Goal: Task Accomplishment & Management: Manage account settings

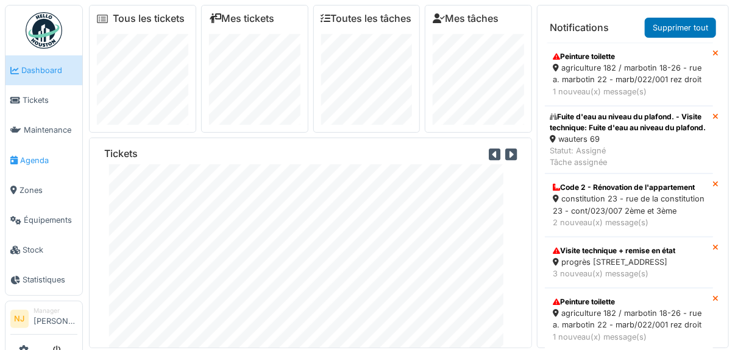
click at [37, 162] on span "Agenda" at bounding box center [48, 161] width 57 height 12
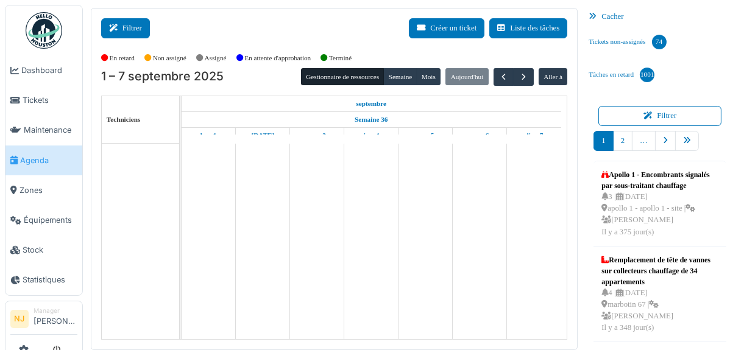
click at [130, 29] on button "Filtrer" at bounding box center [125, 28] width 49 height 20
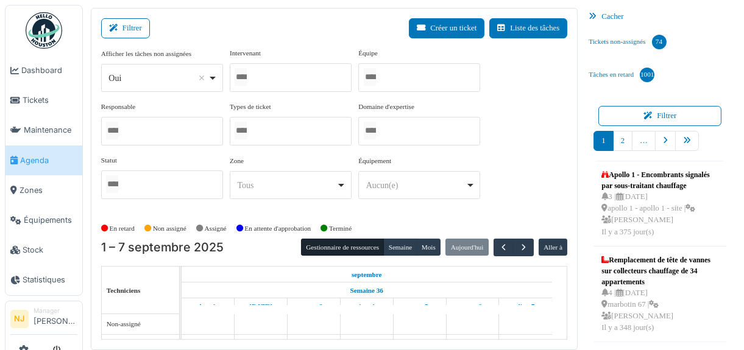
click at [397, 79] on div at bounding box center [419, 77] width 122 height 29
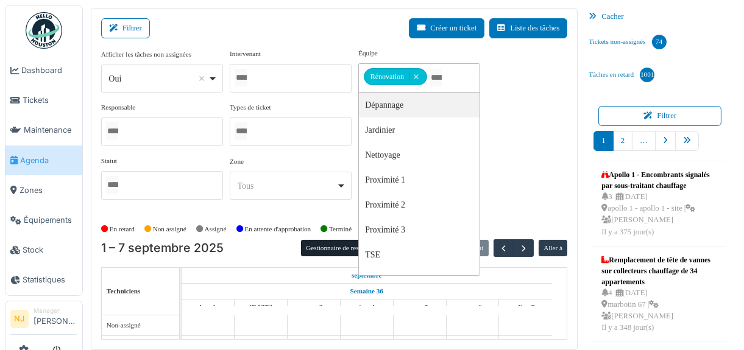
click at [307, 19] on div "Filtrer Créer un ticket Liste des tâches" at bounding box center [334, 33] width 467 height 30
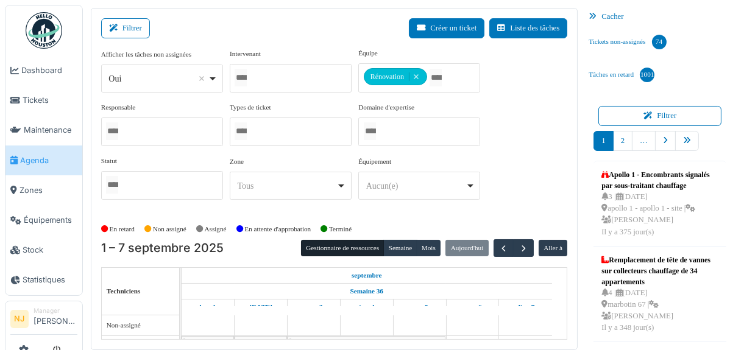
scroll to position [56, 0]
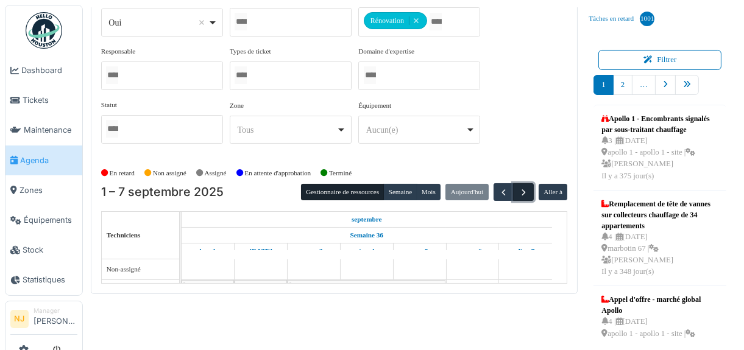
click at [519, 188] on span "button" at bounding box center [524, 193] width 10 height 10
click at [498, 188] on span "button" at bounding box center [503, 193] width 10 height 10
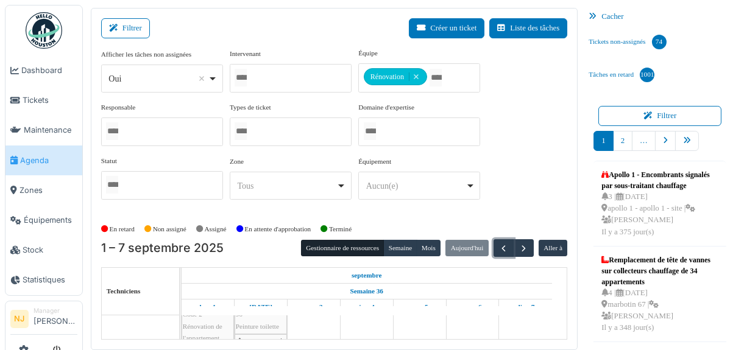
scroll to position [0, 0]
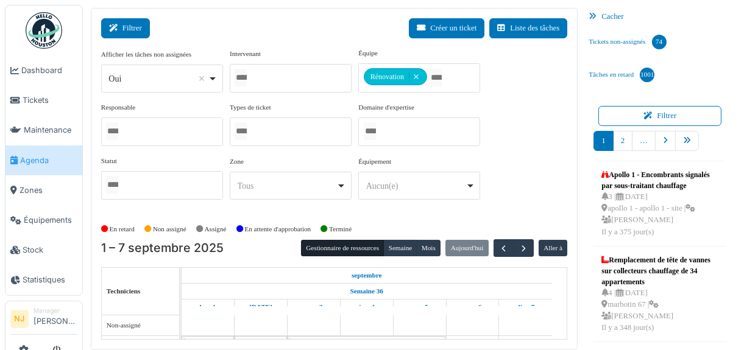
click at [135, 25] on button "Filtrer" at bounding box center [125, 28] width 49 height 20
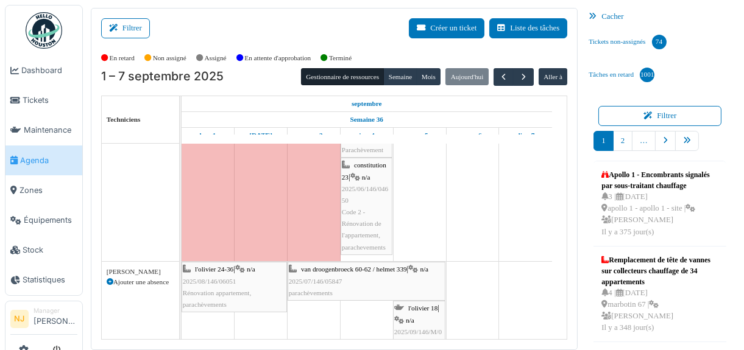
click at [359, 276] on div "van droogenbroeck 60-62 / helmet 339 | n/a 2025/07/146/05847 parachèvements" at bounding box center [366, 281] width 155 height 35
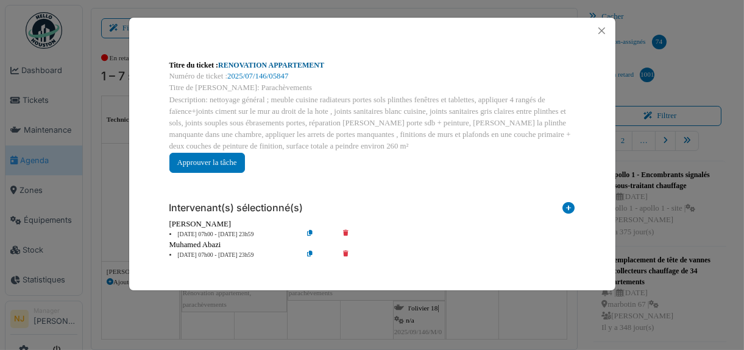
click at [278, 62] on link "RENOVATION APPARTEMENT" at bounding box center [271, 65] width 106 height 9
click at [603, 30] on button "Close" at bounding box center [602, 31] width 16 height 16
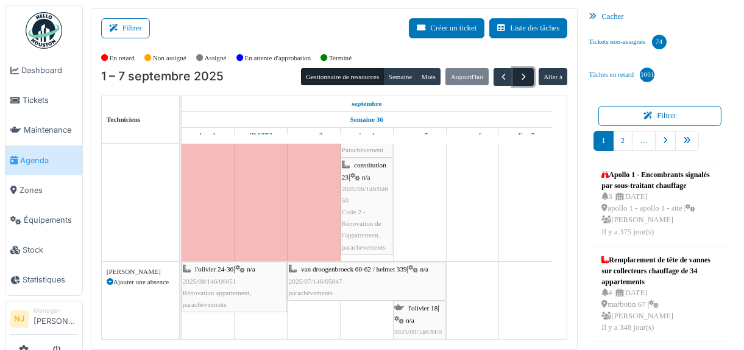
click at [519, 72] on span "button" at bounding box center [524, 77] width 10 height 10
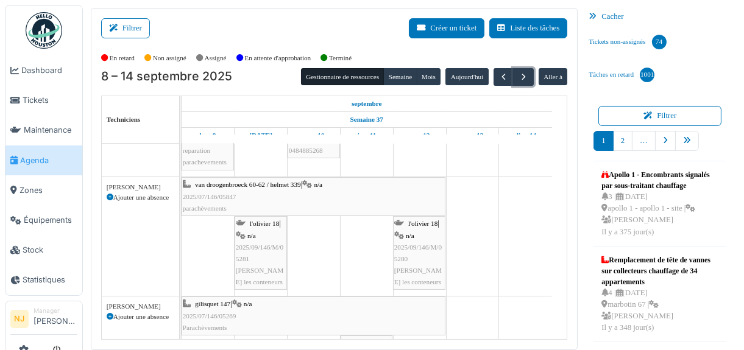
scroll to position [244, 0]
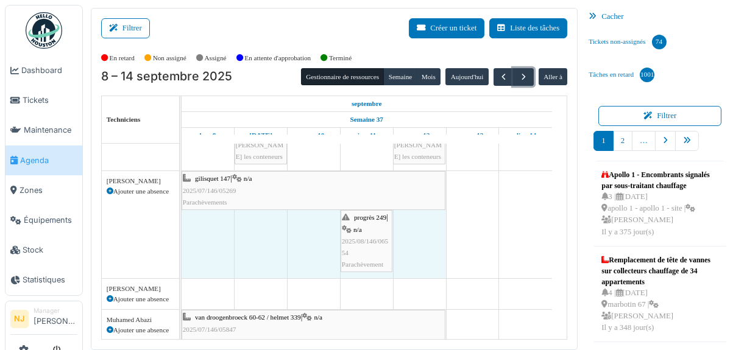
drag, startPoint x: 182, startPoint y: 169, endPoint x: 188, endPoint y: 182, distance: 14.2
click at [182, 182] on div "gilisquet 147 | n/a 2025/07/146/05269 Parachèvements progrès 249 | n/a 2025/08/…" at bounding box center [182, 224] width 0 height 107
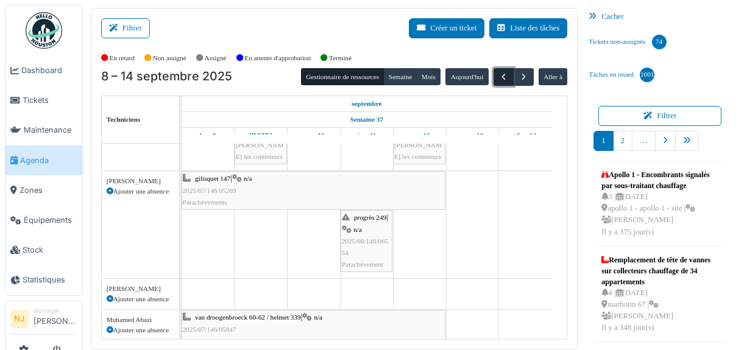
click at [498, 76] on span "button" at bounding box center [503, 77] width 10 height 10
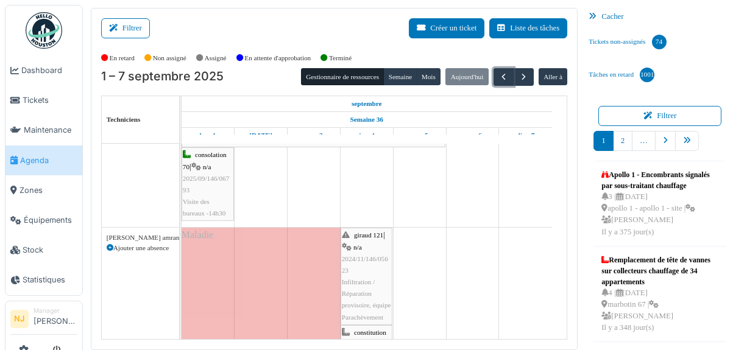
scroll to position [311, 0]
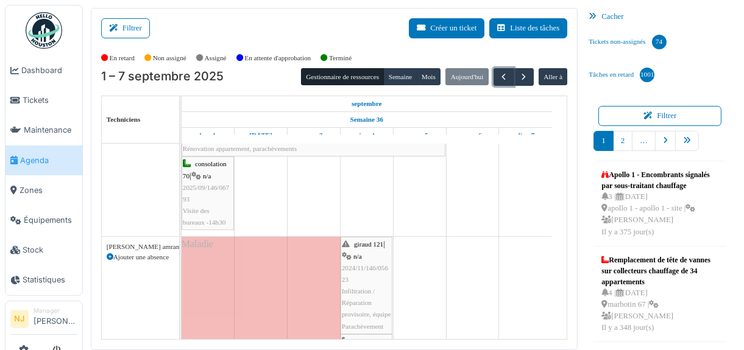
click at [374, 264] on span "2024/11/146/05623" at bounding box center [365, 273] width 46 height 19
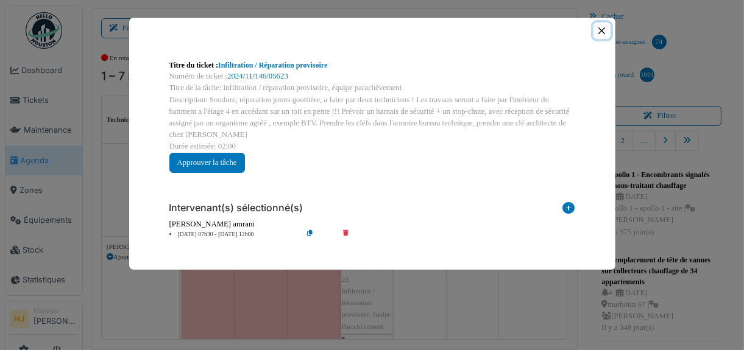
click at [604, 29] on button "Close" at bounding box center [602, 31] width 16 height 16
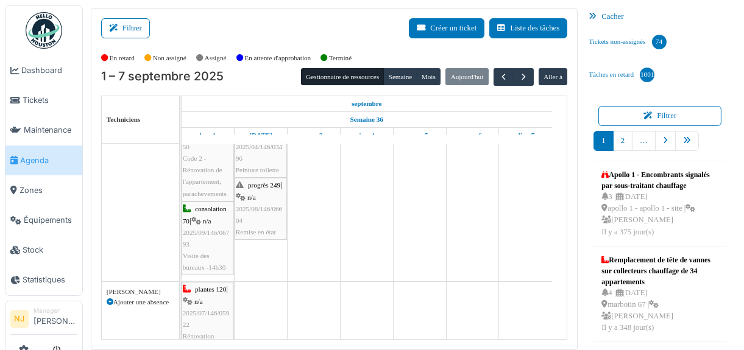
scroll to position [122, 0]
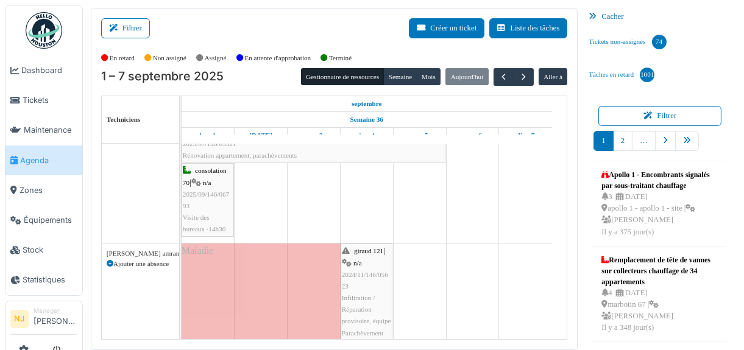
click at [370, 295] on span "Infiltration / Réparation provisoire, équipe Parachèvement" at bounding box center [366, 315] width 49 height 43
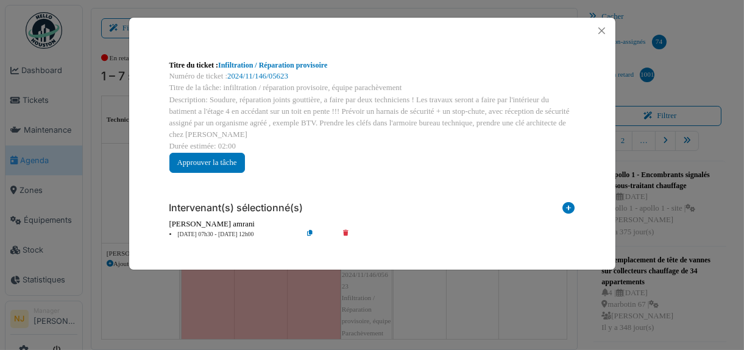
click at [310, 233] on icon at bounding box center [319, 234] width 35 height 9
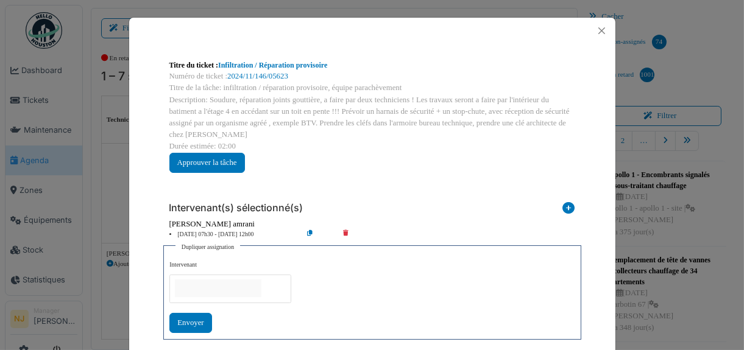
click at [216, 284] on input "null" at bounding box center [218, 289] width 87 height 18
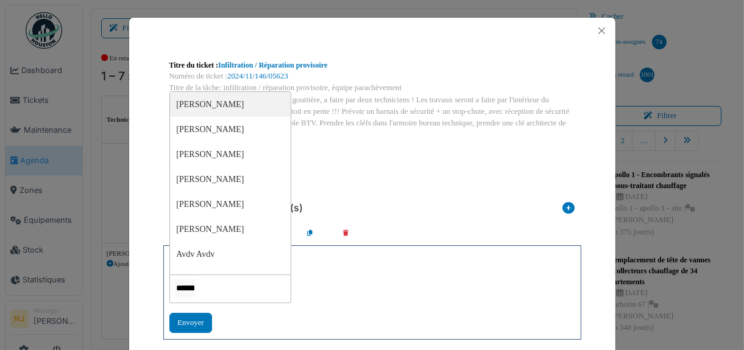
type input "********"
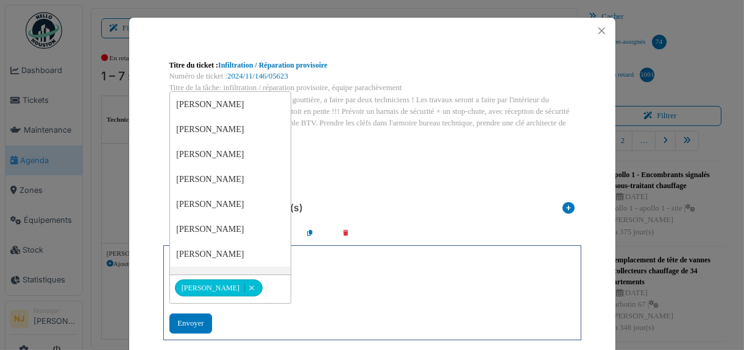
click at [308, 313] on div "**********" at bounding box center [371, 297] width 405 height 73
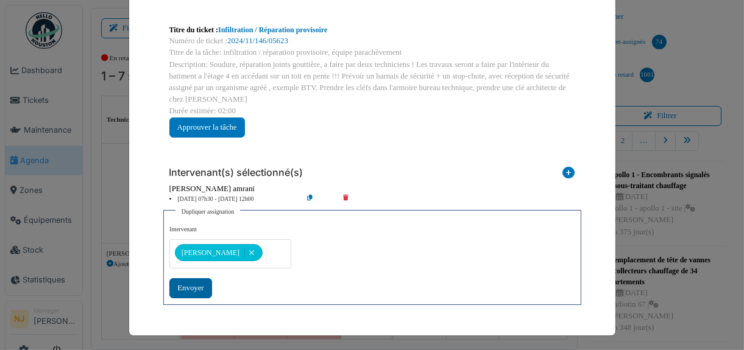
click at [183, 286] on div "Envoyer" at bounding box center [190, 288] width 42 height 20
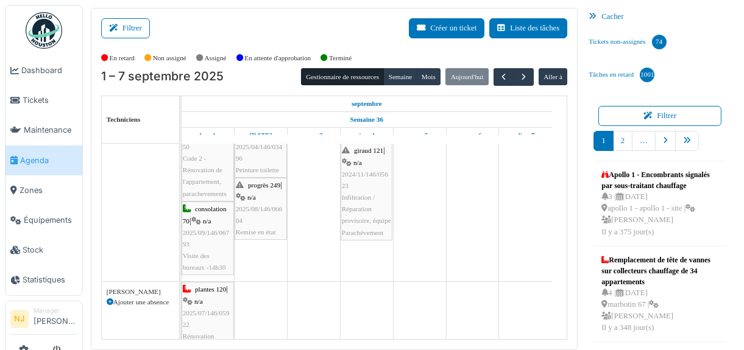
scroll to position [0, 0]
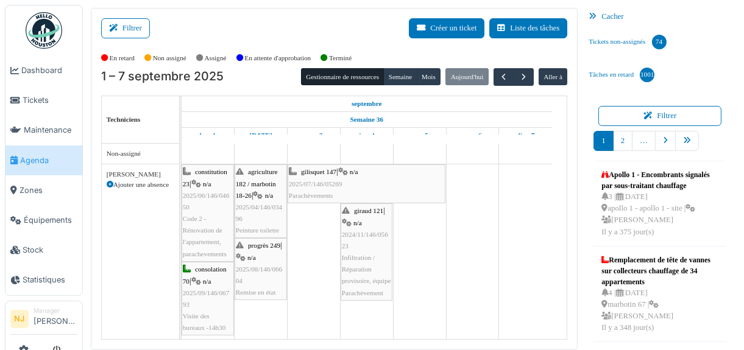
click at [369, 254] on span "Infiltration / Réparation provisoire, équipe Parachèvement" at bounding box center [366, 275] width 49 height 43
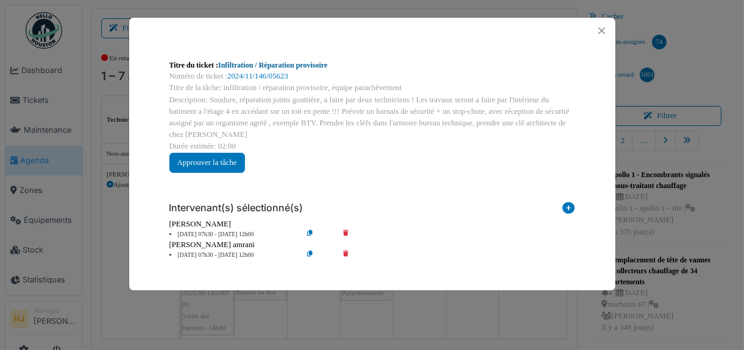
click at [295, 66] on link "Infiltration / Réparation provisoire" at bounding box center [272, 65] width 109 height 9
click at [601, 30] on button "Close" at bounding box center [602, 31] width 16 height 16
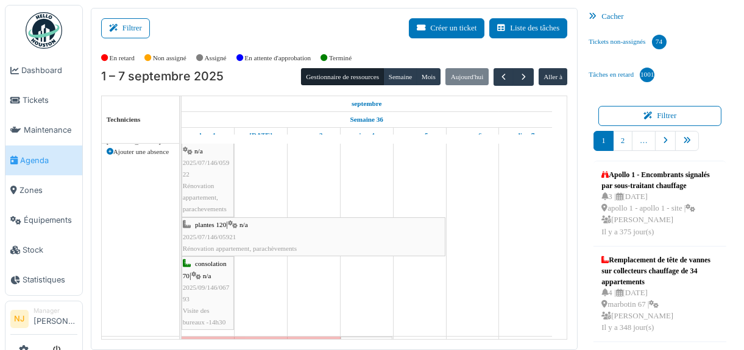
scroll to position [244, 0]
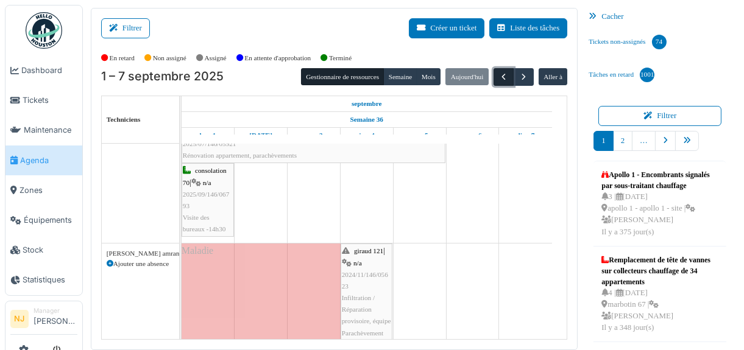
click at [500, 76] on span "button" at bounding box center [503, 77] width 10 height 10
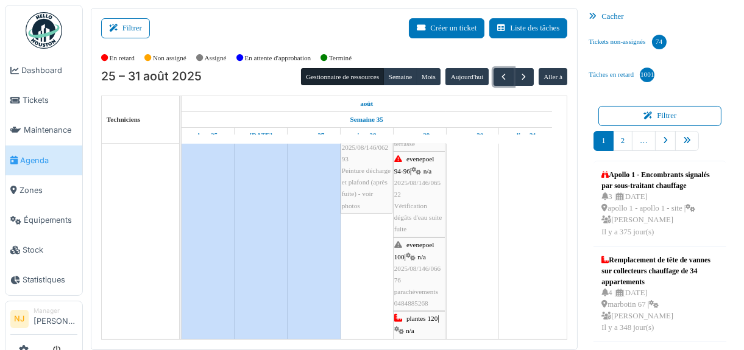
click at [416, 253] on icon at bounding box center [411, 257] width 10 height 8
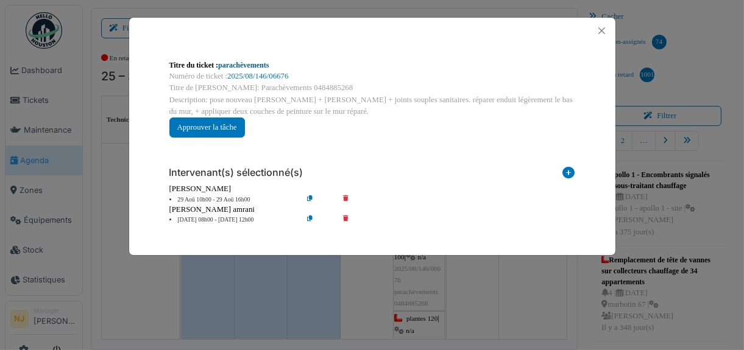
click at [251, 62] on link "parachèvements" at bounding box center [243, 65] width 51 height 9
click at [251, 65] on link "parachèvements" at bounding box center [243, 65] width 51 height 9
click at [598, 30] on button "Close" at bounding box center [602, 31] width 16 height 16
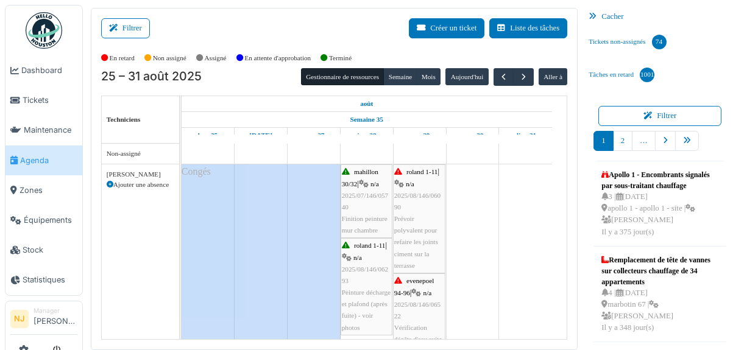
scroll to position [0, 0]
click at [519, 72] on span "button" at bounding box center [524, 77] width 10 height 10
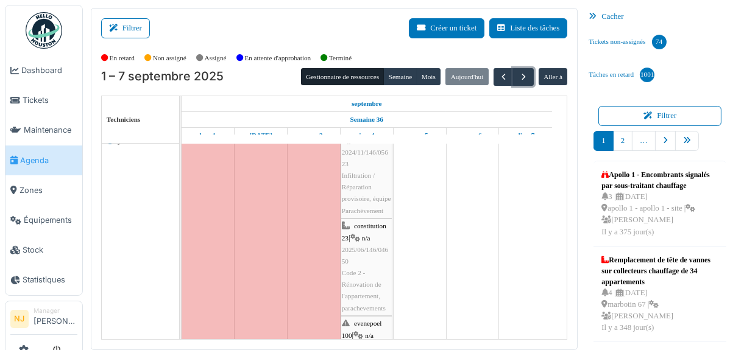
scroll to position [469, 0]
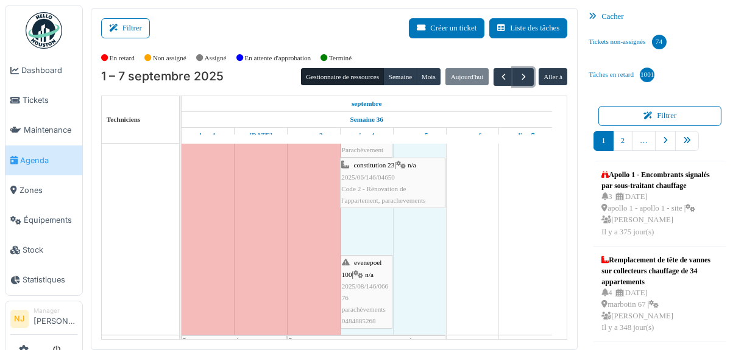
drag, startPoint x: 391, startPoint y: 198, endPoint x: 427, endPoint y: 190, distance: 37.5
click at [182, 190] on div "giraud 121 | n/a 2024/11/146/05623 Infiltration / Réparation provisoire, équipe…" at bounding box center [182, 197] width 0 height 275
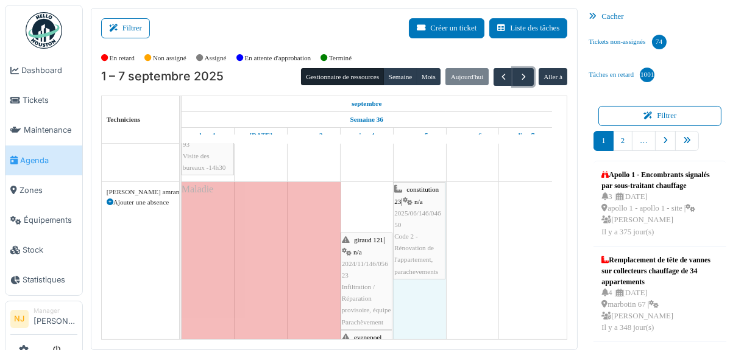
drag, startPoint x: 341, startPoint y: 196, endPoint x: 395, endPoint y: 190, distance: 54.6
click at [182, 190] on div "constitution 23 | n/a 2025/06/146/04650 Code 2 - Rénovation de l'appartement, p…" at bounding box center [182, 296] width 0 height 228
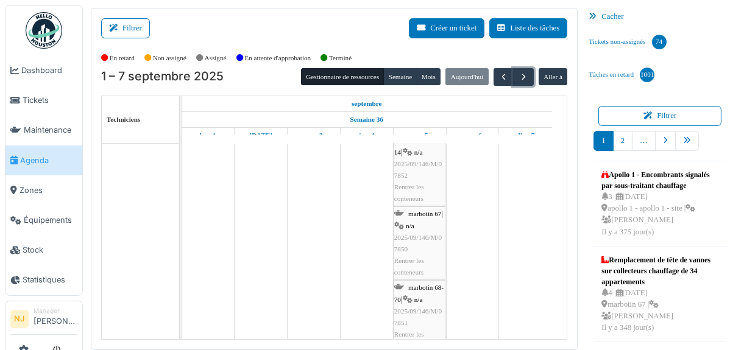
scroll to position [756, 0]
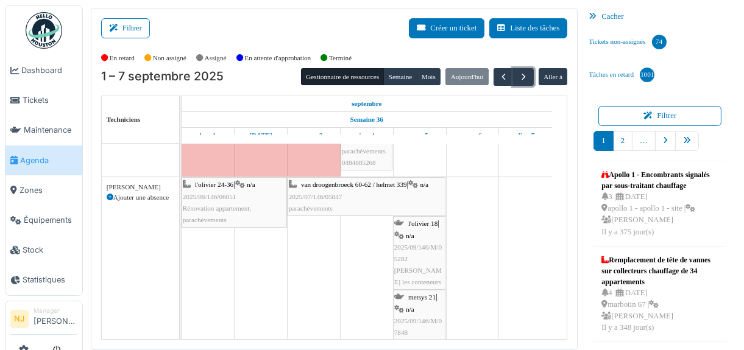
click at [425, 237] on div "l'olivier 18 | n/a 2025/09/146/M/05282 Olivier - Rentrer les conteneurs" at bounding box center [419, 253] width 50 height 70
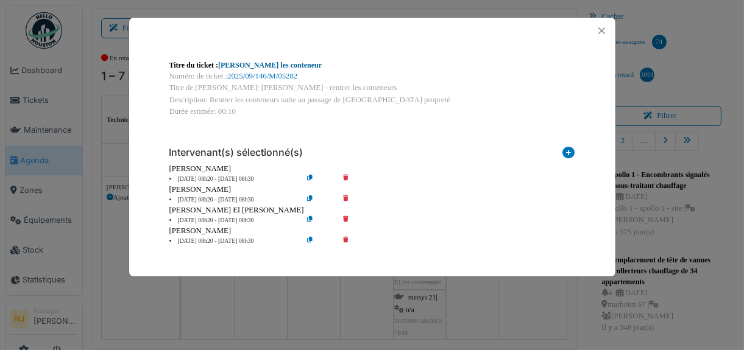
click at [279, 63] on link "Olivier - Rentrer les conteneur" at bounding box center [270, 65] width 104 height 9
click at [601, 30] on button "Close" at bounding box center [602, 31] width 16 height 16
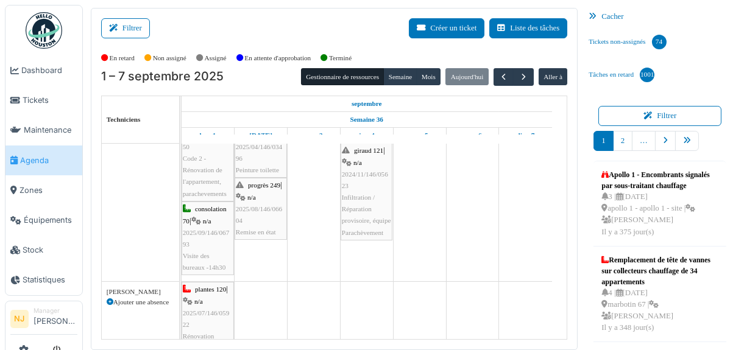
scroll to position [104, 0]
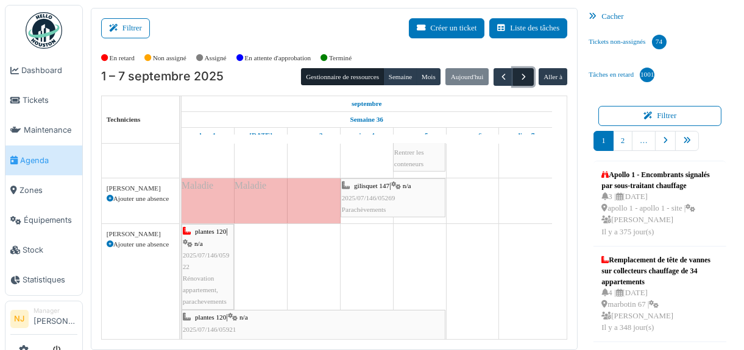
click at [519, 76] on span "button" at bounding box center [524, 77] width 10 height 10
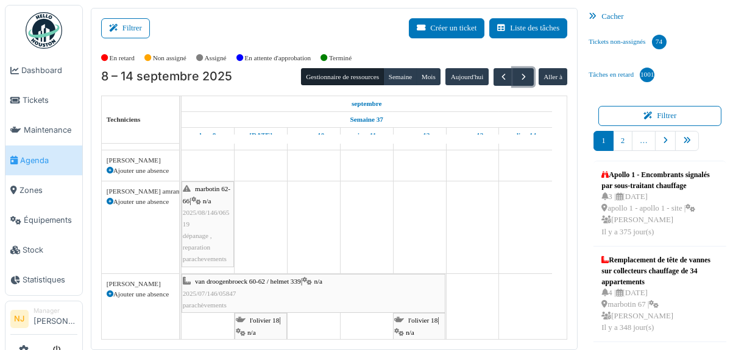
click at [207, 214] on div "marbotin 62-66 | n/a 2025/08/146/06519 dépanage , reparation parachevements" at bounding box center [208, 224] width 50 height 82
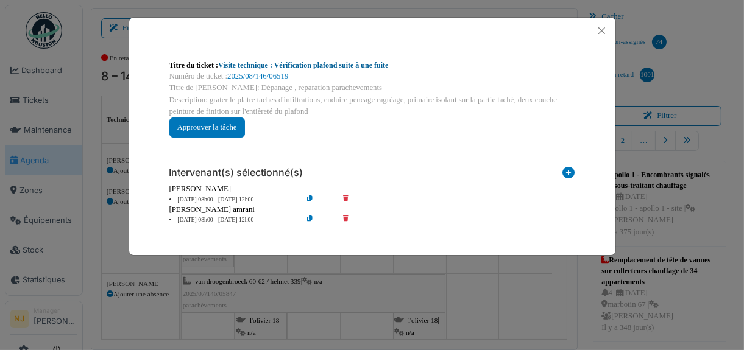
click at [303, 63] on link "Visite technique : Vérification plafond suite à une fuite" at bounding box center [303, 65] width 170 height 9
click at [344, 196] on icon at bounding box center [354, 200] width 35 height 9
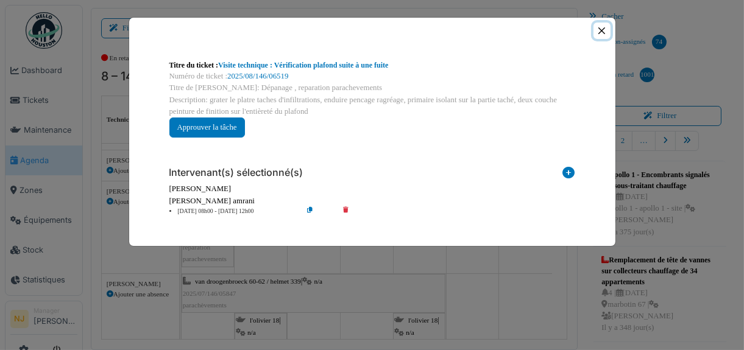
click at [603, 27] on button "Close" at bounding box center [602, 31] width 16 height 16
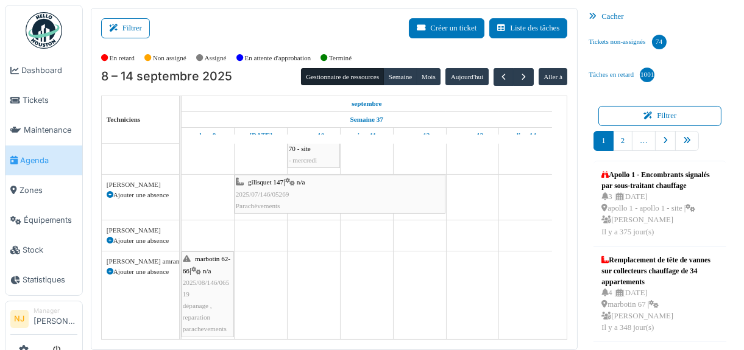
scroll to position [10, 0]
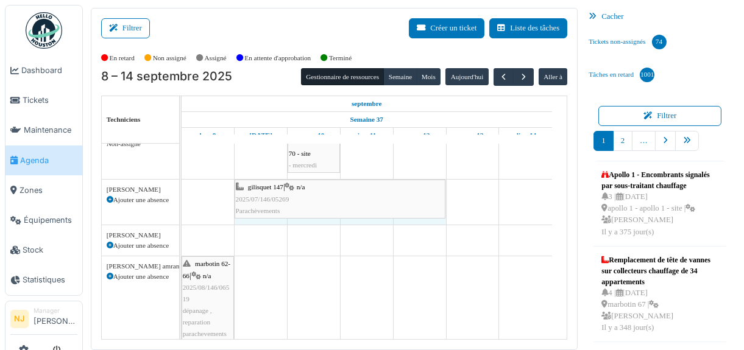
drag, startPoint x: 233, startPoint y: 195, endPoint x: 192, endPoint y: 191, distance: 41.7
drag, startPoint x: 233, startPoint y: 190, endPoint x: 191, endPoint y: 189, distance: 42.7
drag, startPoint x: 233, startPoint y: 185, endPoint x: 191, endPoint y: 185, distance: 42.0
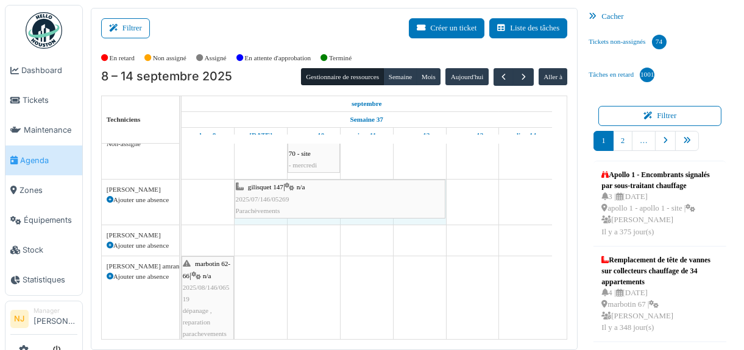
drag, startPoint x: 233, startPoint y: 179, endPoint x: 184, endPoint y: 177, distance: 49.4
drag, startPoint x: 236, startPoint y: 185, endPoint x: 228, endPoint y: 184, distance: 8.6
click at [182, 184] on div "gilisquet 147 | n/a 2025/07/146/05269 Parachèvements gilisquet 147 | n/a 2025/0…" at bounding box center [182, 202] width 0 height 45
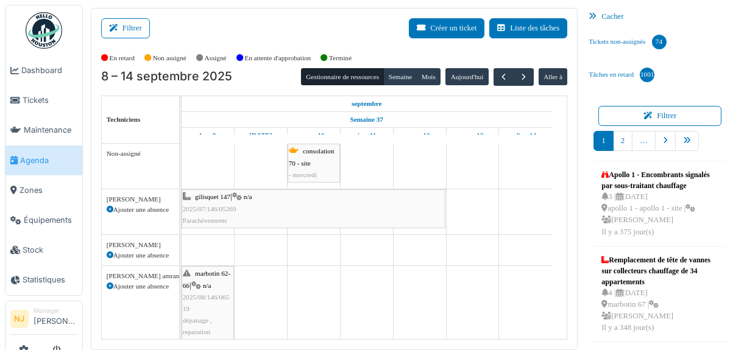
scroll to position [0, 0]
click at [45, 71] on span "Dashboard" at bounding box center [49, 71] width 56 height 12
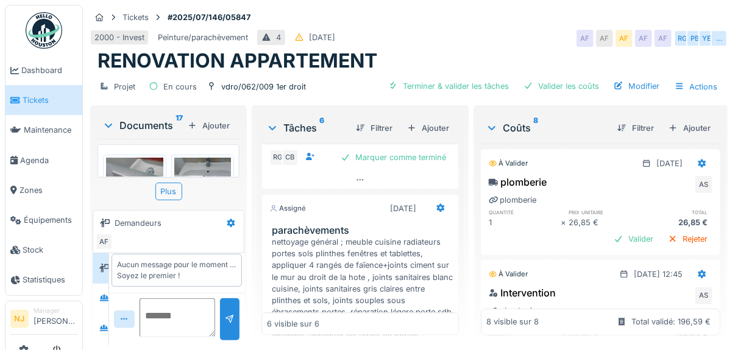
scroll to position [817, 0]
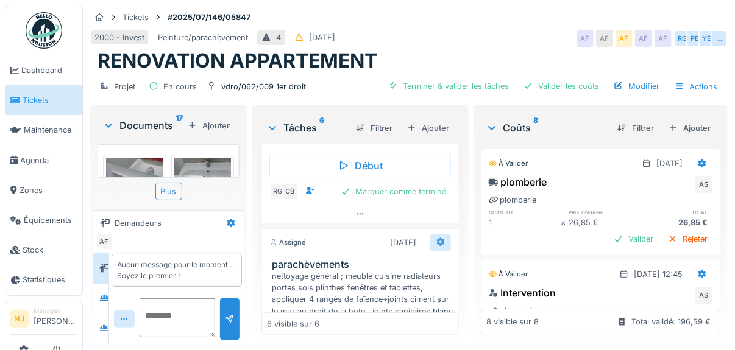
click at [439, 246] on icon at bounding box center [441, 242] width 8 height 9
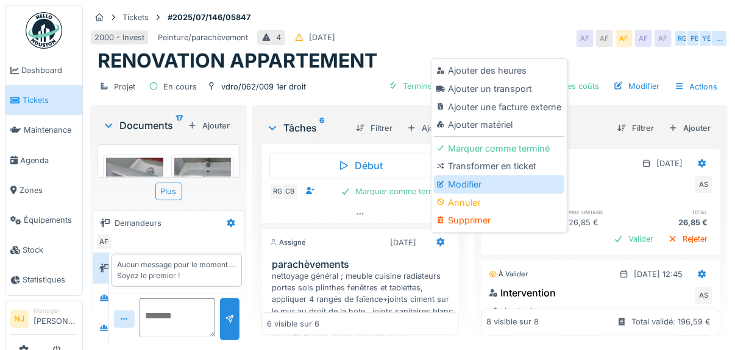
click at [464, 183] on div "Modifier" at bounding box center [499, 184] width 130 height 18
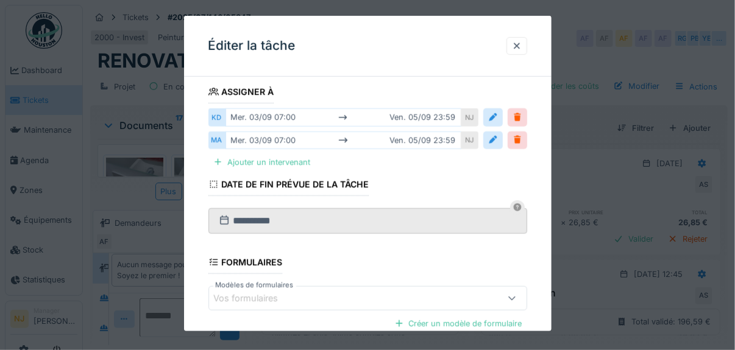
scroll to position [183, 0]
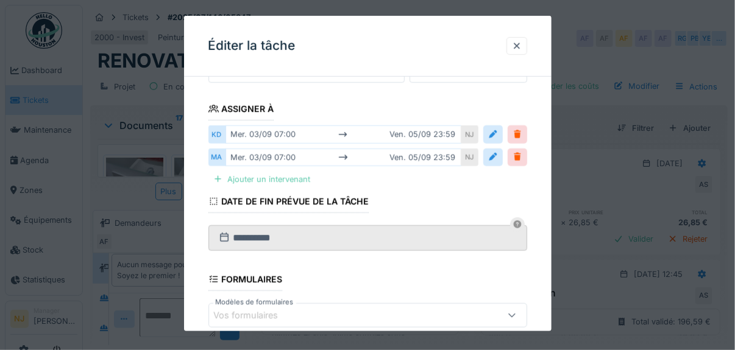
click at [255, 178] on div "Ajouter un intervenant" at bounding box center [261, 179] width 107 height 16
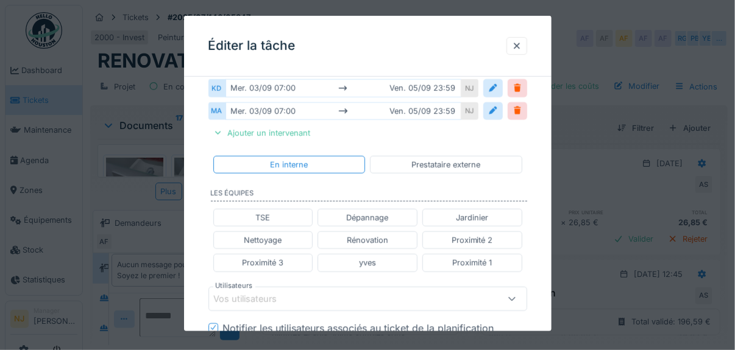
scroll to position [304, 0]
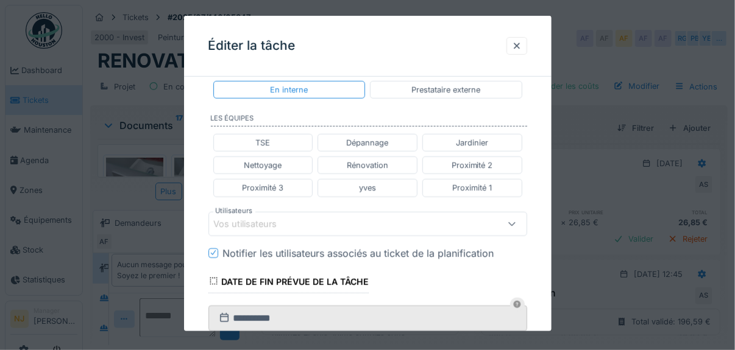
click at [250, 218] on div "Vos utilisateurs" at bounding box center [254, 224] width 80 height 13
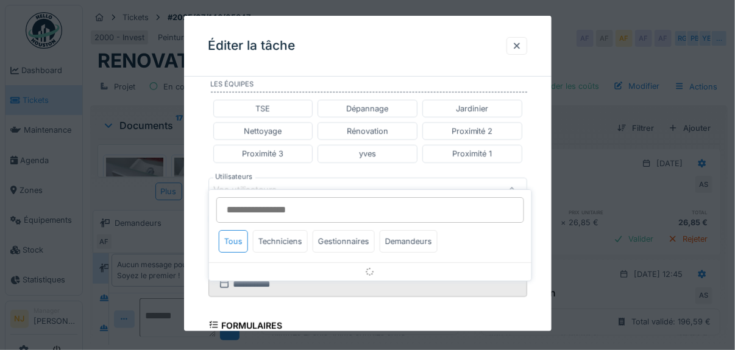
scroll to position [350, 0]
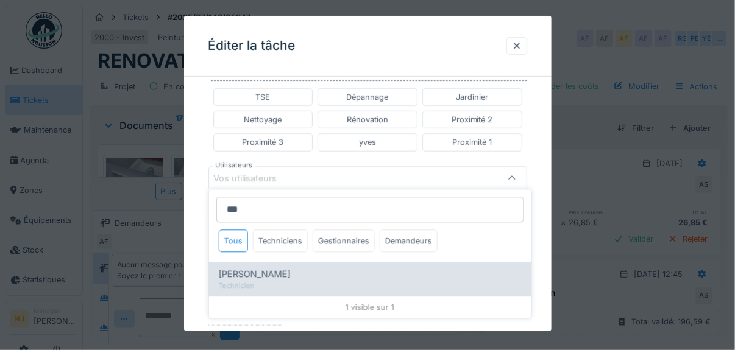
type input "***"
click at [263, 269] on span "[PERSON_NAME]" at bounding box center [255, 274] width 72 height 13
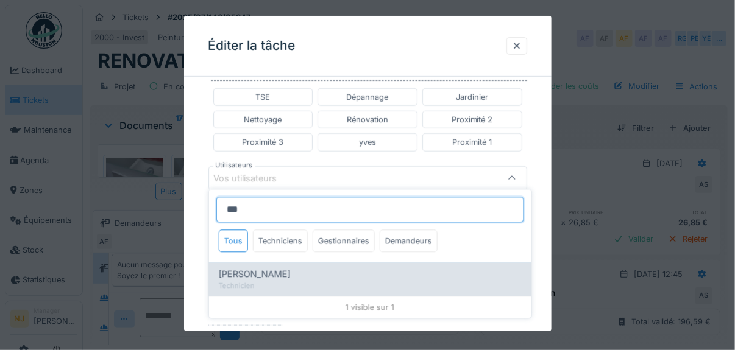
type input "****"
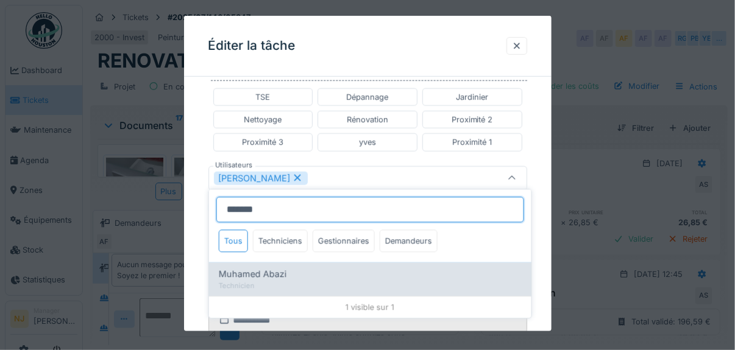
type input "*******"
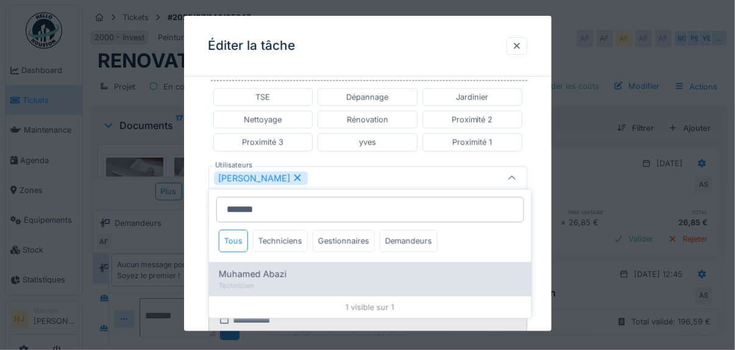
click at [244, 274] on span "Muhamed Abazi" at bounding box center [253, 274] width 68 height 13
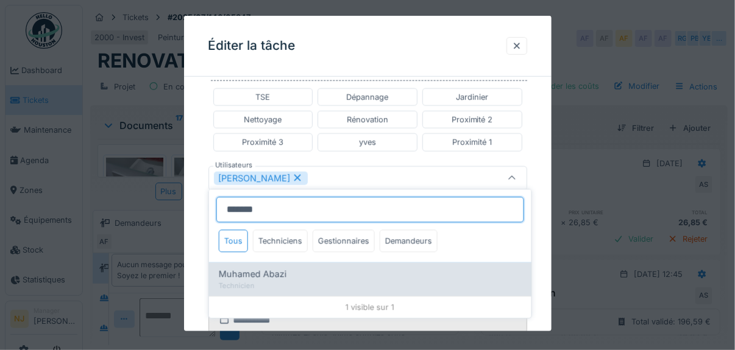
type input "*********"
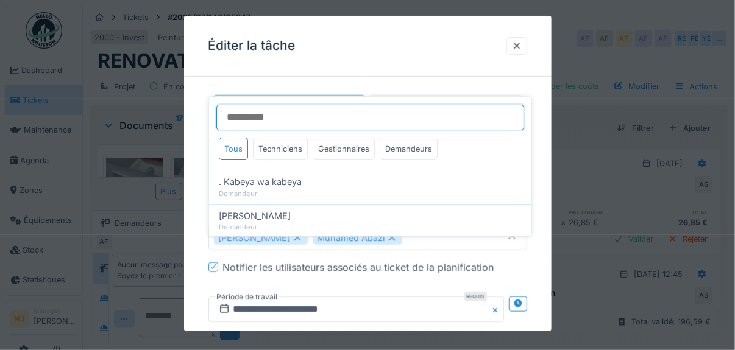
scroll to position [271, 0]
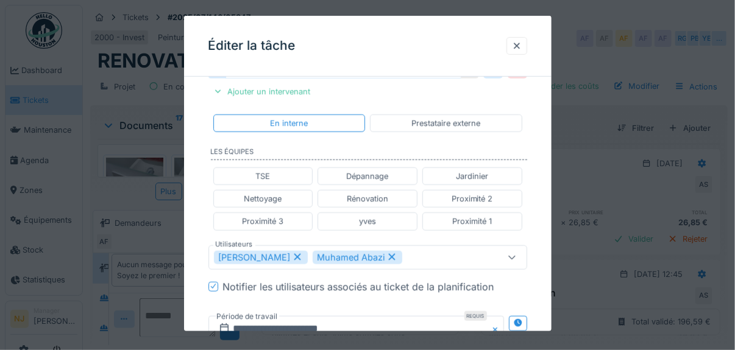
click at [199, 205] on div "**********" at bounding box center [367, 229] width 367 height 826
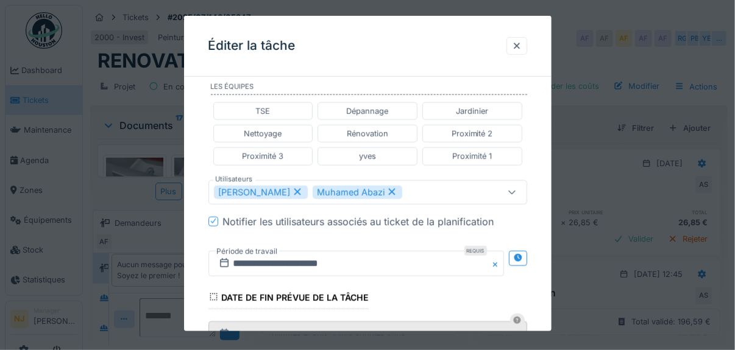
scroll to position [331, 0]
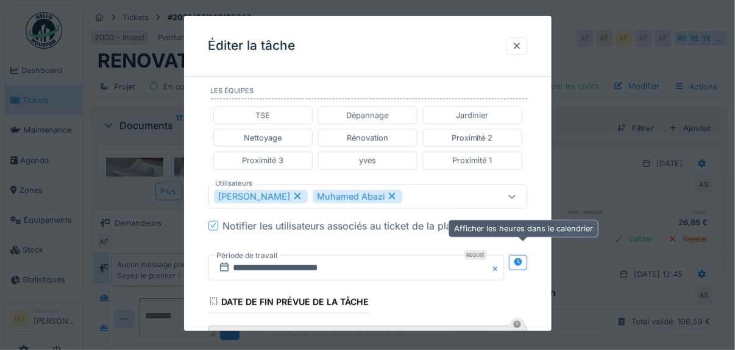
click at [523, 257] on div at bounding box center [518, 263] width 10 height 12
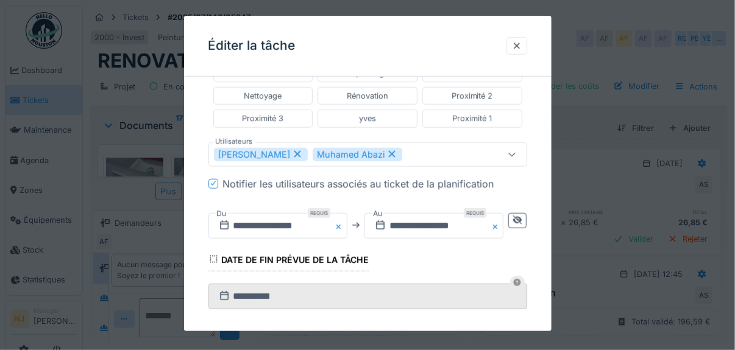
scroll to position [392, 0]
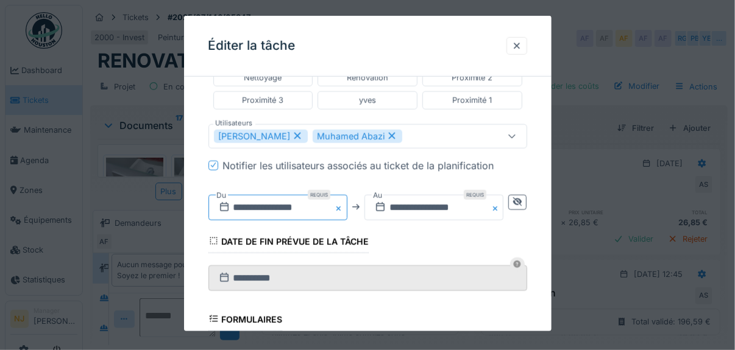
click at [285, 203] on input "**********" at bounding box center [277, 207] width 139 height 26
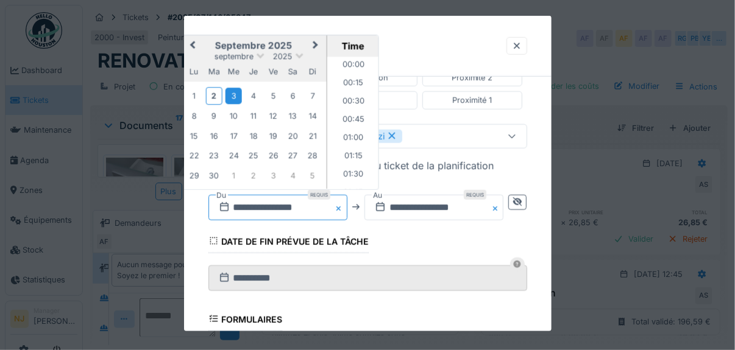
scroll to position [455, 0]
click at [193, 109] on div "8" at bounding box center [193, 116] width 16 height 16
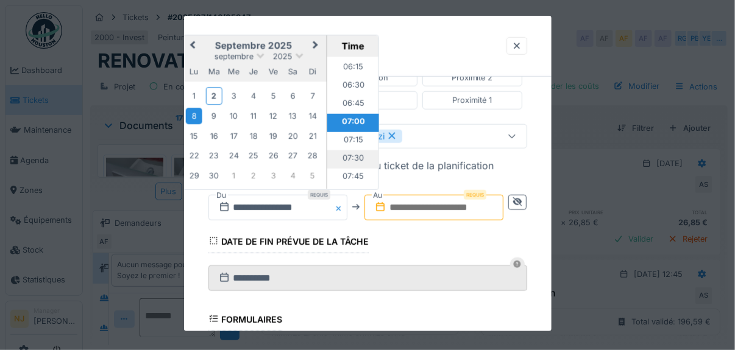
click at [347, 151] on li "07:30" at bounding box center [353, 160] width 52 height 18
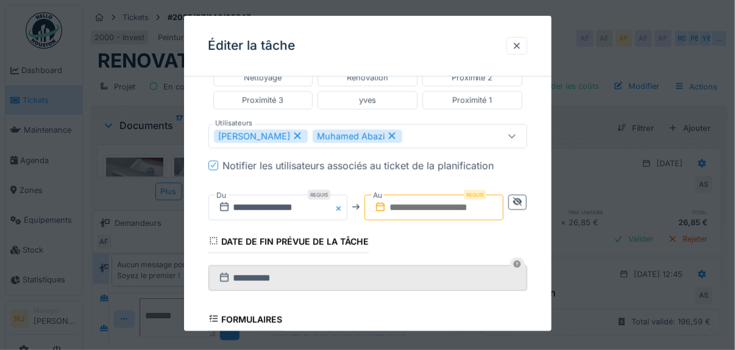
click at [442, 202] on input "text" at bounding box center [433, 207] width 139 height 26
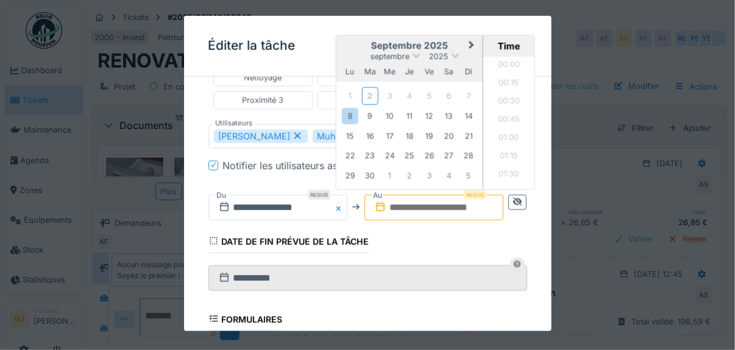
scroll to position [1460, 0]
click at [433, 108] on div "12" at bounding box center [429, 116] width 16 height 16
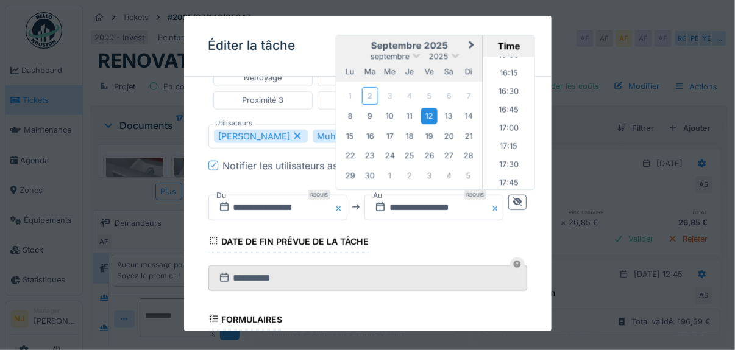
scroll to position [1155, 0]
click at [506, 73] on li "16:00" at bounding box center [509, 80] width 52 height 18
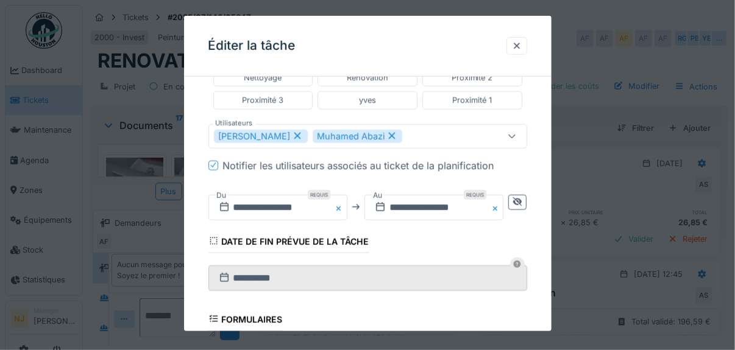
click at [570, 148] on div at bounding box center [367, 175] width 735 height 350
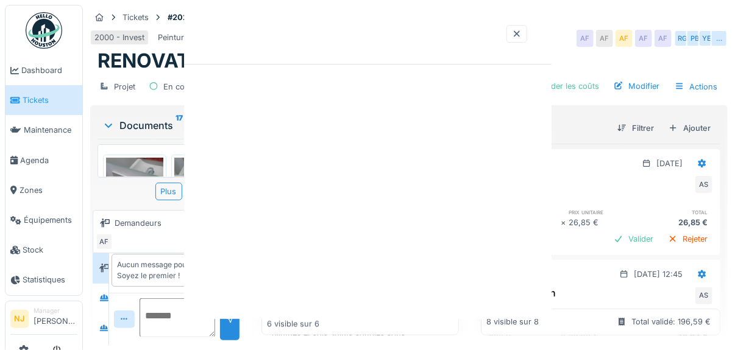
scroll to position [0, 0]
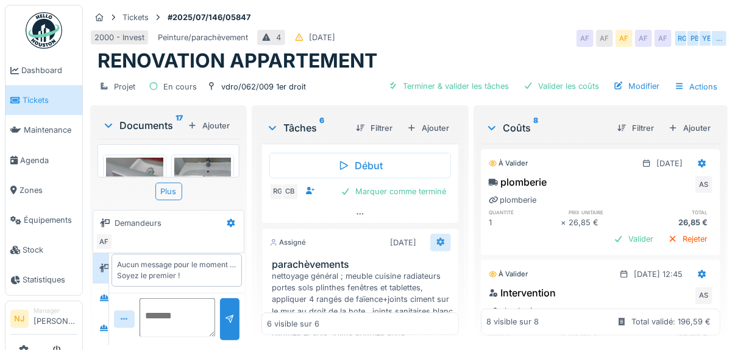
click at [442, 246] on icon at bounding box center [441, 242] width 8 height 9
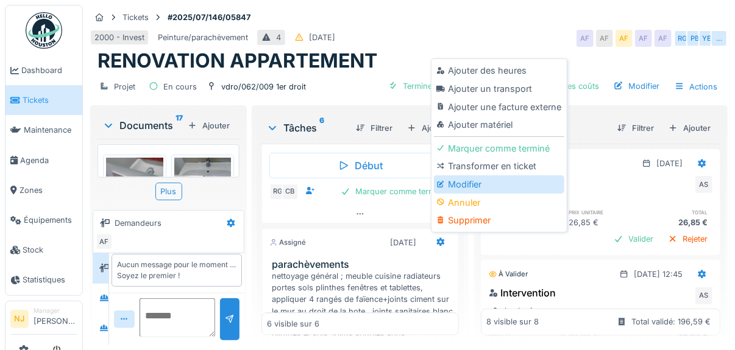
click at [469, 185] on div "Modifier" at bounding box center [499, 184] width 130 height 18
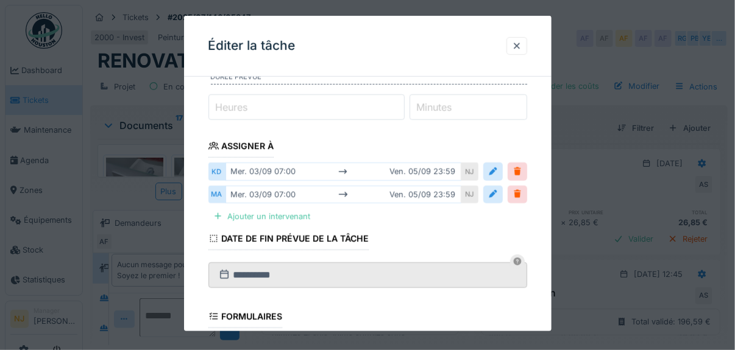
scroll to position [207, 0]
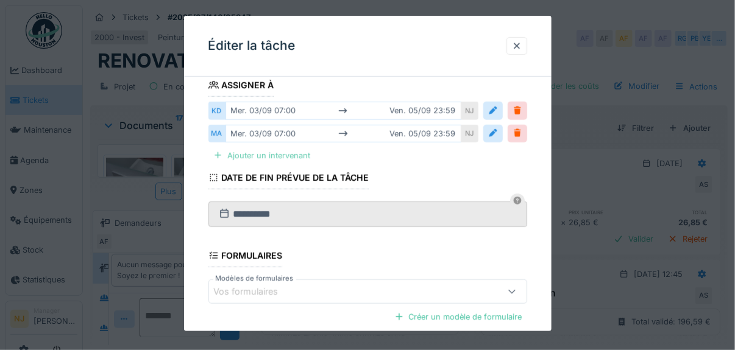
click at [219, 152] on div at bounding box center [218, 156] width 10 height 12
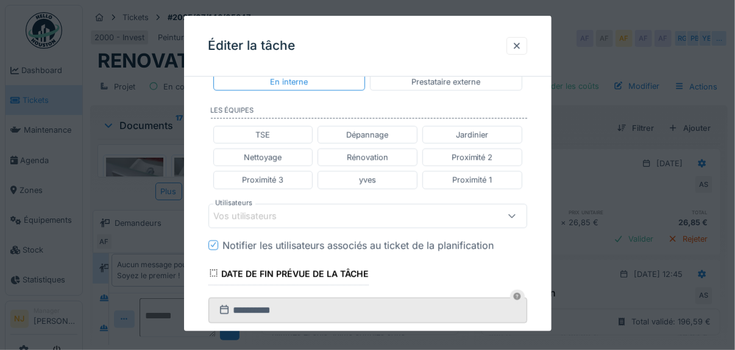
scroll to position [328, 0]
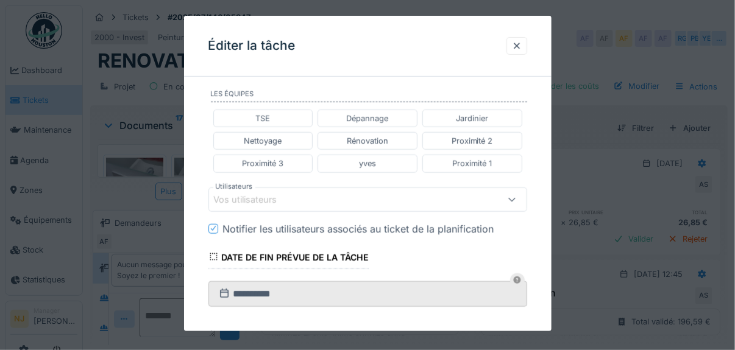
click at [259, 193] on div "Vos utilisateurs" at bounding box center [254, 199] width 80 height 13
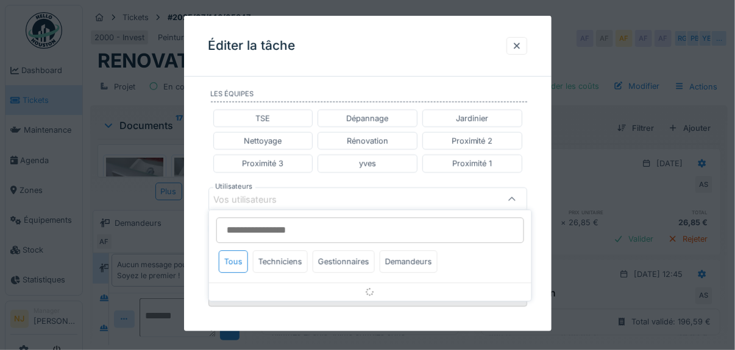
scroll to position [350, 0]
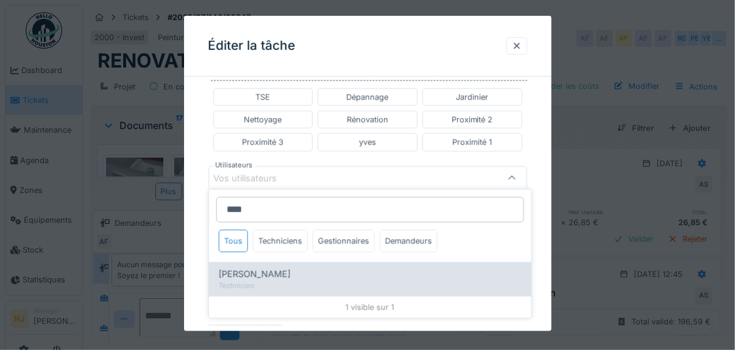
type input "****"
click at [239, 273] on span "Kjezmedin Demir" at bounding box center [255, 274] width 72 height 13
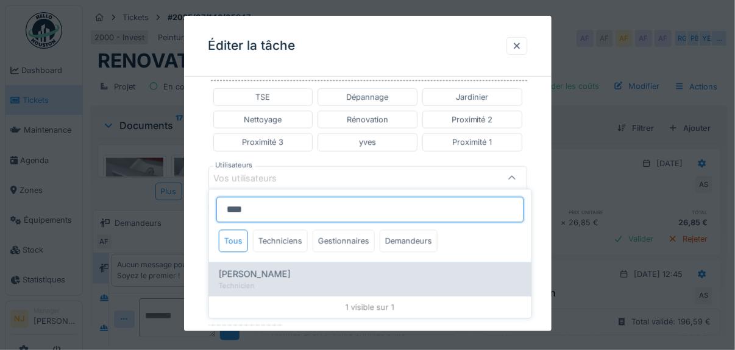
type input "****"
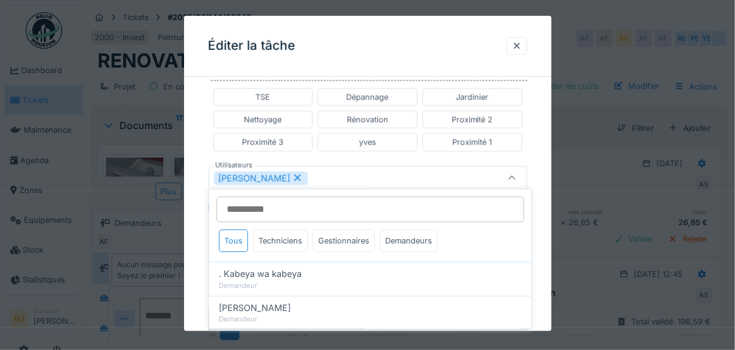
click at [321, 171] on div "Kjezmedin Demir" at bounding box center [348, 177] width 268 height 13
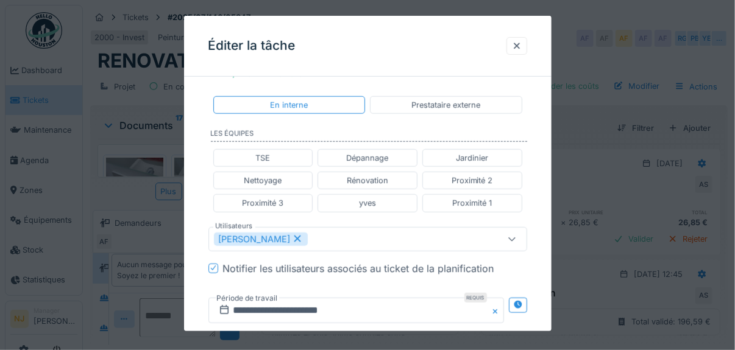
click at [327, 232] on div "Kjezmedin Demir" at bounding box center [348, 238] width 268 height 13
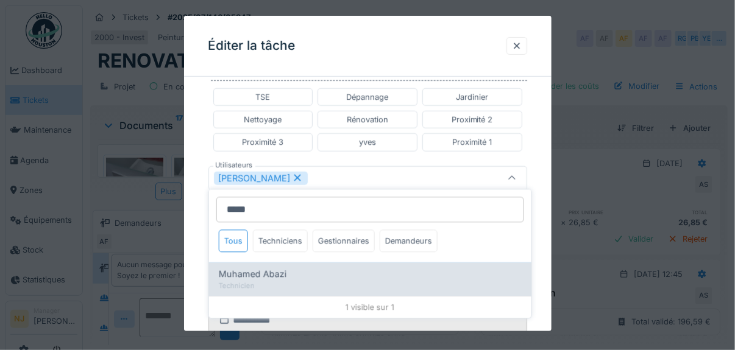
type input "*****"
click at [273, 272] on span "Muhamed Abazi" at bounding box center [253, 274] width 68 height 13
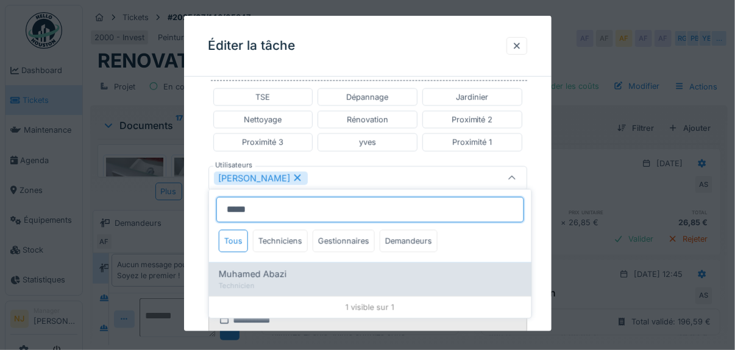
type input "*********"
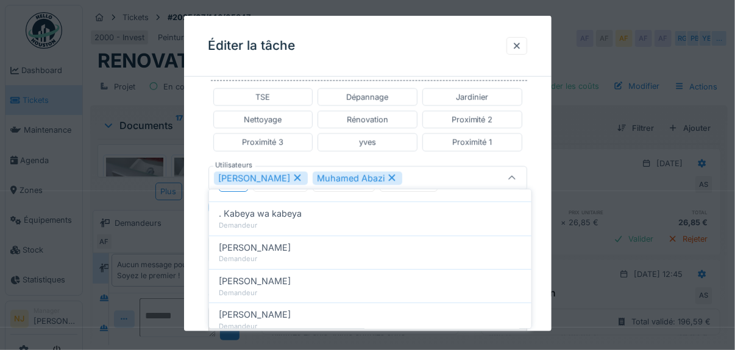
scroll to position [122, 0]
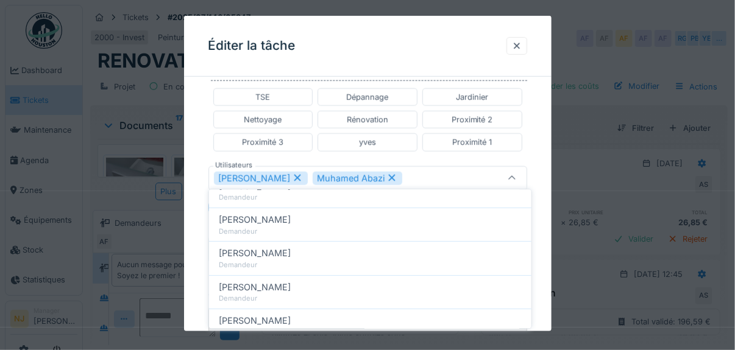
click at [195, 228] on div "**********" at bounding box center [367, 150] width 367 height 826
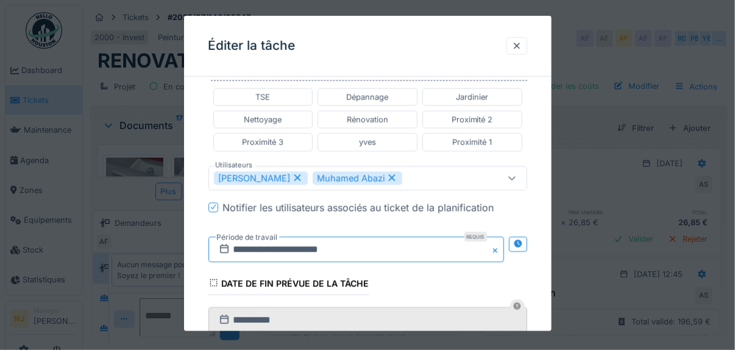
click at [332, 242] on input "**********" at bounding box center [356, 249] width 296 height 26
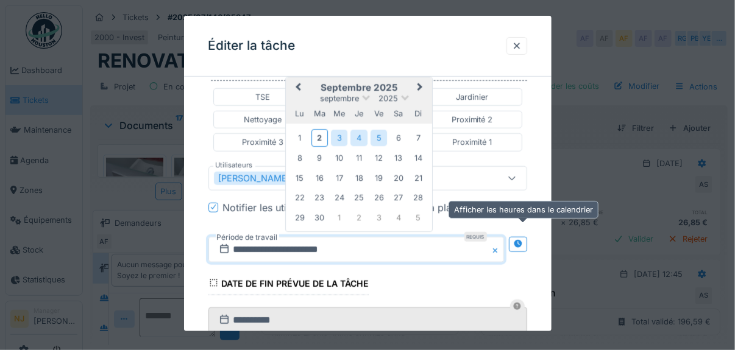
click at [522, 240] on icon at bounding box center [518, 244] width 10 height 8
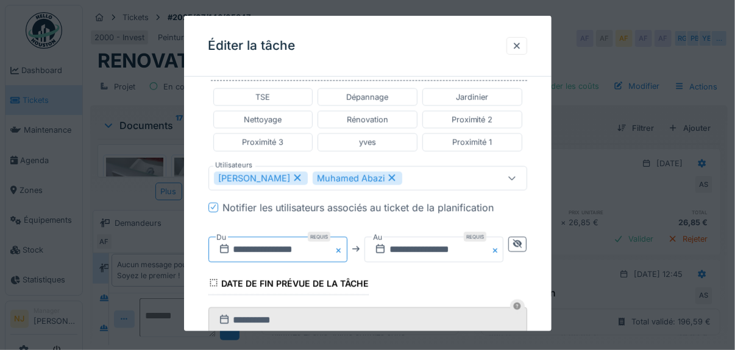
click at [288, 241] on input "**********" at bounding box center [277, 249] width 139 height 26
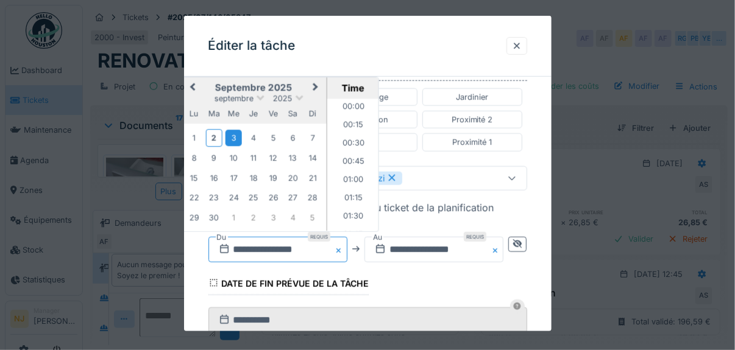
scroll to position [455, 0]
click at [193, 150] on div "8" at bounding box center [193, 158] width 16 height 16
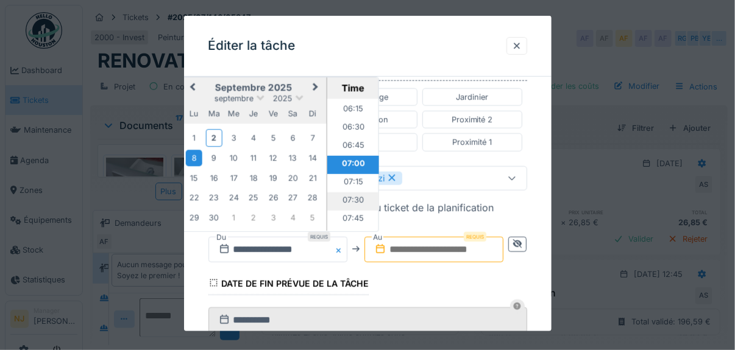
click at [351, 194] on li "07:30" at bounding box center [353, 202] width 52 height 18
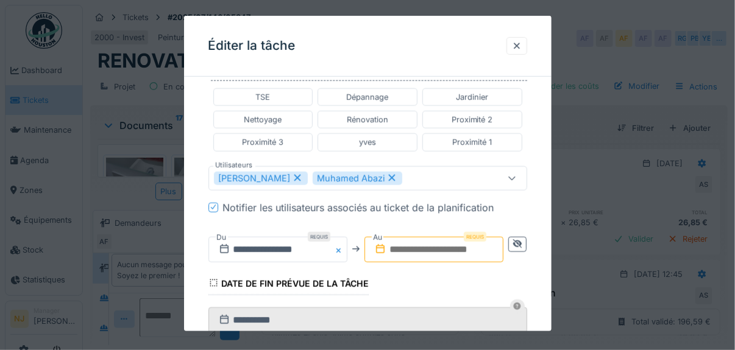
click at [425, 241] on input "text" at bounding box center [433, 249] width 139 height 26
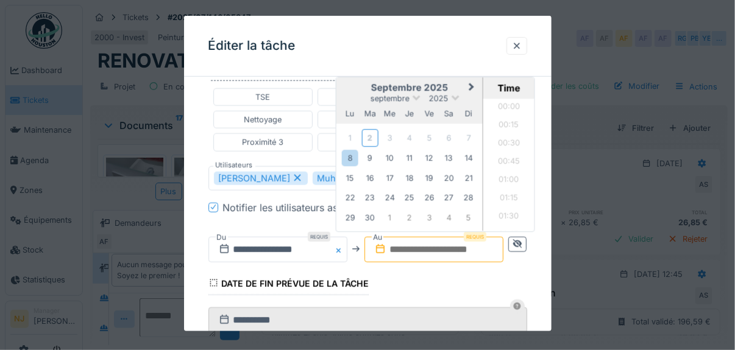
scroll to position [1460, 0]
click at [433, 154] on div "12" at bounding box center [429, 158] width 16 height 16
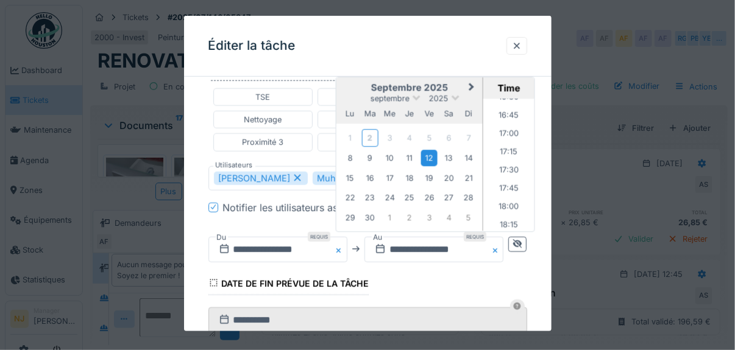
scroll to position [1155, 0]
click at [512, 115] on li "16:00" at bounding box center [509, 122] width 52 height 18
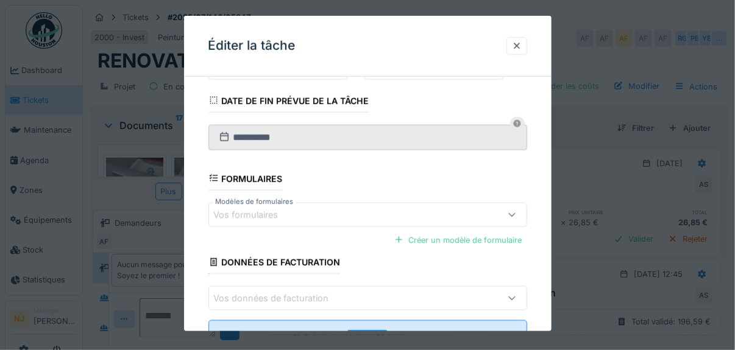
scroll to position [575, 0]
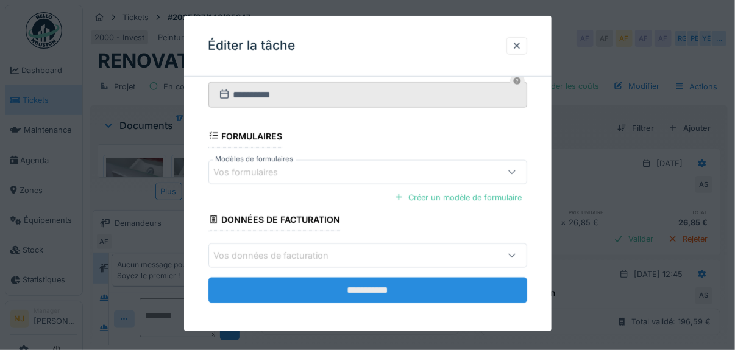
click at [356, 283] on input "**********" at bounding box center [367, 291] width 319 height 26
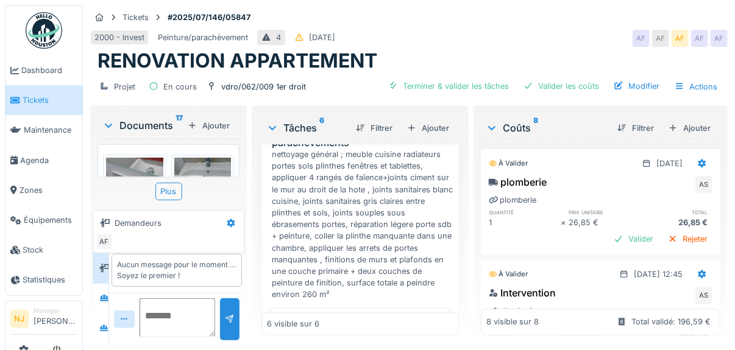
scroll to position [878, 0]
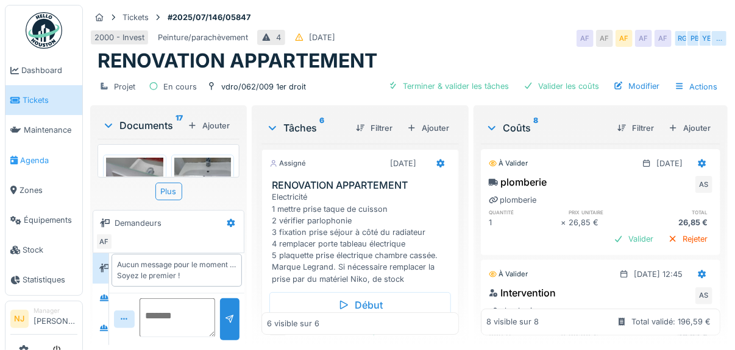
click at [32, 160] on span "Agenda" at bounding box center [48, 161] width 57 height 12
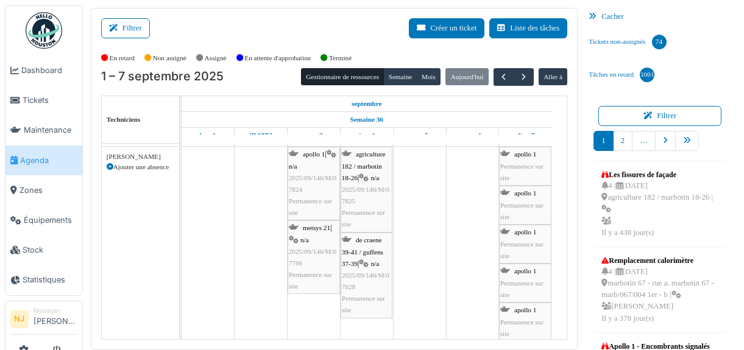
scroll to position [183, 0]
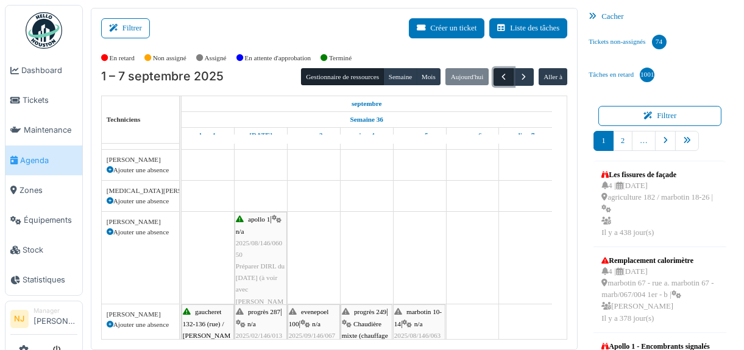
click at [498, 76] on span "button" at bounding box center [503, 77] width 10 height 10
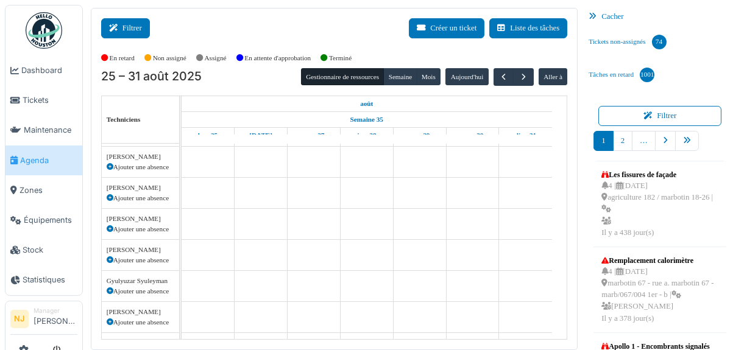
click at [123, 24] on button "Filtrer" at bounding box center [125, 28] width 49 height 20
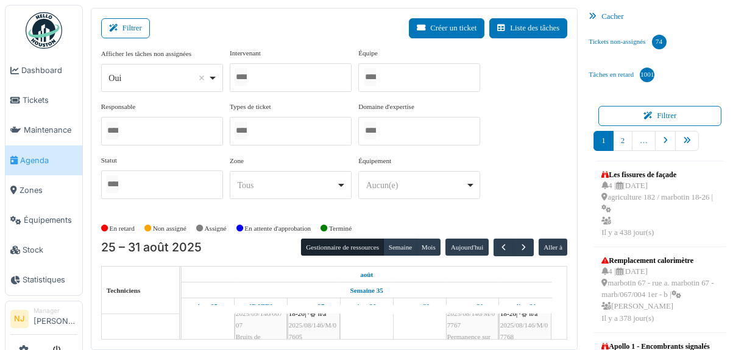
click at [298, 82] on div at bounding box center [291, 77] width 122 height 29
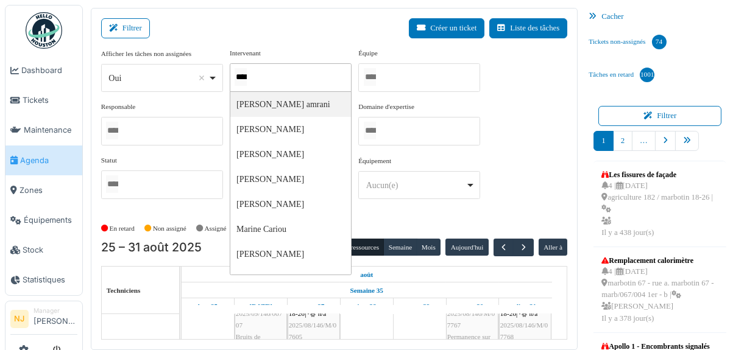
type input "*****"
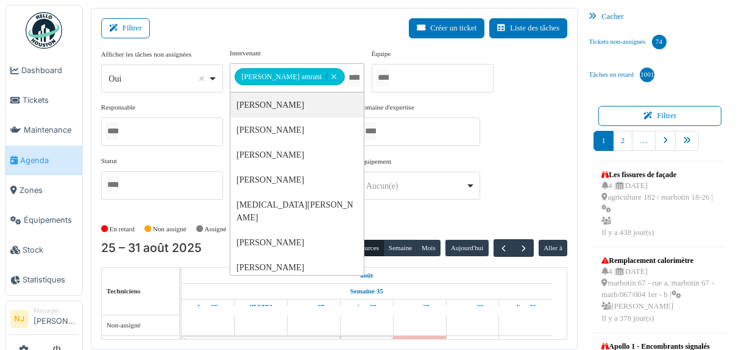
click at [325, 49] on div "**********" at bounding box center [297, 70] width 135 height 44
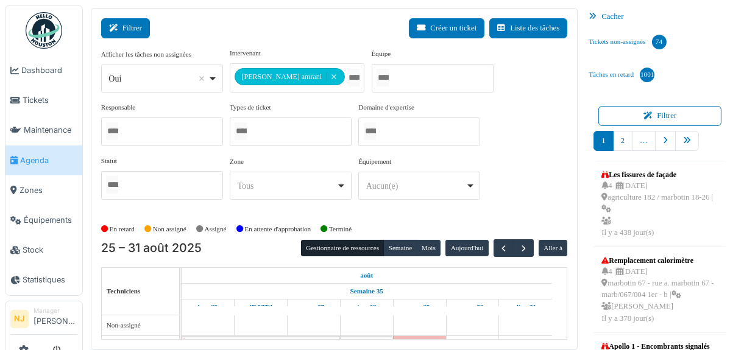
click at [132, 26] on button "Filtrer" at bounding box center [125, 28] width 49 height 20
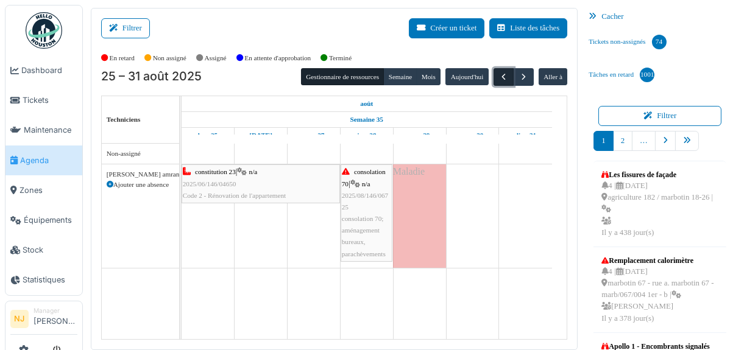
click at [498, 73] on span "button" at bounding box center [503, 77] width 10 height 10
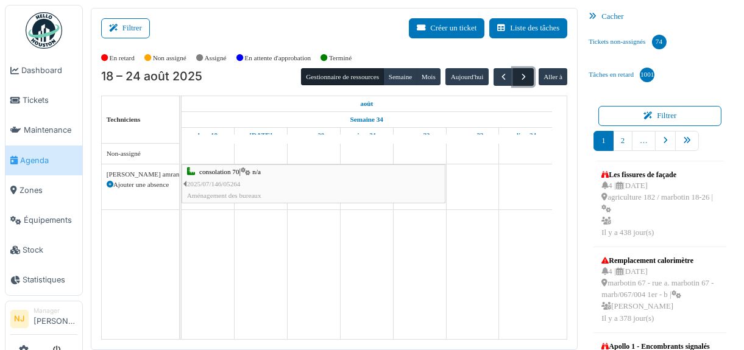
click at [519, 75] on span "button" at bounding box center [524, 77] width 10 height 10
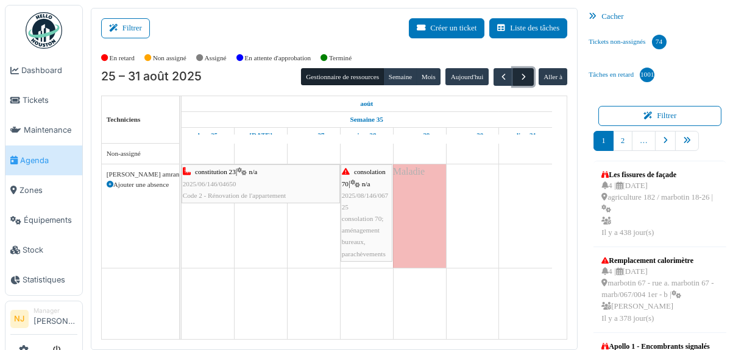
click at [522, 76] on span "button" at bounding box center [524, 77] width 10 height 10
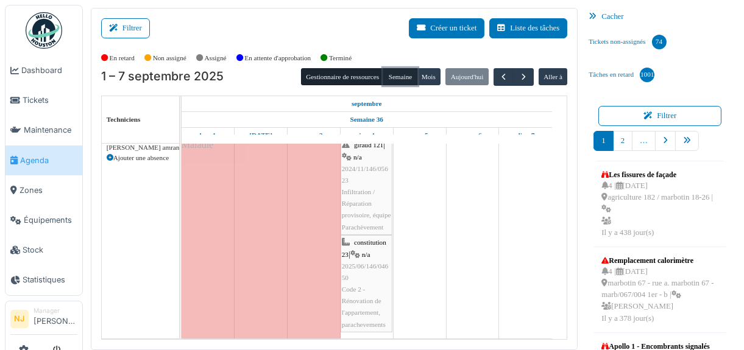
click at [395, 73] on button "Semaine" at bounding box center [400, 76] width 34 height 17
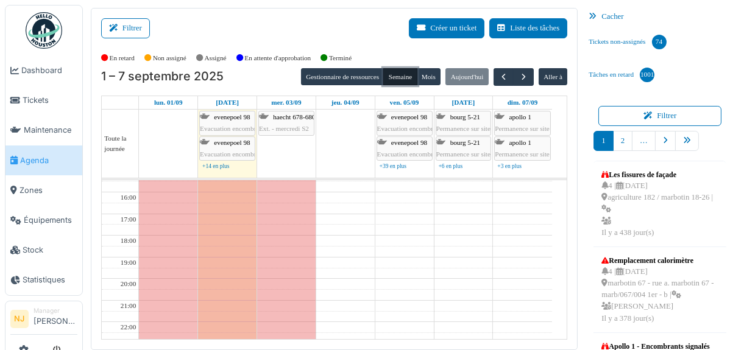
scroll to position [0, 0]
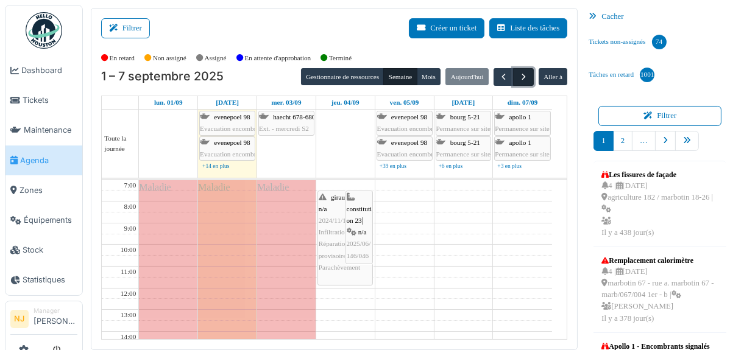
click at [519, 75] on span "button" at bounding box center [524, 77] width 10 height 10
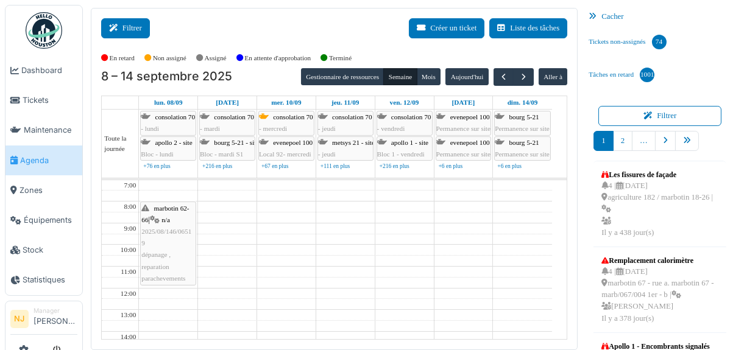
click at [133, 24] on button "Filtrer" at bounding box center [125, 28] width 49 height 20
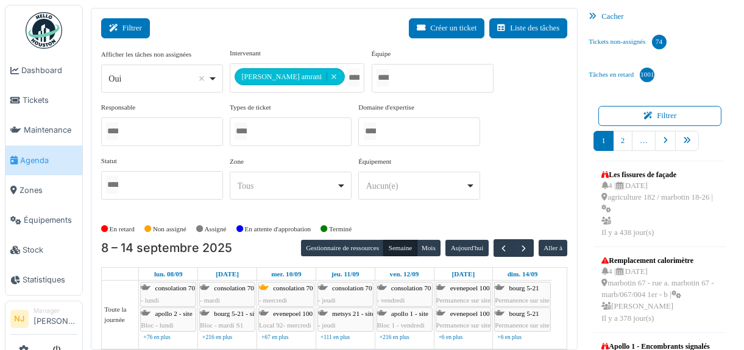
click at [133, 26] on button "Filtrer" at bounding box center [125, 28] width 49 height 20
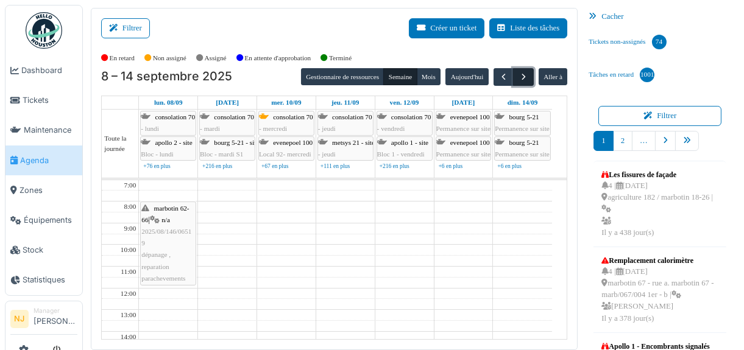
click at [519, 74] on span "button" at bounding box center [524, 77] width 10 height 10
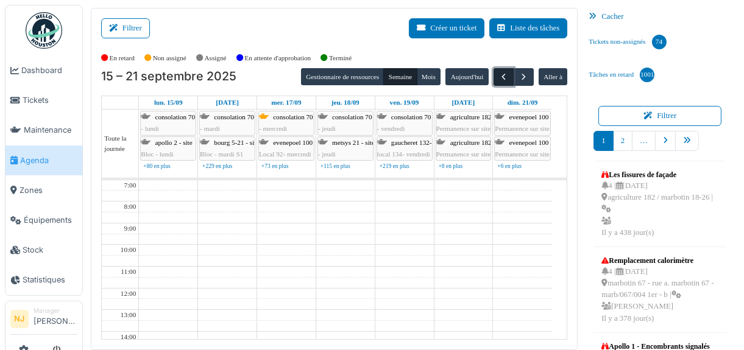
click at [498, 77] on span "button" at bounding box center [503, 77] width 10 height 10
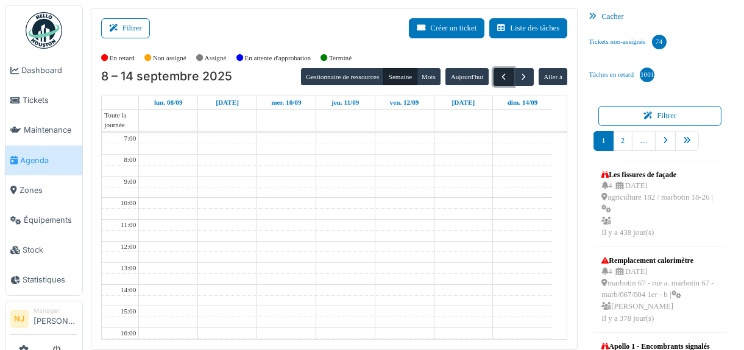
click at [499, 76] on span "button" at bounding box center [503, 77] width 10 height 10
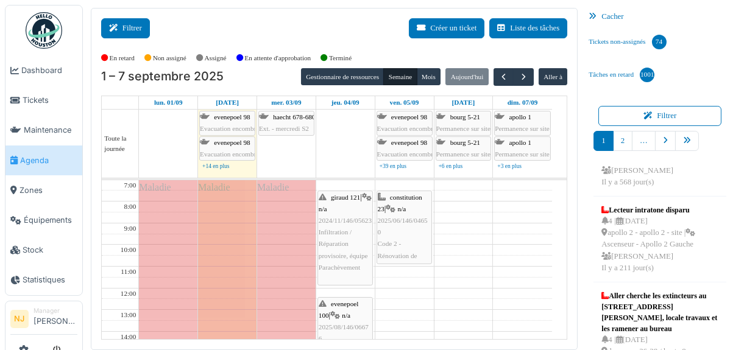
click at [131, 27] on button "Filtrer" at bounding box center [125, 28] width 49 height 20
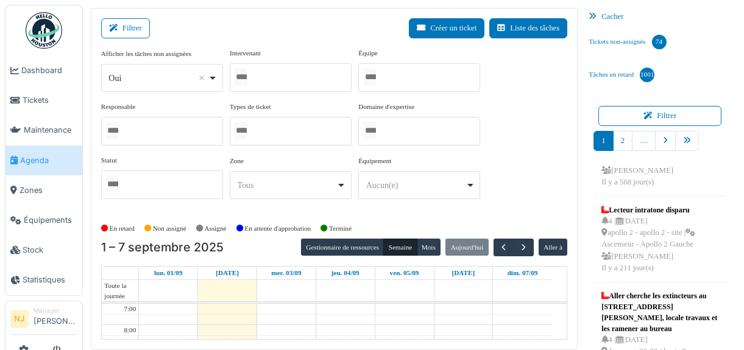
click at [385, 82] on div at bounding box center [419, 77] width 122 height 29
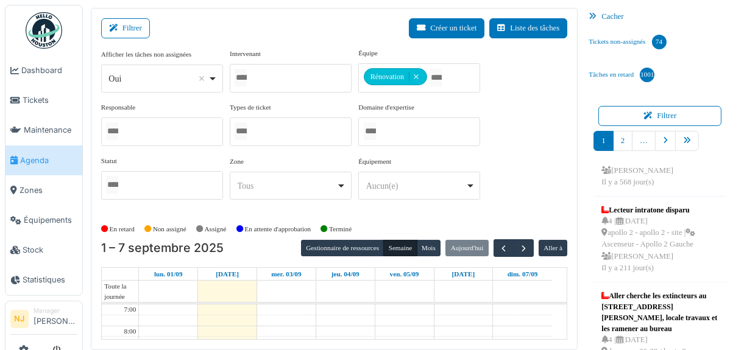
click at [286, 25] on div "Filtrer Créer un ticket Liste des tâches" at bounding box center [334, 33] width 467 height 30
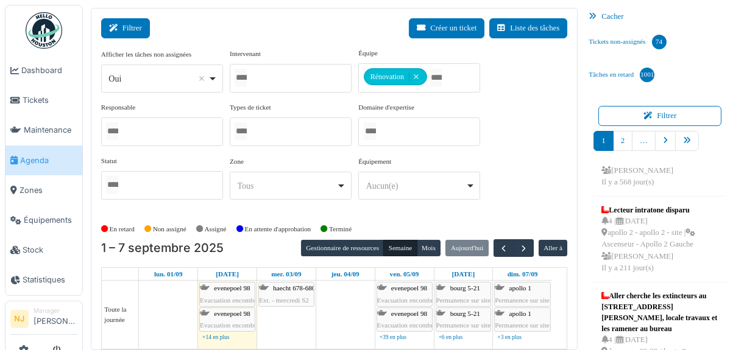
click at [125, 26] on button "Filtrer" at bounding box center [125, 28] width 49 height 20
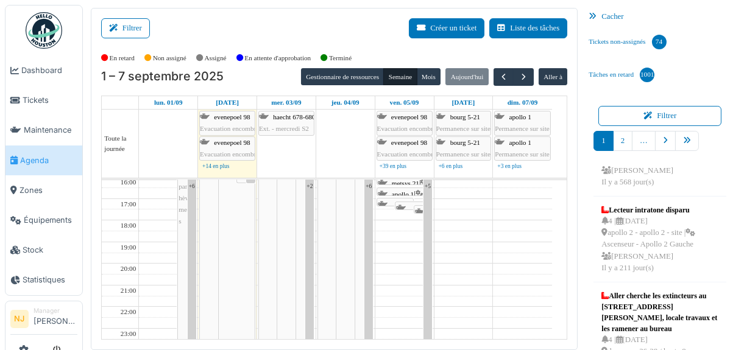
scroll to position [137, 0]
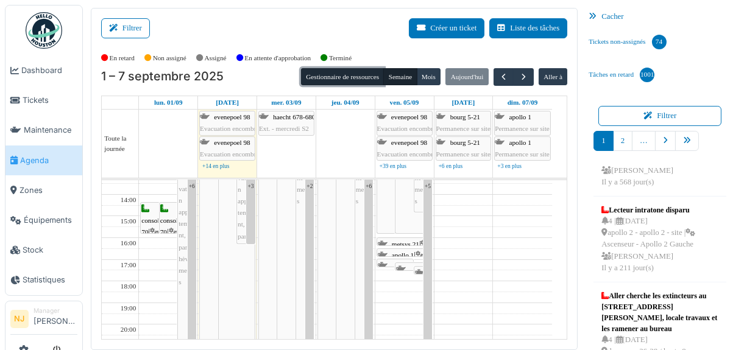
click at [327, 75] on button "Gestionnaire de ressources" at bounding box center [342, 76] width 83 height 17
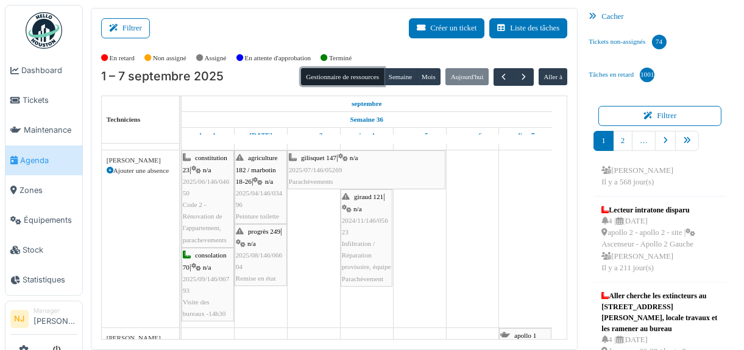
scroll to position [0, 0]
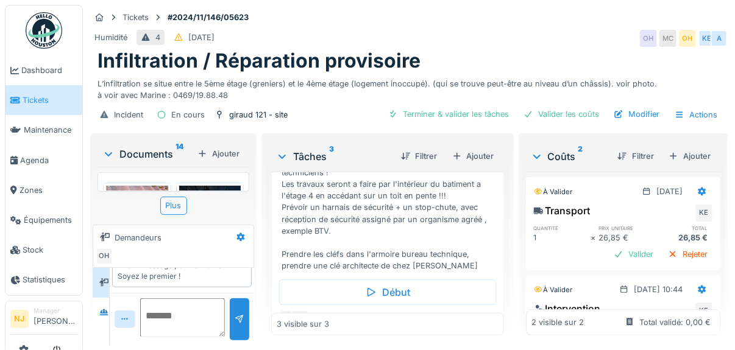
scroll to position [236, 0]
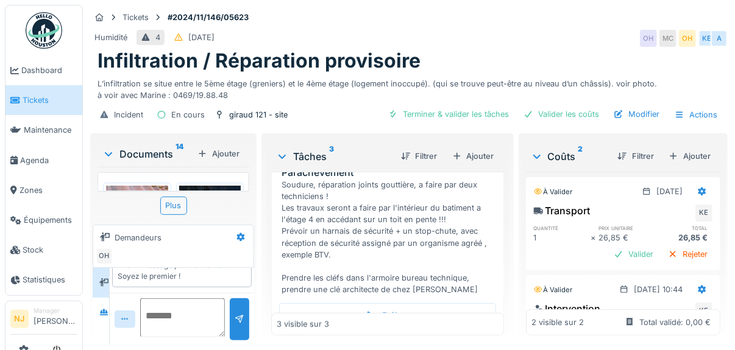
click at [335, 249] on div "Soudure, réparation joints gouttière, a faire par deux techniciens ! Les travau…" at bounding box center [390, 237] width 217 height 117
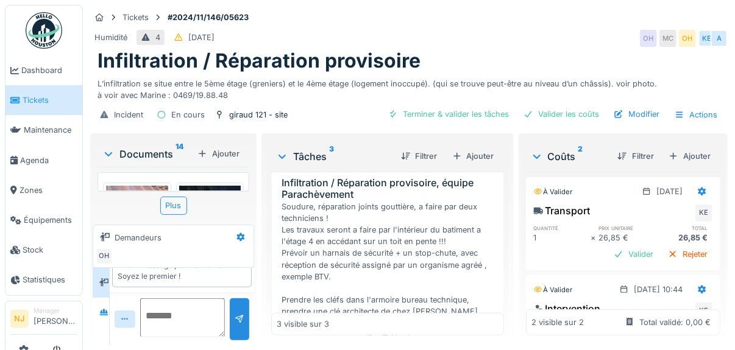
scroll to position [187, 0]
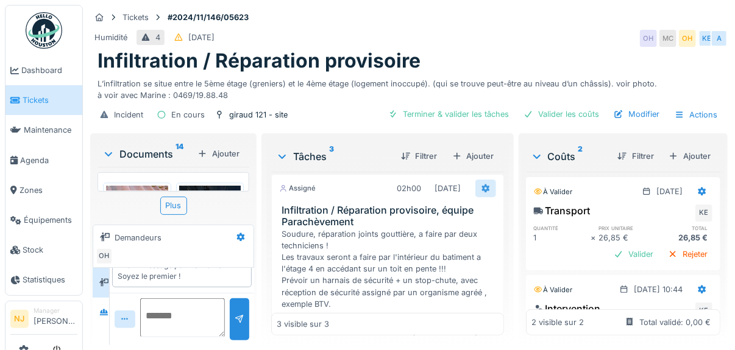
click at [481, 185] on icon at bounding box center [486, 189] width 10 height 8
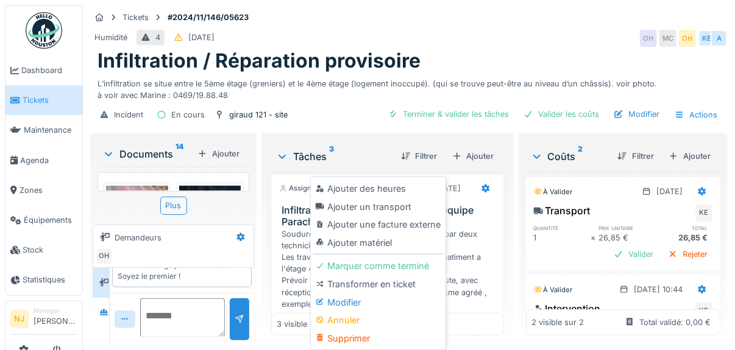
click at [350, 294] on div "Modifier" at bounding box center [378, 303] width 130 height 18
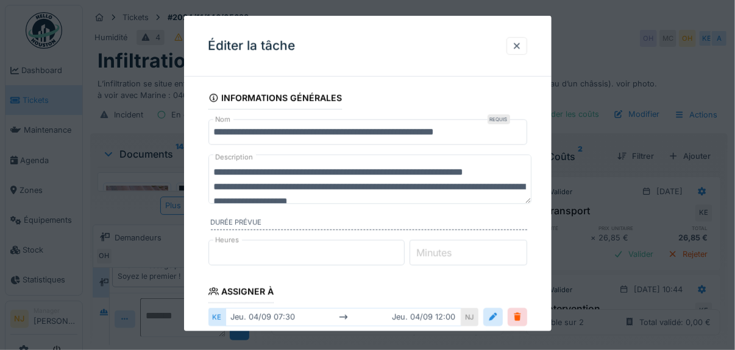
scroll to position [9, 0]
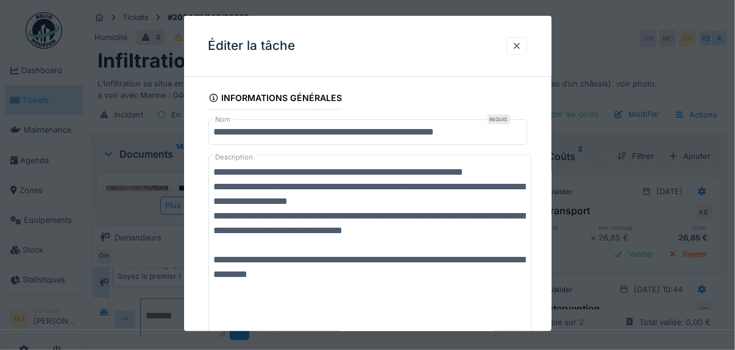
drag, startPoint x: 525, startPoint y: 200, endPoint x: 501, endPoint y: 373, distance: 174.1
click at [501, 350] on html "Dashboard Tickets Maintenance Agenda Zones Équipements Stock Statistiques NJ Ma…" at bounding box center [367, 175] width 735 height 350
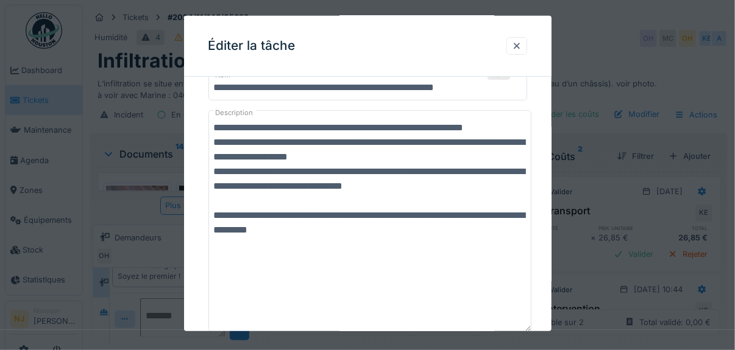
scroll to position [60, 0]
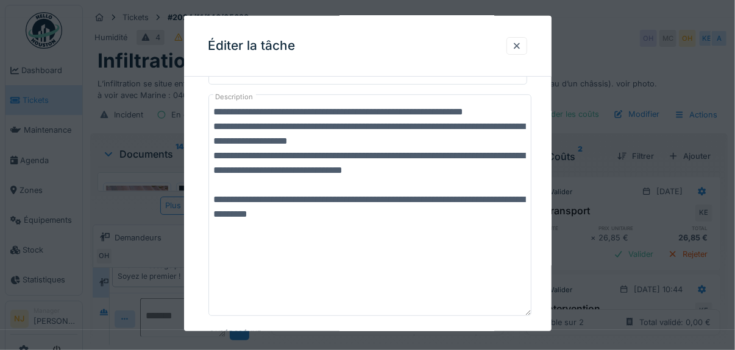
click at [476, 170] on textarea "**********" at bounding box center [370, 205] width 324 height 222
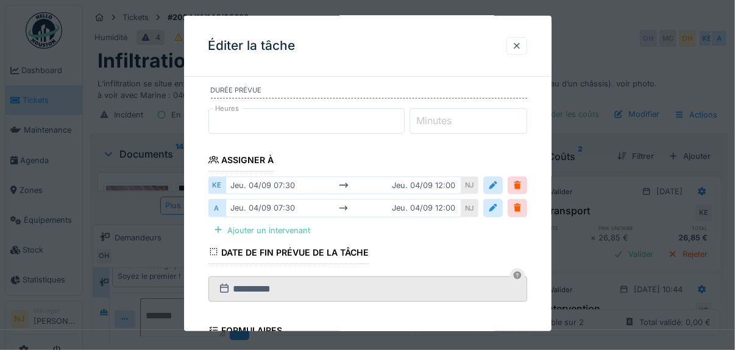
scroll to position [501, 0]
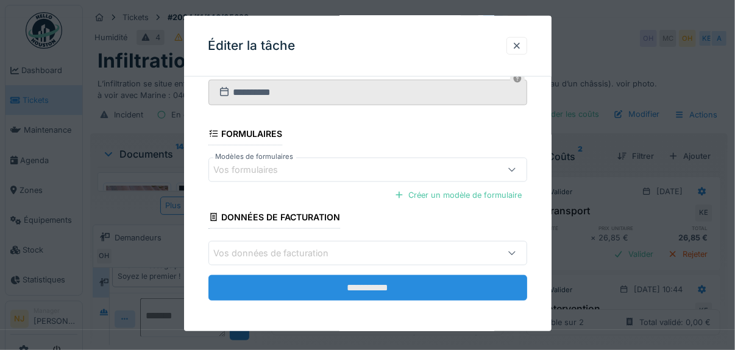
type textarea "**********"
click at [364, 282] on input "**********" at bounding box center [367, 288] width 319 height 26
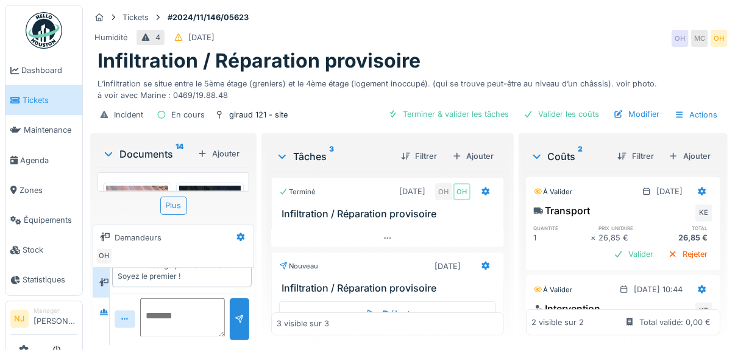
scroll to position [0, 0]
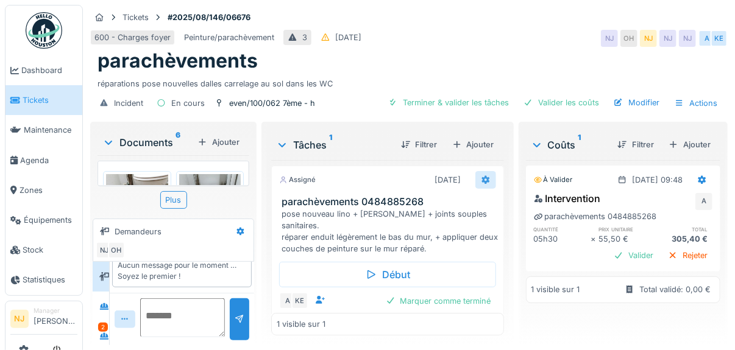
click at [481, 176] on icon at bounding box center [486, 180] width 10 height 8
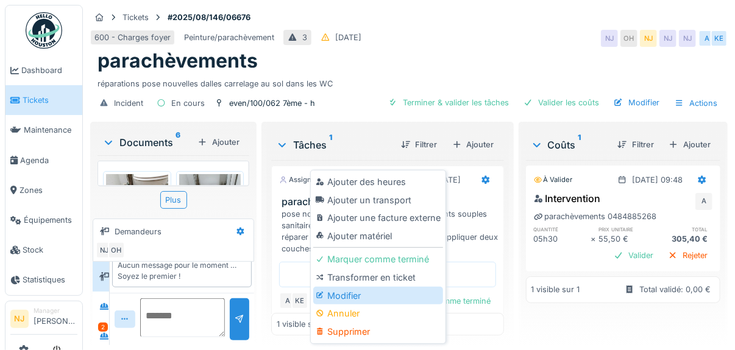
click at [350, 291] on div "Modifier" at bounding box center [378, 296] width 130 height 18
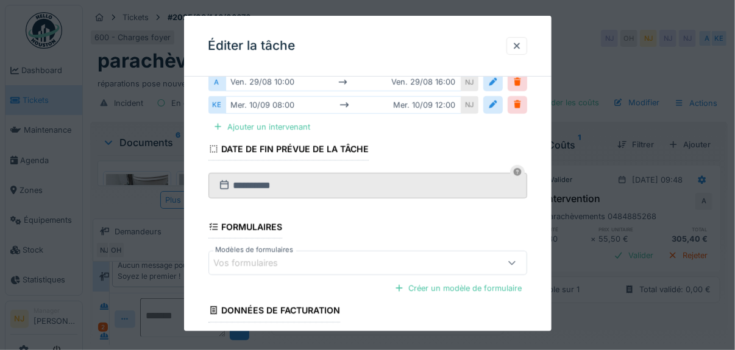
scroll to position [207, 0]
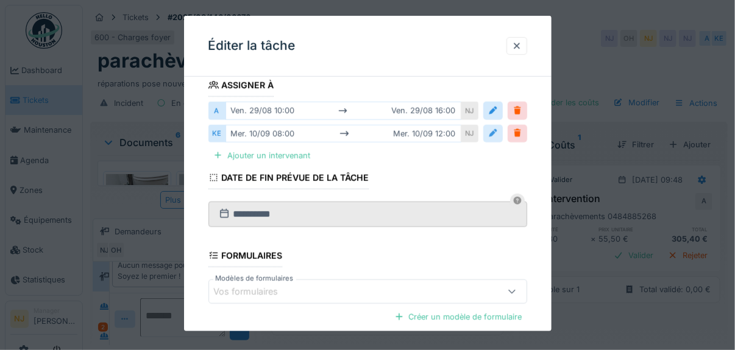
click at [497, 130] on div at bounding box center [493, 134] width 10 height 12
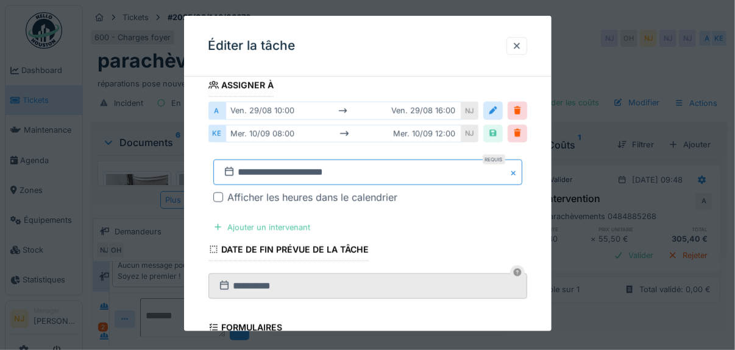
click at [327, 167] on input "**********" at bounding box center [367, 173] width 309 height 26
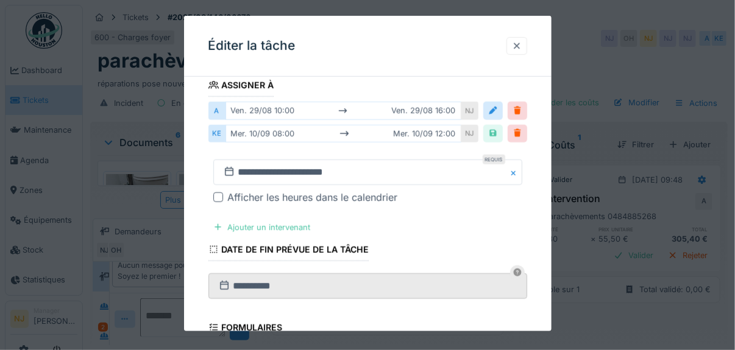
click at [520, 44] on div at bounding box center [517, 46] width 10 height 12
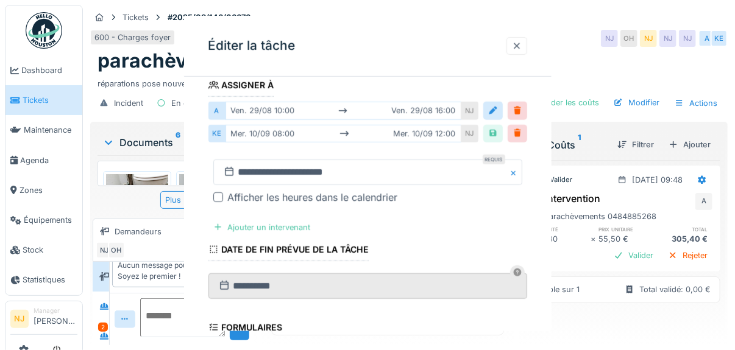
scroll to position [0, 0]
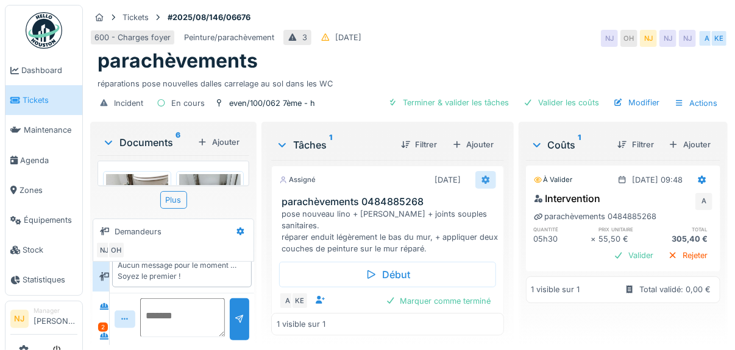
click at [481, 177] on icon at bounding box center [486, 180] width 10 height 8
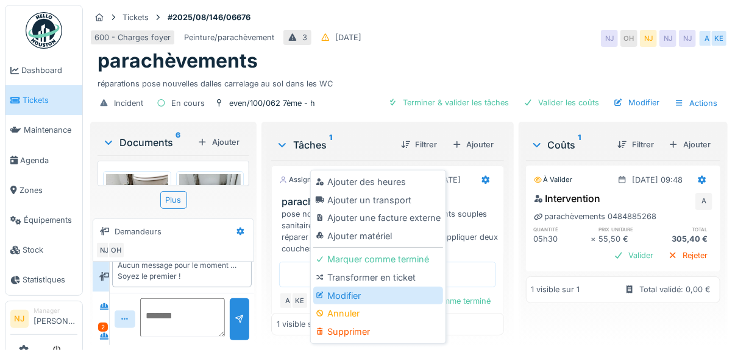
click at [349, 294] on div "Modifier" at bounding box center [378, 296] width 130 height 18
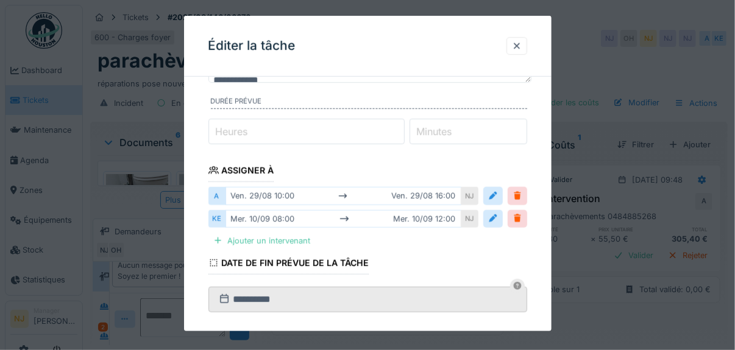
scroll to position [122, 0]
click at [519, 213] on div at bounding box center [517, 219] width 10 height 12
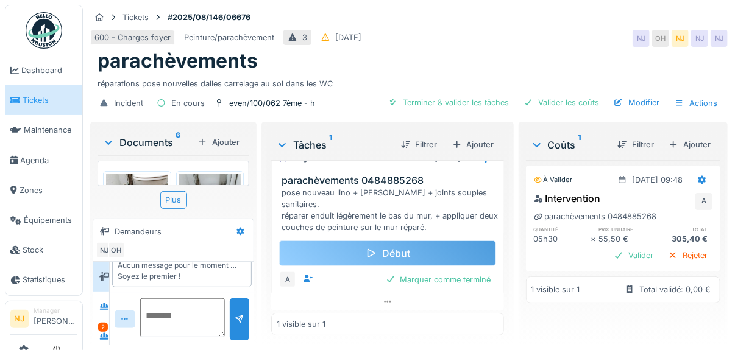
scroll to position [0, 0]
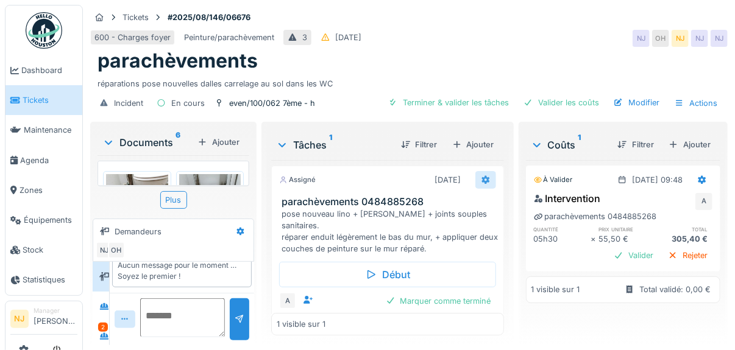
click at [481, 177] on icon at bounding box center [485, 180] width 8 height 9
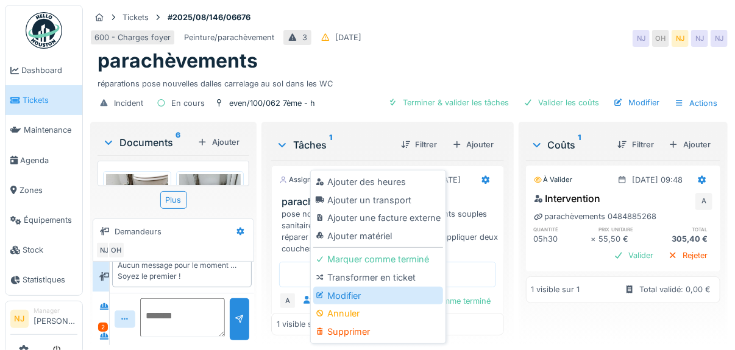
click at [354, 291] on div "Modifier" at bounding box center [378, 296] width 130 height 18
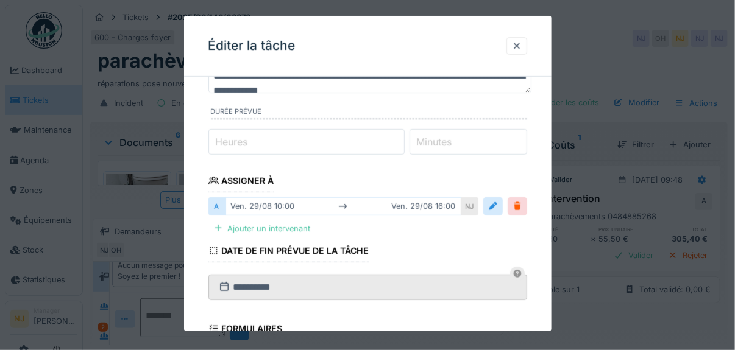
scroll to position [122, 0]
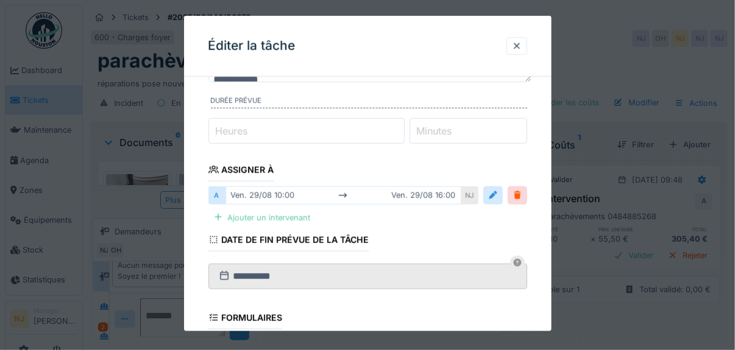
click at [258, 214] on div "Ajouter un intervenant" at bounding box center [261, 218] width 107 height 16
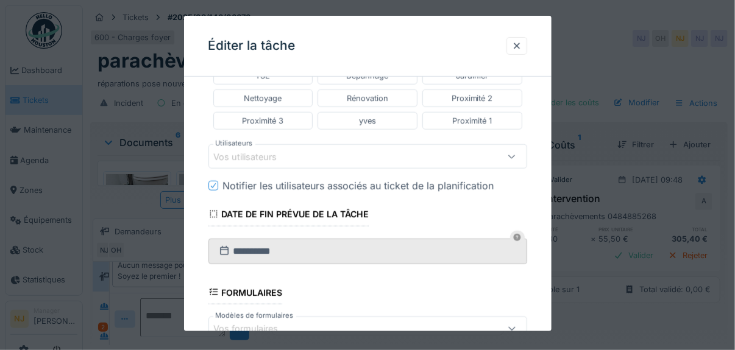
scroll to position [366, 0]
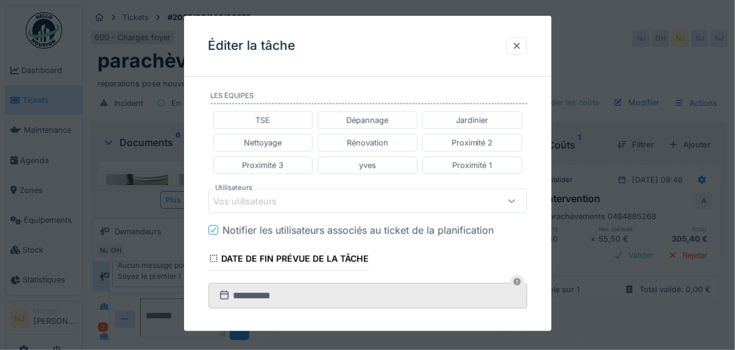
click at [244, 197] on div "Vos utilisateurs" at bounding box center [254, 200] width 80 height 13
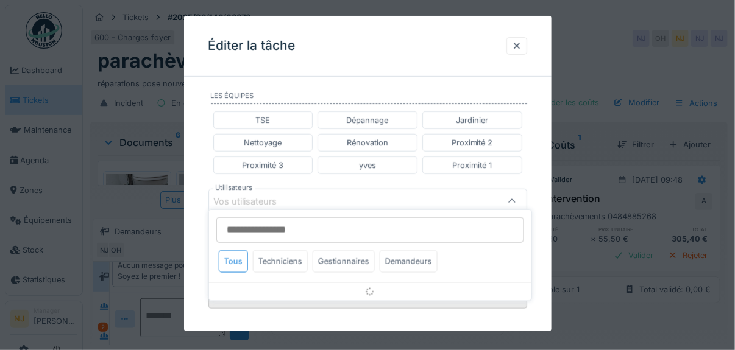
scroll to position [328, 0]
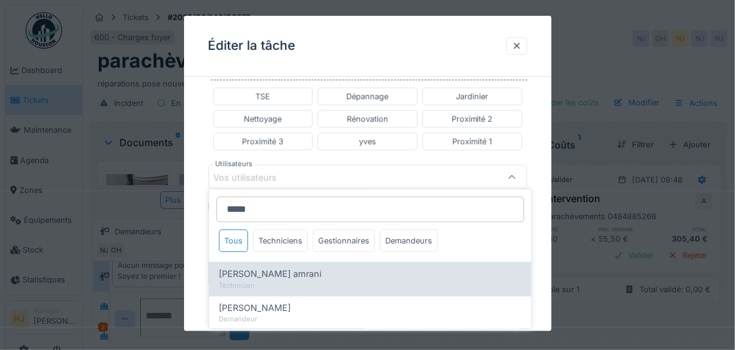
type input "*****"
click at [264, 274] on span "[PERSON_NAME] amrani" at bounding box center [270, 274] width 102 height 13
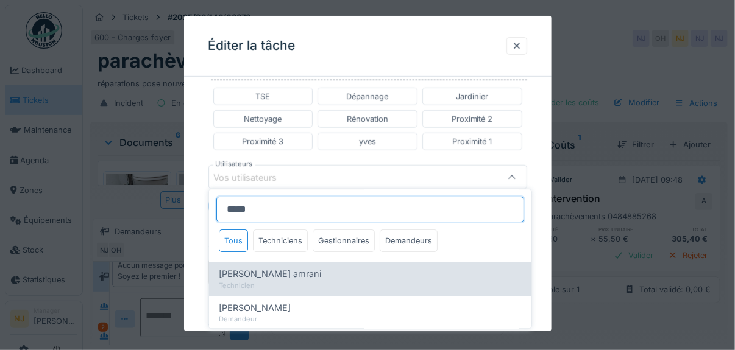
type input "****"
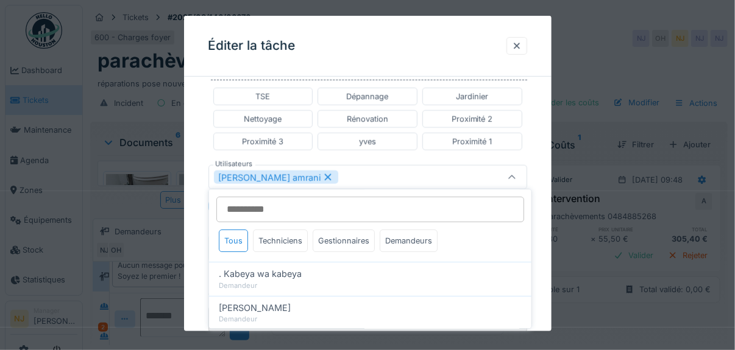
click at [191, 228] on div "**********" at bounding box center [367, 161] width 367 height 804
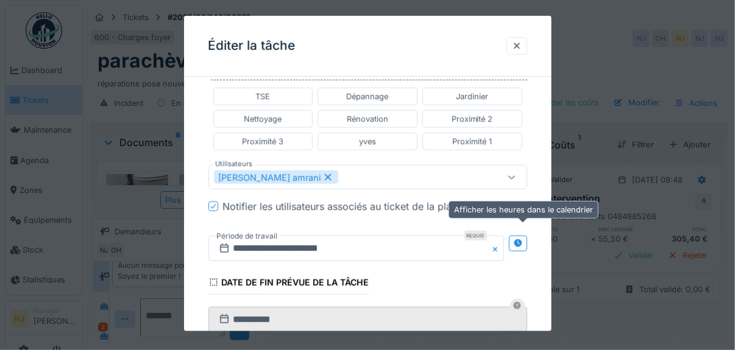
click at [520, 239] on icon at bounding box center [518, 243] width 8 height 8
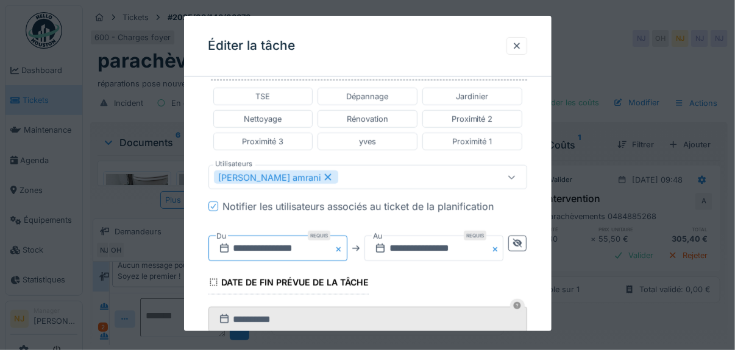
click at [286, 239] on input "**********" at bounding box center [277, 249] width 139 height 26
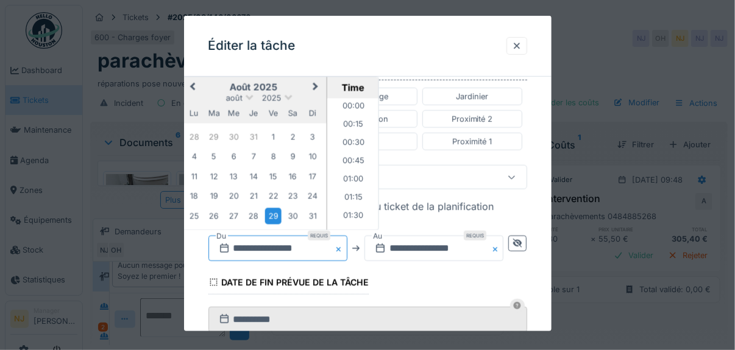
scroll to position [675, 0]
click at [315, 80] on span "Next Month" at bounding box center [315, 87] width 0 height 15
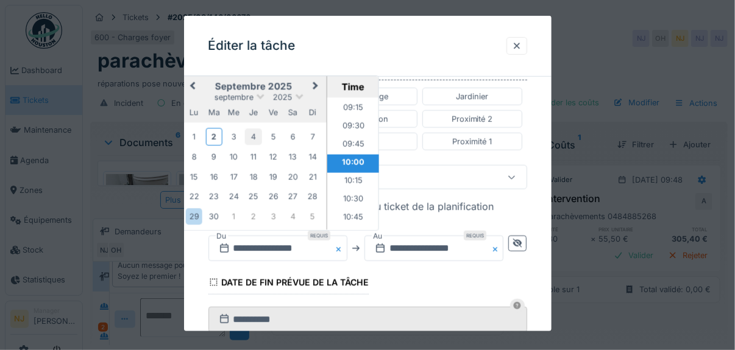
click at [253, 130] on div "4" at bounding box center [253, 137] width 16 height 16
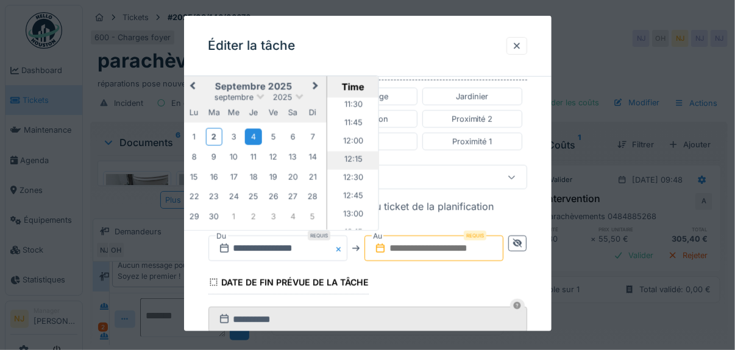
scroll to position [857, 0]
click at [353, 157] on li "12:30" at bounding box center [353, 164] width 52 height 18
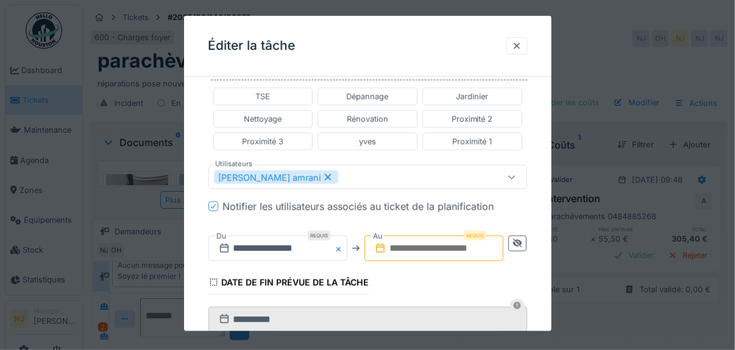
click at [431, 239] on input "text" at bounding box center [433, 249] width 139 height 26
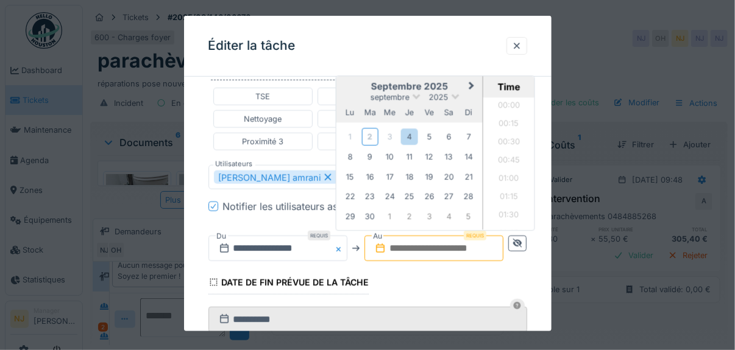
scroll to position [1478, 0]
click at [413, 130] on div "4" at bounding box center [409, 137] width 16 height 16
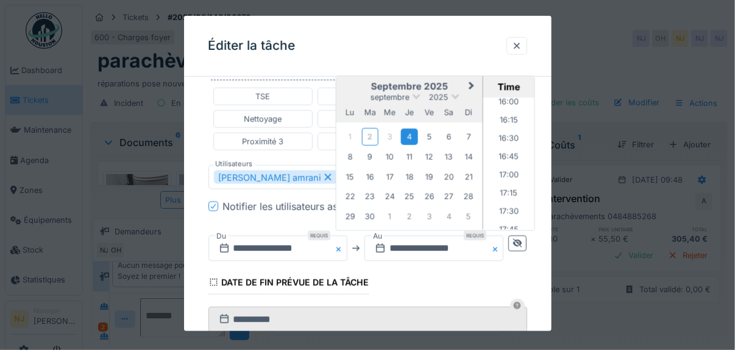
scroll to position [1113, 0]
click at [508, 156] on li "16:00" at bounding box center [509, 164] width 52 height 18
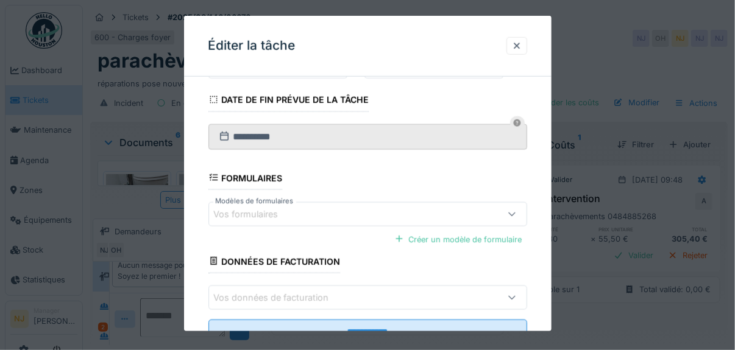
scroll to position [553, 0]
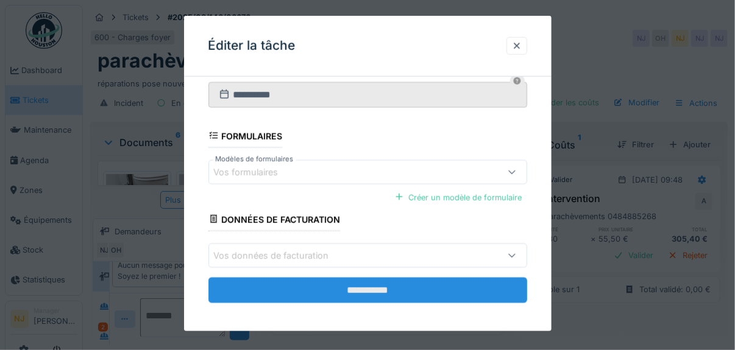
click at [361, 283] on input "**********" at bounding box center [367, 291] width 319 height 26
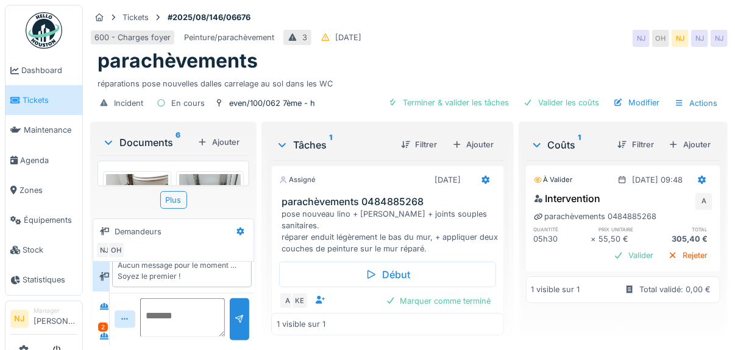
scroll to position [9, 0]
click at [98, 323] on div "2" at bounding box center [103, 327] width 10 height 9
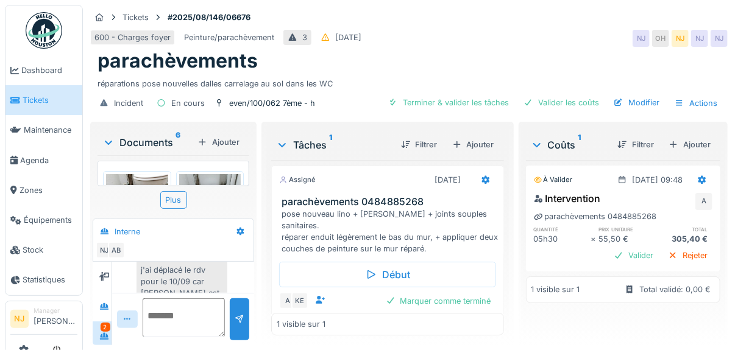
scroll to position [432, 0]
click at [174, 302] on textarea at bounding box center [184, 318] width 83 height 39
type textarea "*"
click at [200, 303] on textarea "**********" at bounding box center [184, 318] width 76 height 39
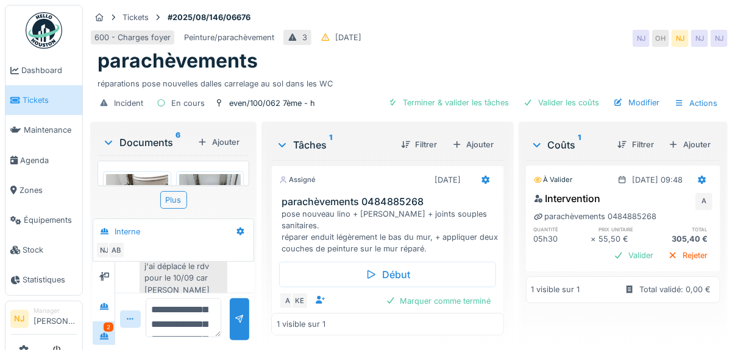
drag, startPoint x: 200, startPoint y: 303, endPoint x: 183, endPoint y: 300, distance: 16.7
click at [183, 300] on textarea "**********" at bounding box center [184, 318] width 76 height 39
click at [207, 310] on textarea "**********" at bounding box center [184, 318] width 76 height 39
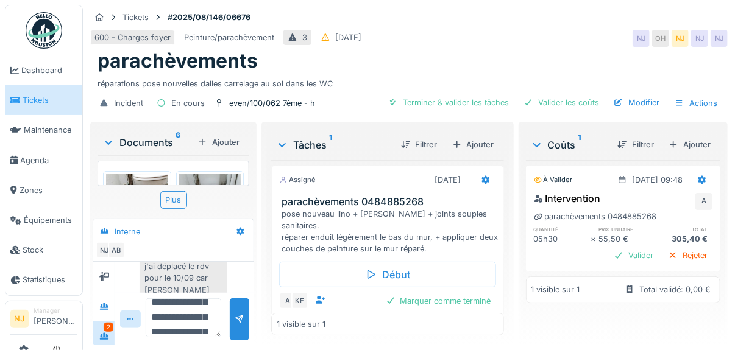
click at [186, 313] on textarea "**********" at bounding box center [184, 318] width 76 height 39
click at [194, 313] on textarea "**********" at bounding box center [184, 318] width 76 height 39
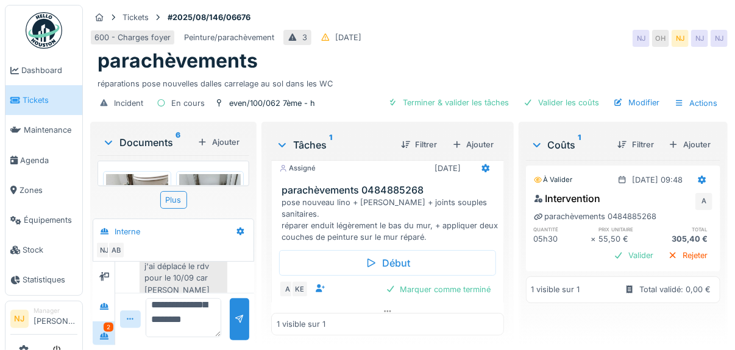
scroll to position [21, 0]
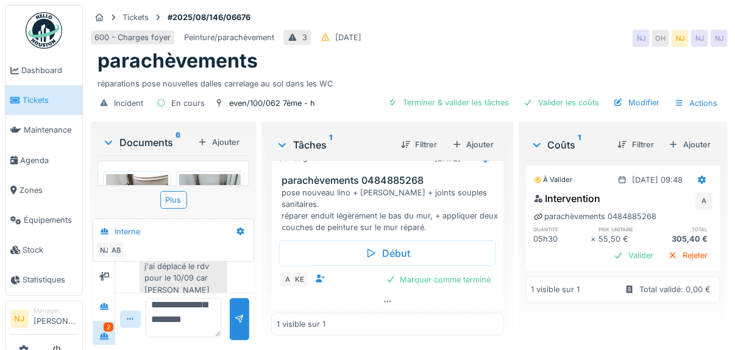
drag, startPoint x: 219, startPoint y: 326, endPoint x: 216, endPoint y: 333, distance: 7.4
click at [218, 348] on div "Tickets #2025/08/146/06676 600 - Charges foyer Peinture/parachèvement 3 [DATE] …" at bounding box center [409, 175] width 652 height 350
drag, startPoint x: 219, startPoint y: 324, endPoint x: 213, endPoint y: 358, distance: 34.1
click at [213, 350] on html "Dashboard Tickets Maintenance [GEOGRAPHIC_DATA] Zones Équipements Stock Statist…" at bounding box center [367, 175] width 735 height 350
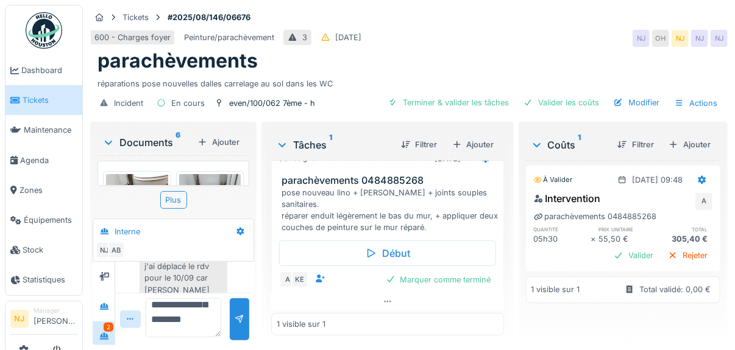
click at [193, 315] on textarea "**********" at bounding box center [184, 318] width 76 height 39
type textarea "**********"
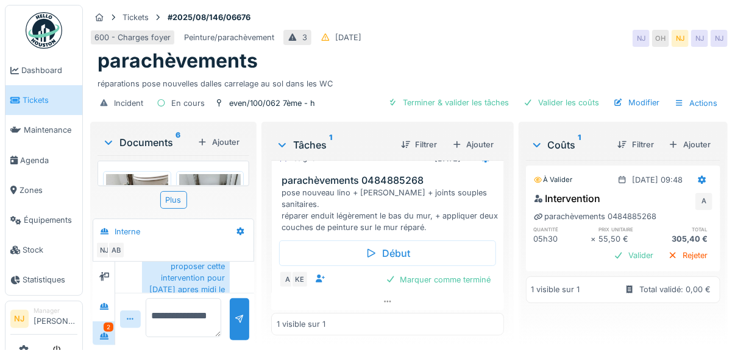
click at [177, 323] on textarea "**********" at bounding box center [184, 318] width 76 height 39
click at [201, 320] on textarea "**********" at bounding box center [184, 318] width 76 height 39
type textarea "**********"
click at [238, 314] on div at bounding box center [240, 320] width 10 height 12
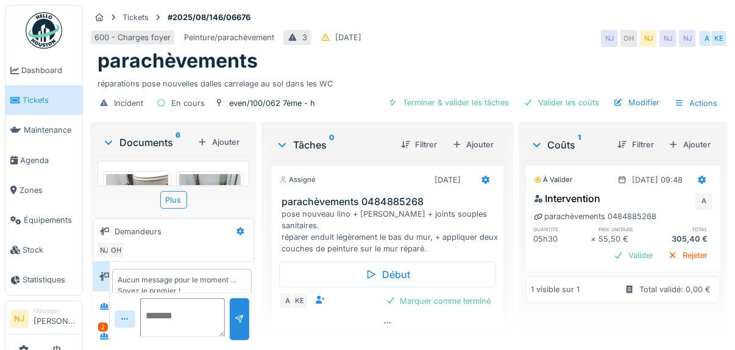
scroll to position [15, 0]
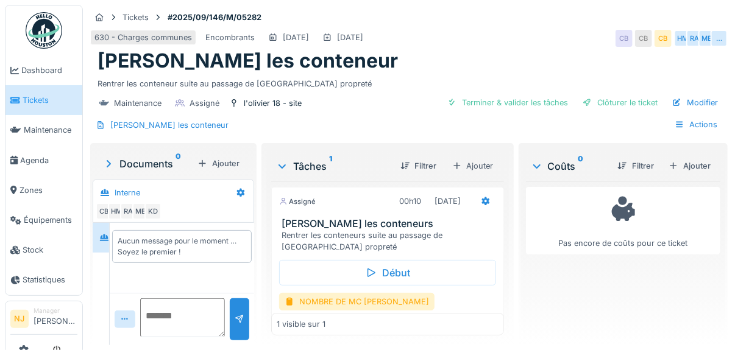
scroll to position [46, 0]
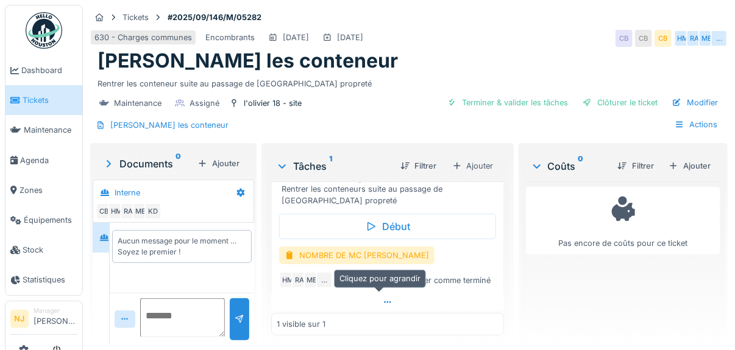
click at [383, 299] on icon at bounding box center [388, 303] width 10 height 8
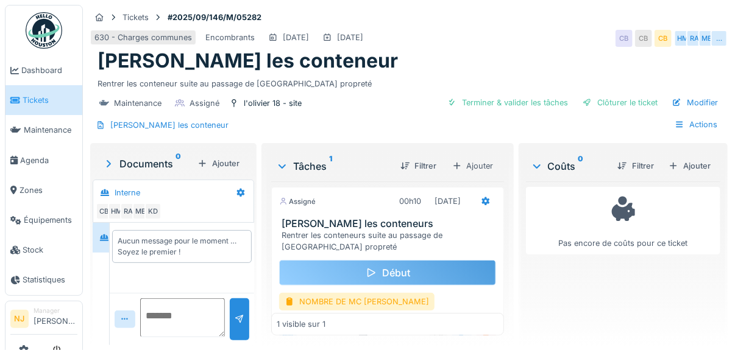
scroll to position [0, 0]
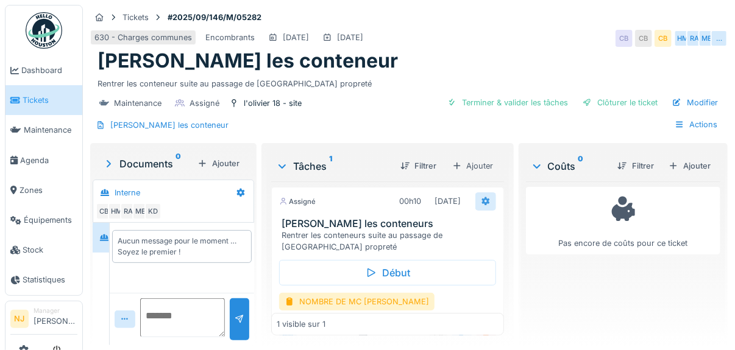
click at [481, 199] on icon at bounding box center [486, 201] width 10 height 8
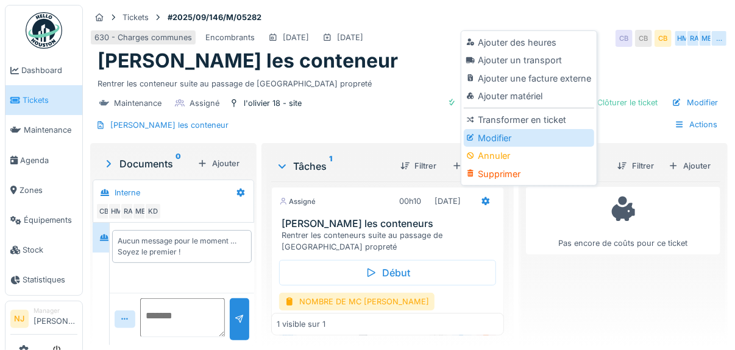
click at [491, 135] on div "Modifier" at bounding box center [529, 138] width 130 height 18
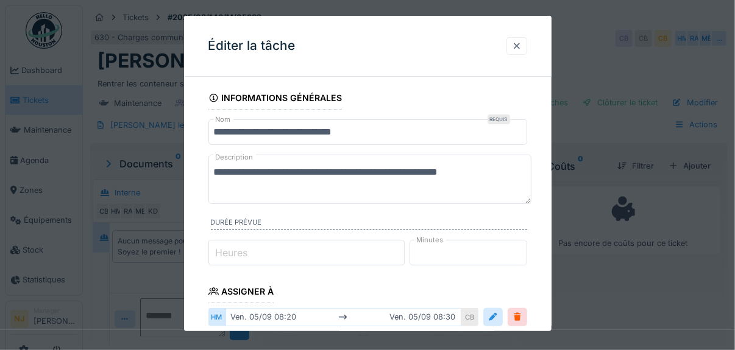
click at [522, 47] on div at bounding box center [517, 46] width 10 height 12
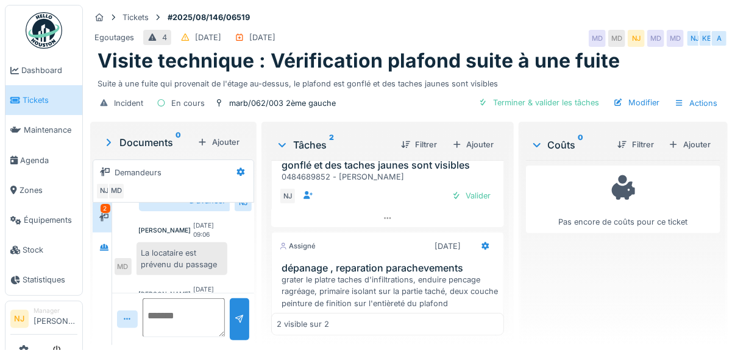
scroll to position [227, 0]
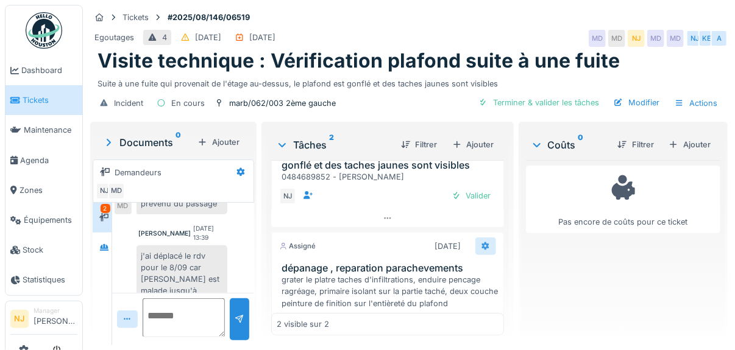
click at [481, 247] on icon at bounding box center [485, 246] width 8 height 9
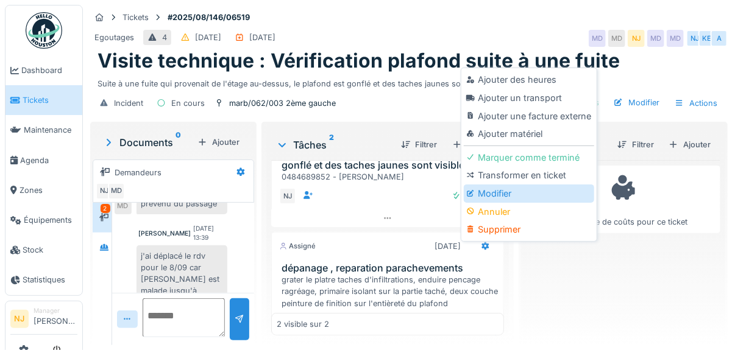
click at [484, 185] on div "Modifier" at bounding box center [529, 194] width 130 height 18
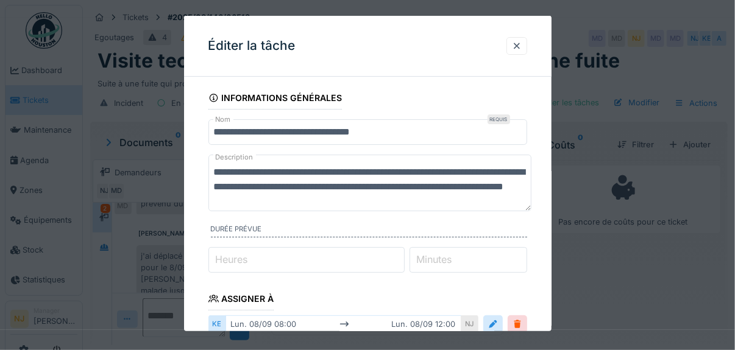
scroll to position [0, 0]
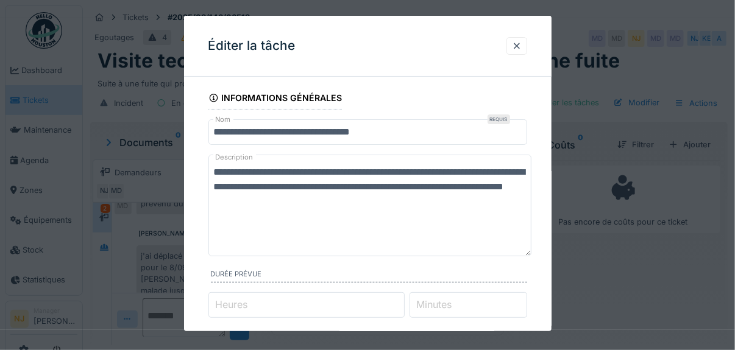
drag, startPoint x: 528, startPoint y: 199, endPoint x: 511, endPoint y: 272, distance: 74.5
click at [511, 260] on div "**********" at bounding box center [367, 207] width 319 height 105
click at [434, 174] on textarea "**********" at bounding box center [370, 216] width 324 height 122
click at [256, 231] on textarea "**********" at bounding box center [370, 216] width 324 height 122
click at [278, 176] on textarea "**********" at bounding box center [370, 216] width 324 height 122
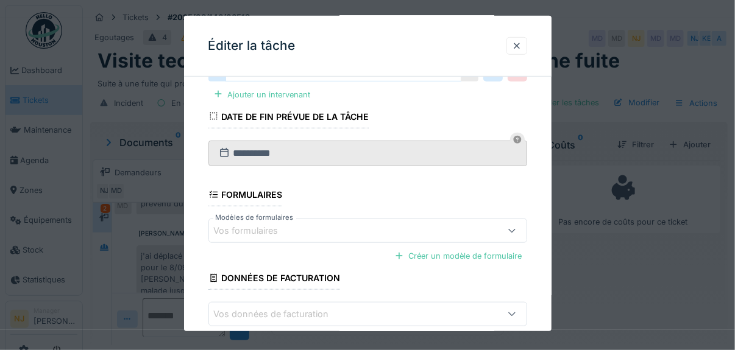
scroll to position [279, 0]
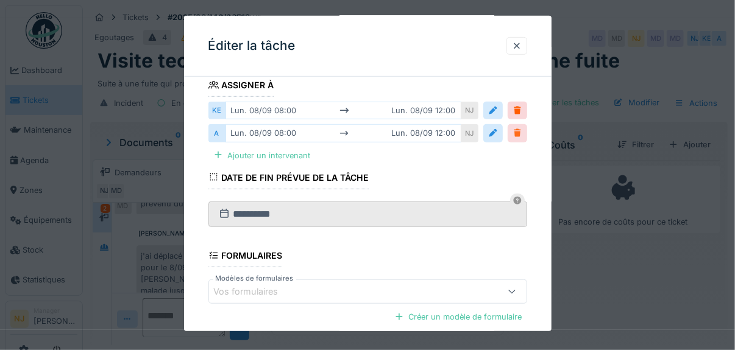
type textarea "**********"
click at [519, 129] on div at bounding box center [517, 133] width 10 height 12
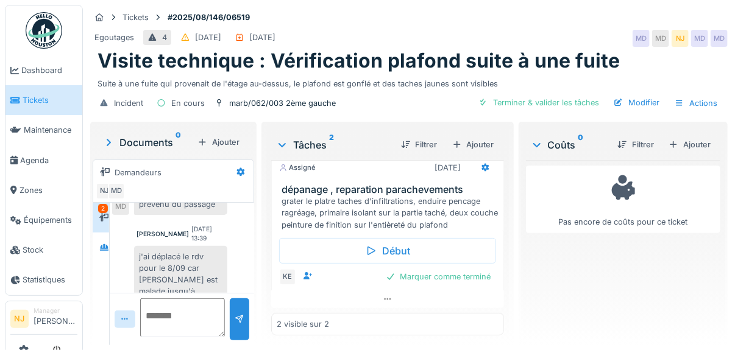
scroll to position [147, 0]
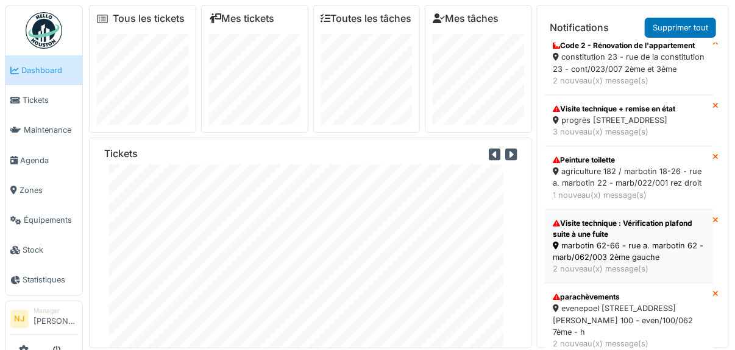
scroll to position [205, 0]
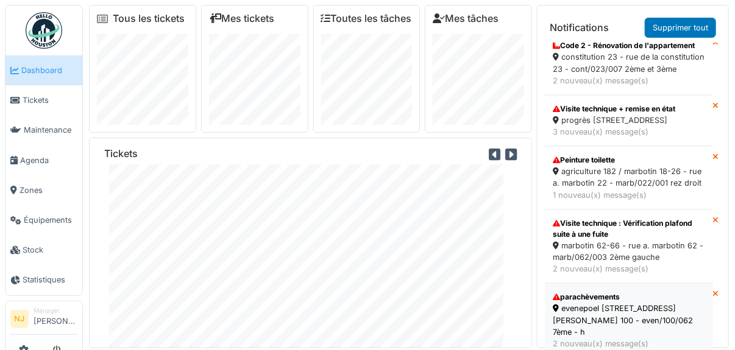
click at [587, 308] on div "evenepoel [STREET_ADDRESS][PERSON_NAME] 100 - even/100/062 7ème - h" at bounding box center [629, 320] width 152 height 35
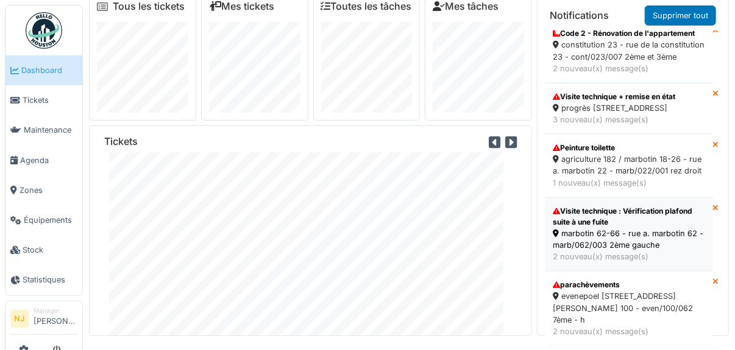
click at [653, 228] on div "Visite technique : Vérification plafond suite à une fuite" at bounding box center [629, 217] width 152 height 22
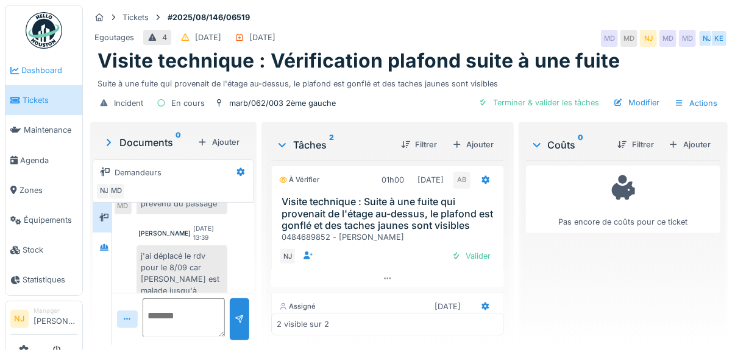
click at [38, 68] on span "Dashboard" at bounding box center [49, 71] width 56 height 12
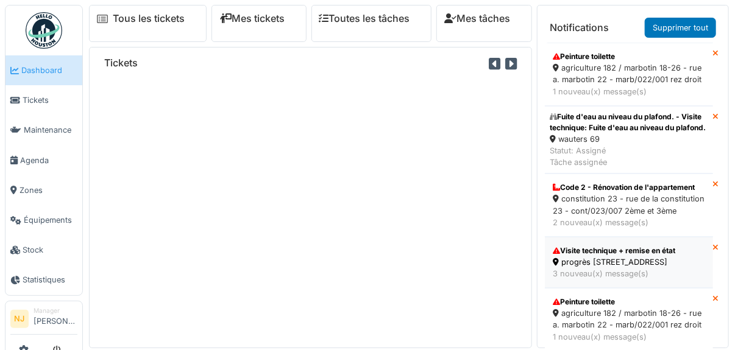
scroll to position [69, 0]
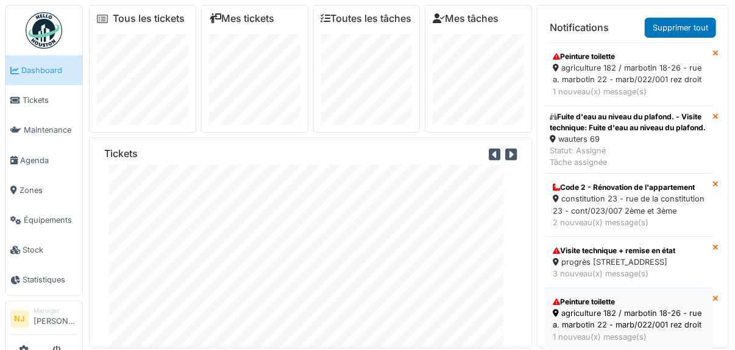
click at [604, 308] on div "agriculture 182 / marbotin 18-26 - rue a. marbotin 22 - marb/022/001 rez droit" at bounding box center [629, 319] width 152 height 23
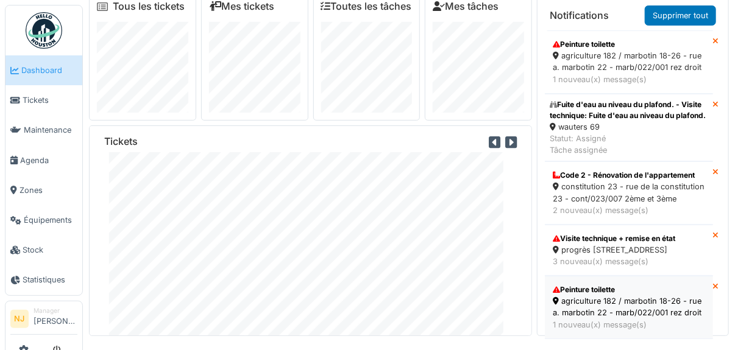
click at [614, 296] on div "agriculture 182 / marbotin 18-26 - rue a. marbotin 22 - marb/022/001 rez droit" at bounding box center [629, 307] width 152 height 23
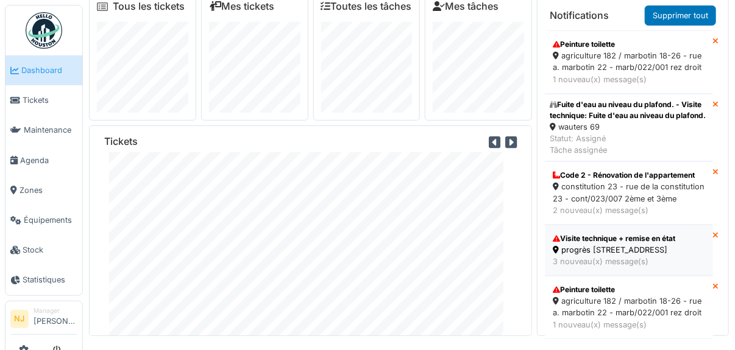
click at [612, 244] on div "Visite technique + remise en état" at bounding box center [629, 238] width 152 height 11
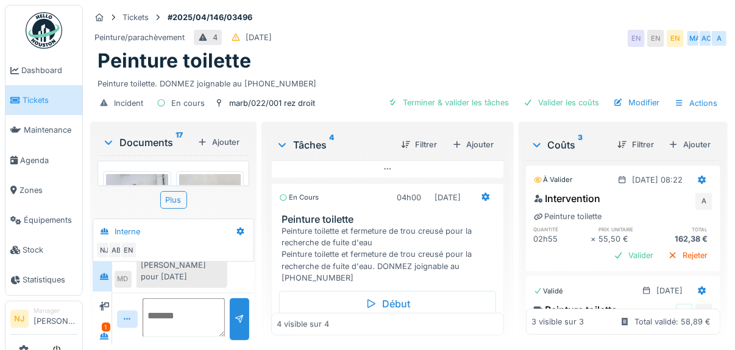
scroll to position [252, 0]
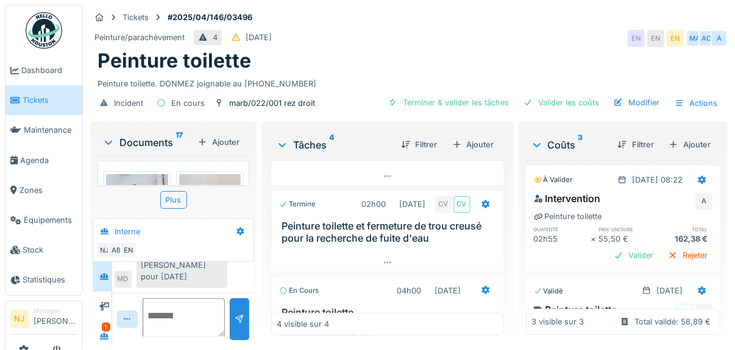
scroll to position [9, 0]
click at [96, 322] on div "1" at bounding box center [102, 337] width 19 height 30
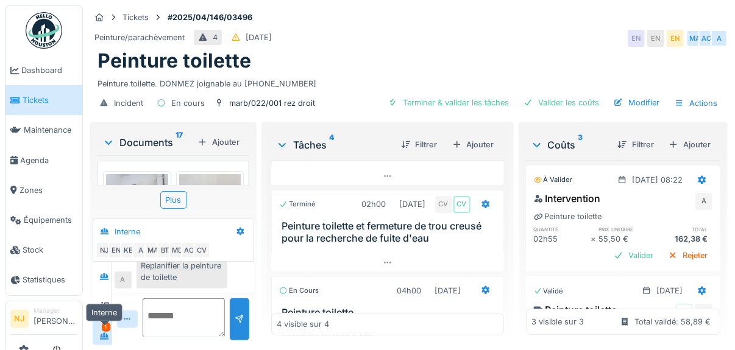
click at [104, 333] on icon at bounding box center [104, 336] width 9 height 7
drag, startPoint x: 230, startPoint y: 252, endPoint x: 238, endPoint y: 210, distance: 42.1
click at [238, 219] on div "Interne NJ EN KE A MA BT MD AO CV" at bounding box center [173, 240] width 161 height 43
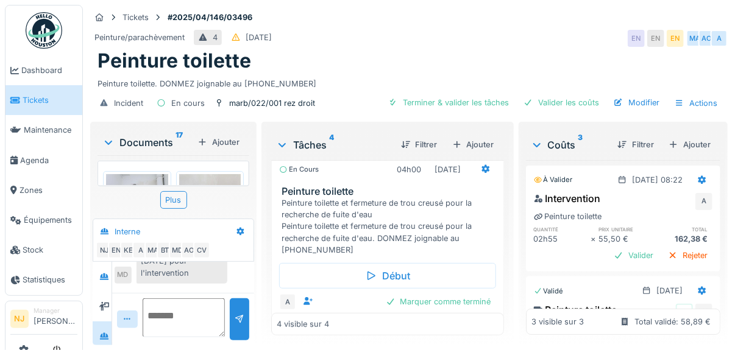
scroll to position [244, 0]
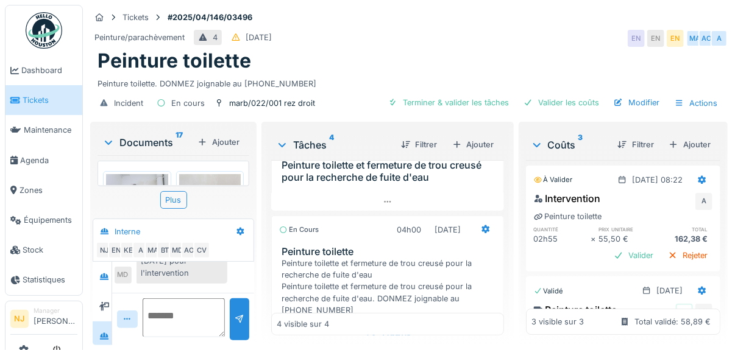
drag, startPoint x: 216, startPoint y: 323, endPoint x: 213, endPoint y: 336, distance: 13.3
click at [213, 336] on div at bounding box center [183, 319] width 143 height 52
click at [179, 267] on div "La fuite n'est pas encore réparé Christian il est au courant" at bounding box center [181, 248] width 91 height 57
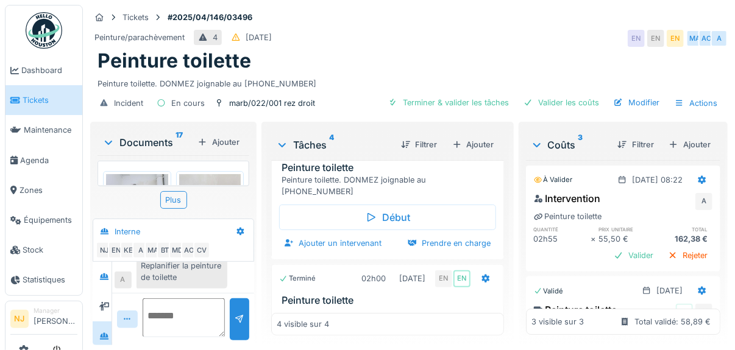
scroll to position [0, 0]
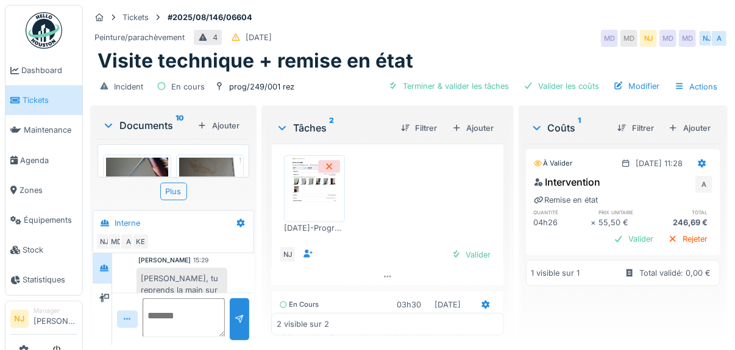
click at [140, 122] on div "Documents 10" at bounding box center [147, 125] width 90 height 15
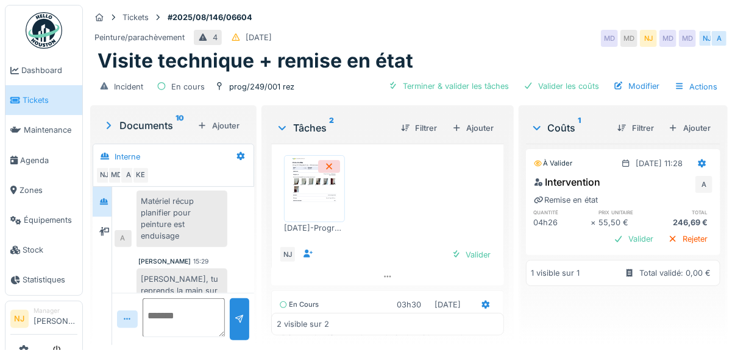
click at [140, 122] on div "Documents 10" at bounding box center [147, 125] width 90 height 15
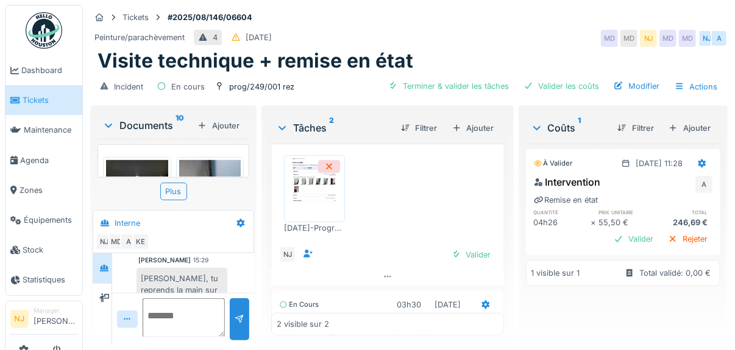
scroll to position [366, 0]
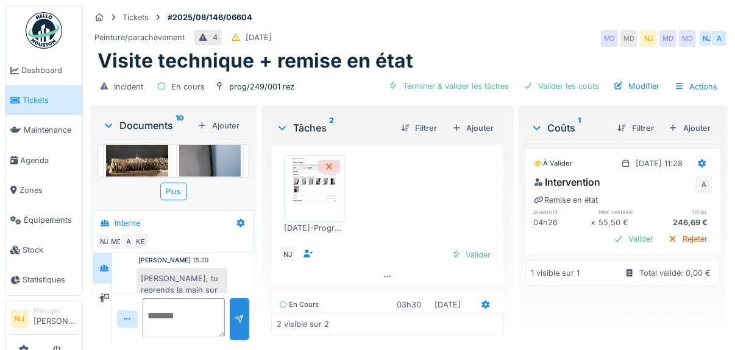
click at [147, 153] on img at bounding box center [137, 164] width 62 height 46
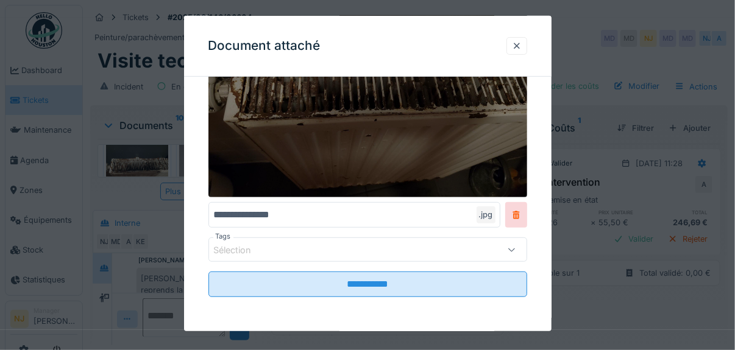
scroll to position [0, 0]
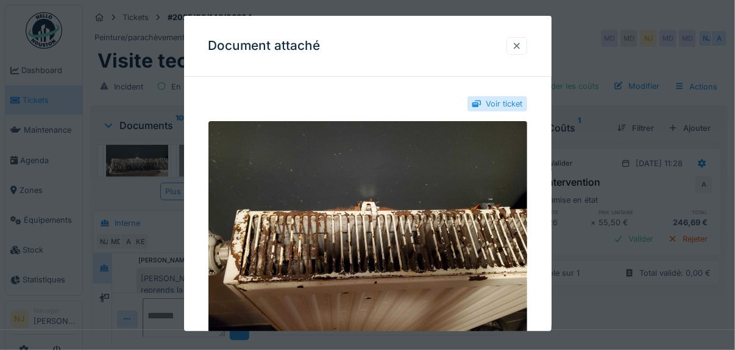
click at [518, 43] on div at bounding box center [517, 46] width 10 height 12
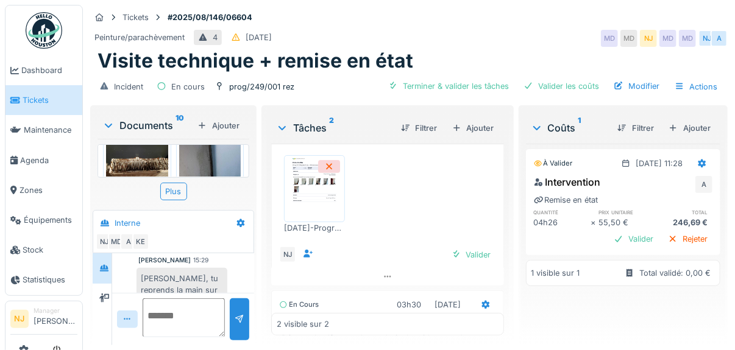
click at [201, 153] on img at bounding box center [210, 182] width 62 height 82
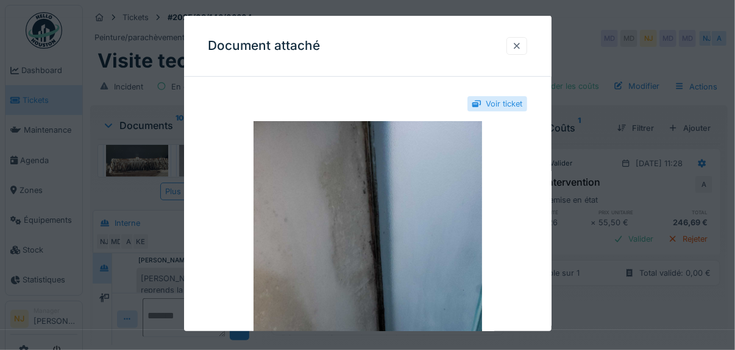
click at [520, 43] on div at bounding box center [517, 46] width 10 height 12
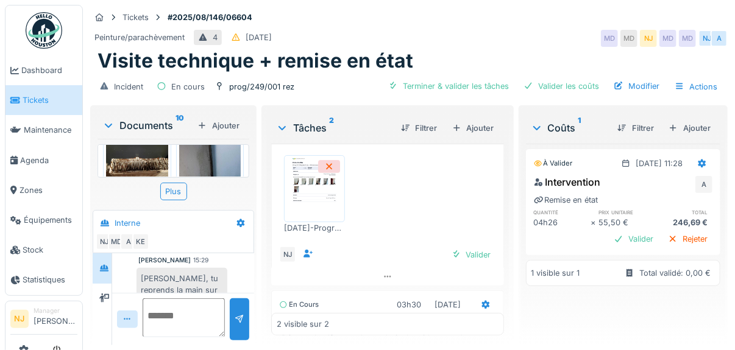
click at [127, 158] on img at bounding box center [137, 164] width 62 height 46
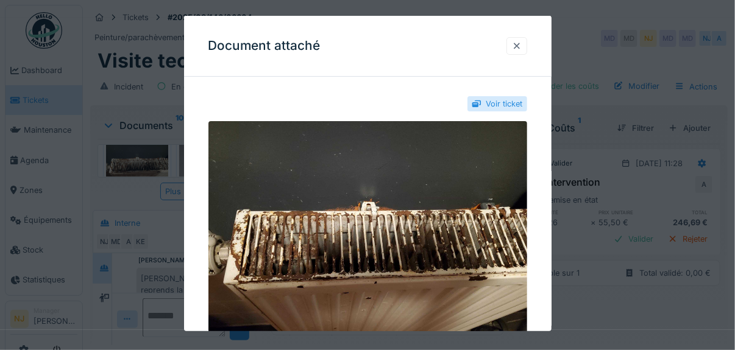
click at [520, 43] on div at bounding box center [517, 46] width 10 height 12
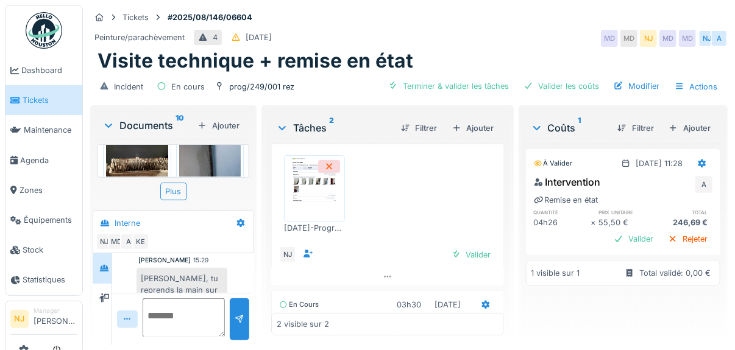
click at [127, 191] on div "20231112_142412.jpg" at bounding box center [137, 197] width 68 height 12
click at [138, 149] on img at bounding box center [137, 164] width 62 height 46
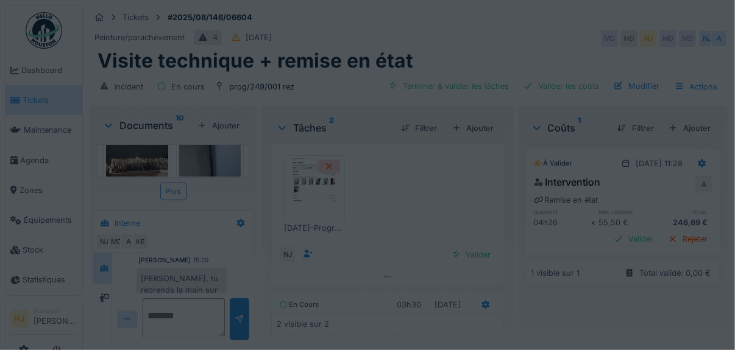
click at [138, 149] on div at bounding box center [367, 175] width 735 height 350
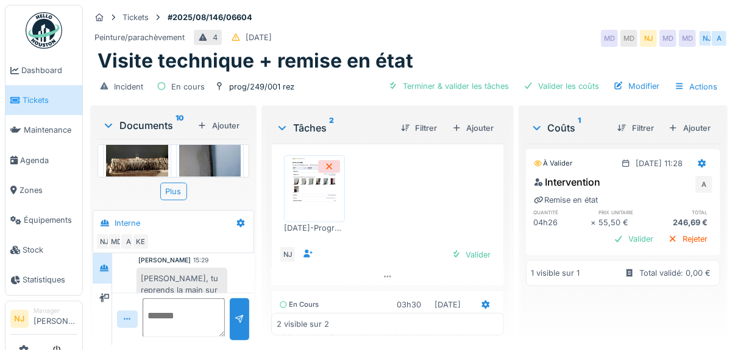
click at [140, 149] on img at bounding box center [137, 164] width 62 height 46
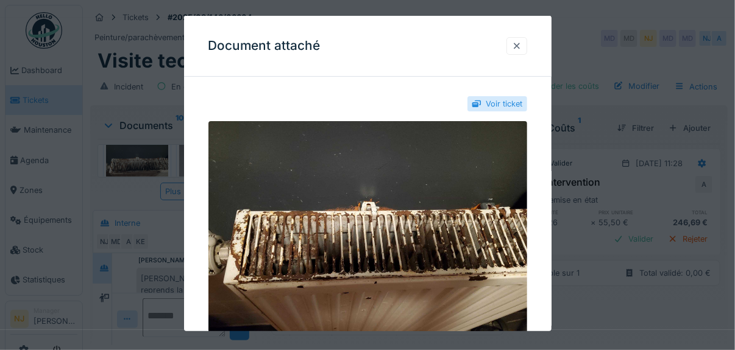
click at [519, 46] on div at bounding box center [517, 46] width 10 height 12
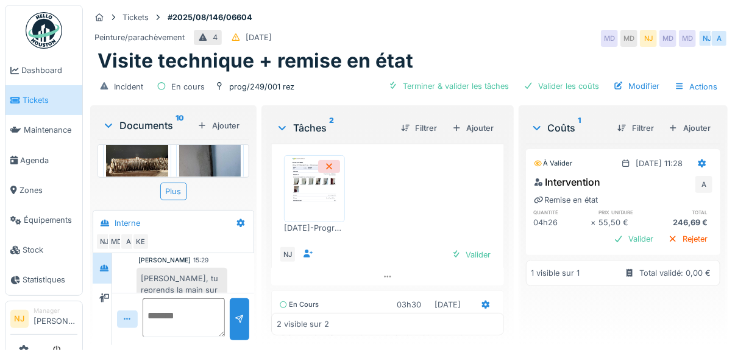
click at [135, 147] on img at bounding box center [137, 164] width 62 height 46
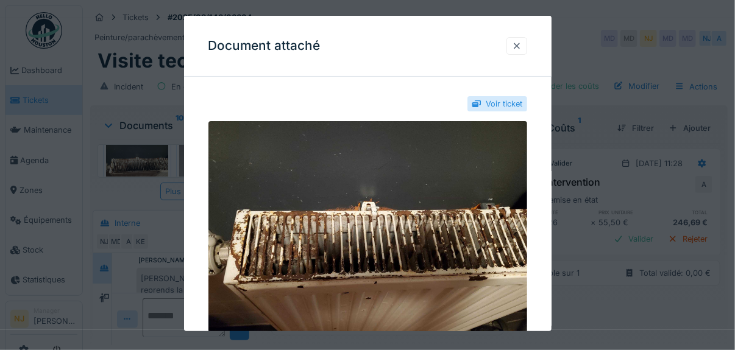
click at [519, 45] on div at bounding box center [517, 46] width 10 height 12
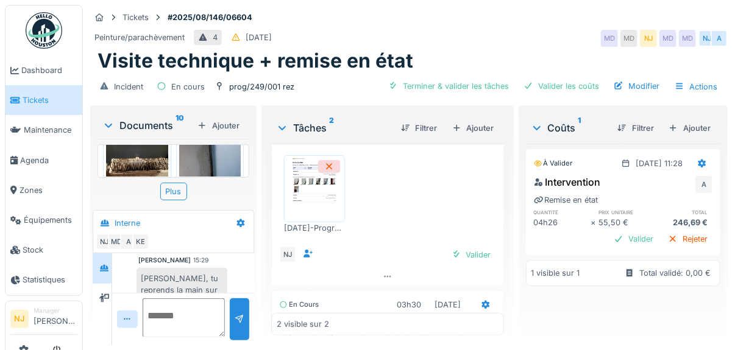
click at [127, 184] on div "Plus" at bounding box center [173, 192] width 152 height 18
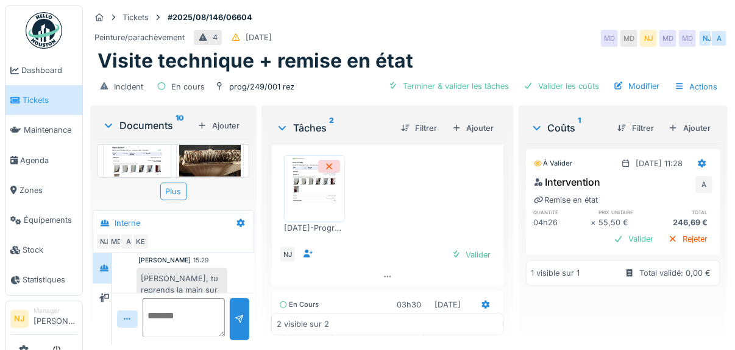
scroll to position [244, 0]
click at [133, 145] on img at bounding box center [137, 187] width 62 height 87
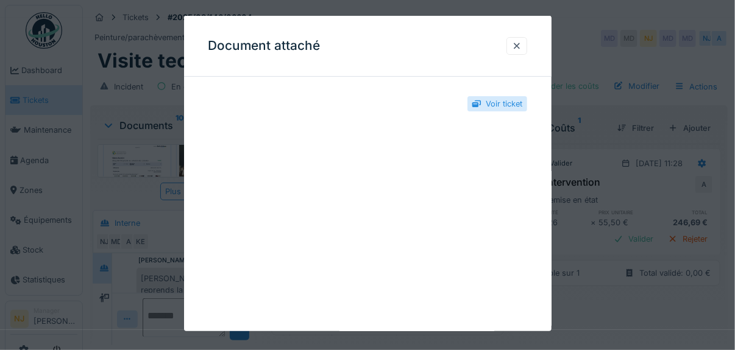
scroll to position [9, 0]
click at [522, 44] on div at bounding box center [517, 46] width 10 height 12
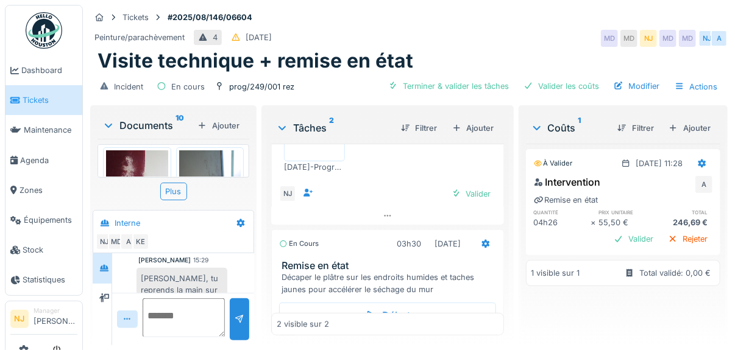
scroll to position [292, 0]
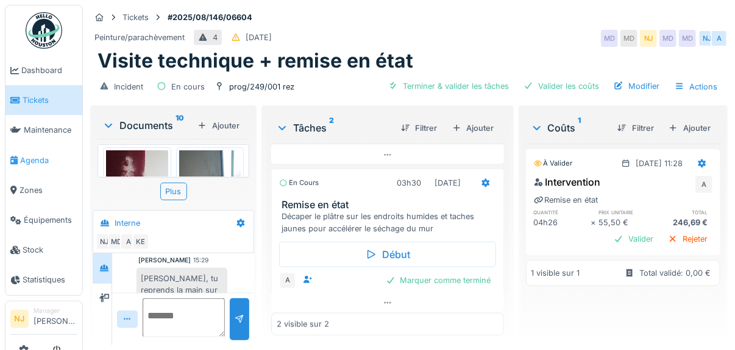
click at [27, 157] on span "Agenda" at bounding box center [48, 161] width 57 height 12
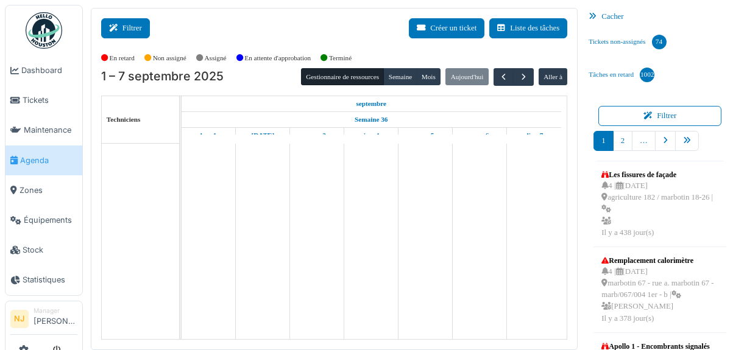
click at [129, 25] on button "Filtrer" at bounding box center [125, 28] width 49 height 20
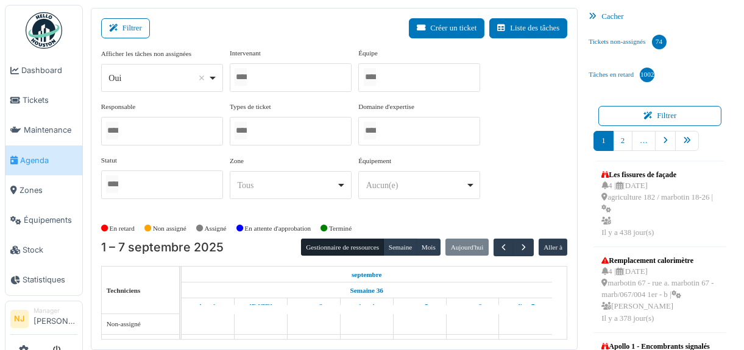
click at [376, 76] on input "Tous" at bounding box center [370, 77] width 12 height 18
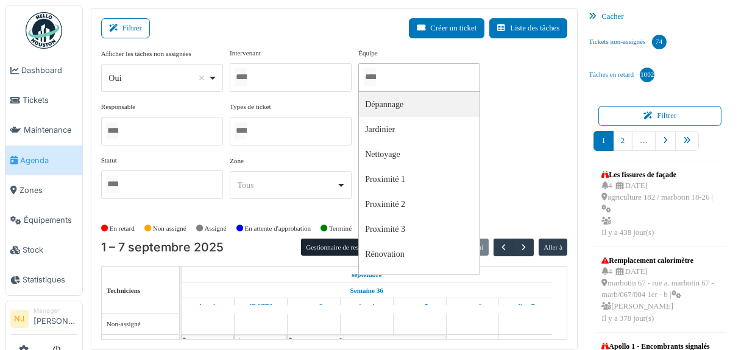
click at [376, 68] on input "Tous" at bounding box center [370, 77] width 12 height 18
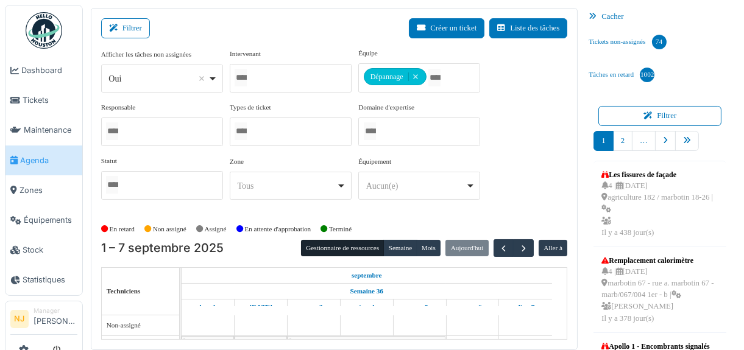
click at [287, 9] on div "Filtrer Créer un ticket Liste des tâches Afficher les tâches non assignées *** …" at bounding box center [334, 179] width 487 height 342
click at [132, 28] on button "Filtrer" at bounding box center [125, 28] width 49 height 20
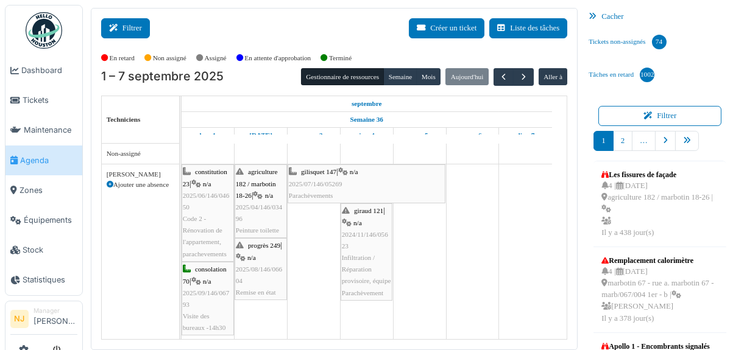
click at [119, 23] on button "Filtrer" at bounding box center [125, 28] width 49 height 20
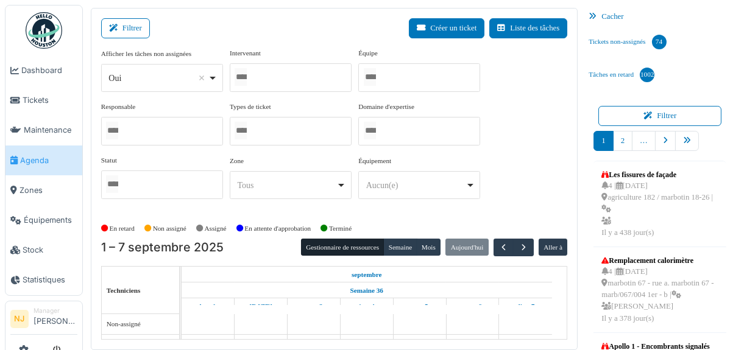
click at [260, 71] on div at bounding box center [291, 77] width 122 height 29
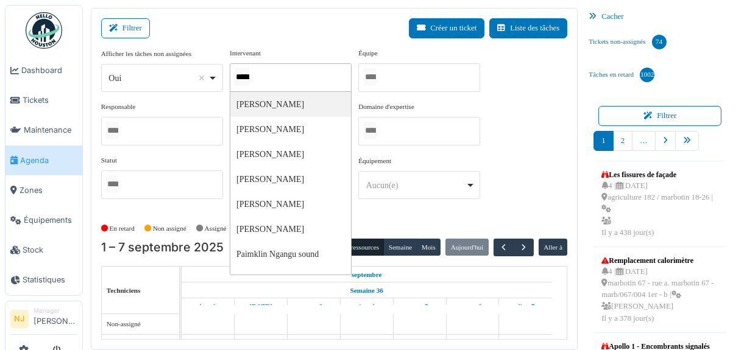
type input "******"
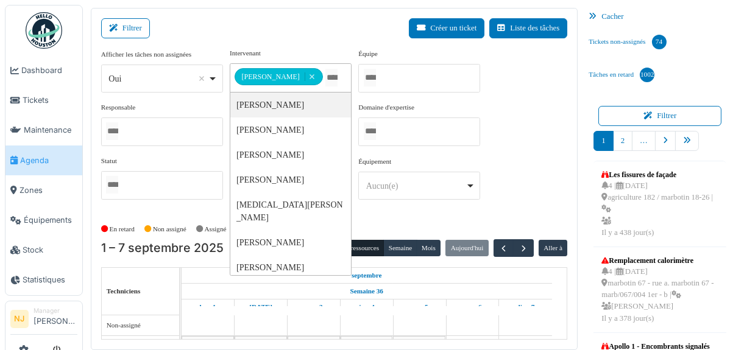
click at [303, 20] on div "Filtrer Créer un ticket Liste des tâches" at bounding box center [334, 33] width 467 height 30
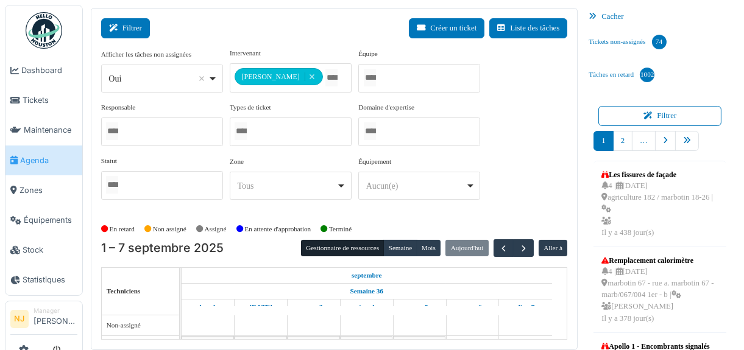
click at [136, 30] on button "Filtrer" at bounding box center [125, 28] width 49 height 20
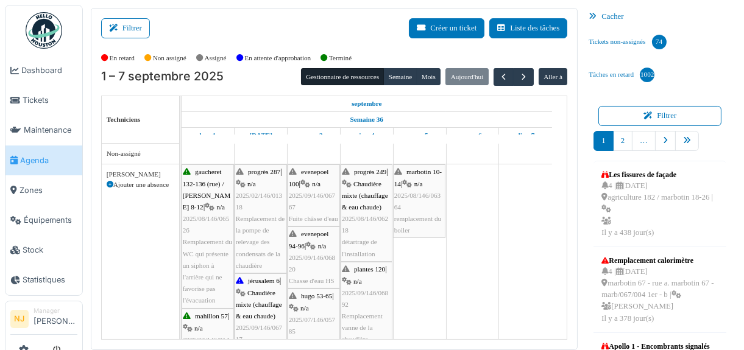
click at [415, 196] on span "2025/08/146/06364" at bounding box center [417, 201] width 46 height 19
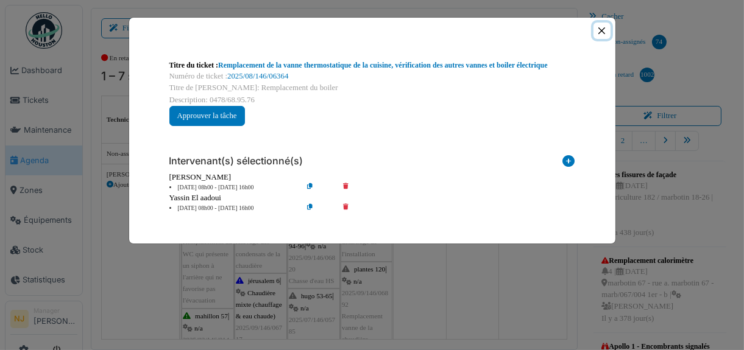
click at [602, 30] on button "Close" at bounding box center [602, 31] width 16 height 16
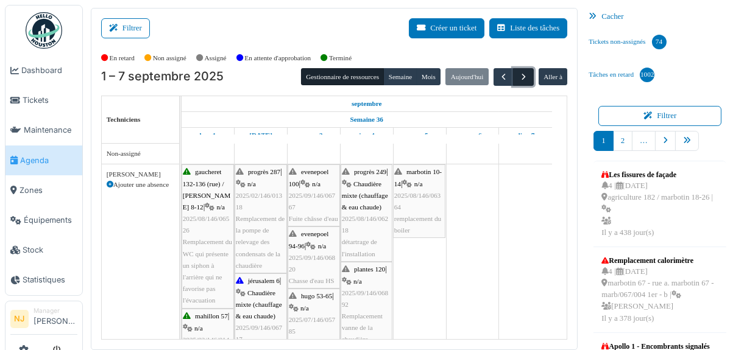
click at [519, 77] on span "button" at bounding box center [524, 77] width 10 height 10
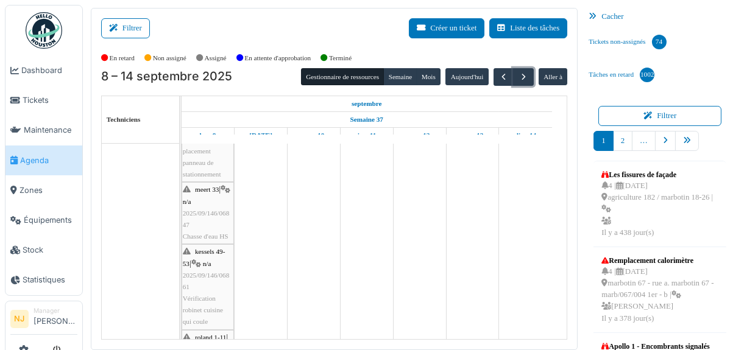
scroll to position [304, 0]
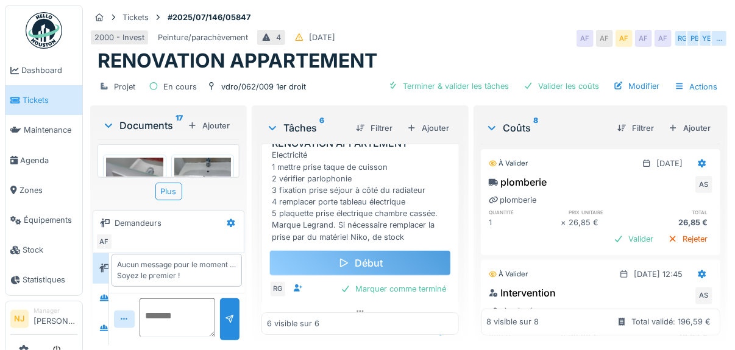
scroll to position [60, 0]
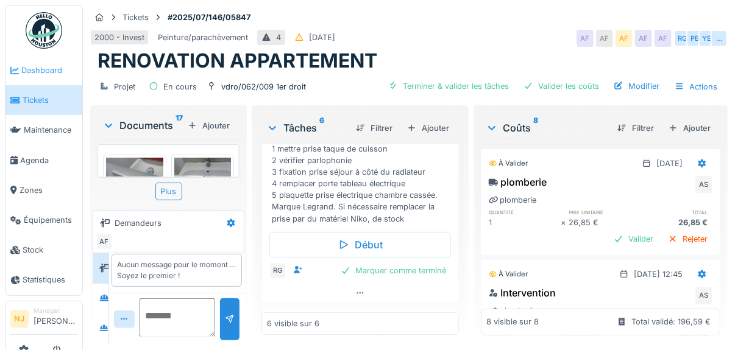
click at [29, 71] on span "Dashboard" at bounding box center [49, 71] width 56 height 12
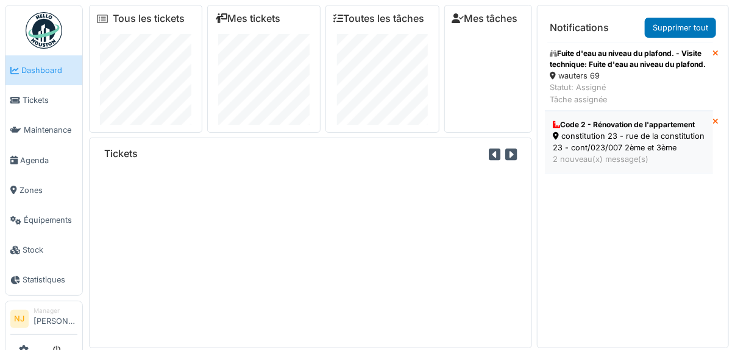
click at [593, 154] on div "constitution 23 - rue de la constitution 23 - cont/023/007 2ème et 3ème" at bounding box center [629, 141] width 152 height 23
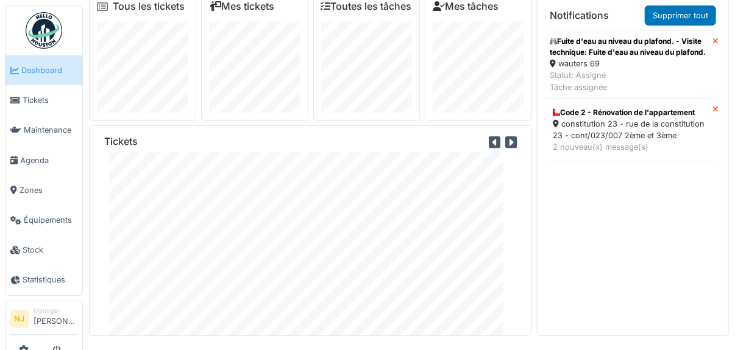
click at [713, 114] on icon at bounding box center [716, 110] width 6 height 8
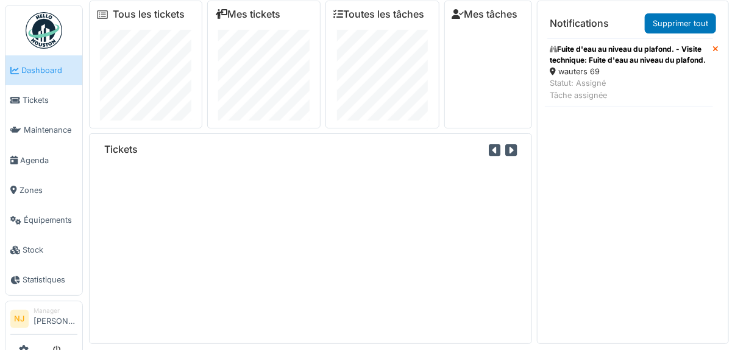
scroll to position [0, 0]
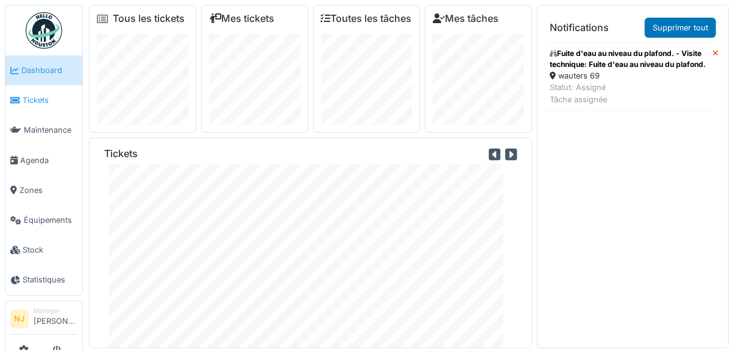
click at [34, 97] on span "Tickets" at bounding box center [50, 100] width 55 height 12
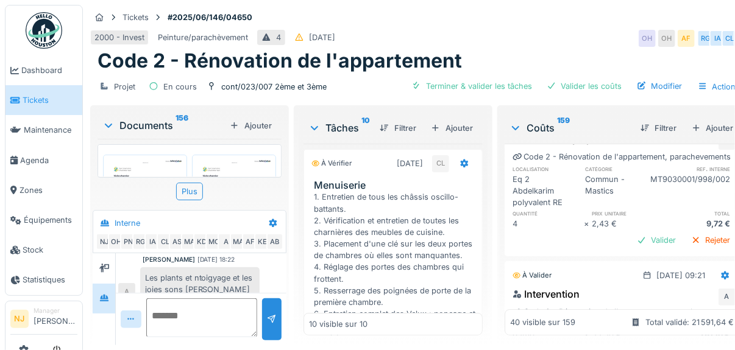
scroll to position [60, 0]
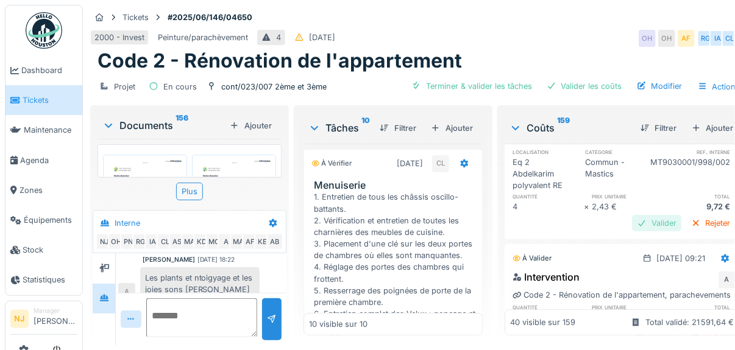
click at [639, 232] on div "Valider" at bounding box center [656, 223] width 49 height 16
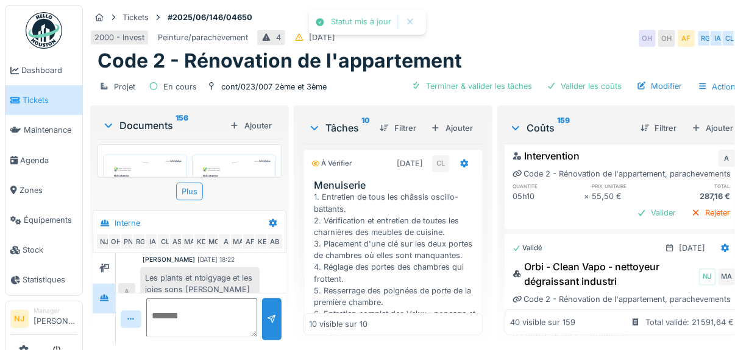
scroll to position [183, 0]
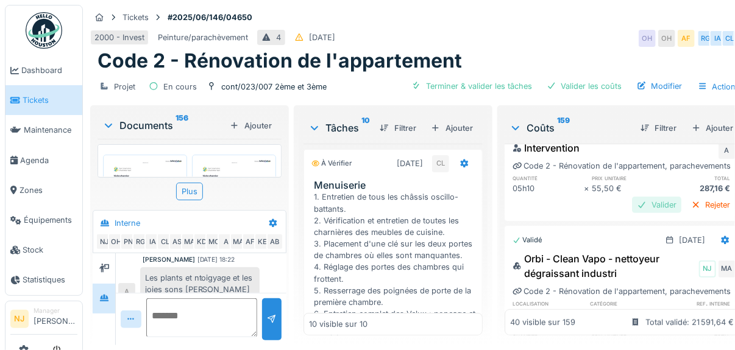
click at [636, 213] on div "Valider" at bounding box center [656, 205] width 49 height 16
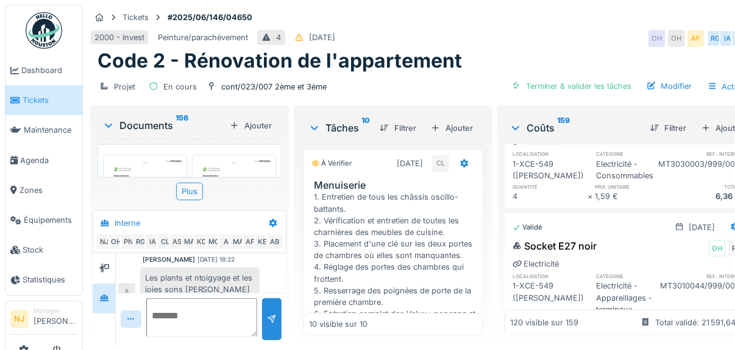
scroll to position [10250, 0]
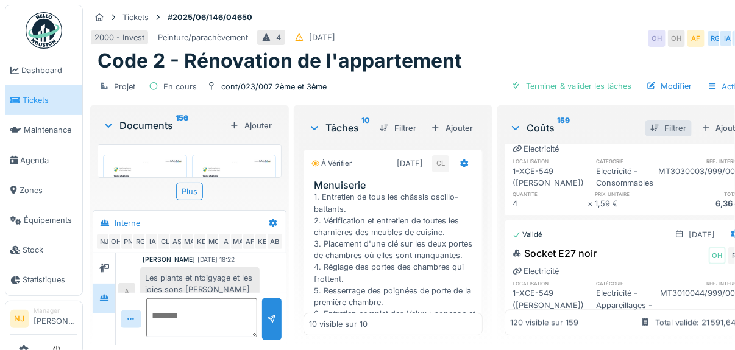
click at [650, 122] on div at bounding box center [655, 128] width 10 height 12
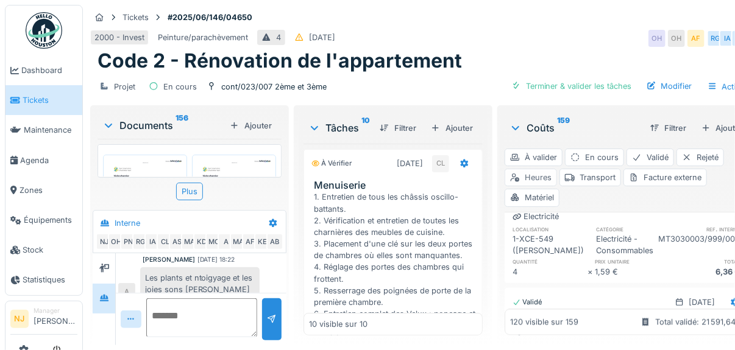
click at [537, 169] on div "Heures" at bounding box center [531, 178] width 52 height 18
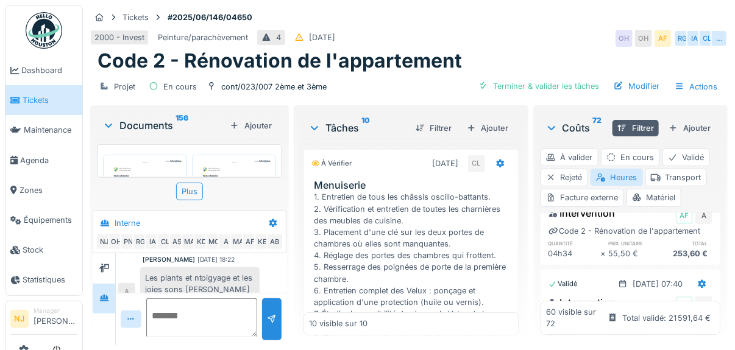
scroll to position [1451, 0]
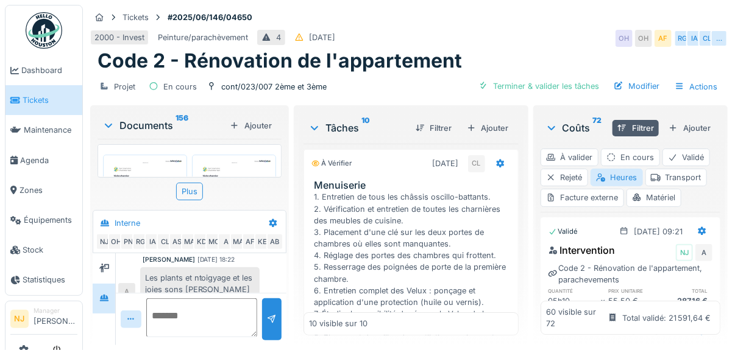
scroll to position [0, 0]
click at [652, 195] on div "Matériel" at bounding box center [653, 198] width 55 height 18
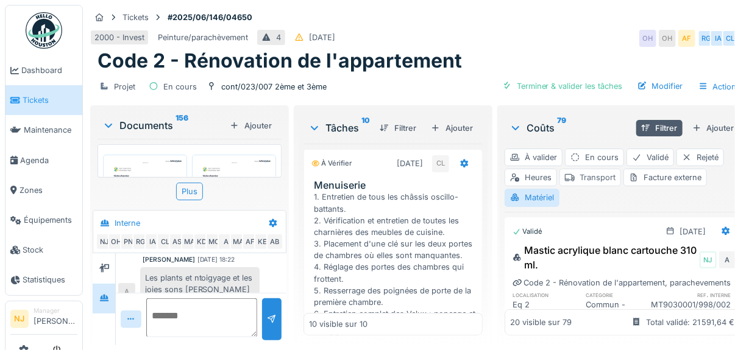
click at [595, 175] on div "Transport" at bounding box center [590, 178] width 62 height 18
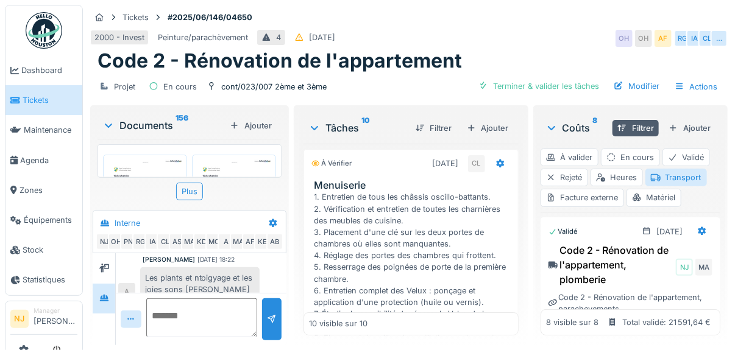
click at [564, 54] on div "Code 2 - Rénovation de l'appartement" at bounding box center [408, 60] width 623 height 23
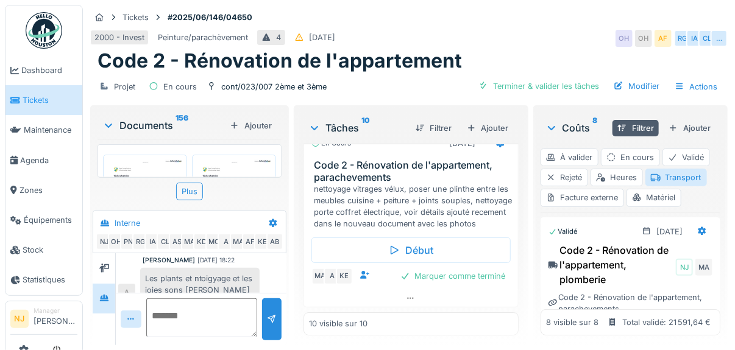
scroll to position [1673, 0]
click at [406, 295] on icon at bounding box center [411, 299] width 10 height 8
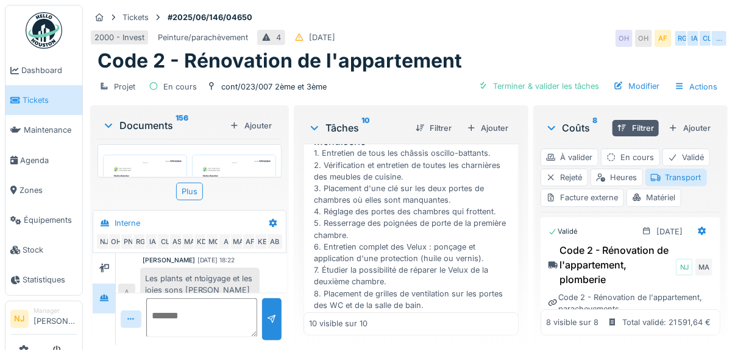
scroll to position [0, 0]
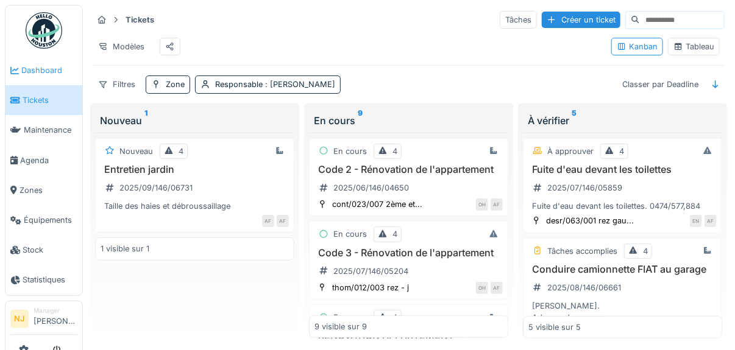
click at [40, 70] on span "Dashboard" at bounding box center [49, 71] width 56 height 12
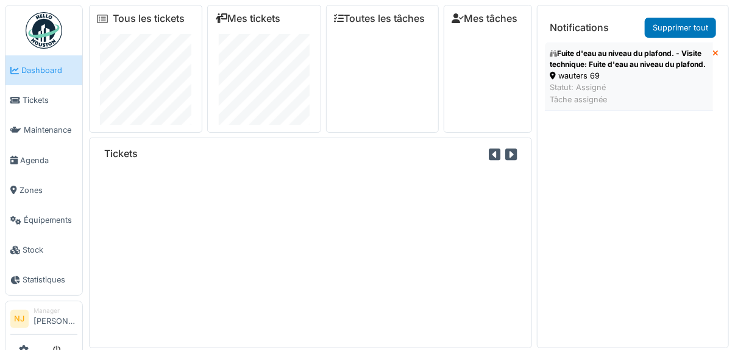
click at [594, 63] on div "Fuite d'eau au niveau du plafond. - Visite technique: Fuite d'eau au niveau du …" at bounding box center [629, 59] width 158 height 22
click at [46, 157] on span "Agenda" at bounding box center [48, 161] width 57 height 12
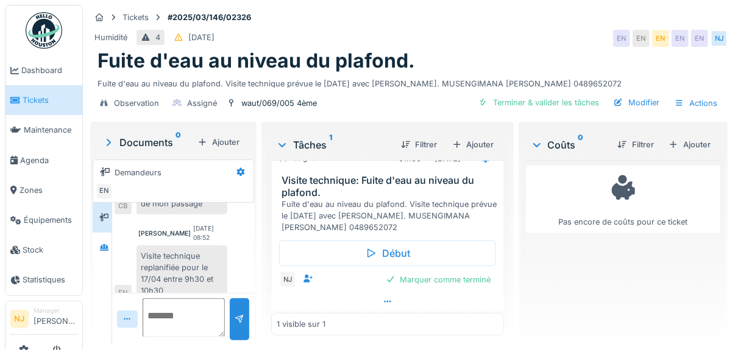
scroll to position [9, 0]
click at [383, 298] on icon at bounding box center [388, 302] width 10 height 8
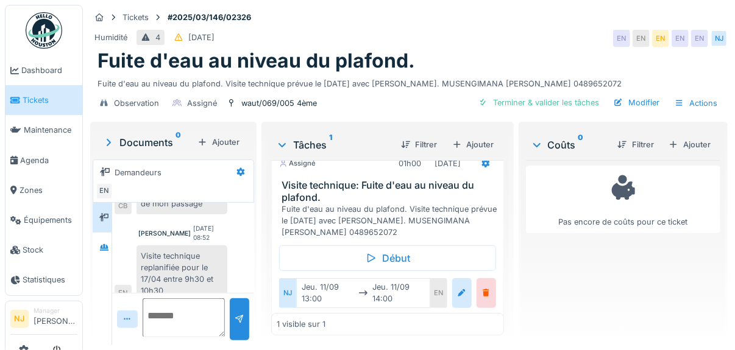
scroll to position [0, 0]
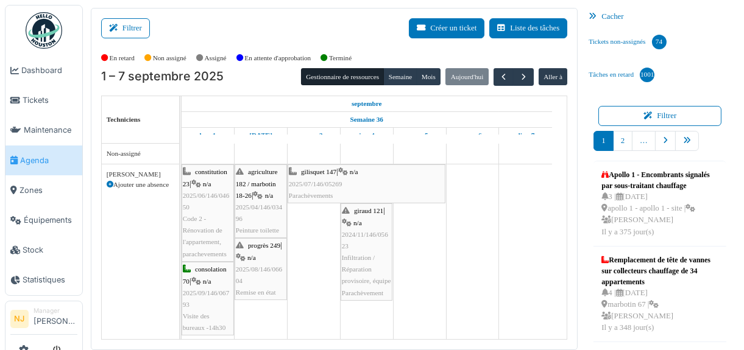
click at [260, 192] on icon at bounding box center [258, 196] width 10 height 8
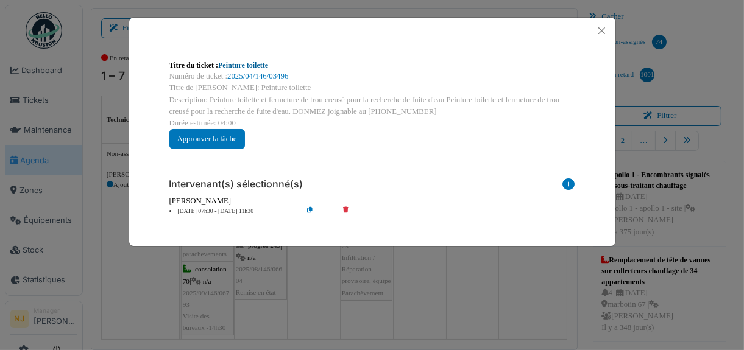
click at [244, 65] on link "Peinture toilette" at bounding box center [243, 65] width 50 height 9
click at [601, 29] on button "Close" at bounding box center [602, 31] width 16 height 16
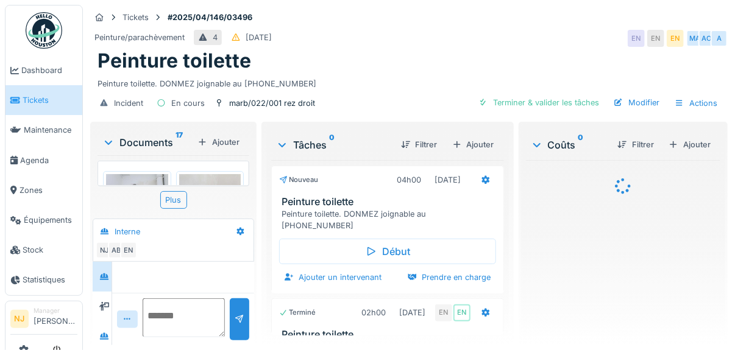
scroll to position [371, 0]
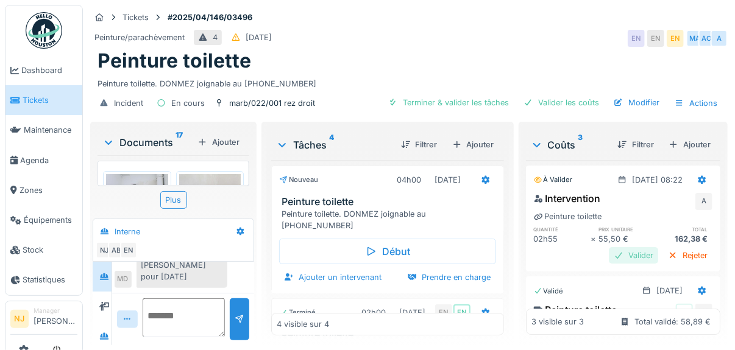
click at [612, 264] on div "Valider" at bounding box center [633, 255] width 49 height 16
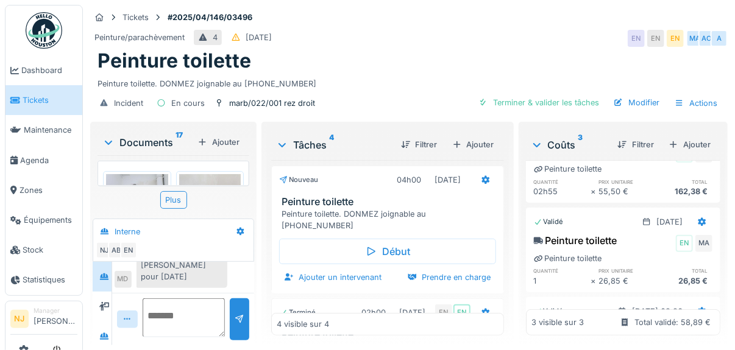
scroll to position [0, 0]
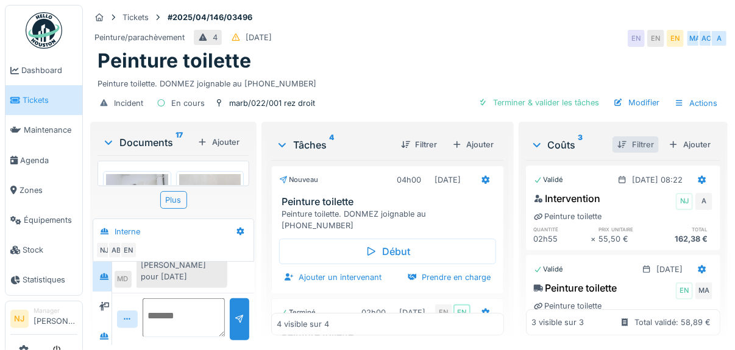
click at [615, 140] on div "Filtrer" at bounding box center [635, 144] width 46 height 16
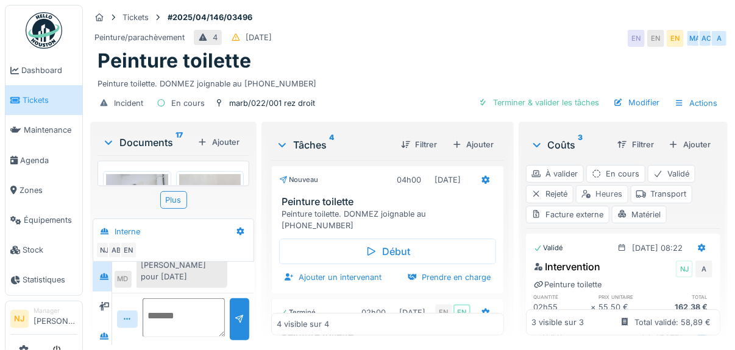
click at [590, 191] on div "Heures" at bounding box center [602, 194] width 52 height 18
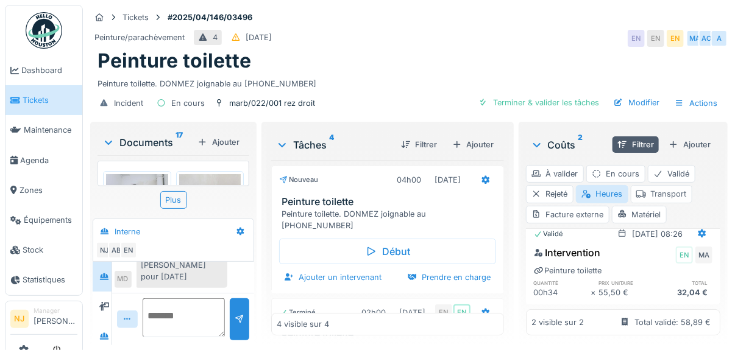
click at [658, 194] on div "Transport" at bounding box center [662, 194] width 62 height 18
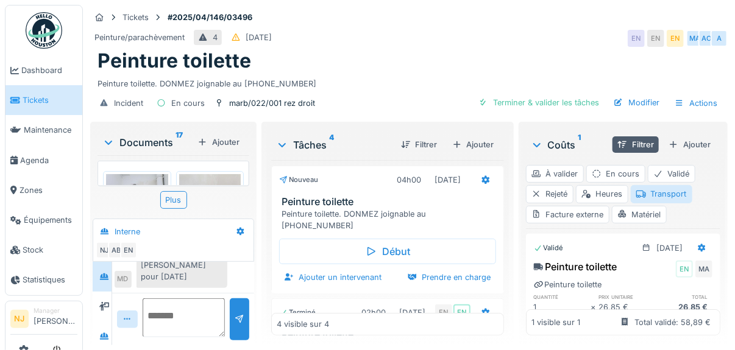
scroll to position [27, 0]
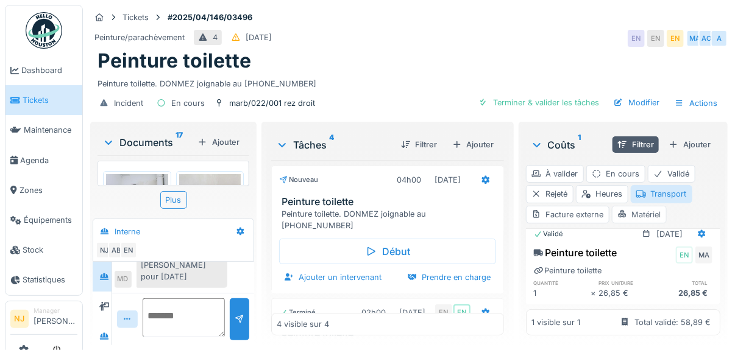
click at [637, 211] on div "Matériel" at bounding box center [639, 215] width 55 height 18
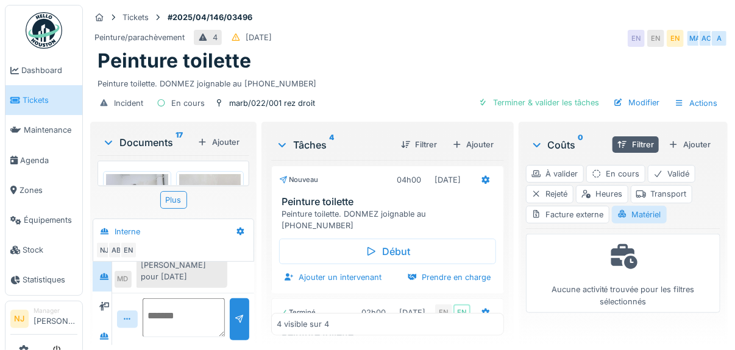
scroll to position [0, 0]
click at [597, 191] on div "Heures" at bounding box center [602, 194] width 52 height 18
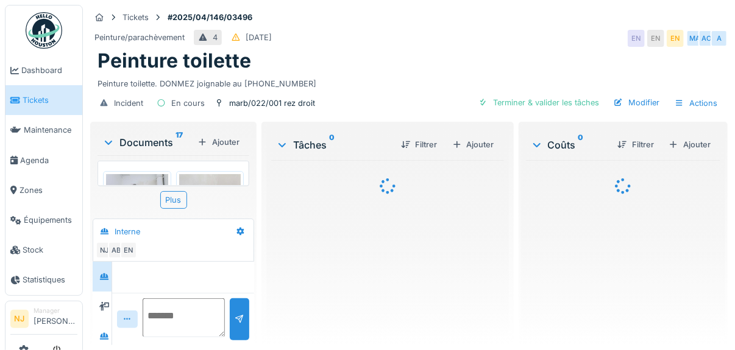
scroll to position [371, 0]
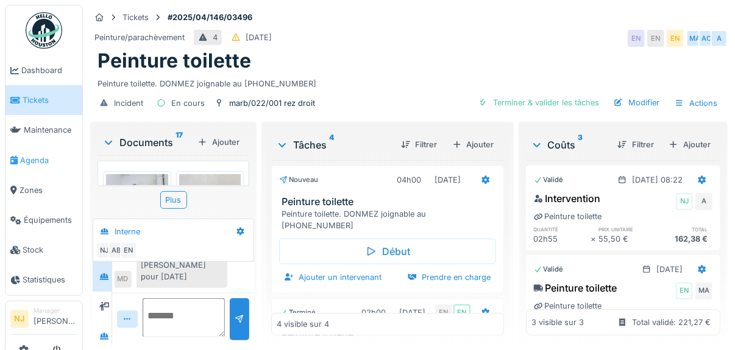
click at [29, 160] on span "Agenda" at bounding box center [48, 161] width 57 height 12
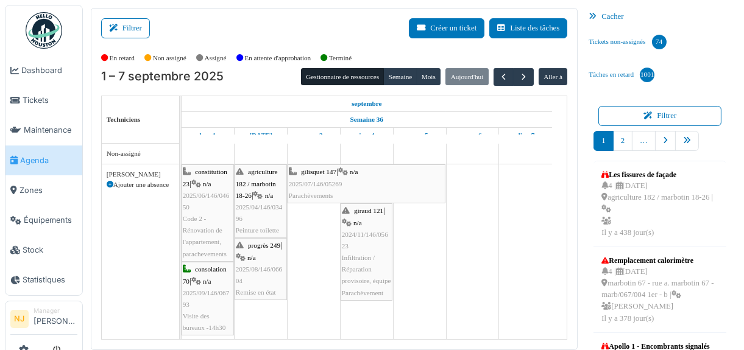
click at [253, 258] on span "n/a" at bounding box center [251, 257] width 9 height 7
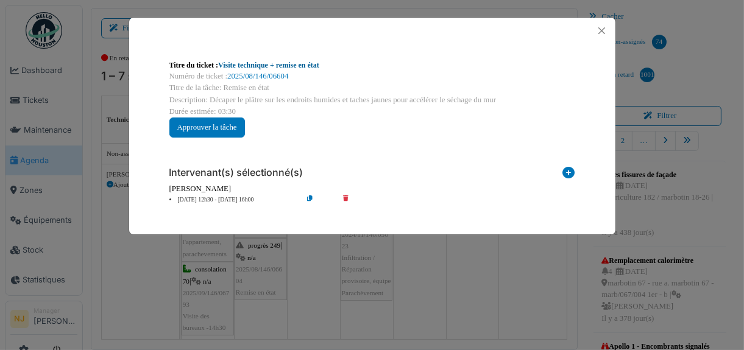
click at [258, 65] on link "Visite technique + remise en état" at bounding box center [268, 65] width 101 height 9
click at [602, 24] on button "Close" at bounding box center [602, 31] width 16 height 16
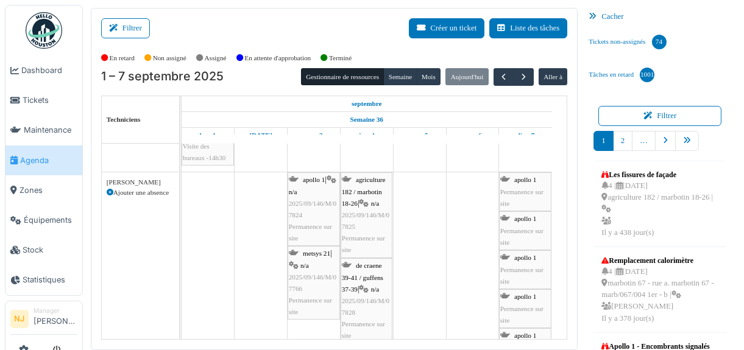
scroll to position [183, 0]
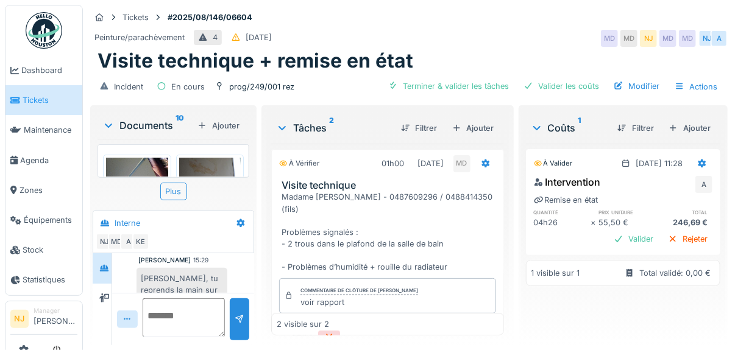
scroll to position [9, 0]
click at [609, 244] on div "Valider" at bounding box center [633, 239] width 49 height 16
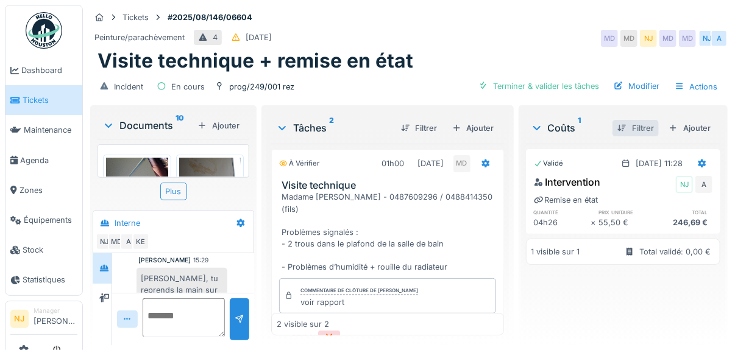
click at [626, 120] on div "Filtrer" at bounding box center [635, 128] width 46 height 16
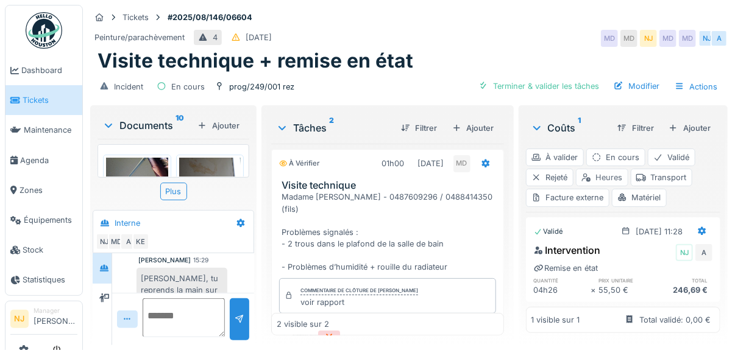
click at [608, 169] on div "Heures" at bounding box center [602, 178] width 52 height 18
click at [664, 169] on div "Transport" at bounding box center [662, 178] width 62 height 18
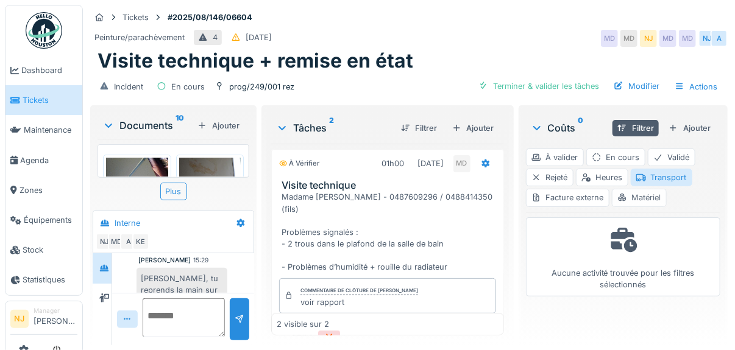
click at [639, 189] on div "Matériel" at bounding box center [639, 198] width 55 height 18
click at [431, 73] on div "Incident En cours prog/249/001 rez Terminer & valider les tâches Modifier Actio…" at bounding box center [408, 86] width 637 height 27
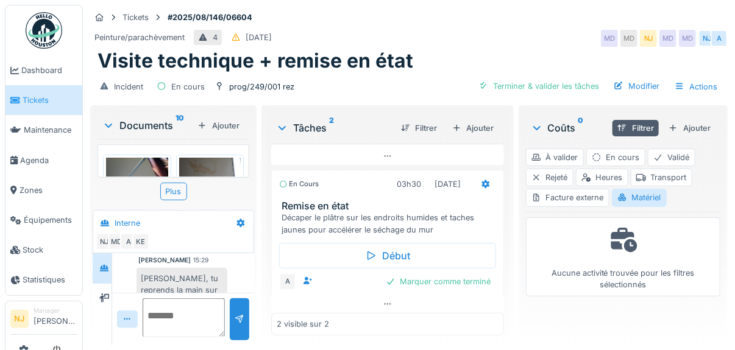
scroll to position [292, 0]
click at [532, 122] on icon at bounding box center [537, 128] width 10 height 12
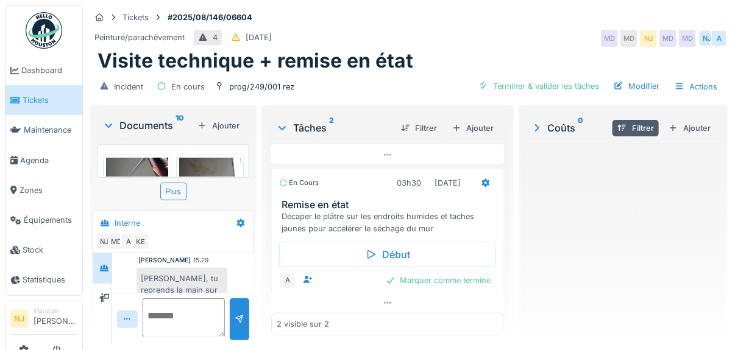
click at [531, 123] on icon at bounding box center [537, 128] width 12 height 10
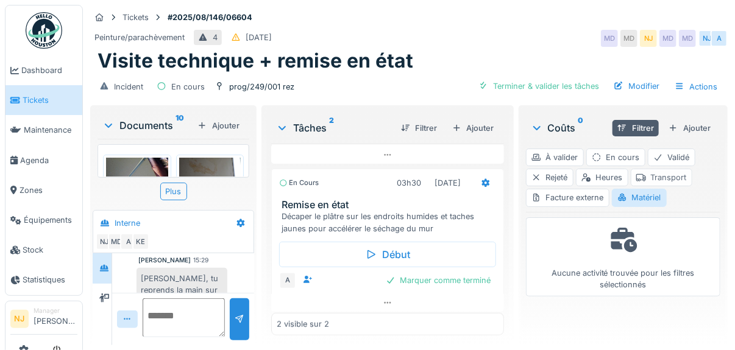
click at [661, 169] on div "Transport" at bounding box center [662, 178] width 62 height 18
click at [605, 169] on div "Heures" at bounding box center [602, 178] width 52 height 18
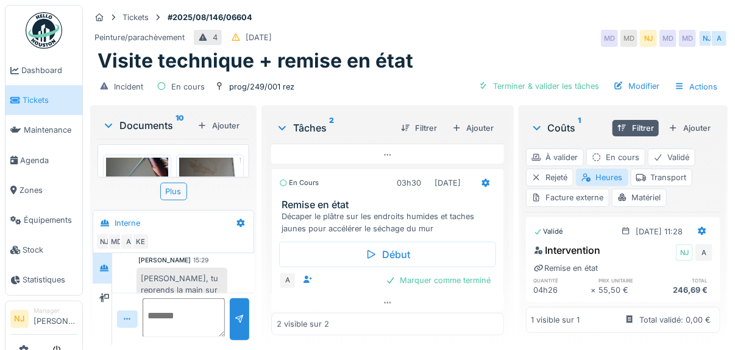
scroll to position [10, 0]
click at [662, 169] on div "Transport" at bounding box center [662, 178] width 62 height 18
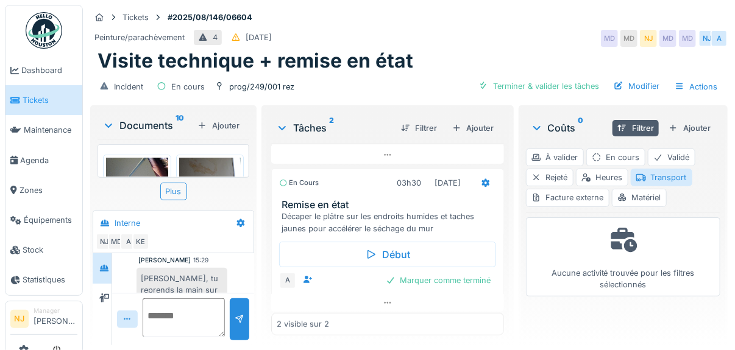
click at [609, 241] on p at bounding box center [622, 240] width 29 height 35
click at [633, 191] on div "Matériel" at bounding box center [639, 198] width 55 height 18
click at [555, 155] on div "À valider" at bounding box center [555, 158] width 58 height 18
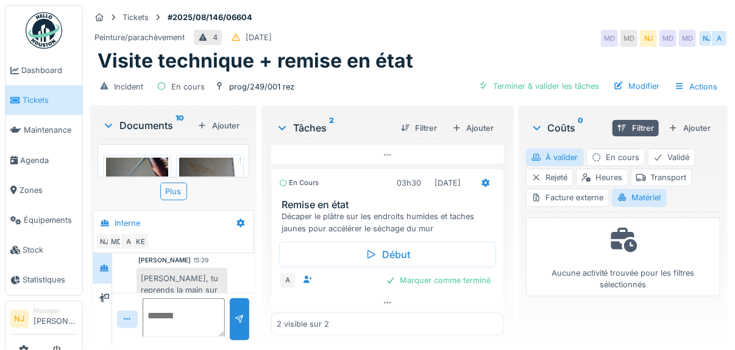
click at [553, 128] on div "Coûts 0" at bounding box center [569, 128] width 77 height 15
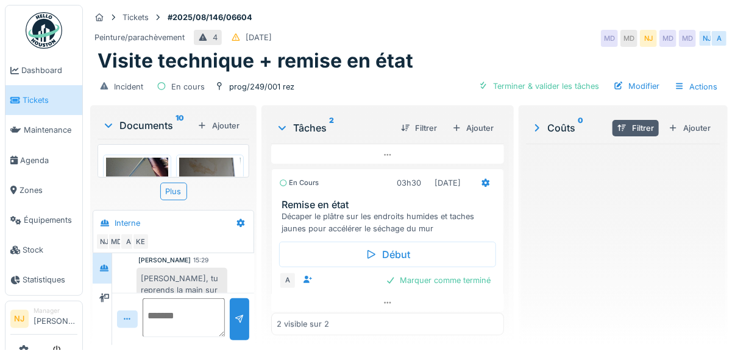
click at [553, 128] on div "Coûts 0" at bounding box center [569, 128] width 77 height 15
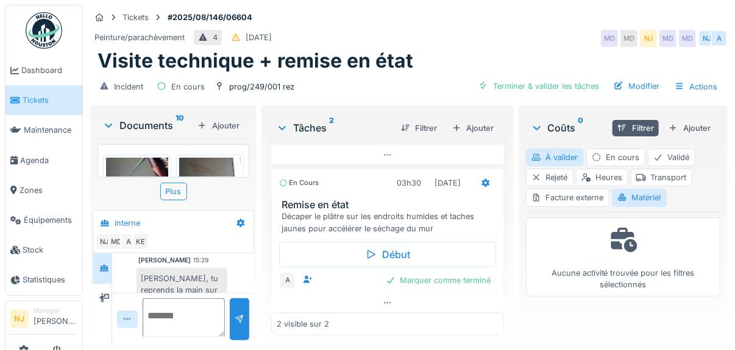
click at [584, 136] on div "Coûts 0 Filtrer Ajouter" at bounding box center [623, 128] width 194 height 31
click at [196, 158] on img at bounding box center [210, 199] width 62 height 82
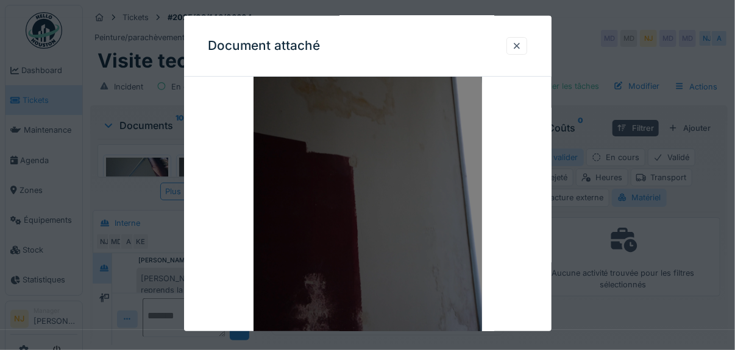
scroll to position [44, 0]
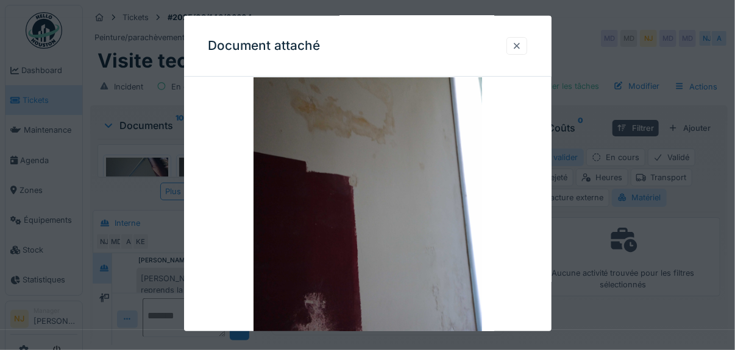
click at [517, 42] on div at bounding box center [517, 46] width 10 height 12
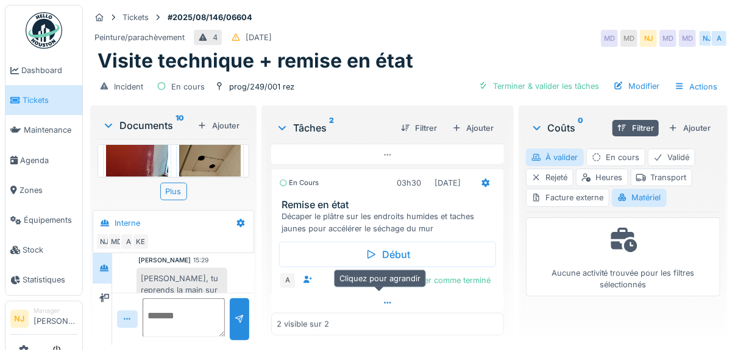
scroll to position [9, 0]
click at [170, 310] on textarea at bounding box center [184, 318] width 83 height 39
type textarea "**"
click at [242, 316] on div at bounding box center [239, 320] width 19 height 42
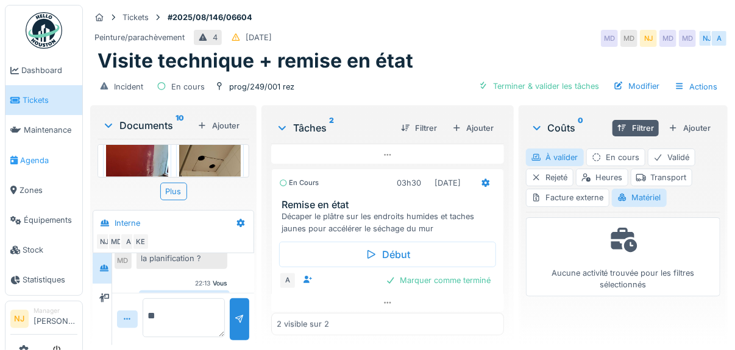
click at [29, 161] on span "Agenda" at bounding box center [48, 161] width 57 height 12
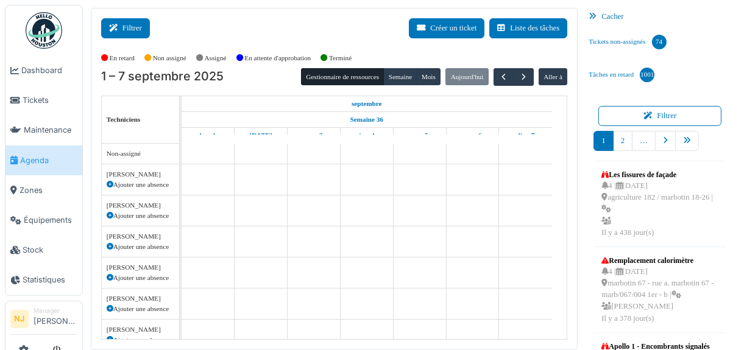
click at [135, 26] on button "Filtrer" at bounding box center [125, 28] width 49 height 20
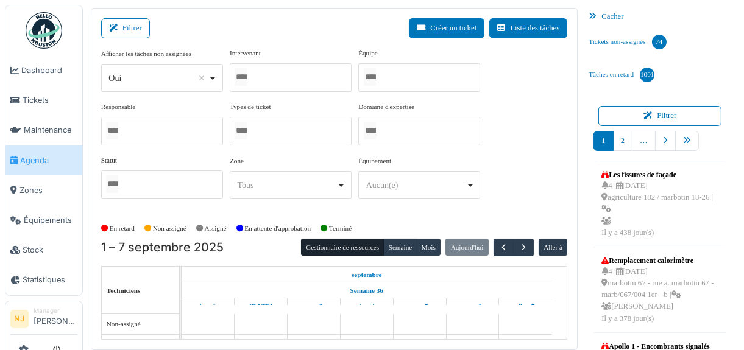
click at [395, 82] on div at bounding box center [419, 77] width 122 height 29
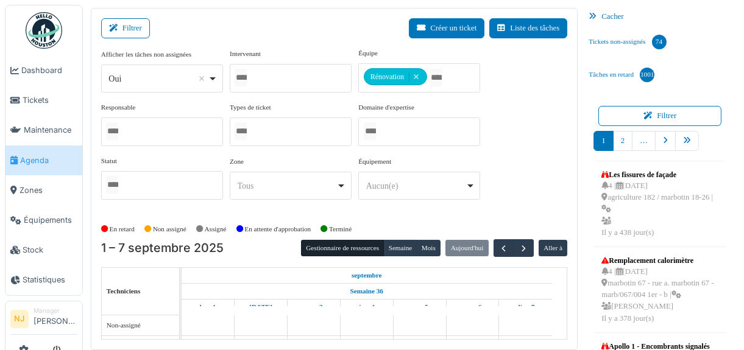
click at [291, 37] on div "Filtrer Créer un ticket Liste des tâches" at bounding box center [334, 33] width 467 height 30
click at [137, 25] on button "Filtrer" at bounding box center [125, 28] width 49 height 20
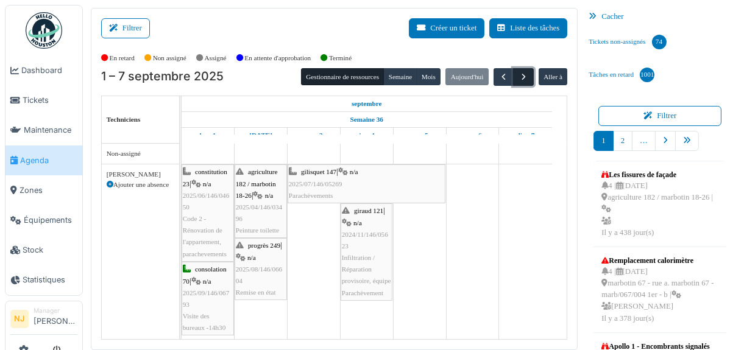
click at [519, 78] on span "button" at bounding box center [524, 77] width 10 height 10
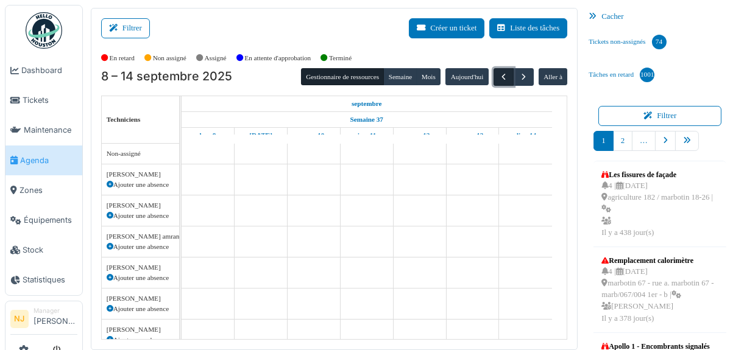
click at [501, 75] on span "button" at bounding box center [503, 77] width 10 height 10
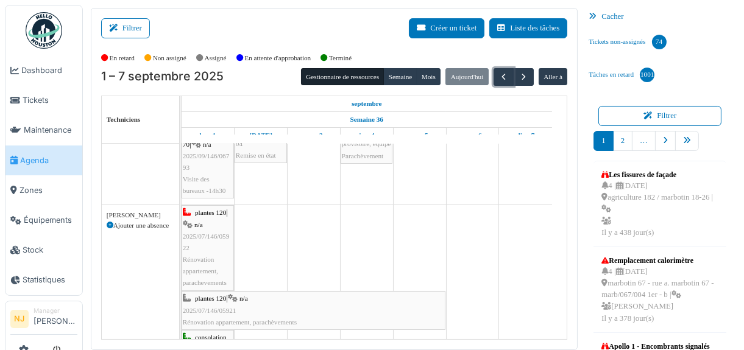
scroll to position [122, 0]
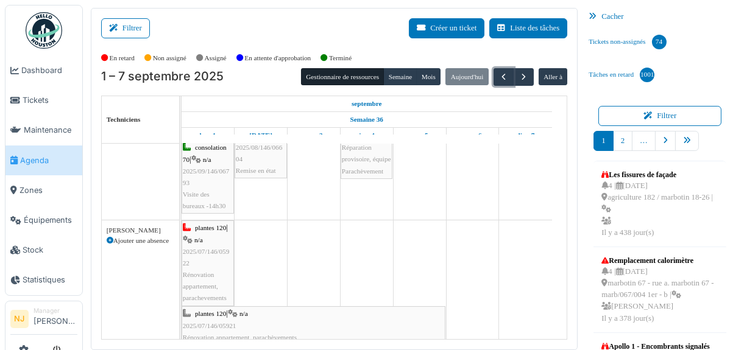
click at [207, 241] on div "plantes 120 | n/a 2025/07/146/05922 Rénovation appartement, parachevements" at bounding box center [208, 263] width 50 height 82
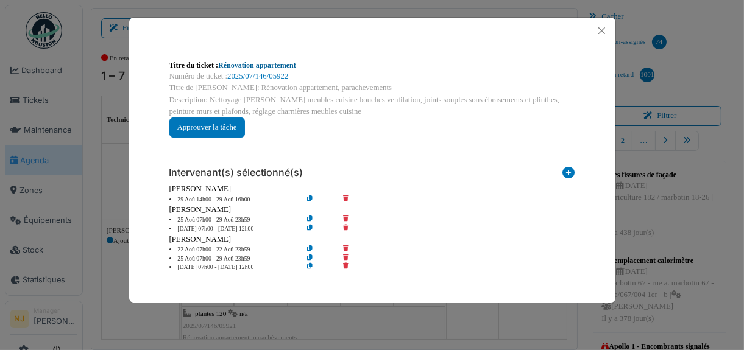
click at [267, 65] on link "Rénovation appartement" at bounding box center [257, 65] width 78 height 9
click at [599, 26] on button "Close" at bounding box center [602, 31] width 16 height 16
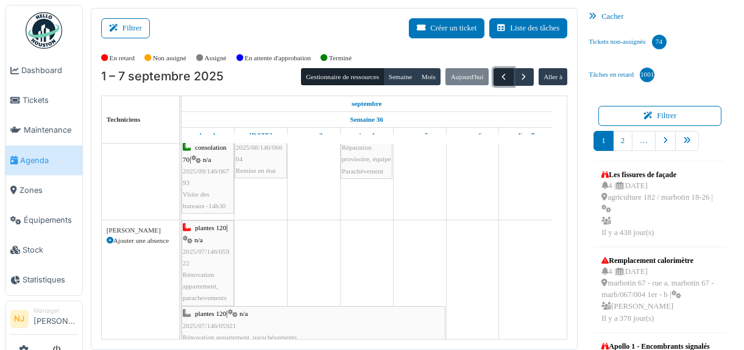
click at [498, 76] on span "button" at bounding box center [503, 77] width 10 height 10
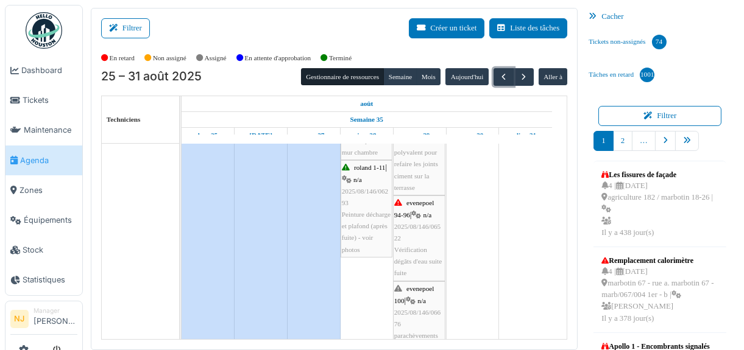
scroll to position [7, 0]
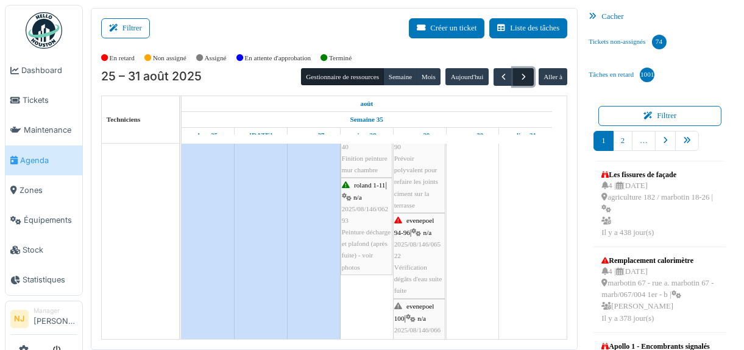
click at [519, 76] on span "button" at bounding box center [524, 77] width 10 height 10
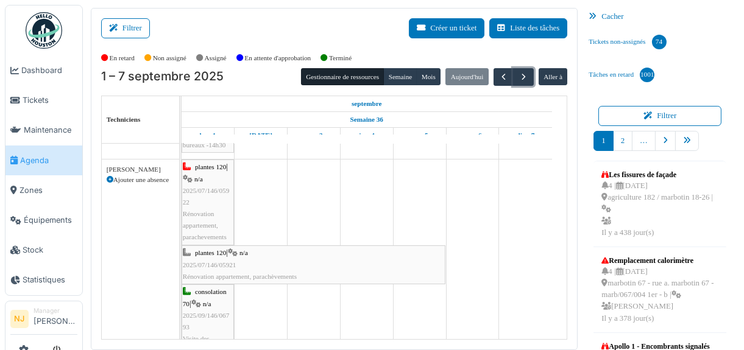
click at [204, 258] on div "plantes 120 | n/a 2025/07/146/05921 Rénovation appartement, parachèvements" at bounding box center [313, 264] width 261 height 35
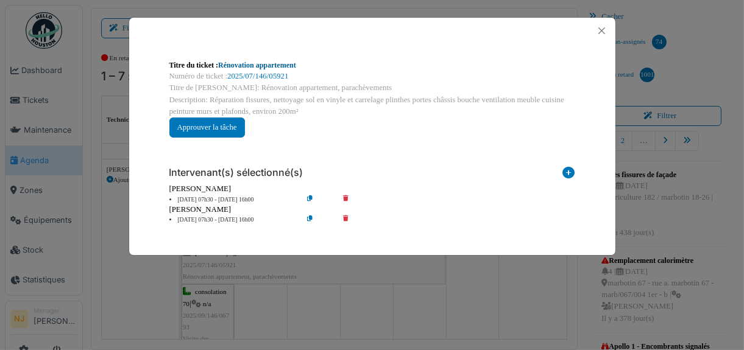
click at [258, 64] on link "Rénovation appartement" at bounding box center [257, 65] width 78 height 9
click at [600, 29] on button "Close" at bounding box center [602, 31] width 16 height 16
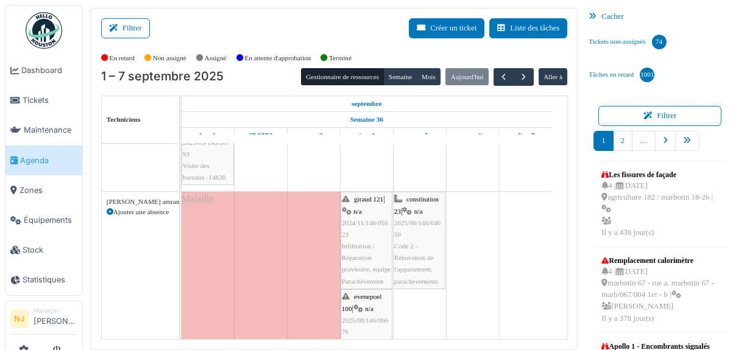
scroll to position [366, 0]
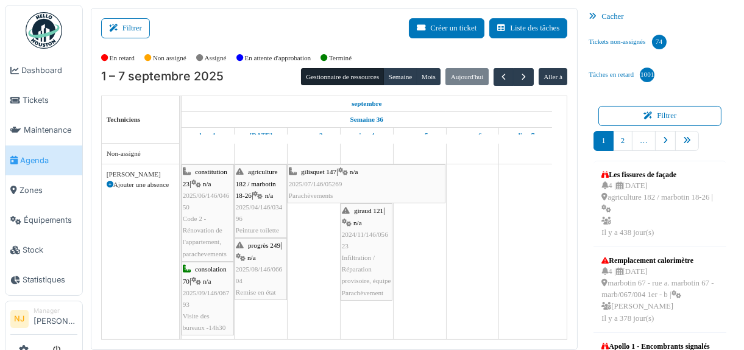
click at [198, 281] on icon at bounding box center [196, 282] width 10 height 8
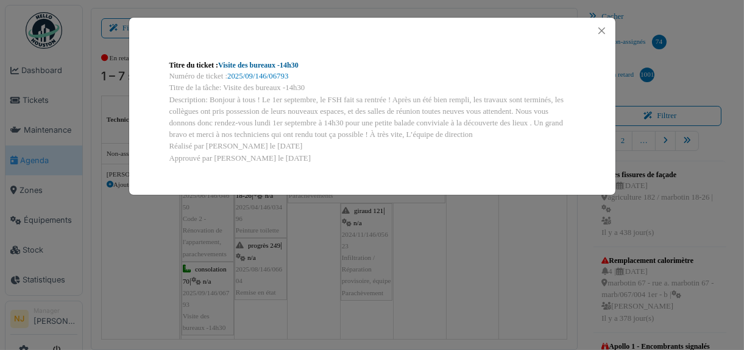
click at [255, 64] on link "Visite des bureaux -14h30" at bounding box center [258, 65] width 80 height 9
click at [600, 28] on button "Close" at bounding box center [602, 31] width 16 height 16
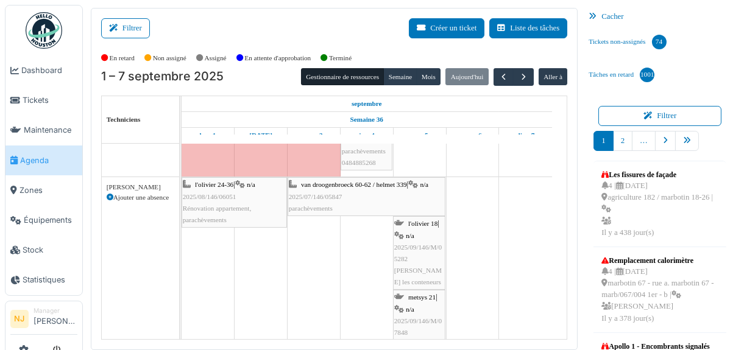
click at [222, 186] on div "l'olivier 24-36 | n/a 2025/08/146/06051 Rénovation appartement, parachèvements" at bounding box center [234, 202] width 103 height 47
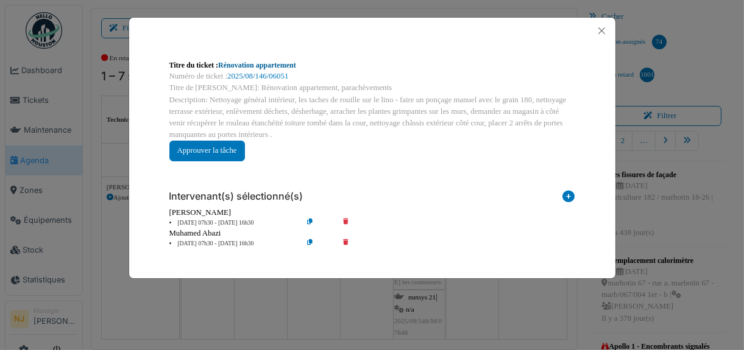
click at [260, 64] on link "Rénovation appartement" at bounding box center [257, 65] width 78 height 9
click at [600, 30] on button "Close" at bounding box center [602, 31] width 16 height 16
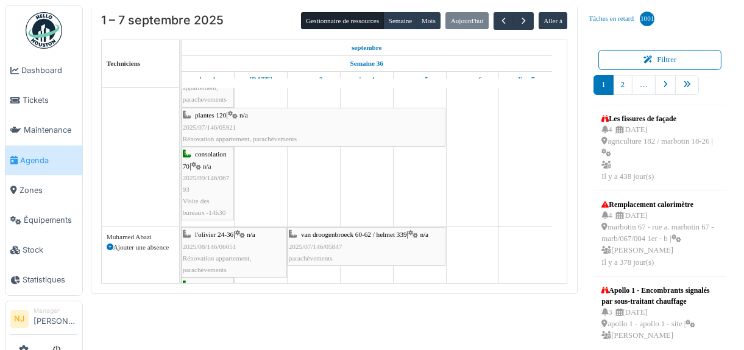
scroll to position [1200, 0]
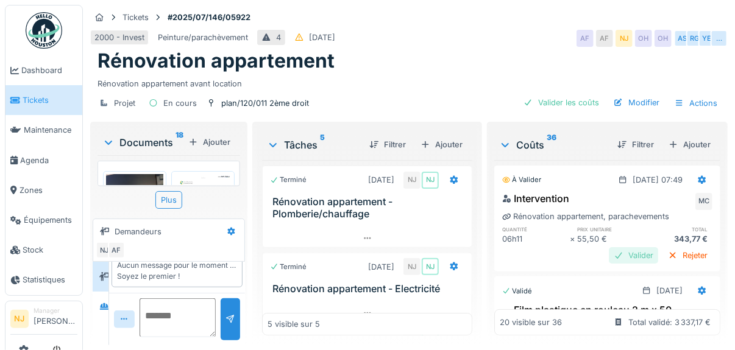
click at [611, 252] on div "Valider" at bounding box center [633, 255] width 49 height 16
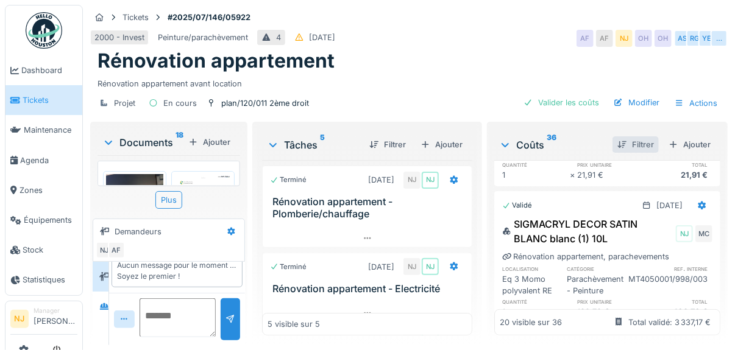
scroll to position [183, 0]
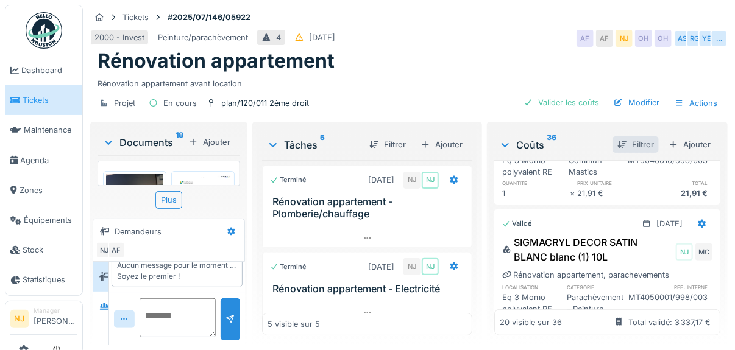
click at [617, 141] on div at bounding box center [622, 145] width 10 height 12
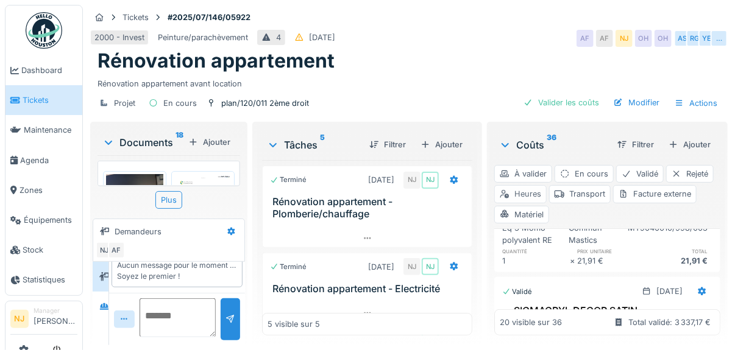
click at [511, 190] on div "Heures" at bounding box center [520, 194] width 52 height 18
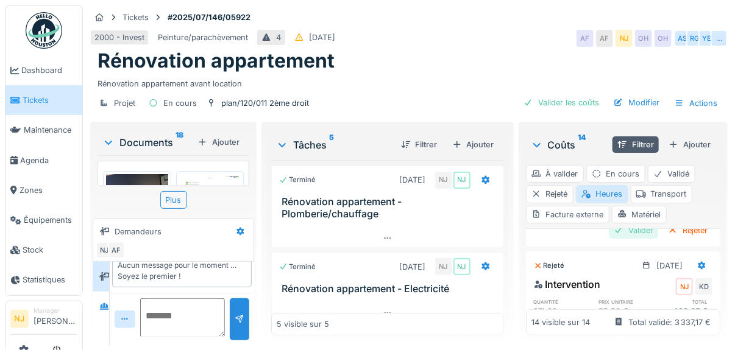
click at [612, 239] on div "Valider" at bounding box center [633, 230] width 49 height 16
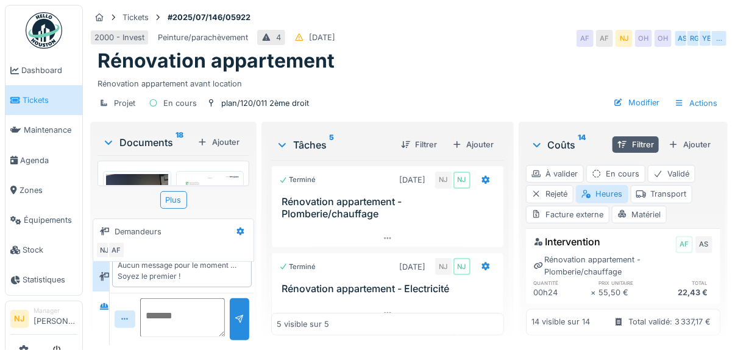
scroll to position [1332, 0]
click at [601, 119] on div "Tickets #2025/07/146/05922 2000 - Invest Peinture/parachèvement 4 27/07/2025 AF…" at bounding box center [409, 175] width 652 height 350
drag, startPoint x: 600, startPoint y: 107, endPoint x: 597, endPoint y: 97, distance: 10.1
click at [597, 97] on div "Projet En cours plan/120/011 2ème droit Modifier Actions" at bounding box center [408, 103] width 637 height 27
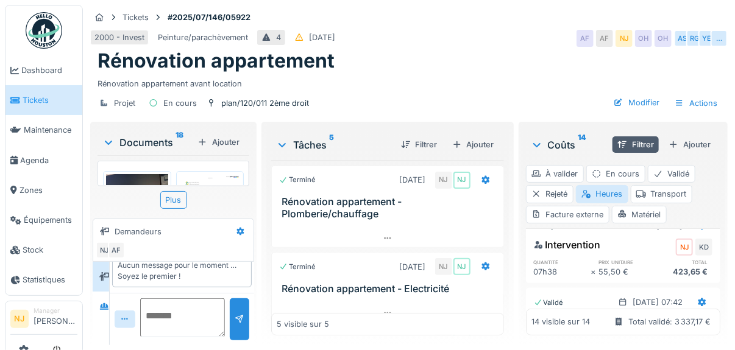
scroll to position [174, 0]
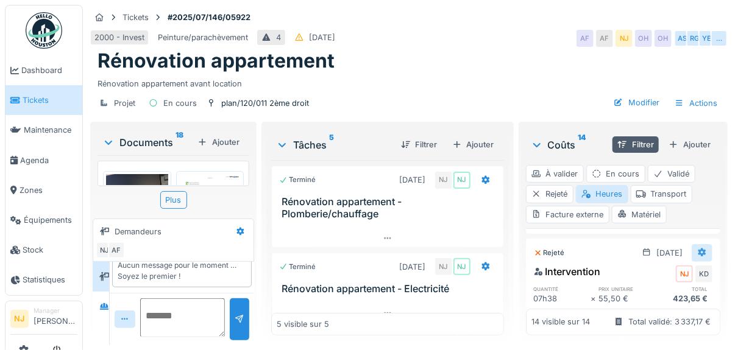
click at [698, 257] on icon at bounding box center [702, 253] width 8 height 9
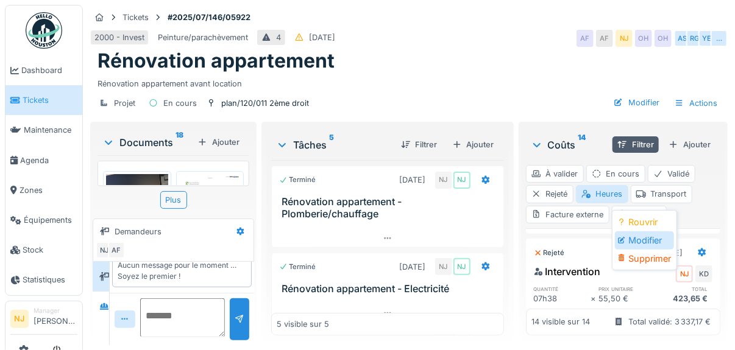
click at [648, 232] on div "Modifier" at bounding box center [644, 241] width 59 height 18
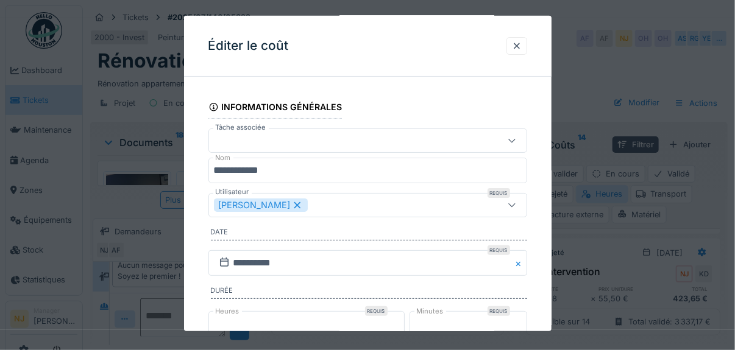
scroll to position [0, 0]
click at [519, 43] on div at bounding box center [517, 46] width 10 height 12
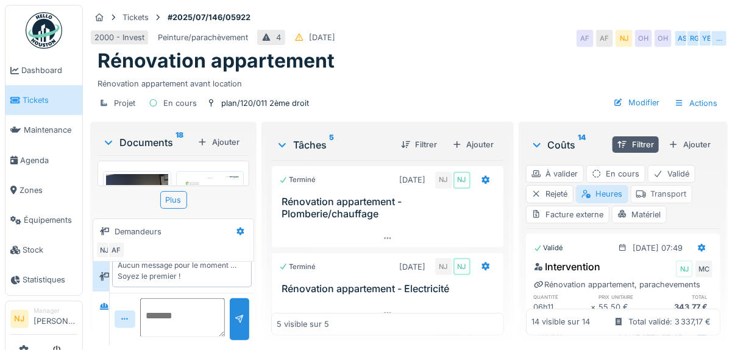
click at [661, 191] on div "Transport" at bounding box center [662, 194] width 62 height 18
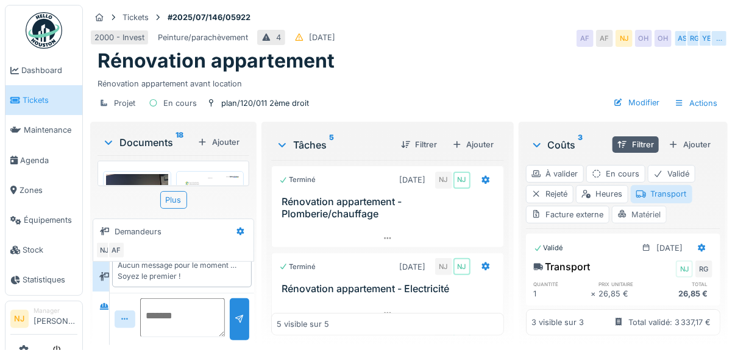
click at [643, 211] on div "Matériel" at bounding box center [639, 215] width 55 height 18
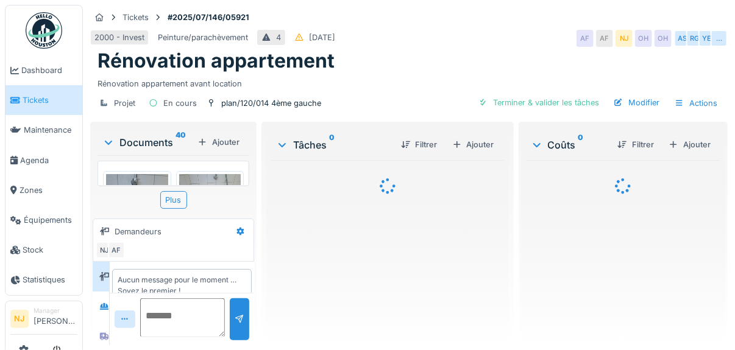
scroll to position [15, 0]
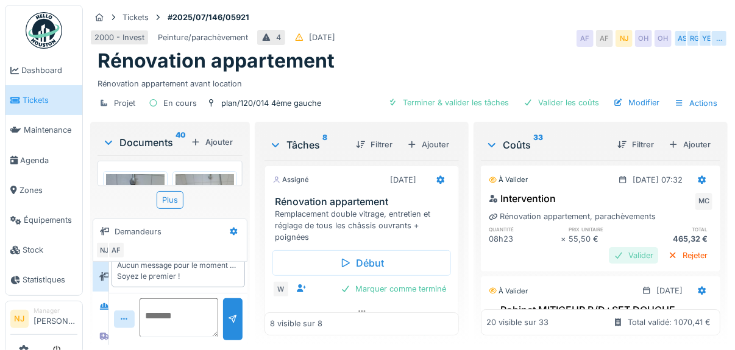
click at [609, 253] on div "Valider" at bounding box center [633, 255] width 49 height 16
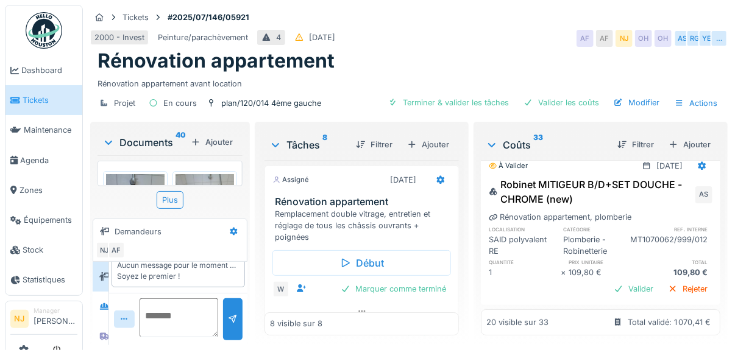
scroll to position [122, 0]
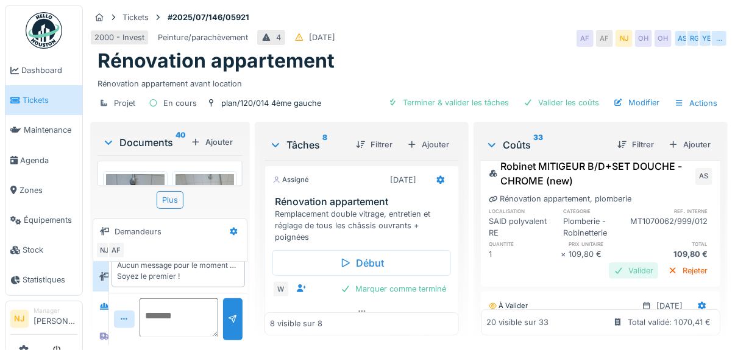
click at [609, 279] on div "Valider" at bounding box center [633, 271] width 49 height 16
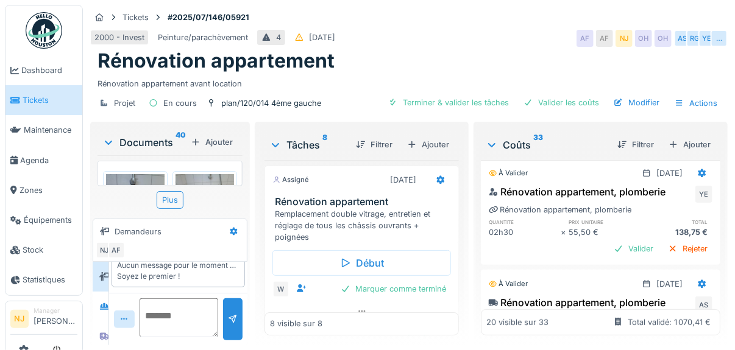
scroll to position [244, 0]
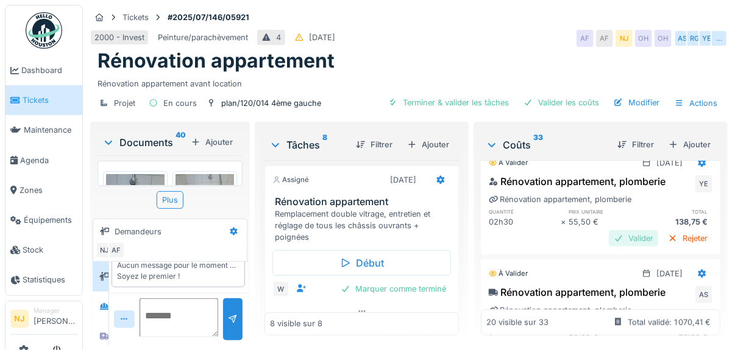
click at [612, 247] on div "Valider" at bounding box center [633, 238] width 49 height 16
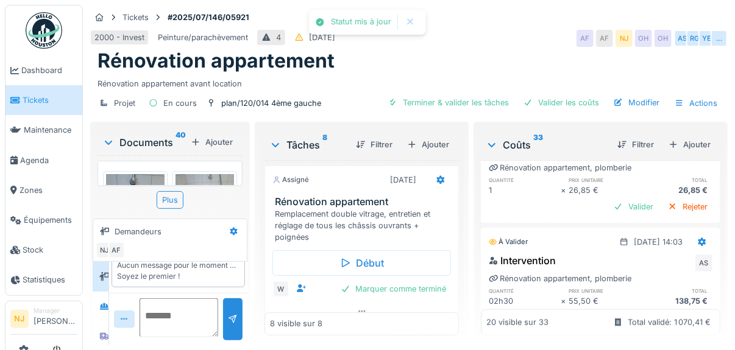
scroll to position [366, 0]
click at [609, 214] on div "Valider" at bounding box center [633, 206] width 49 height 16
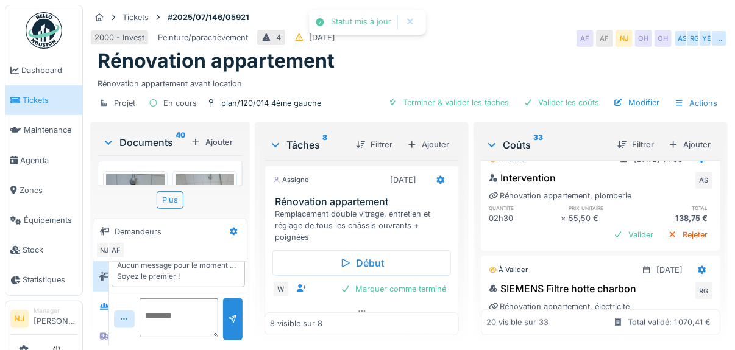
scroll to position [487, 0]
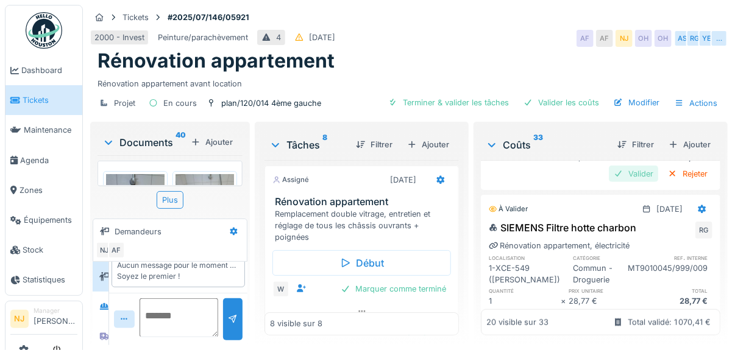
click at [610, 182] on div "Valider" at bounding box center [633, 174] width 49 height 16
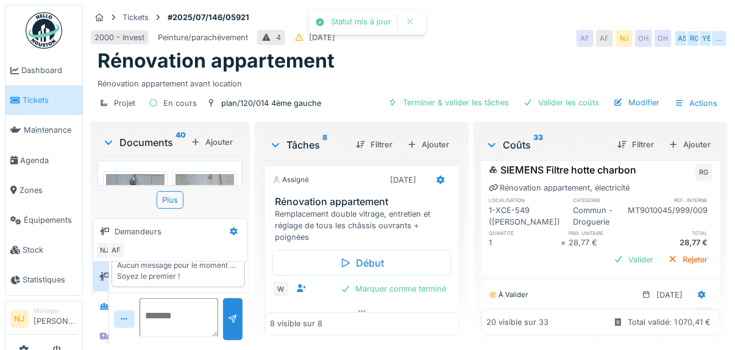
scroll to position [548, 0]
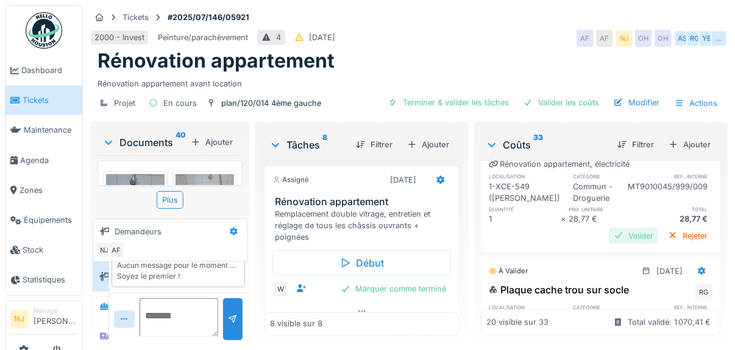
click at [609, 244] on div "Valider" at bounding box center [633, 236] width 49 height 16
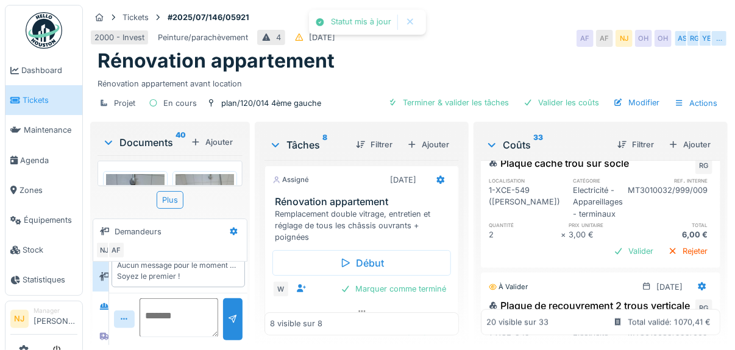
scroll to position [670, 0]
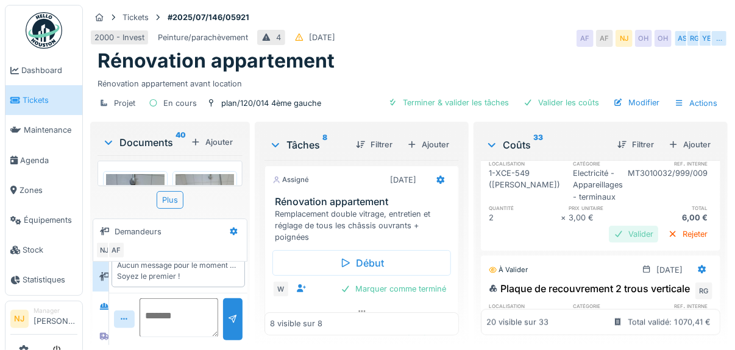
click at [612, 243] on div "Valider" at bounding box center [633, 234] width 49 height 16
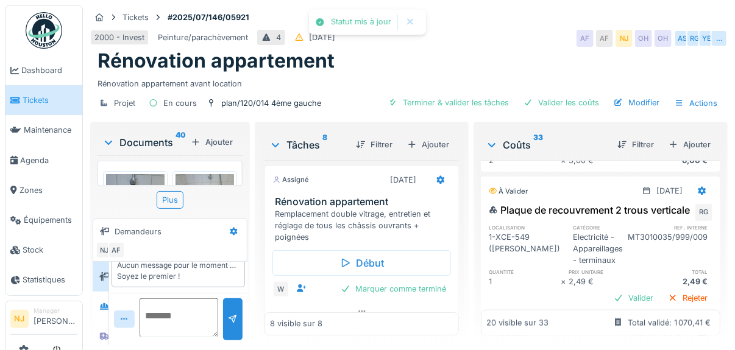
scroll to position [792, 0]
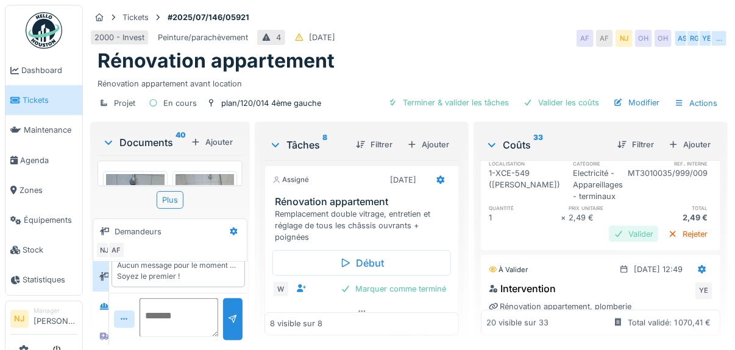
click at [613, 243] on div "Valider" at bounding box center [633, 234] width 49 height 16
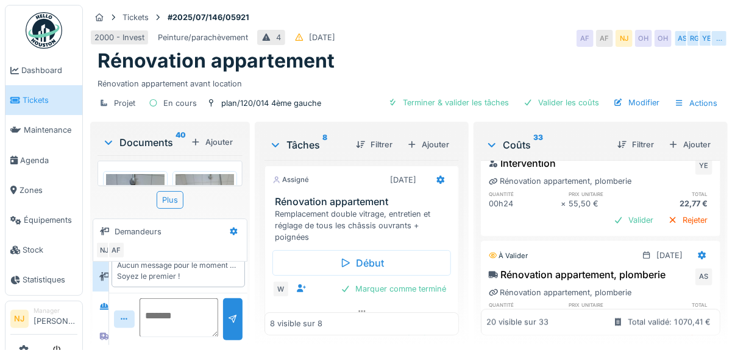
scroll to position [914, 0]
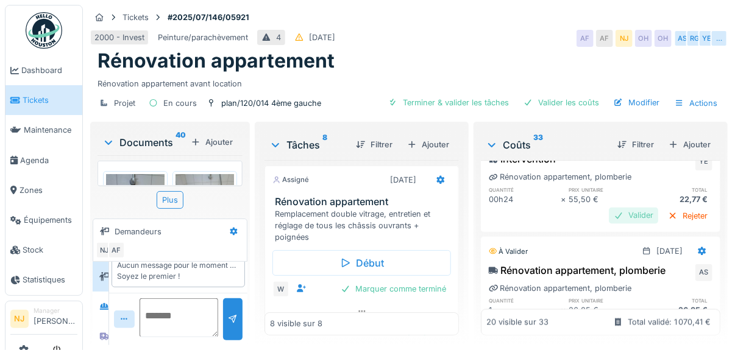
click at [611, 224] on div "Valider" at bounding box center [633, 216] width 49 height 16
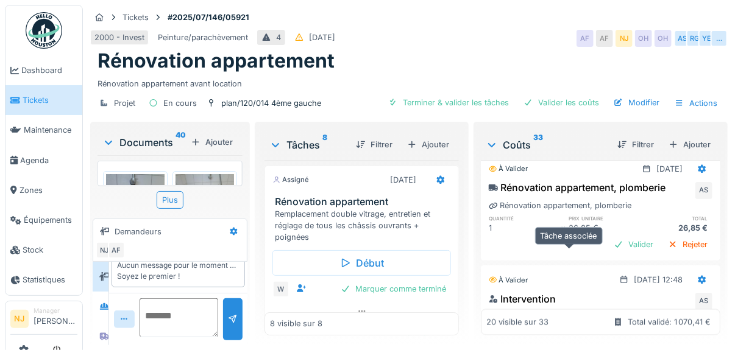
scroll to position [1035, 0]
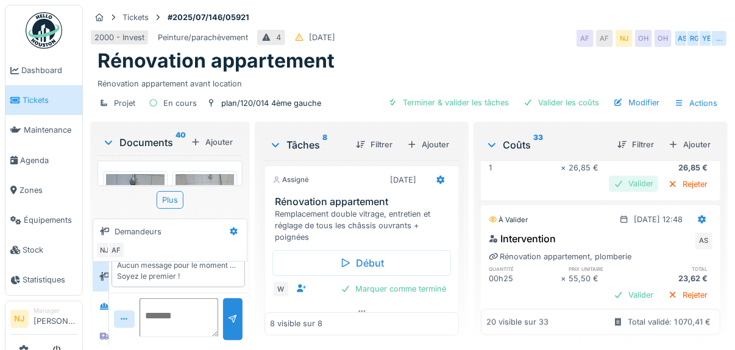
click at [612, 193] on div "Valider" at bounding box center [633, 184] width 49 height 16
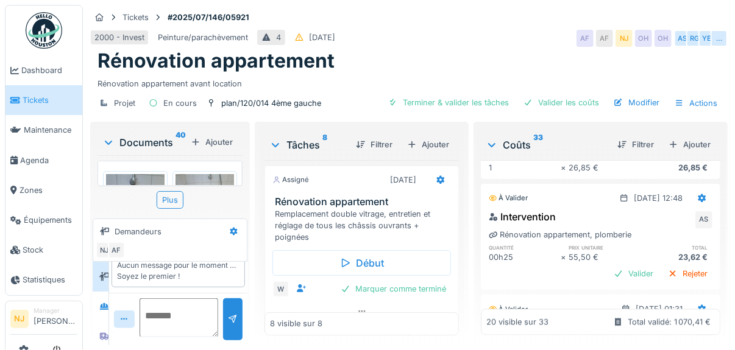
scroll to position [1097, 0]
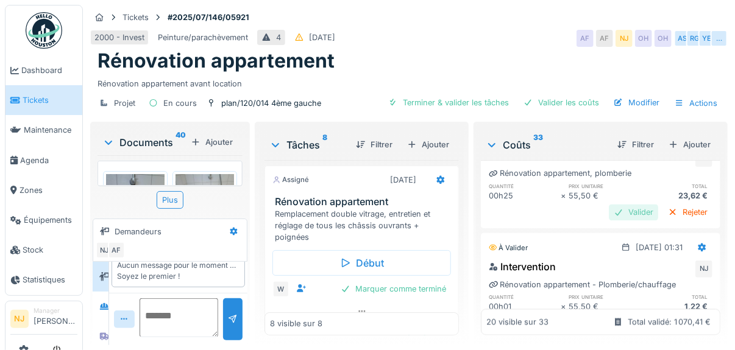
click at [614, 221] on div "Valider" at bounding box center [633, 212] width 49 height 16
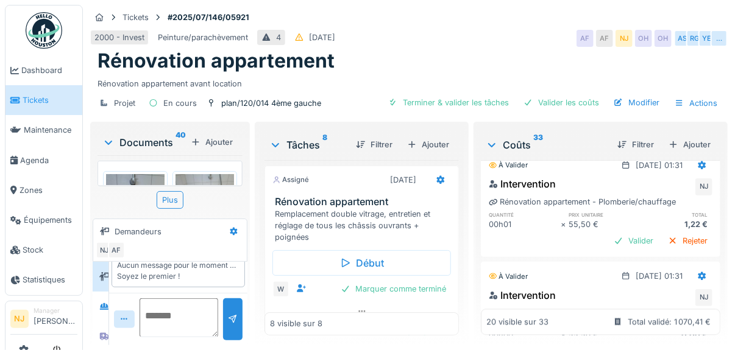
scroll to position [1219, 0]
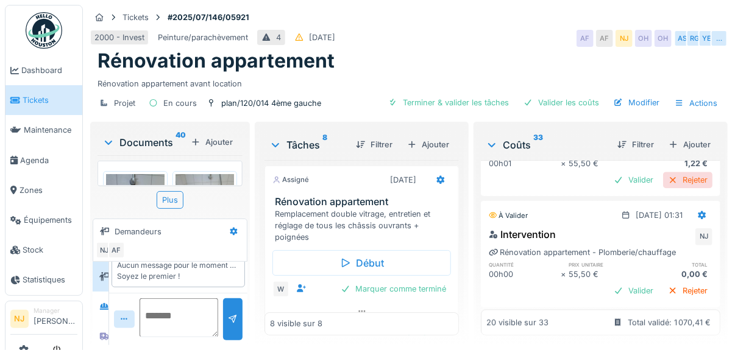
click at [667, 188] on div "Rejeter" at bounding box center [687, 180] width 49 height 16
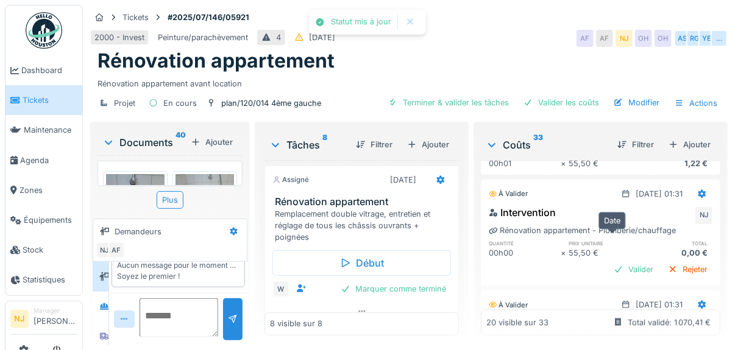
scroll to position [1279, 0]
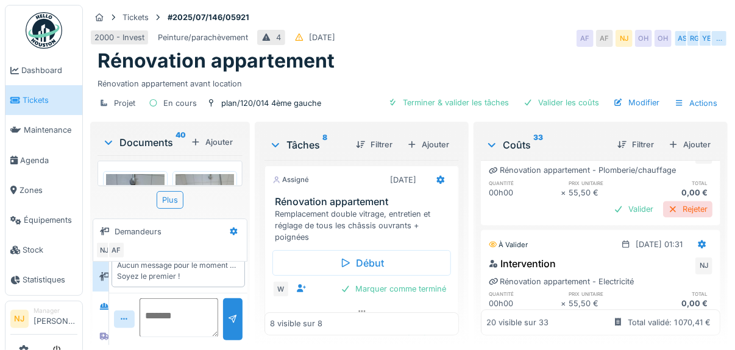
click at [665, 218] on div "Rejeter" at bounding box center [687, 209] width 49 height 16
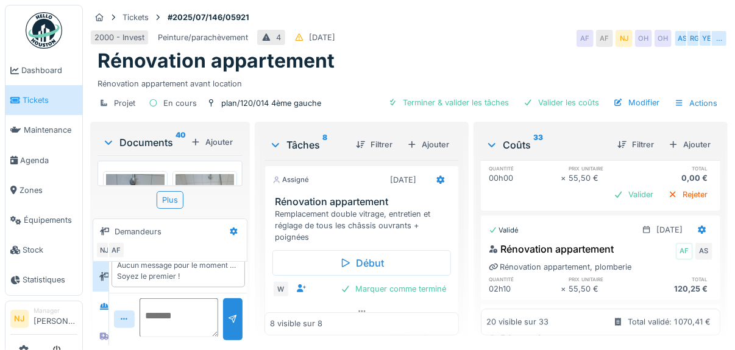
scroll to position [1402, 0]
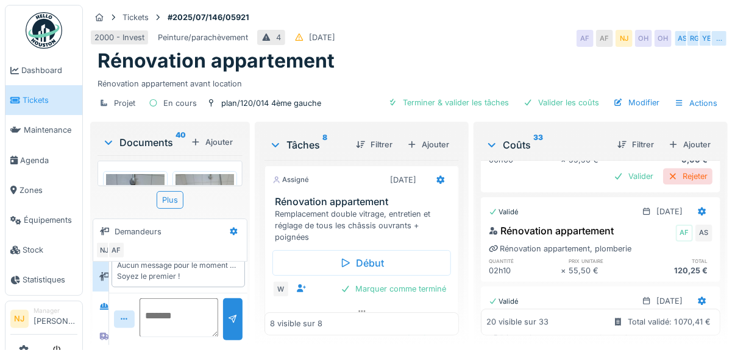
click at [667, 185] on div "Rejeter" at bounding box center [687, 176] width 49 height 16
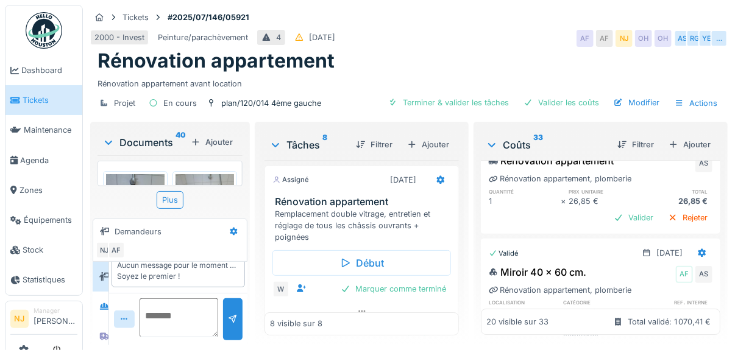
scroll to position [1645, 0]
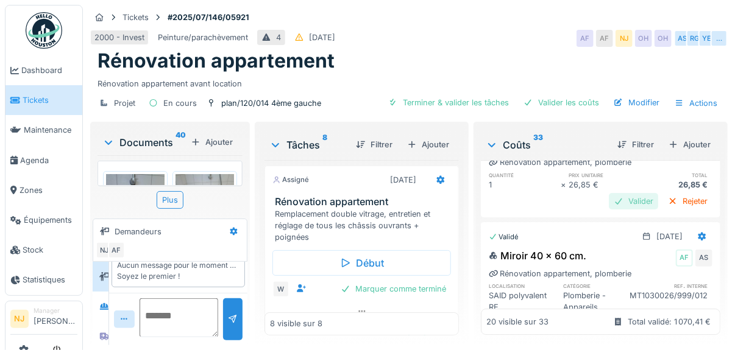
click at [609, 210] on div "Valider" at bounding box center [633, 201] width 49 height 16
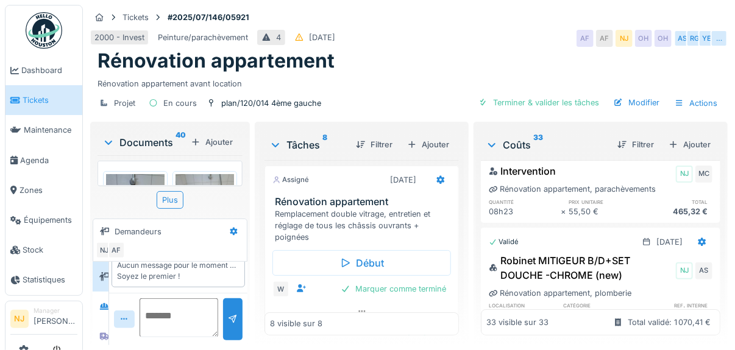
scroll to position [0, 0]
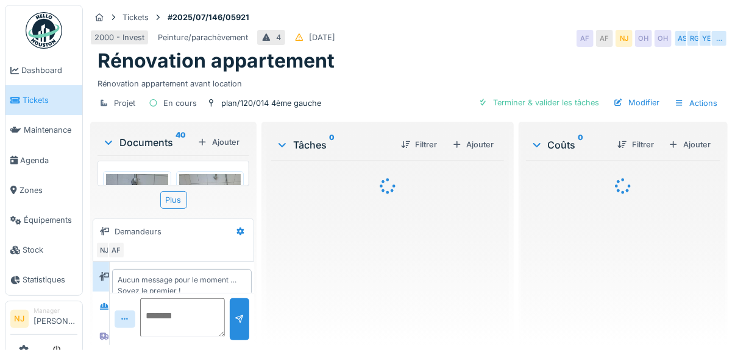
scroll to position [15, 0]
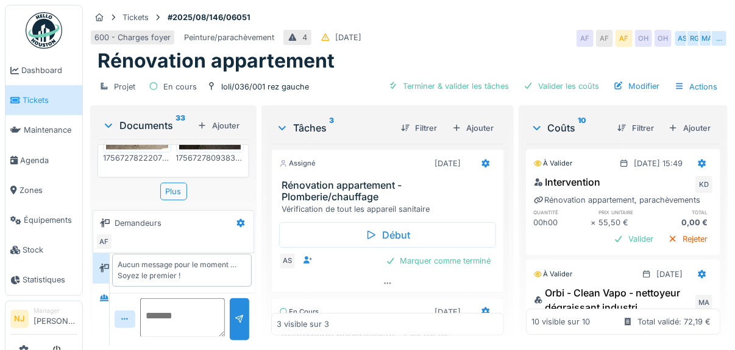
scroll to position [6, 0]
click at [105, 297] on icon at bounding box center [104, 298] width 9 height 7
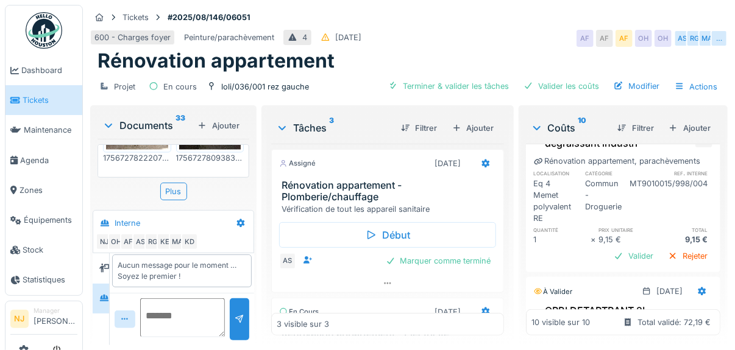
scroll to position [183, 0]
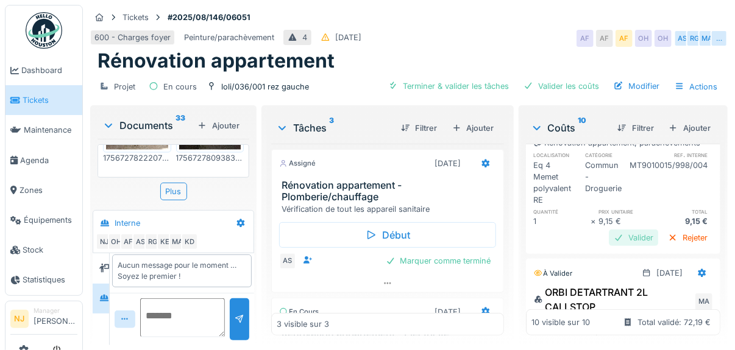
click at [609, 232] on div "Valider" at bounding box center [633, 238] width 49 height 16
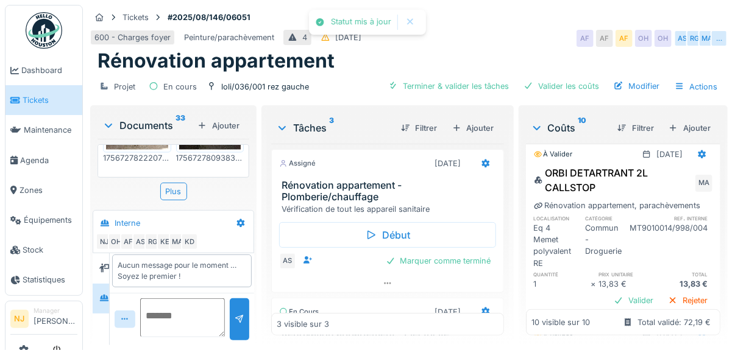
scroll to position [319, 0]
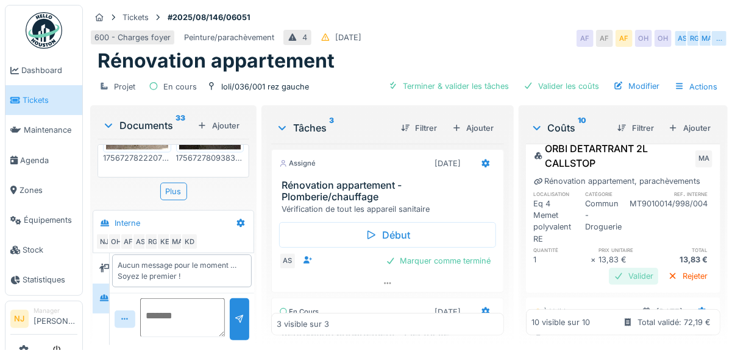
click at [609, 270] on div "Valider" at bounding box center [633, 276] width 49 height 16
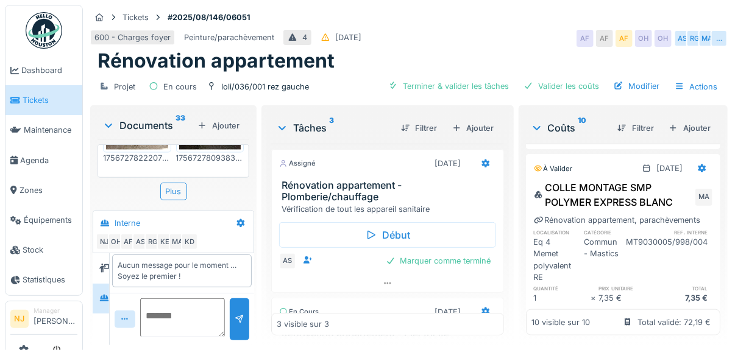
scroll to position [502, 0]
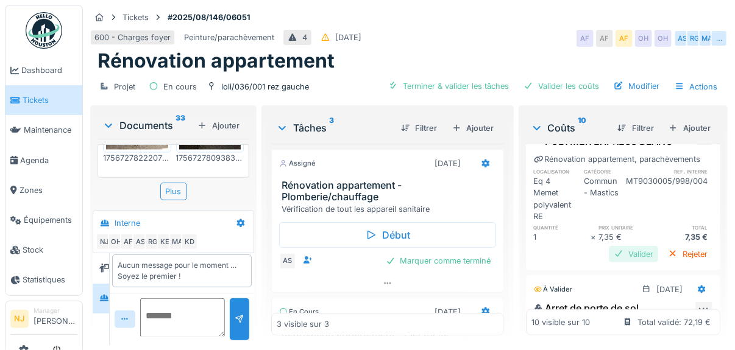
click at [609, 250] on div "Valider" at bounding box center [633, 254] width 49 height 16
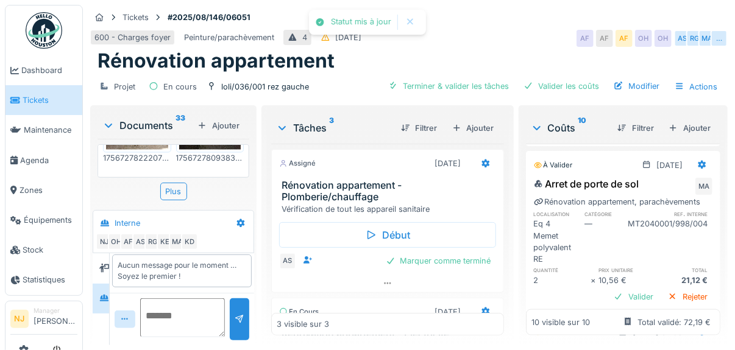
scroll to position [624, 0]
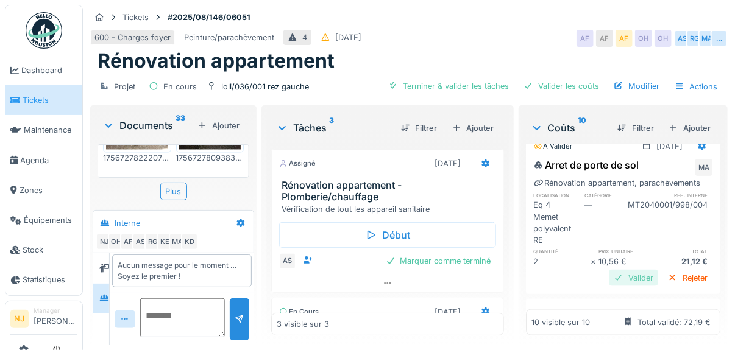
click at [609, 286] on div "Valider" at bounding box center [633, 278] width 49 height 16
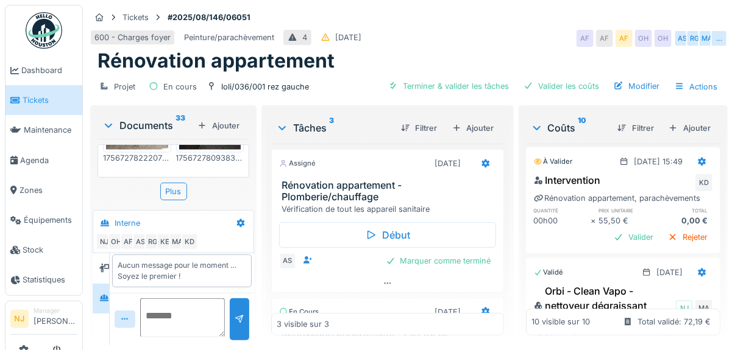
scroll to position [0, 0]
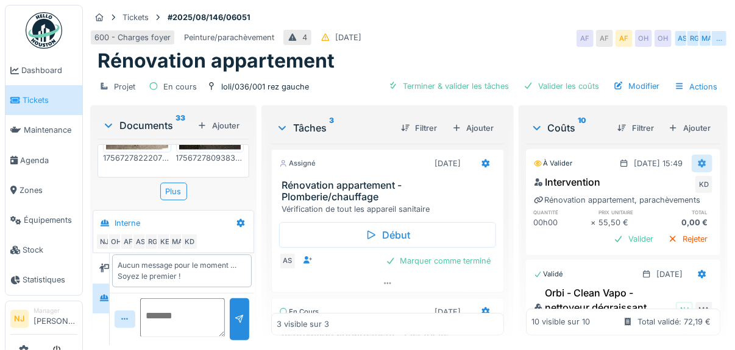
click at [697, 160] on icon at bounding box center [702, 164] width 10 height 8
click at [643, 184] on div "Modifier" at bounding box center [644, 189] width 59 height 18
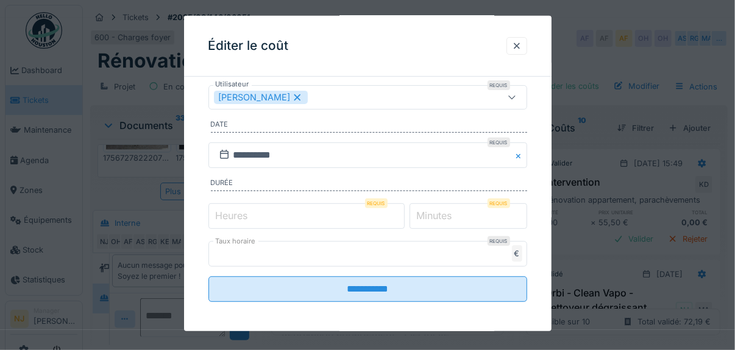
scroll to position [110, 0]
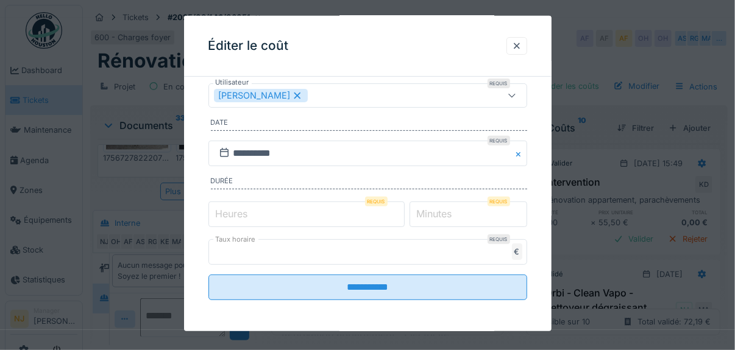
click at [248, 210] on label "Heures" at bounding box center [231, 214] width 37 height 15
click at [248, 210] on input "*" at bounding box center [306, 215] width 196 height 26
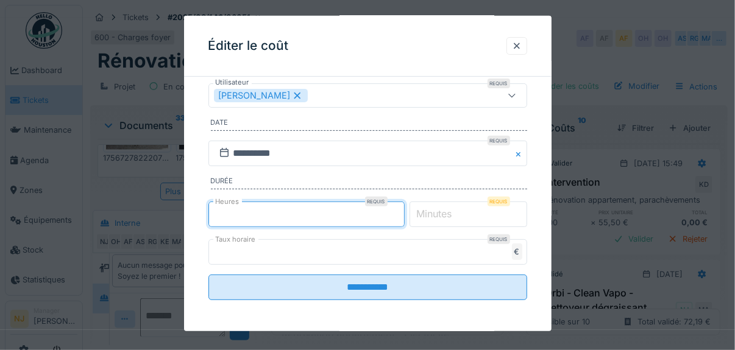
type input "**"
click at [455, 209] on label "Minutes" at bounding box center [434, 214] width 40 height 15
click at [462, 209] on input "*" at bounding box center [468, 215] width 118 height 26
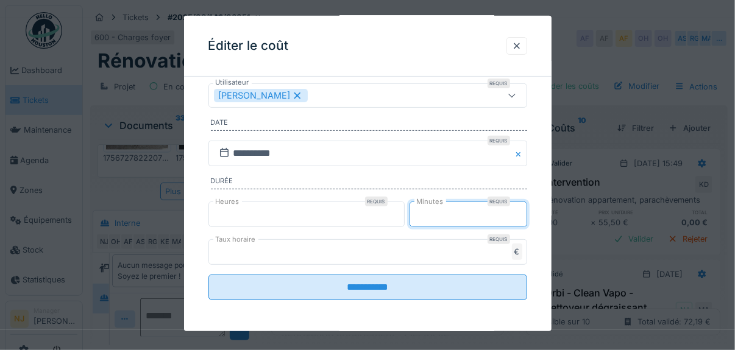
type input "*"
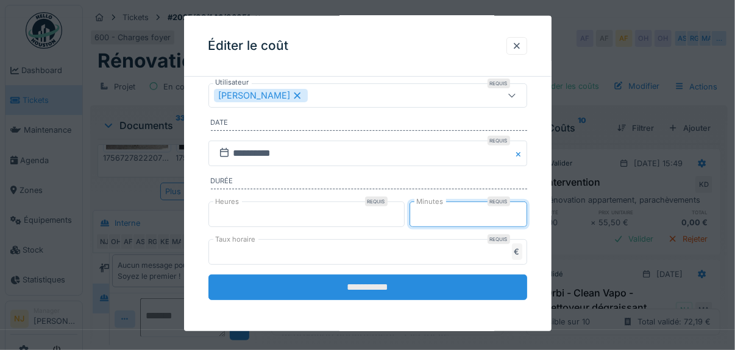
type input "**"
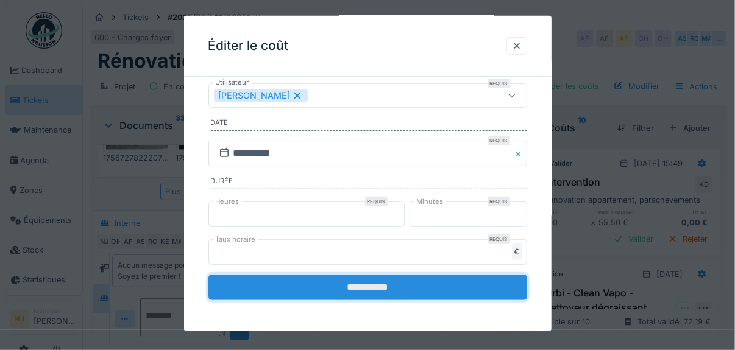
click at [364, 275] on input "**********" at bounding box center [367, 288] width 319 height 26
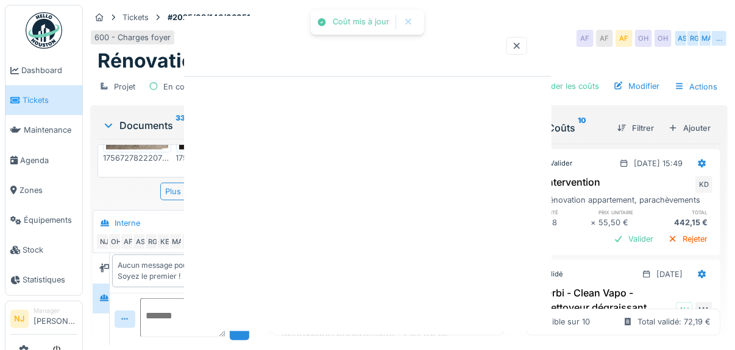
scroll to position [0, 0]
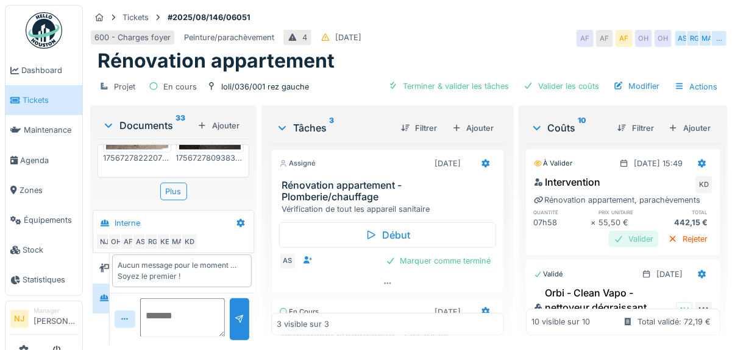
click at [609, 236] on div "Valider" at bounding box center [633, 239] width 49 height 16
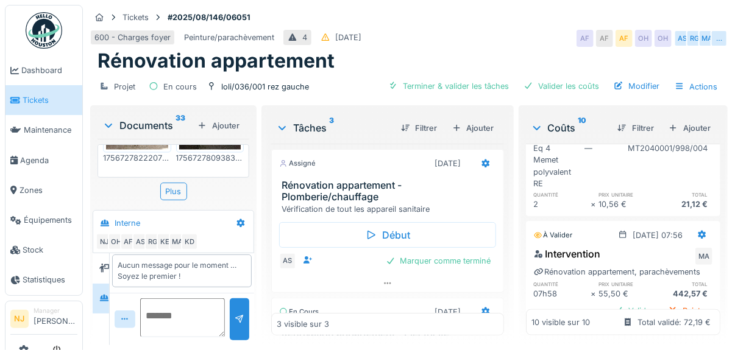
scroll to position [731, 0]
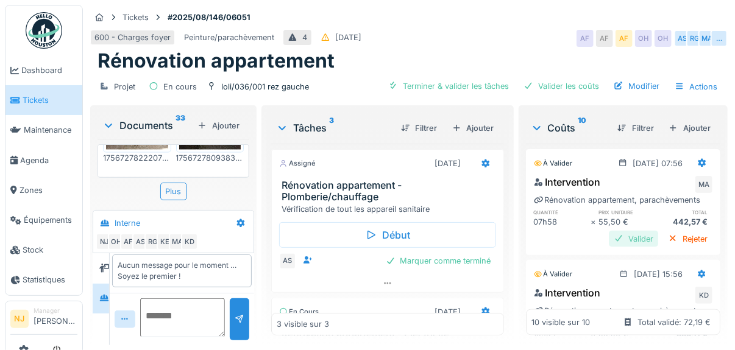
click at [611, 247] on div "Valider" at bounding box center [633, 239] width 49 height 16
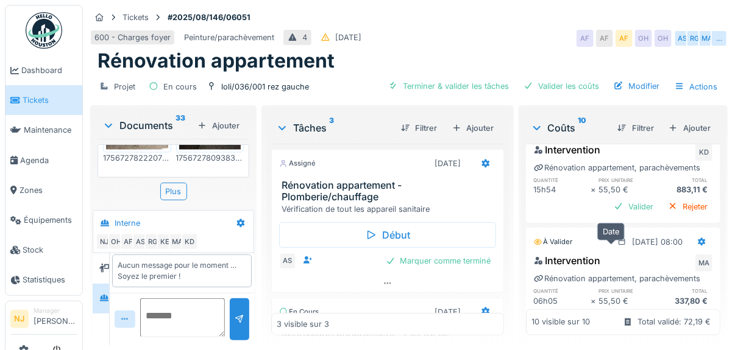
scroll to position [792, 0]
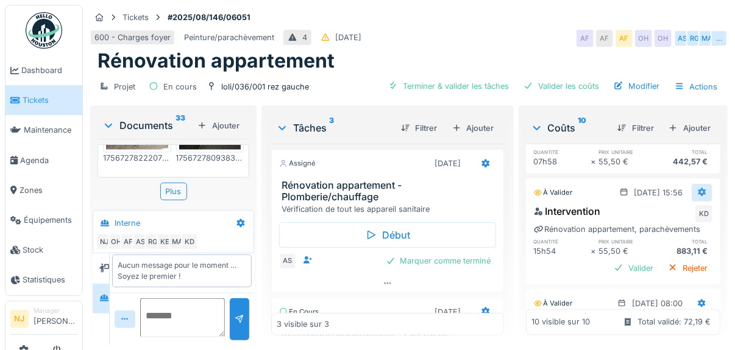
click at [697, 196] on icon at bounding box center [702, 192] width 10 height 8
click at [636, 228] on div "Modifier" at bounding box center [644, 228] width 59 height 18
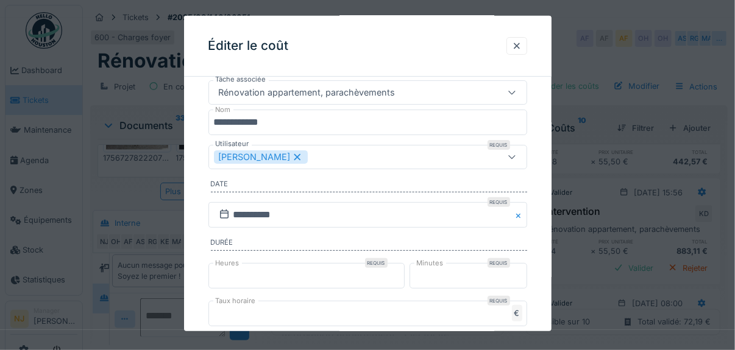
scroll to position [110, 0]
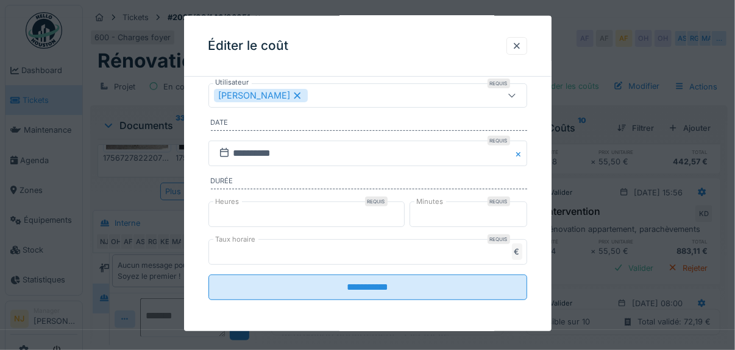
click at [227, 213] on input "**" at bounding box center [306, 215] width 196 height 26
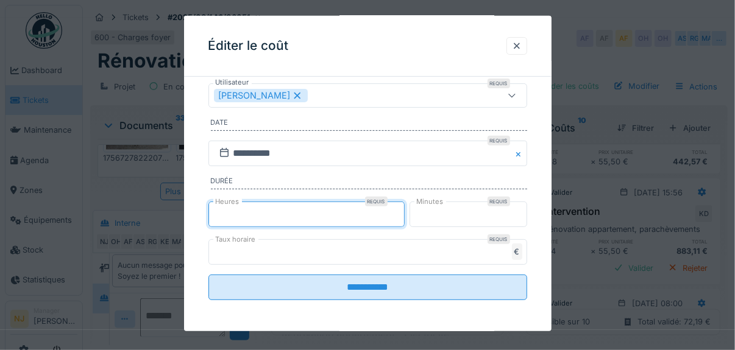
type input "*"
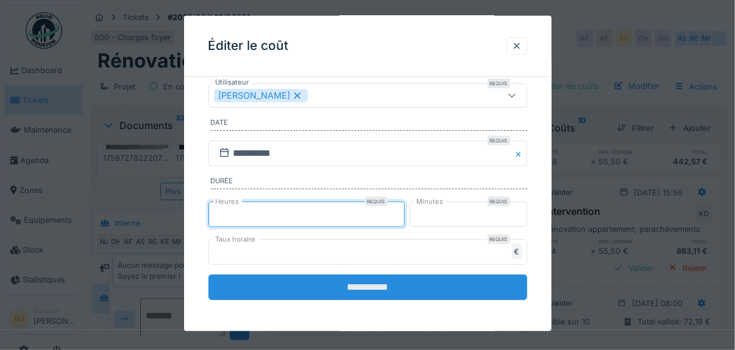
type input "*"
click at [388, 286] on input "**********" at bounding box center [367, 288] width 319 height 26
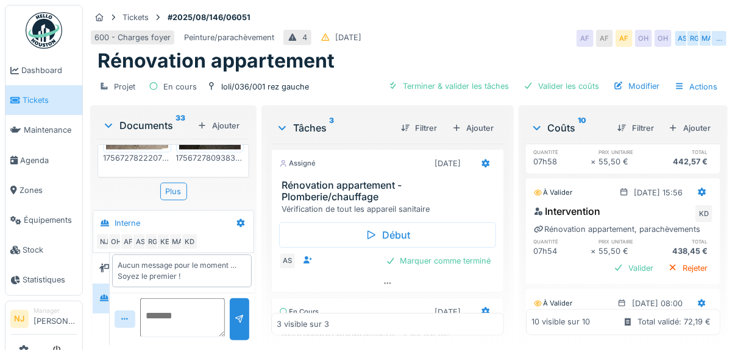
scroll to position [853, 0]
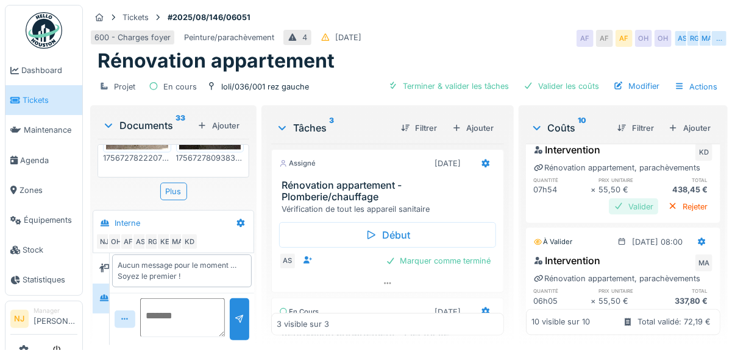
click at [614, 214] on div "Valider" at bounding box center [633, 207] width 49 height 16
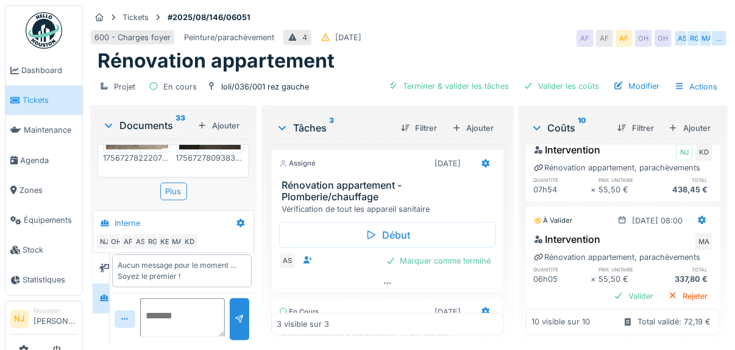
scroll to position [792, 0]
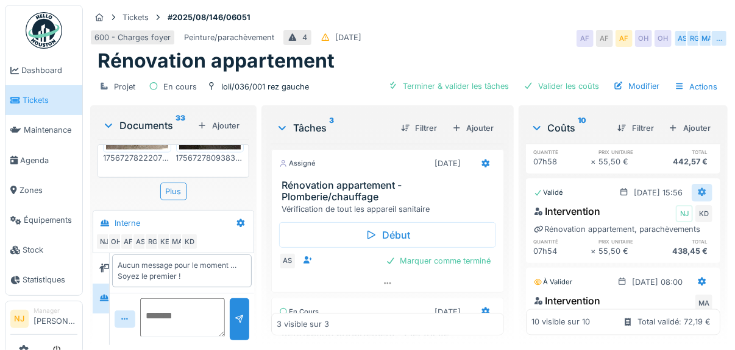
click at [698, 197] on icon at bounding box center [702, 192] width 8 height 9
click at [642, 245] on div "Modifier" at bounding box center [644, 246] width 59 height 18
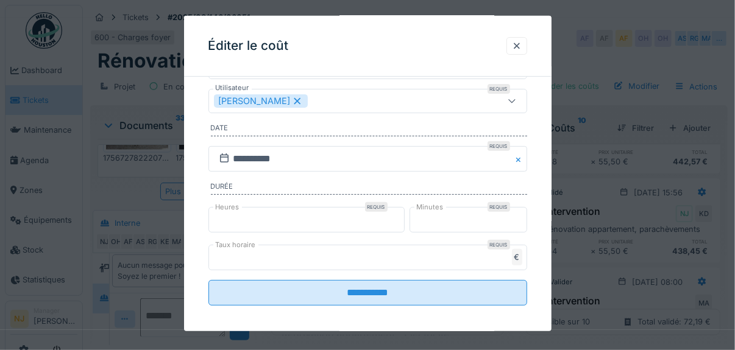
scroll to position [110, 0]
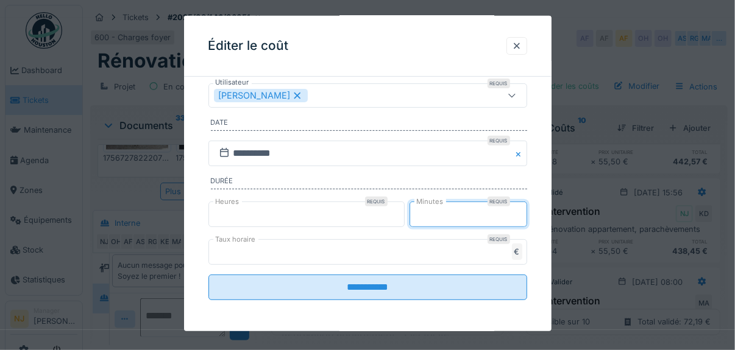
click at [442, 211] on input "**" at bounding box center [468, 215] width 118 height 26
type input "*"
type input "**"
click at [239, 216] on input "*" at bounding box center [306, 215] width 196 height 26
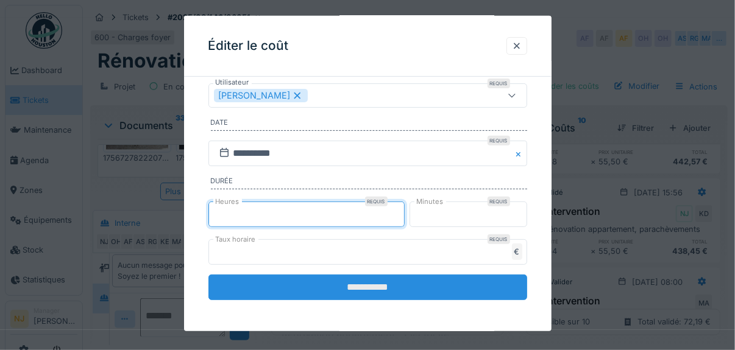
type input "*"
click at [375, 281] on input "**********" at bounding box center [367, 288] width 319 height 26
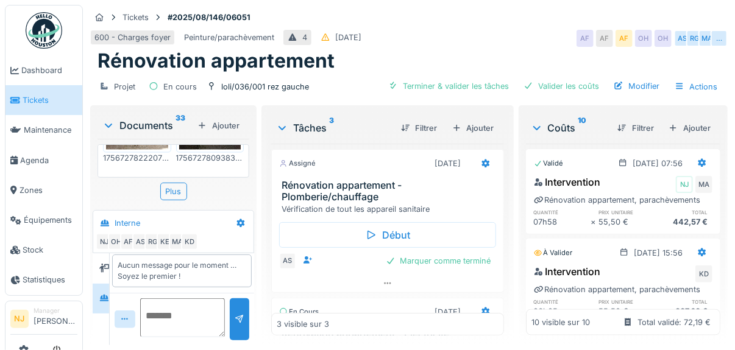
scroll to position [792, 0]
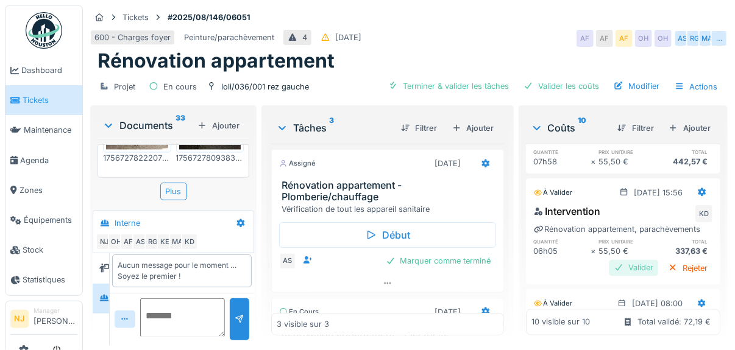
click at [609, 277] on div "Valider" at bounding box center [633, 268] width 49 height 16
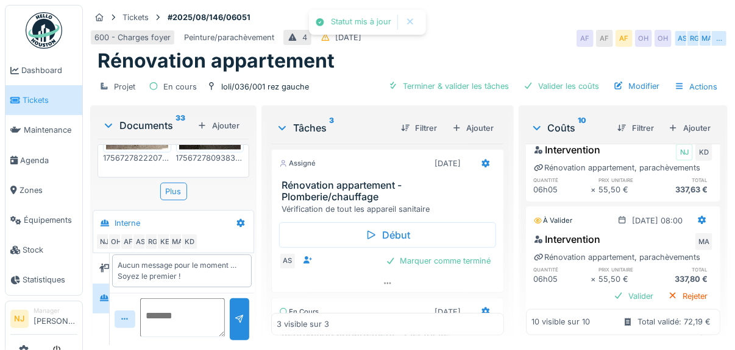
scroll to position [914, 0]
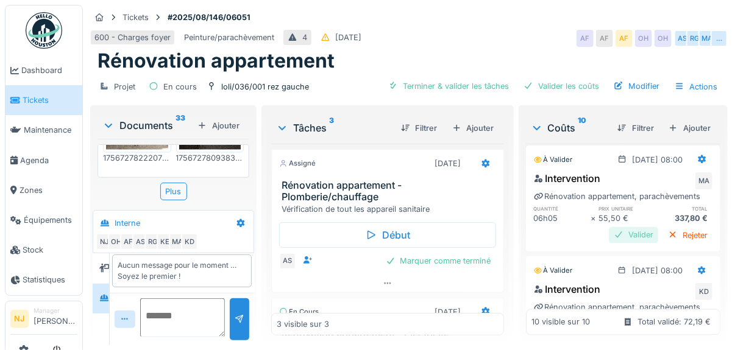
click at [611, 244] on div "Valider" at bounding box center [633, 235] width 49 height 16
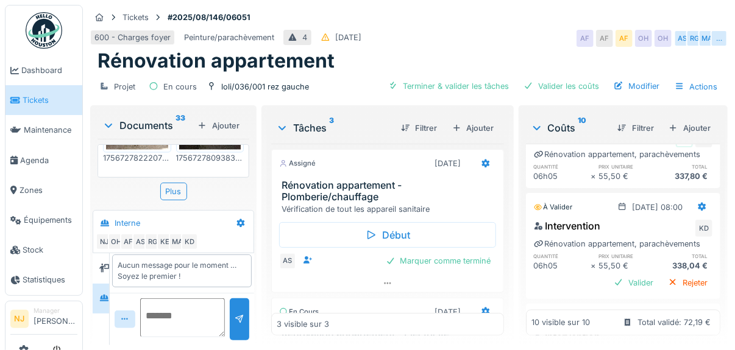
scroll to position [975, 0]
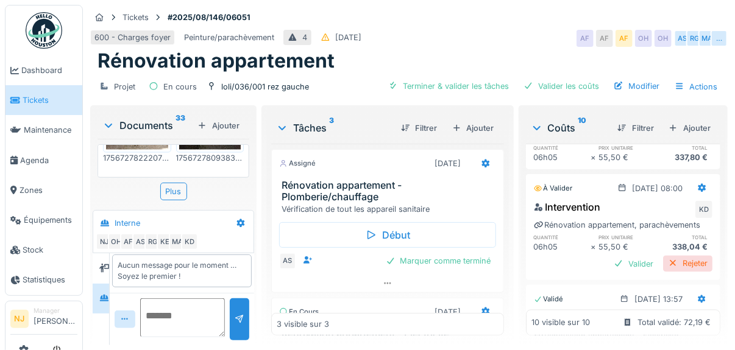
click at [664, 271] on div "Rejeter" at bounding box center [687, 264] width 49 height 16
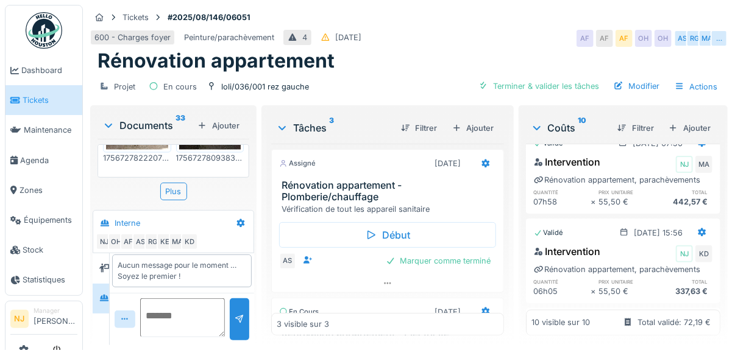
scroll to position [737, 0]
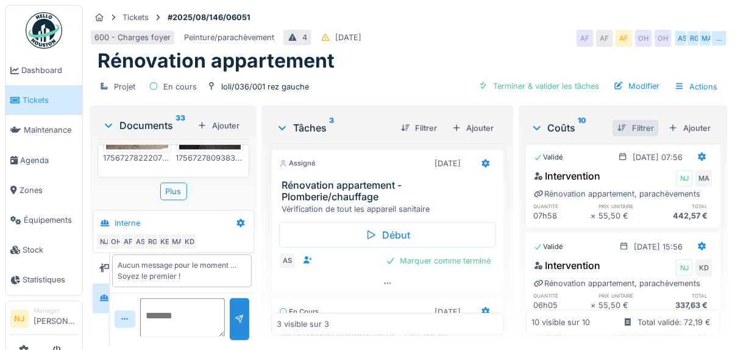
click at [623, 120] on div "Filtrer" at bounding box center [635, 128] width 46 height 16
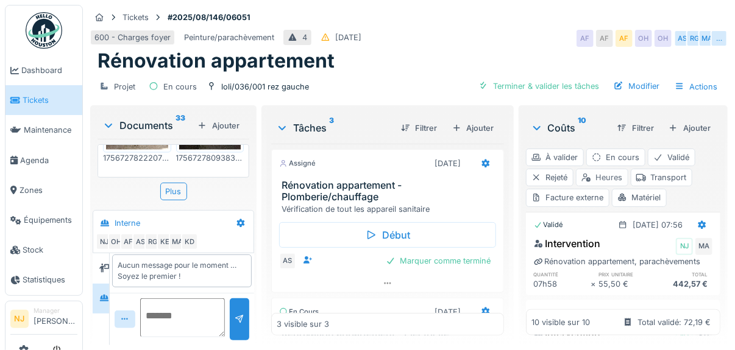
click at [587, 169] on div "Heures" at bounding box center [602, 178] width 52 height 18
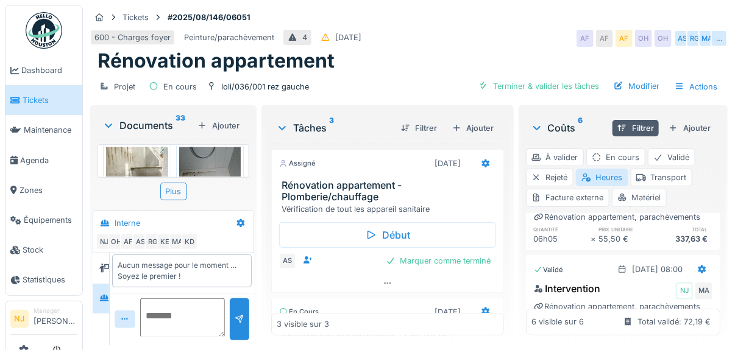
scroll to position [188, 0]
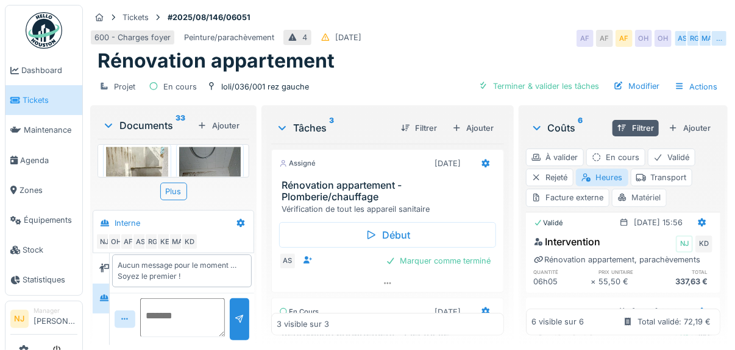
click at [639, 189] on div "Matériel" at bounding box center [639, 198] width 55 height 18
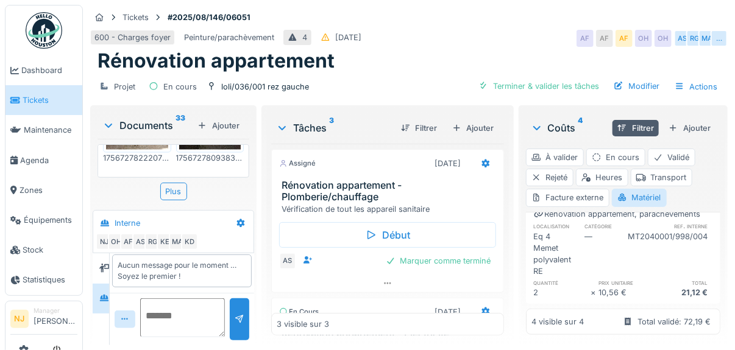
scroll to position [575, 0]
click at [648, 169] on div "Transport" at bounding box center [662, 178] width 62 height 18
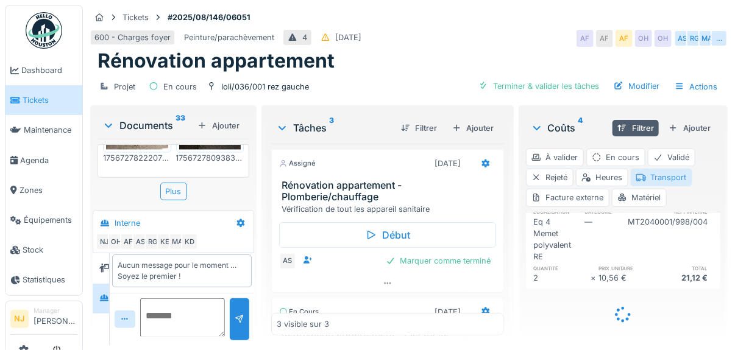
scroll to position [1044, 0]
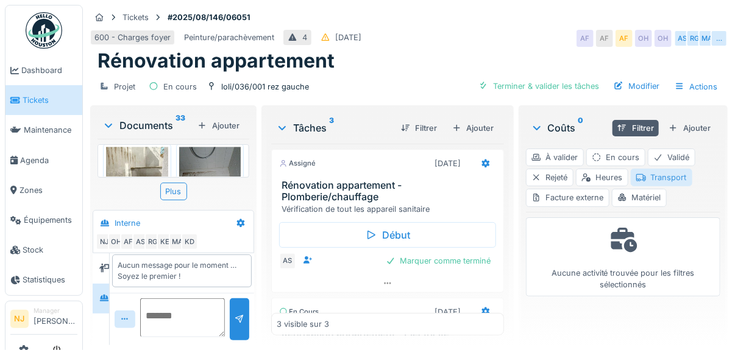
click at [654, 169] on div "Transport" at bounding box center [662, 178] width 62 height 18
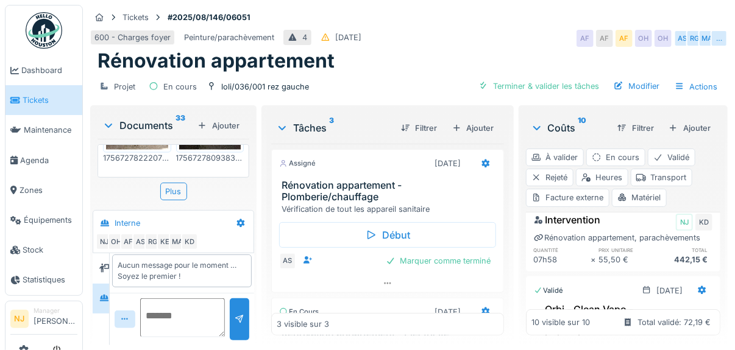
scroll to position [0, 0]
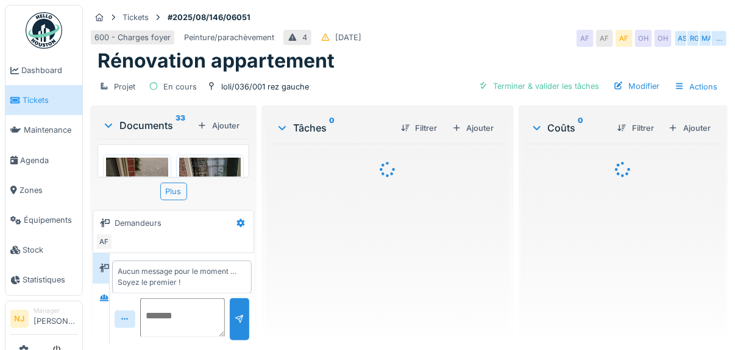
scroll to position [7, 0]
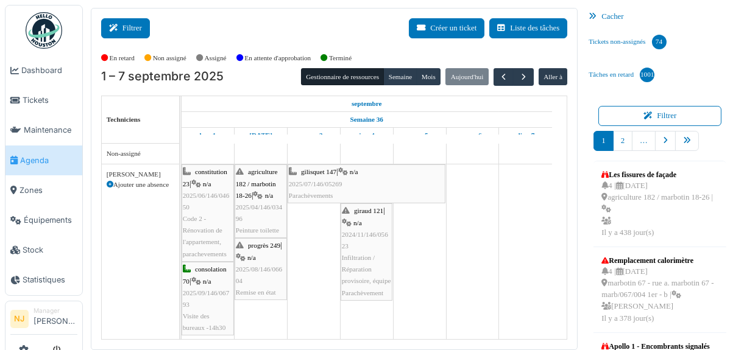
click at [129, 25] on button "Filtrer" at bounding box center [125, 28] width 49 height 20
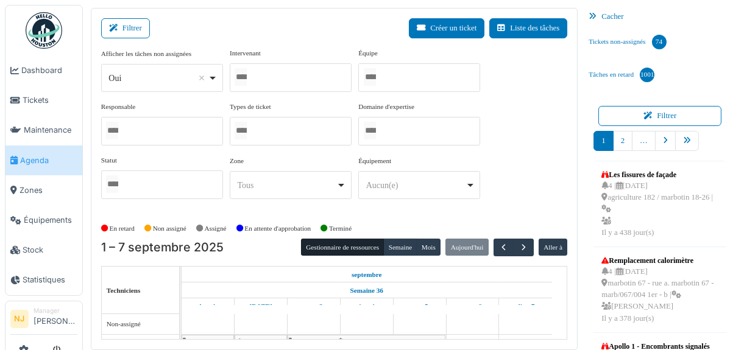
click at [290, 79] on div at bounding box center [291, 77] width 122 height 29
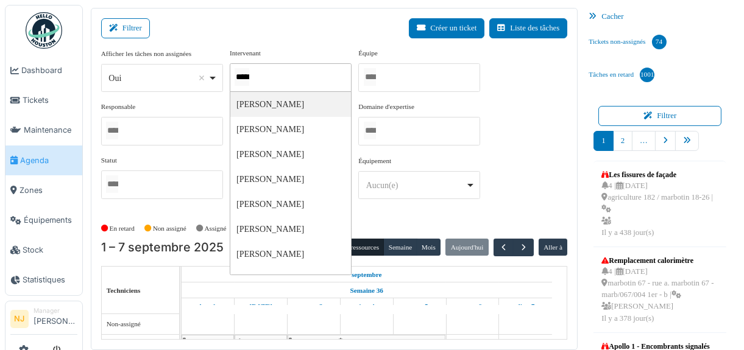
type input "******"
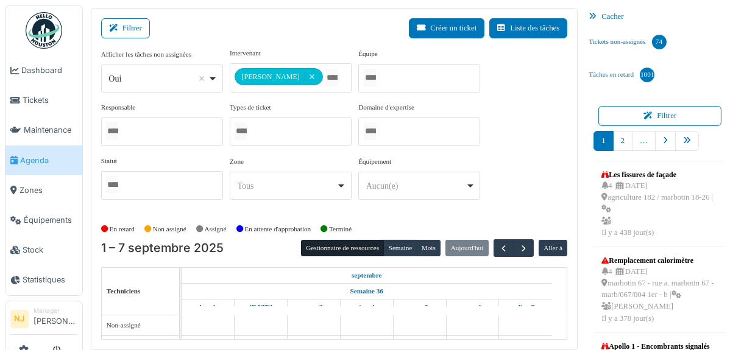
click at [307, 51] on div "**********" at bounding box center [291, 70] width 122 height 44
click at [121, 23] on button "Filtrer" at bounding box center [125, 28] width 49 height 20
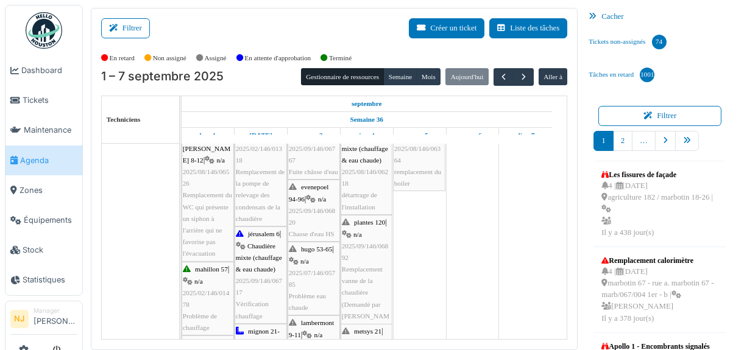
click at [356, 244] on span "2025/09/146/06892" at bounding box center [365, 252] width 46 height 19
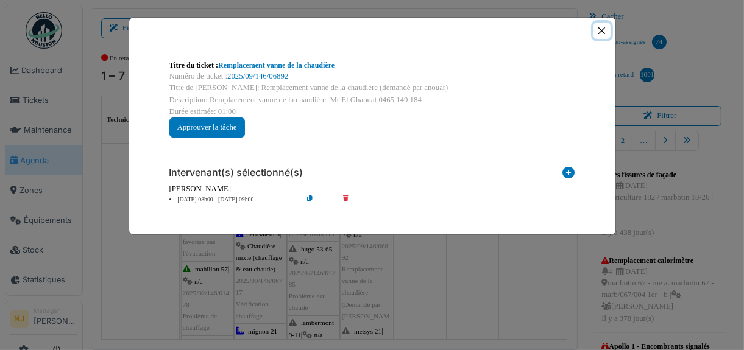
click at [605, 29] on button "Close" at bounding box center [602, 31] width 16 height 16
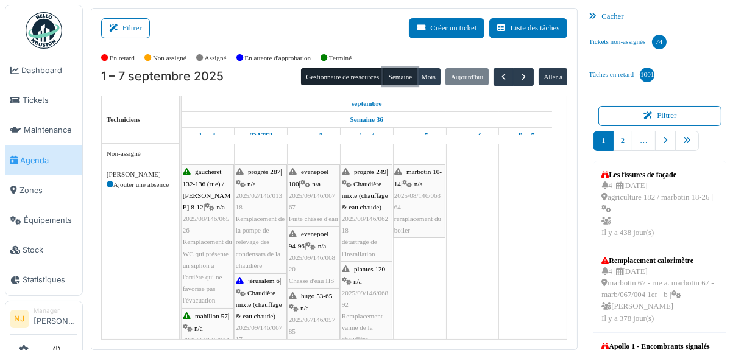
click at [395, 77] on button "Semaine" at bounding box center [400, 76] width 34 height 17
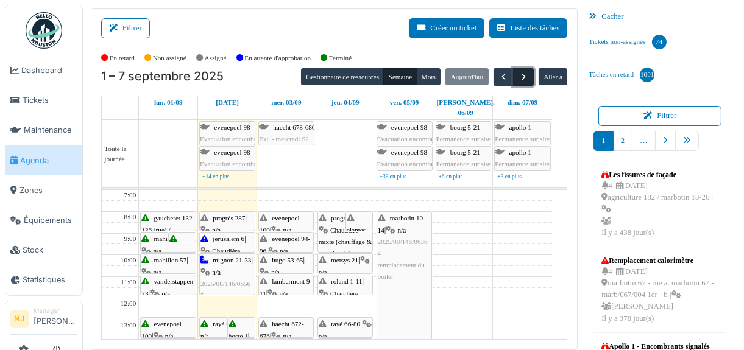
click at [519, 76] on span "button" at bounding box center [524, 77] width 10 height 10
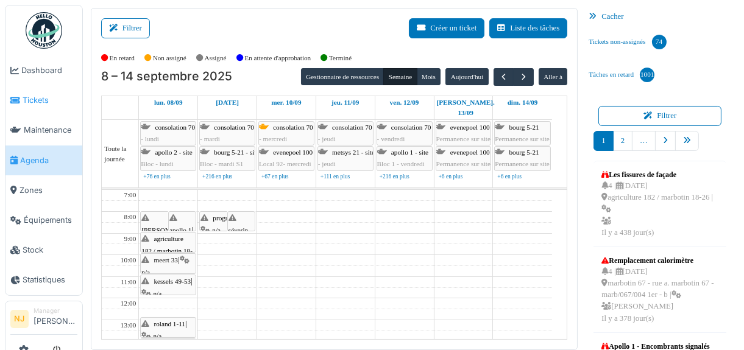
click at [34, 99] on span "Tickets" at bounding box center [50, 100] width 55 height 12
click at [133, 29] on button "Filtrer" at bounding box center [125, 28] width 49 height 20
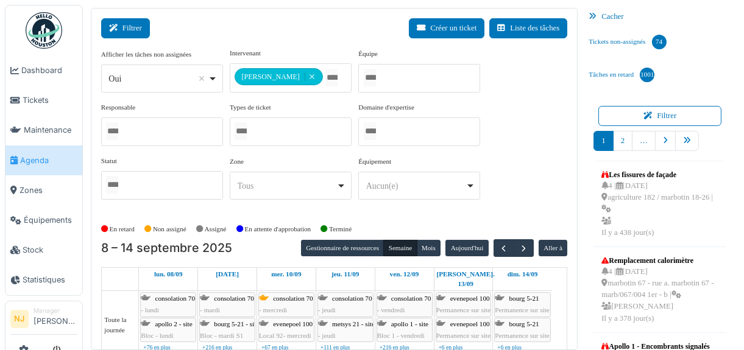
click at [125, 23] on button "Filtrer" at bounding box center [125, 28] width 49 height 20
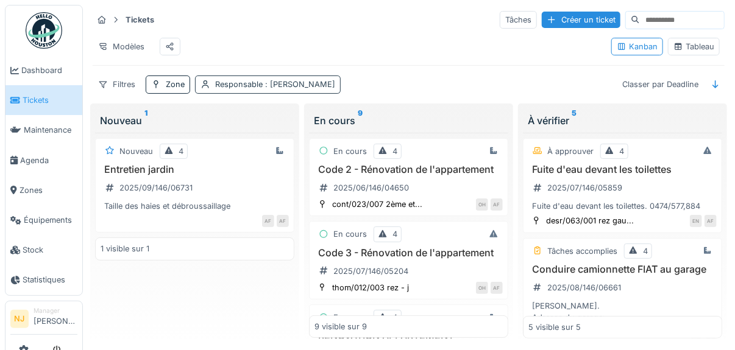
click at [295, 88] on span ": [PERSON_NAME]" at bounding box center [299, 84] width 73 height 9
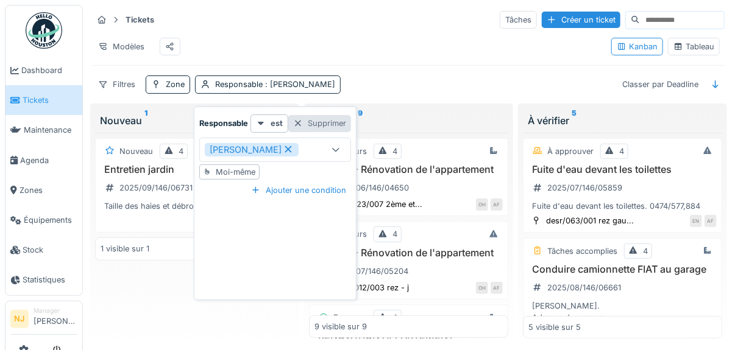
click at [300, 123] on div at bounding box center [298, 124] width 10 height 12
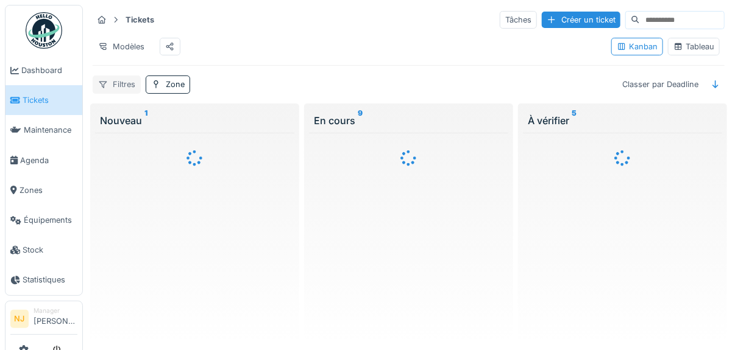
click at [119, 92] on div "Filtres" at bounding box center [117, 85] width 48 height 18
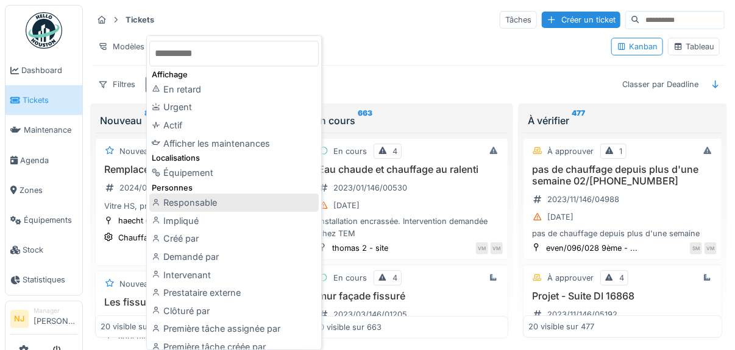
click at [178, 202] on div "Responsable" at bounding box center [233, 203] width 169 height 18
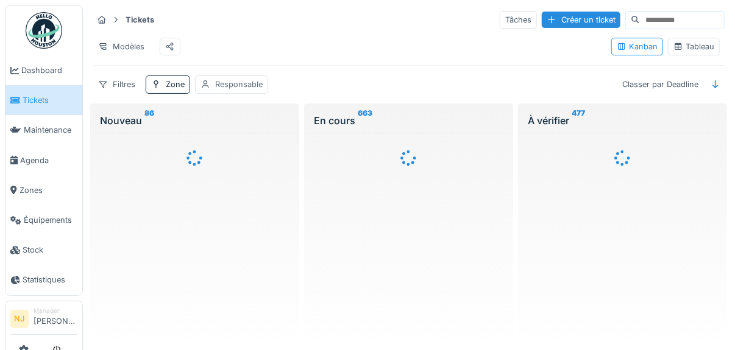
click at [224, 87] on div "Responsable" at bounding box center [239, 85] width 48 height 12
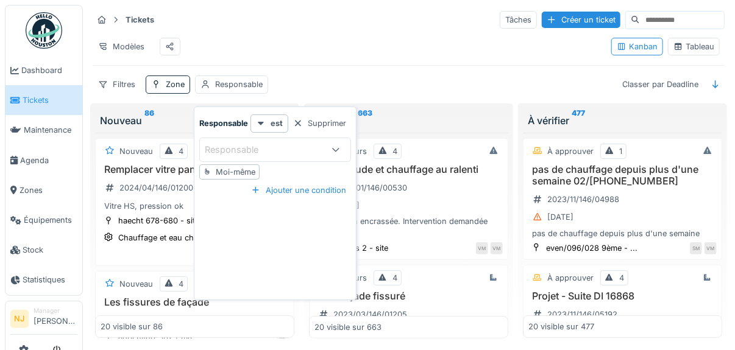
click at [224, 167] on div "Moi-même" at bounding box center [236, 172] width 40 height 12
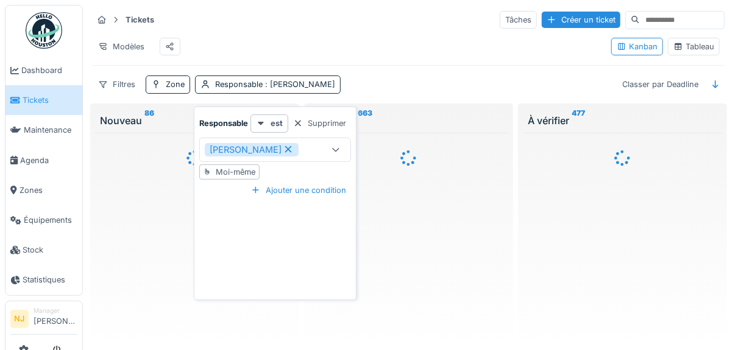
type input "*****"
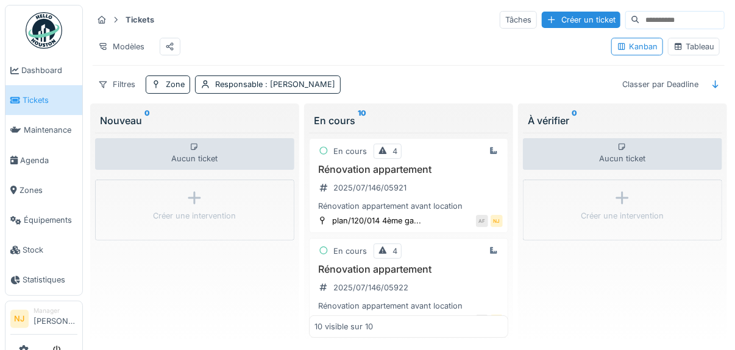
click at [407, 79] on div "Tickets Tâches Créer un ticket Modèles Kanban Tableau Filtres Zone Responsable …" at bounding box center [409, 52] width 642 height 94
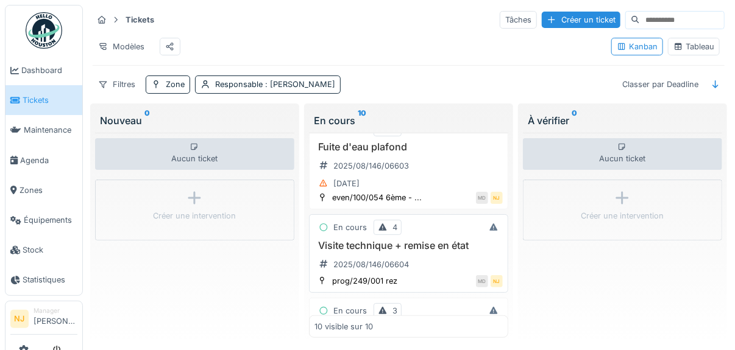
scroll to position [548, 0]
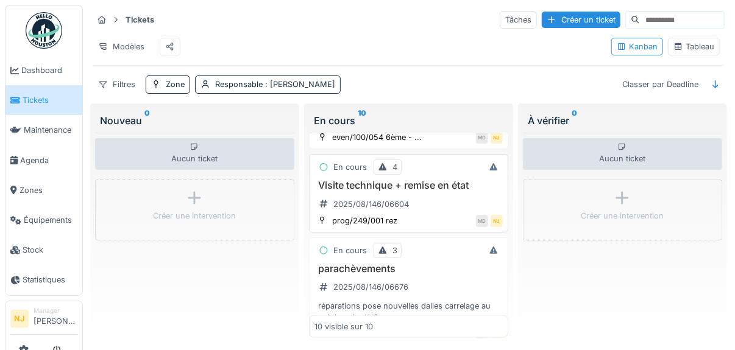
click at [408, 186] on h3 "Visite technique + remise en état" at bounding box center [408, 186] width 188 height 12
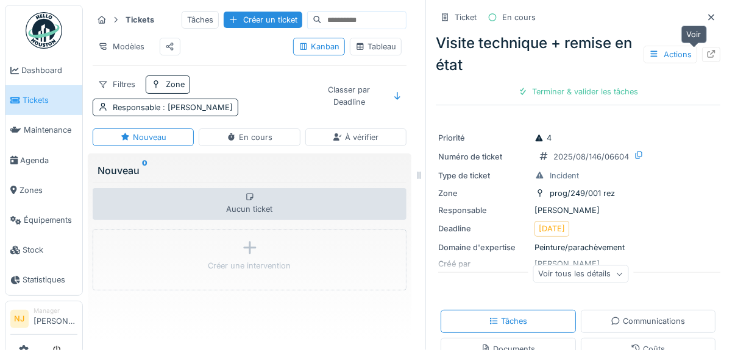
click at [706, 51] on icon at bounding box center [711, 54] width 10 height 8
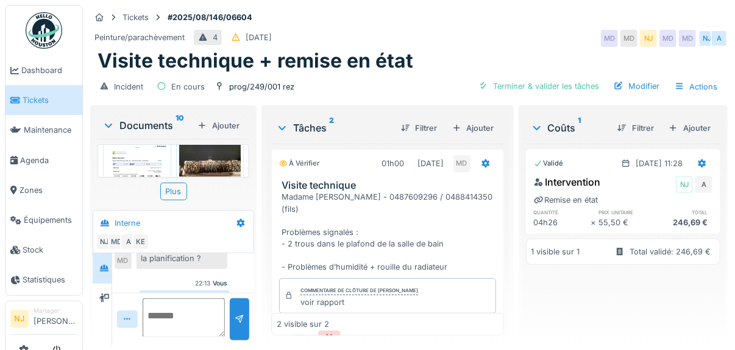
click at [136, 164] on img at bounding box center [137, 187] width 62 height 87
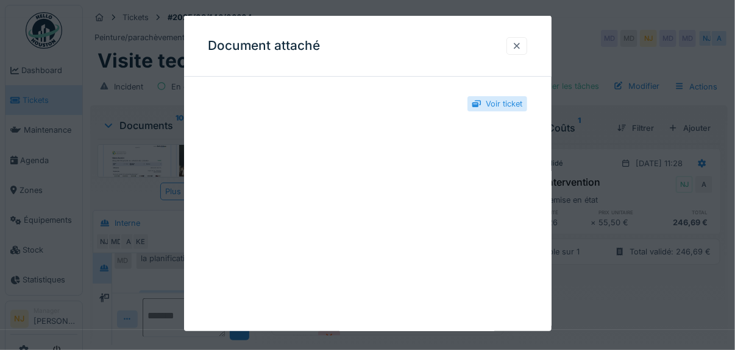
click at [522, 44] on div at bounding box center [517, 46] width 10 height 12
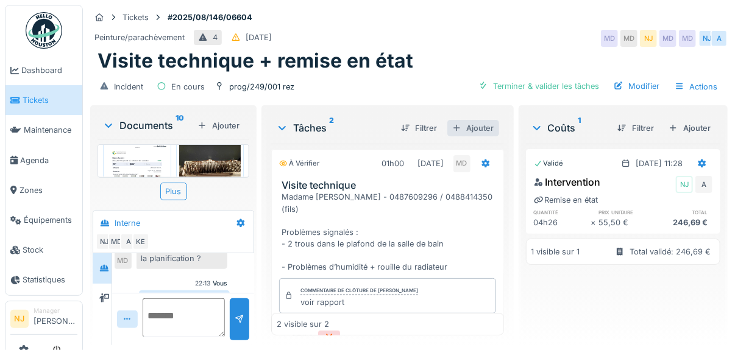
click at [469, 126] on div "Ajouter" at bounding box center [473, 128] width 52 height 16
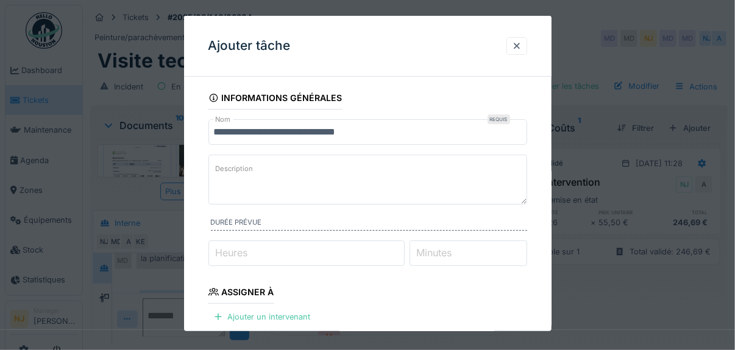
click at [377, 134] on input "**********" at bounding box center [367, 132] width 319 height 26
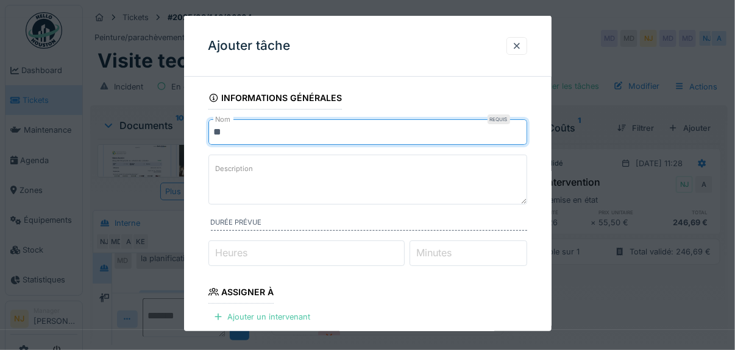
type input "*"
type input "*********"
click at [229, 164] on label "Description" at bounding box center [234, 168] width 43 height 15
click at [229, 164] on textarea "Description" at bounding box center [367, 180] width 319 height 50
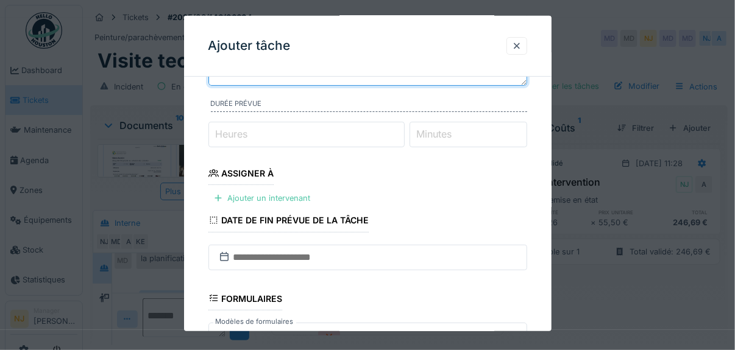
scroll to position [122, 0]
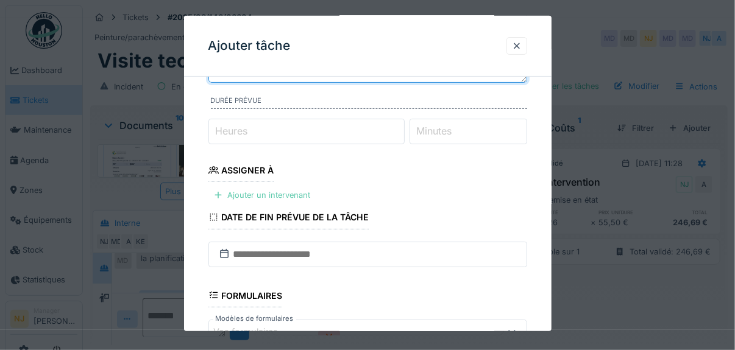
type textarea "**********"
click at [216, 191] on div at bounding box center [218, 196] width 10 height 12
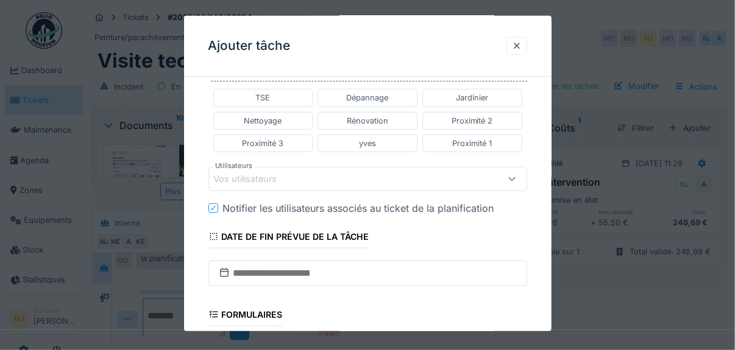
scroll to position [304, 0]
click at [232, 174] on div "Vos utilisateurs" at bounding box center [254, 178] width 80 height 13
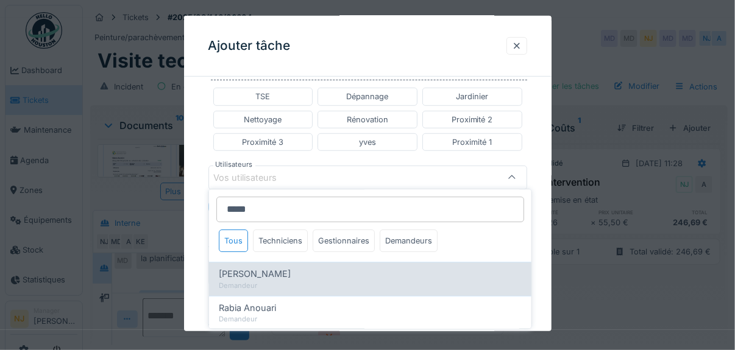
type input "*****"
click at [242, 273] on span "[PERSON_NAME]" at bounding box center [255, 274] width 72 height 13
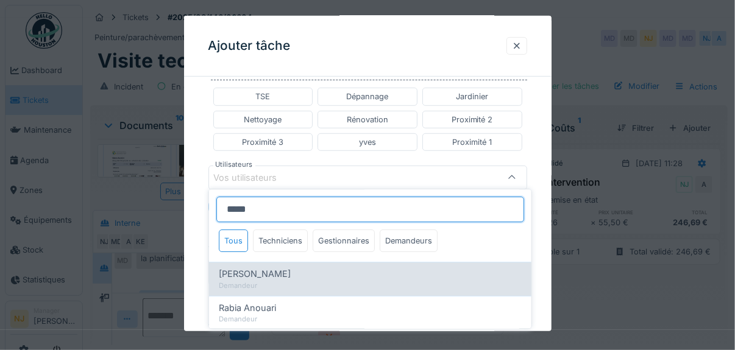
type input "****"
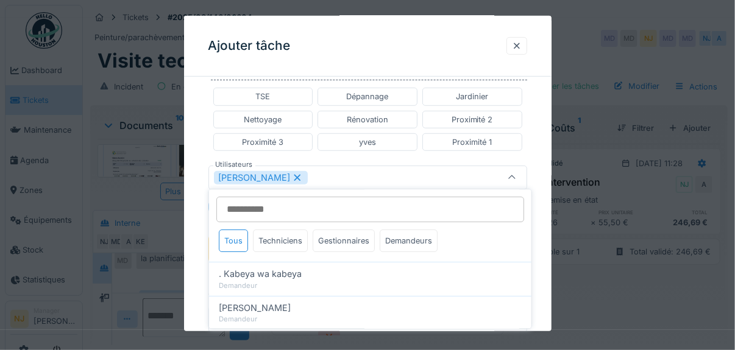
click at [197, 255] on div "**********" at bounding box center [367, 171] width 367 height 781
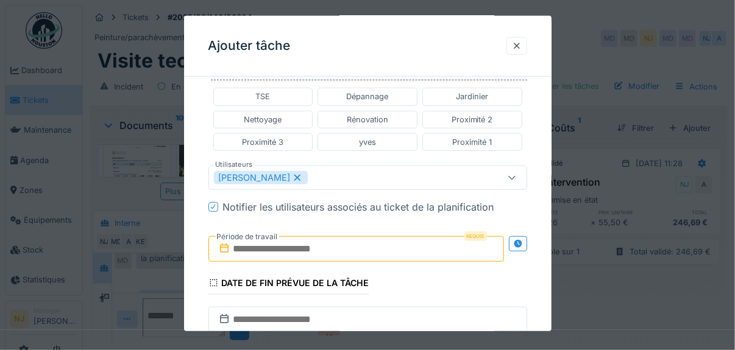
click at [324, 241] on input "text" at bounding box center [356, 249] width 296 height 26
click at [518, 240] on icon at bounding box center [518, 244] width 10 height 8
click at [280, 244] on input "text" at bounding box center [277, 249] width 139 height 26
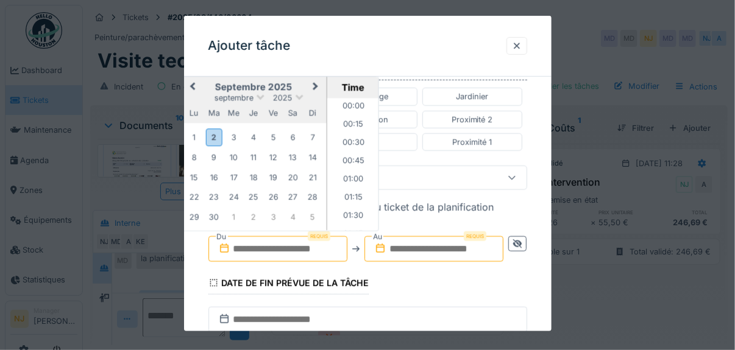
scroll to position [1588, 0]
click at [215, 150] on div "9" at bounding box center [213, 157] width 16 height 16
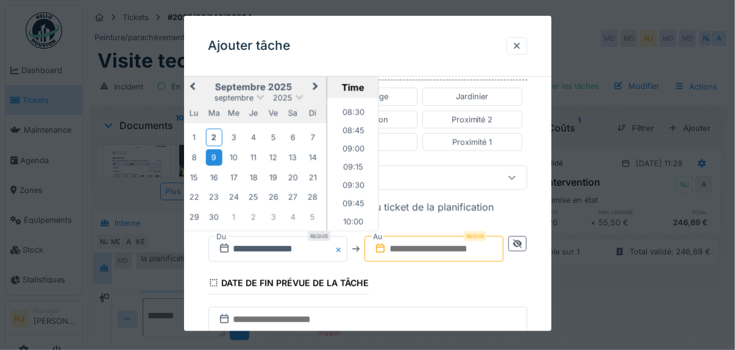
scroll to position [613, 0]
click at [351, 144] on li "09:00" at bounding box center [353, 152] width 52 height 18
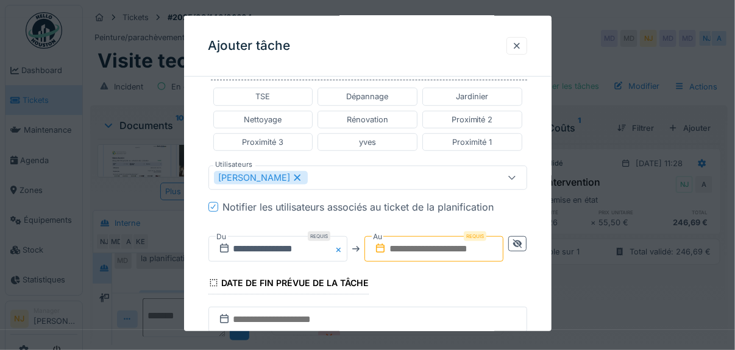
click at [434, 241] on input "text" at bounding box center [433, 249] width 139 height 26
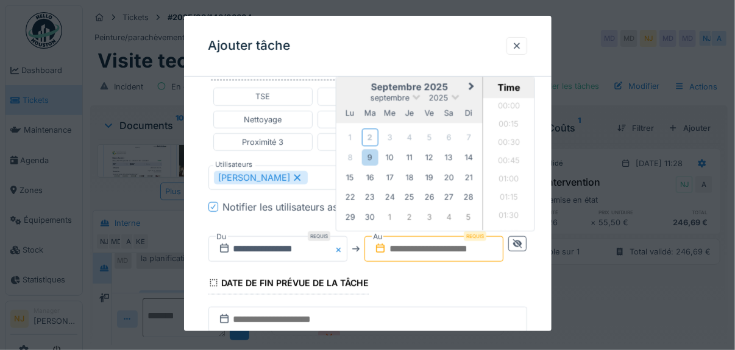
scroll to position [1588, 0]
click at [369, 152] on div "9" at bounding box center [370, 157] width 16 height 16
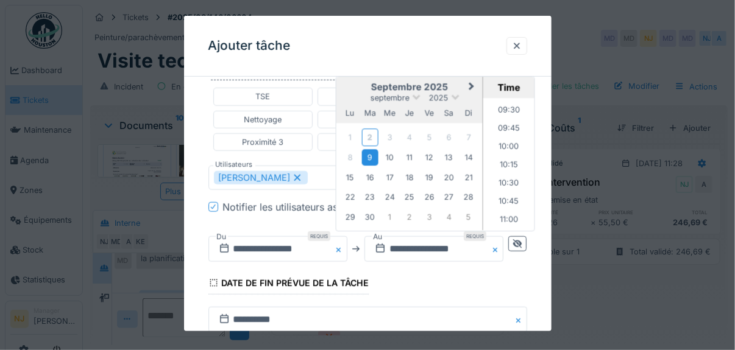
scroll to position [674, 0]
click at [509, 194] on li "10:30" at bounding box center [509, 201] width 52 height 18
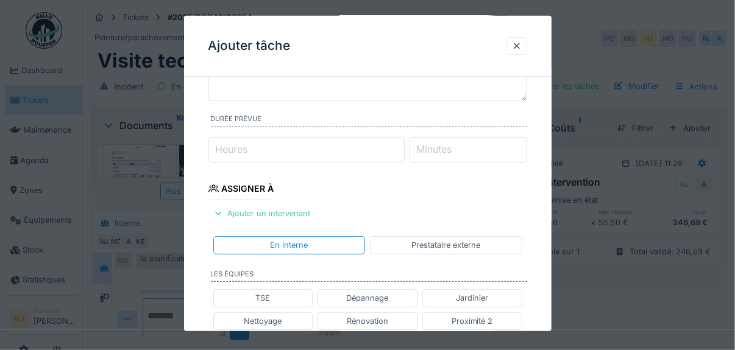
scroll to position [43, 0]
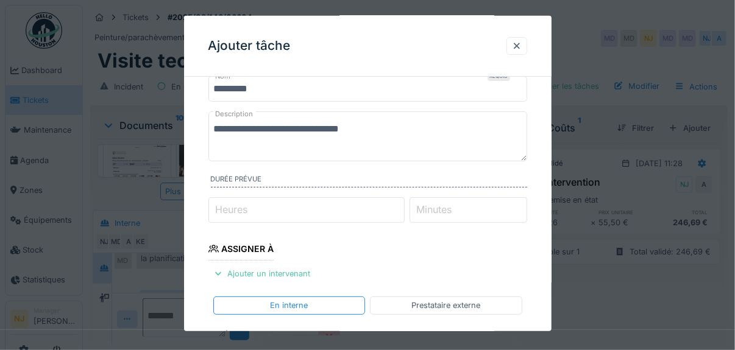
click at [247, 202] on label "Heures" at bounding box center [231, 209] width 37 height 15
click at [247, 202] on input "Heures" at bounding box center [306, 210] width 196 height 26
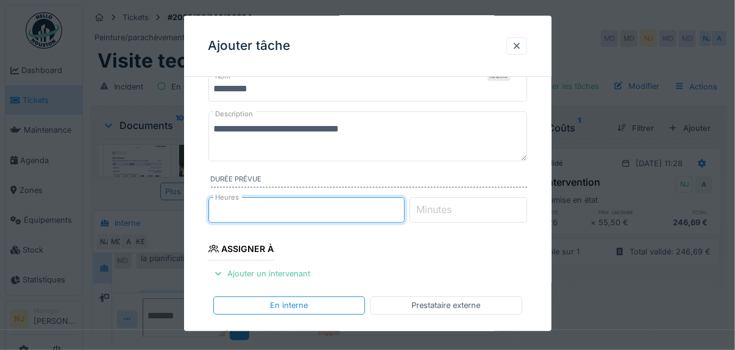
type input "*"
click at [434, 205] on label "Minutes" at bounding box center [434, 209] width 40 height 15
click at [434, 205] on input "Minutes" at bounding box center [468, 210] width 118 height 26
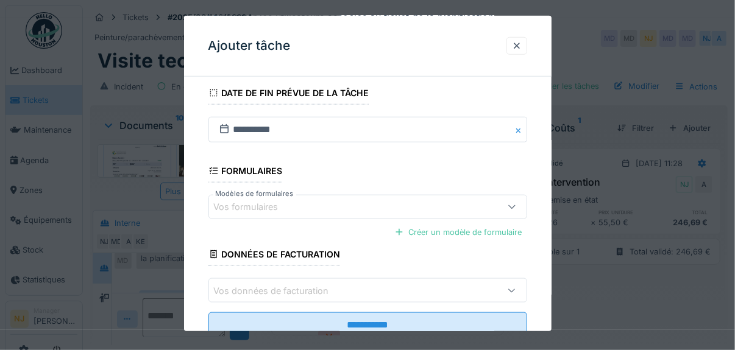
scroll to position [531, 0]
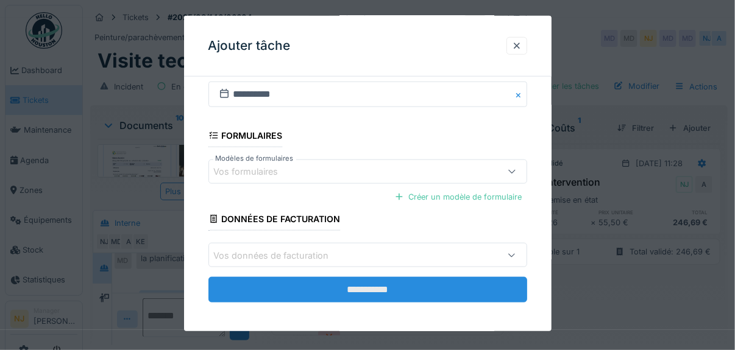
type input "**"
click at [364, 282] on input "**********" at bounding box center [367, 290] width 319 height 26
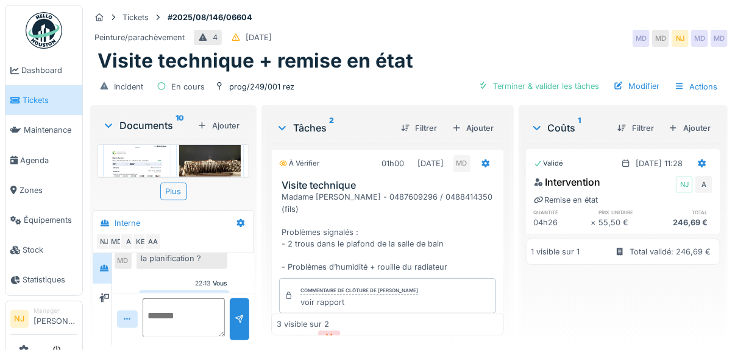
scroll to position [9, 0]
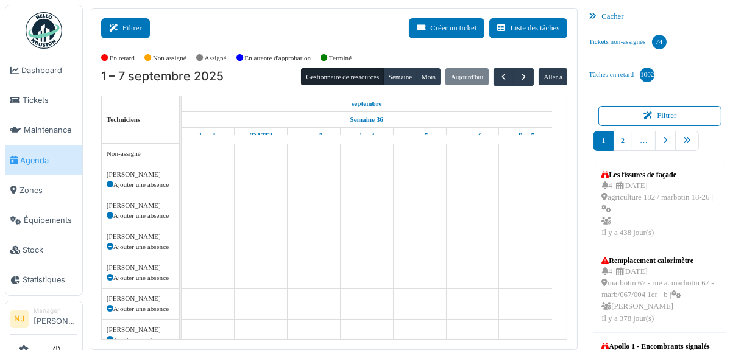
click at [129, 26] on button "Filtrer" at bounding box center [125, 28] width 49 height 20
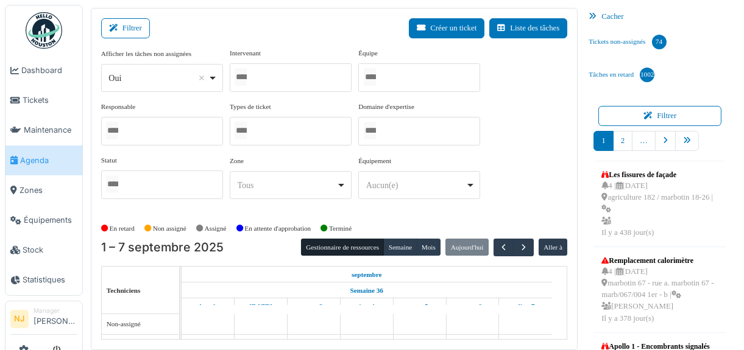
click at [269, 83] on div at bounding box center [291, 77] width 122 height 29
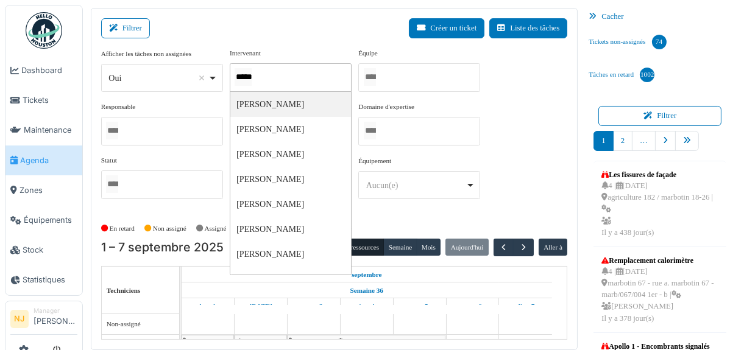
type input "******"
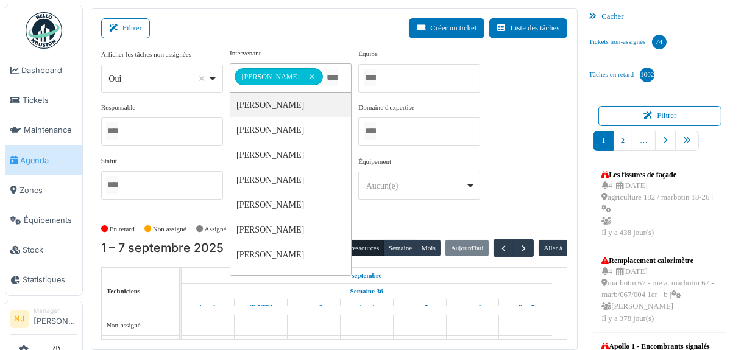
click at [306, 44] on div "Filtrer Créer un ticket Liste des tâches" at bounding box center [334, 33] width 467 height 30
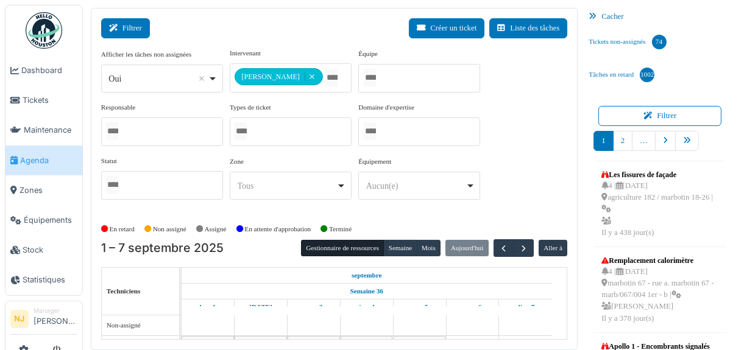
click at [128, 23] on button "Filtrer" at bounding box center [125, 28] width 49 height 20
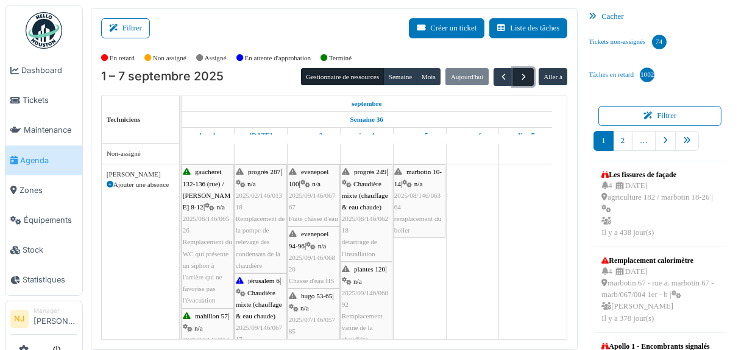
click at [519, 72] on span "button" at bounding box center [524, 77] width 10 height 10
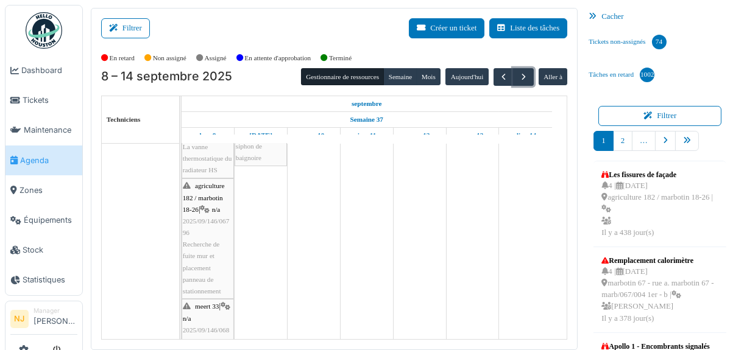
scroll to position [60, 0]
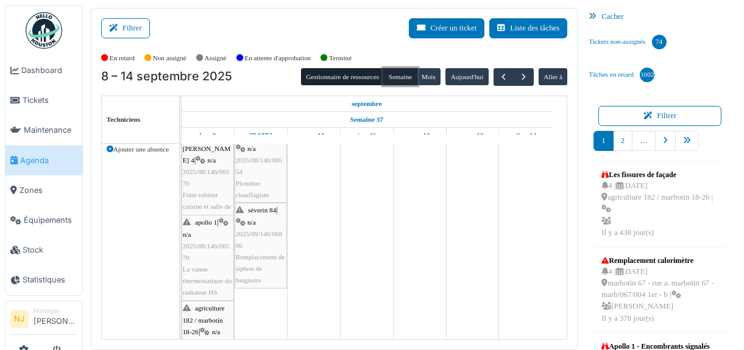
click at [389, 71] on button "Semaine" at bounding box center [400, 76] width 34 height 17
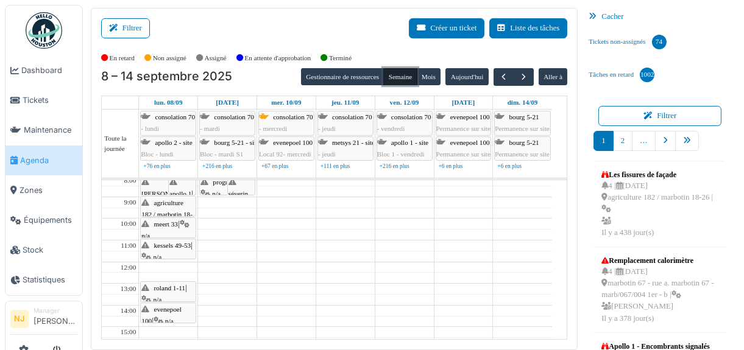
scroll to position [0, 0]
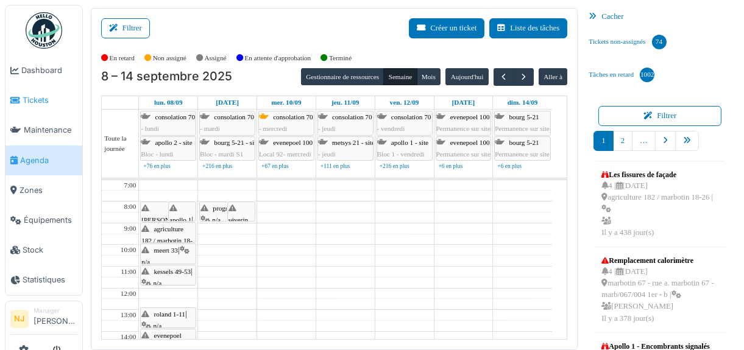
click at [38, 95] on span "Tickets" at bounding box center [50, 100] width 55 height 12
click at [221, 211] on div "progrès 249 | n/a 2025/08/146/06554 Plombier chauffagiste" at bounding box center [226, 238] width 53 height 70
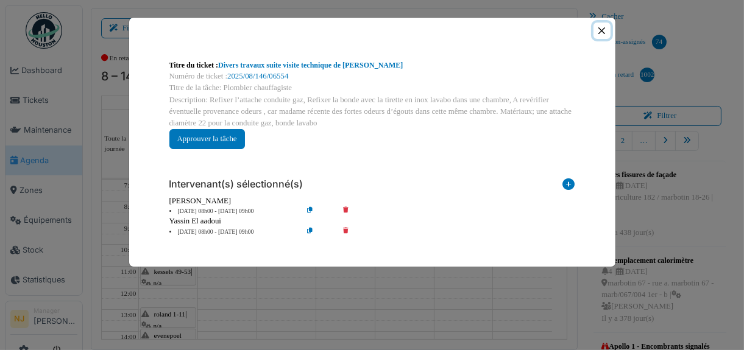
click at [601, 29] on button "Close" at bounding box center [602, 31] width 16 height 16
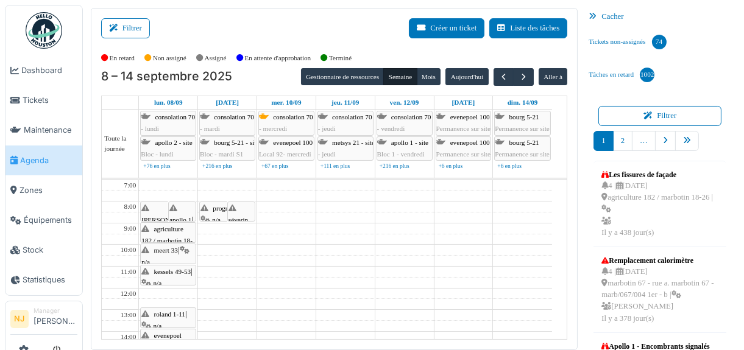
click at [225, 210] on div "progrès 249 | n/a 2025/08/146/06554 Plombier chauffagiste" at bounding box center [226, 238] width 53 height 70
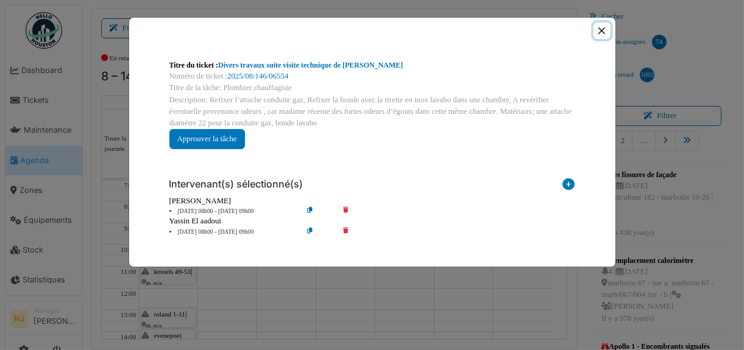
click at [602, 28] on button "Close" at bounding box center [602, 31] width 16 height 16
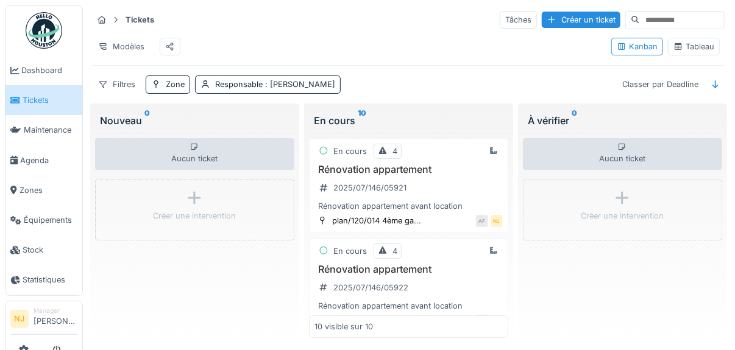
click at [430, 82] on div "Tickets Tâches Créer un ticket Modèles Kanban Tableau Filtres Zone Responsable …" at bounding box center [409, 52] width 642 height 94
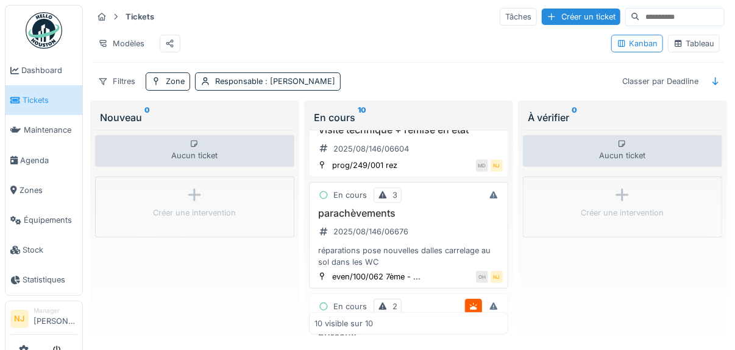
scroll to position [539, 0]
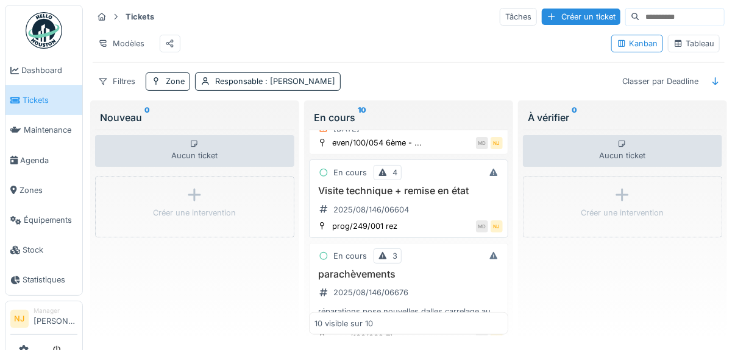
click at [374, 185] on h3 "Visite technique + remise en état" at bounding box center [408, 191] width 188 height 12
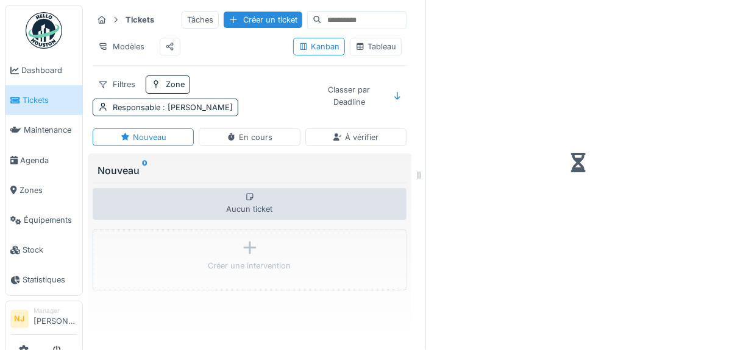
scroll to position [9, 0]
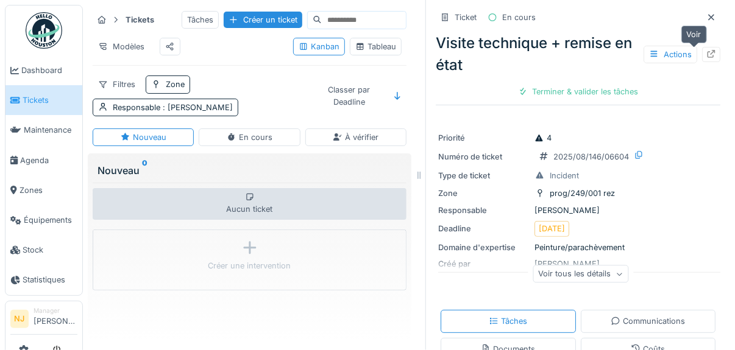
click at [706, 50] on icon at bounding box center [711, 54] width 10 height 8
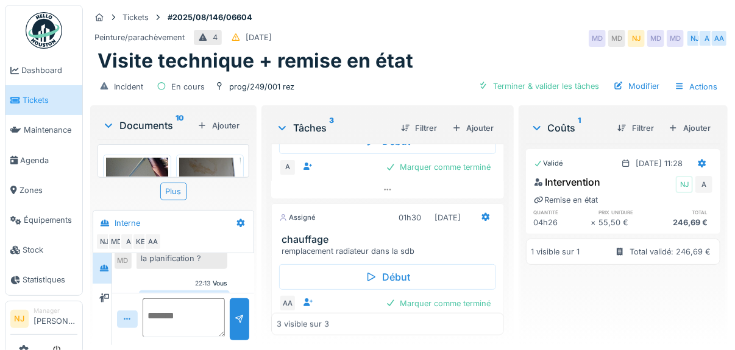
scroll to position [428, 0]
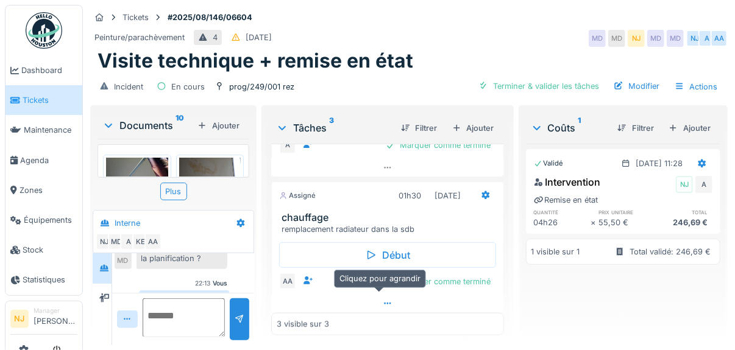
click at [383, 300] on icon at bounding box center [388, 304] width 10 height 8
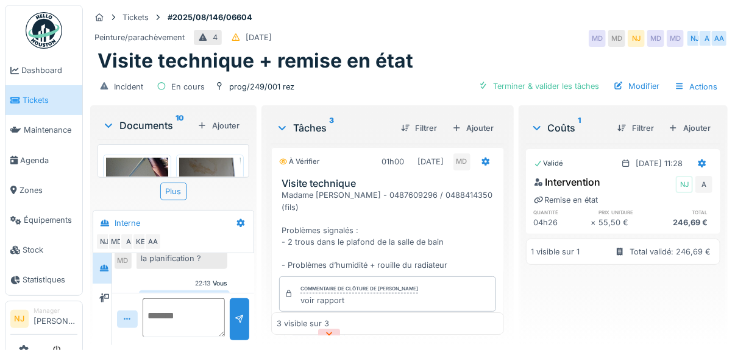
scroll to position [0, 0]
click at [412, 52] on div "Visite technique + remise en état" at bounding box center [408, 60] width 623 height 23
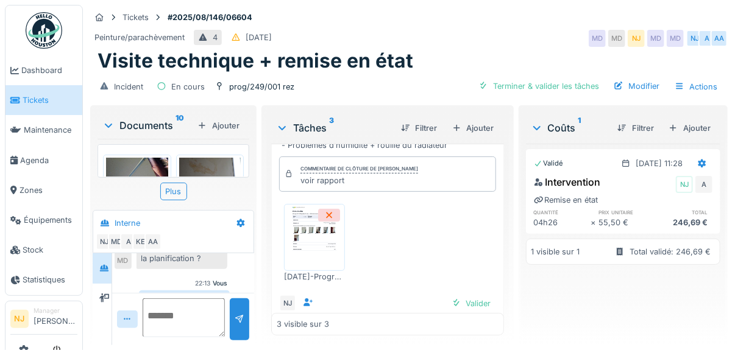
scroll to position [463, 0]
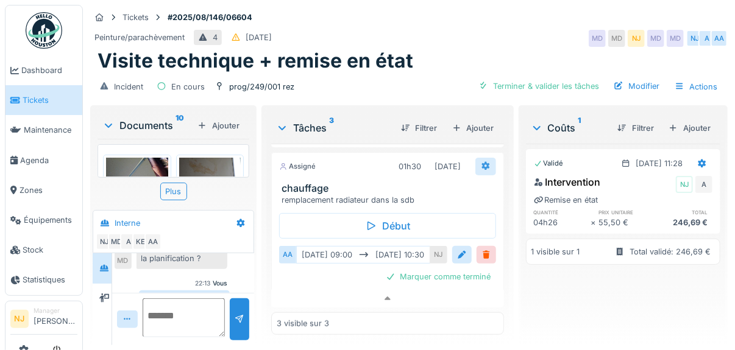
click at [481, 162] on icon at bounding box center [486, 166] width 10 height 8
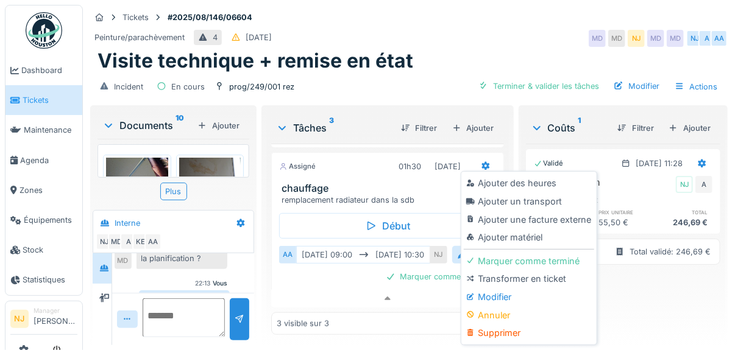
click at [488, 288] on div "Modifier" at bounding box center [529, 297] width 130 height 18
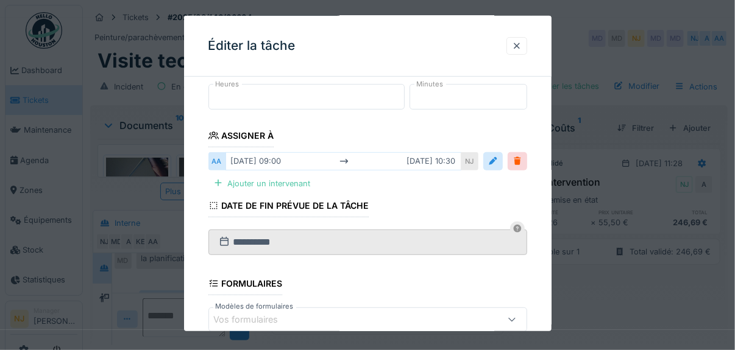
scroll to position [183, 0]
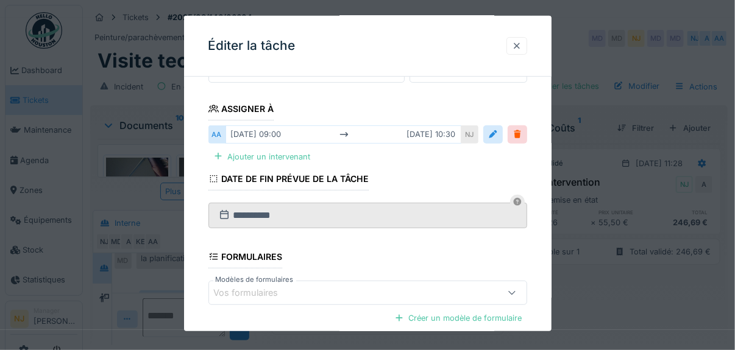
click at [520, 44] on div at bounding box center [517, 46] width 10 height 12
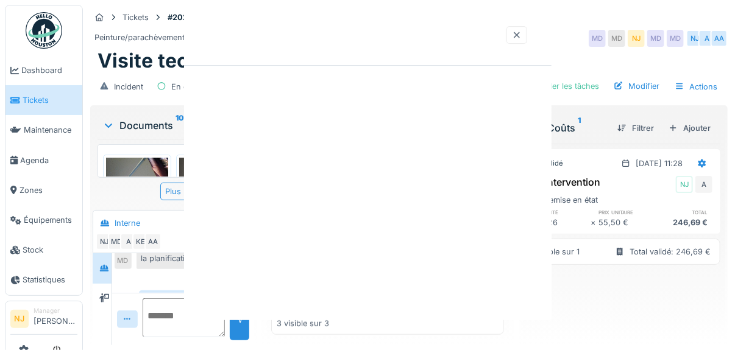
scroll to position [0, 0]
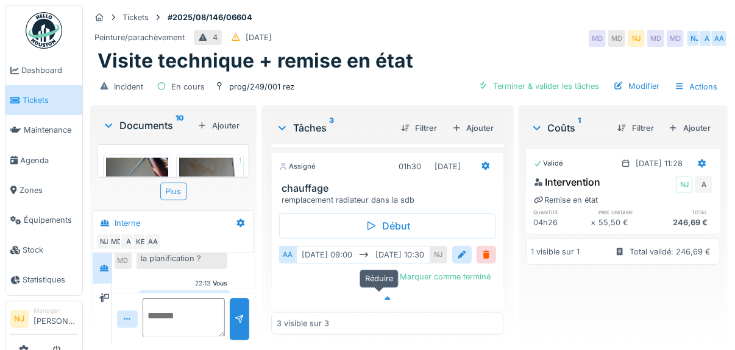
click at [385, 297] on icon at bounding box center [388, 299] width 6 height 4
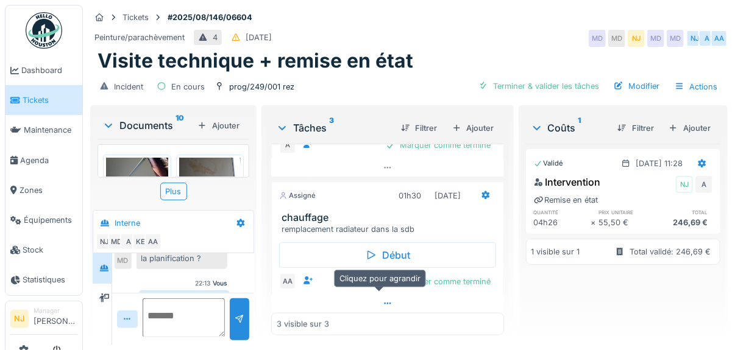
click at [384, 303] on icon at bounding box center [387, 304] width 7 height 2
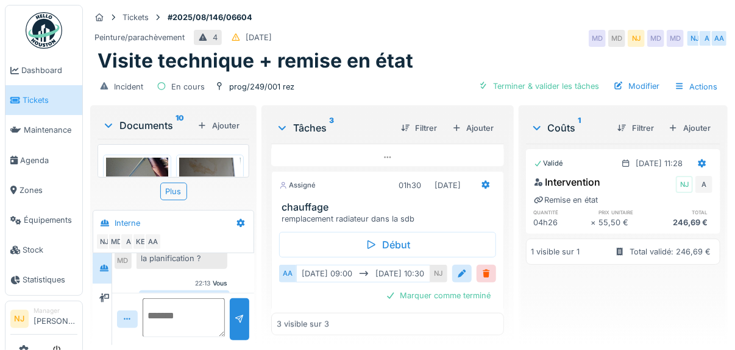
scroll to position [463, 0]
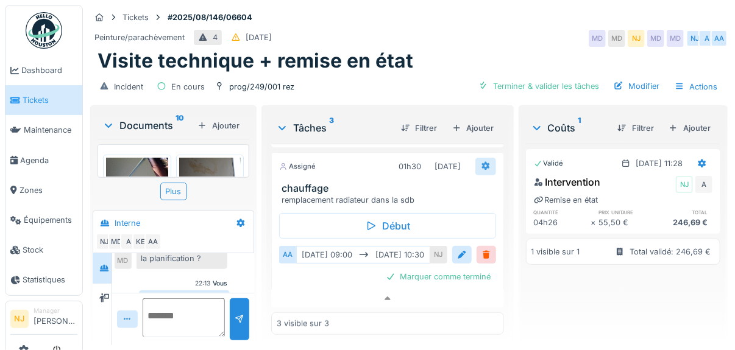
click at [481, 162] on icon at bounding box center [485, 166] width 8 height 9
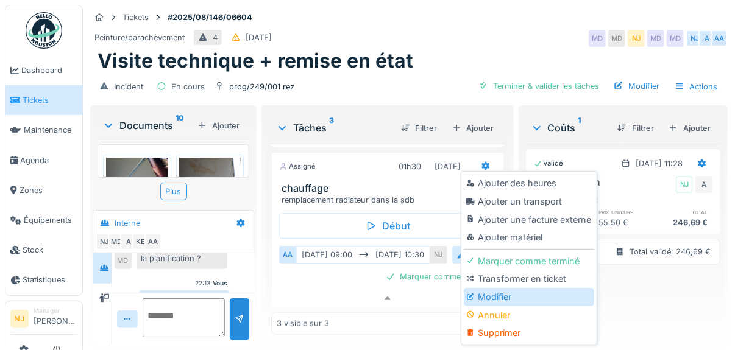
click at [495, 288] on div "Modifier" at bounding box center [529, 297] width 130 height 18
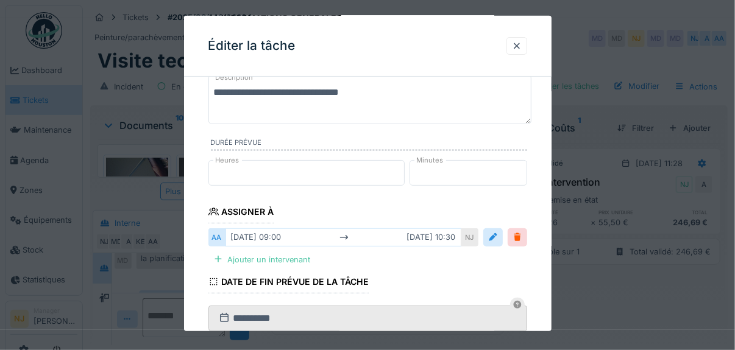
scroll to position [63, 0]
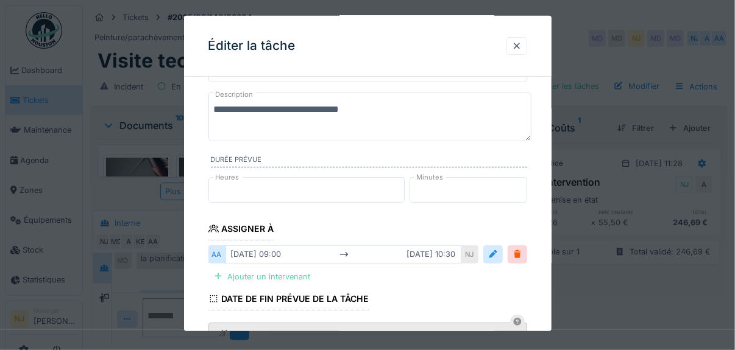
click at [267, 274] on div "Ajouter un intervenant" at bounding box center [261, 277] width 107 height 16
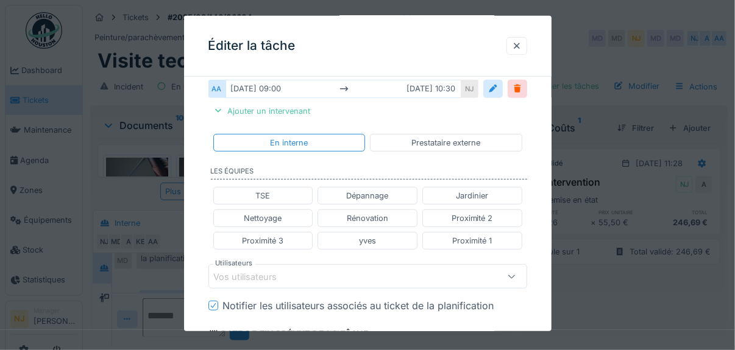
scroll to position [246, 0]
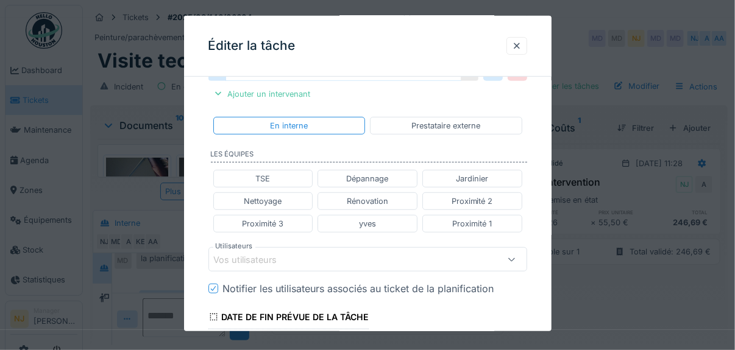
click at [232, 253] on div "Vos utilisateurs" at bounding box center [254, 259] width 80 height 13
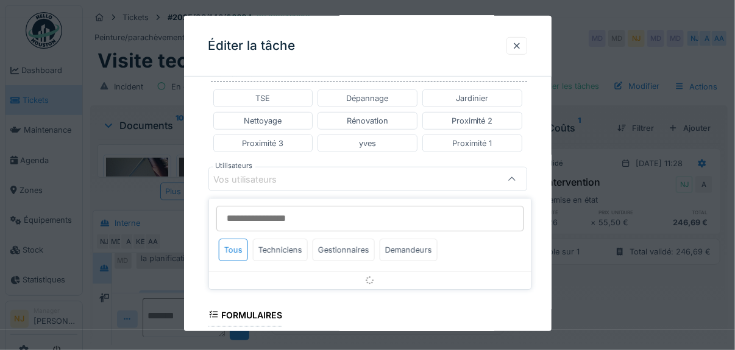
scroll to position [328, 0]
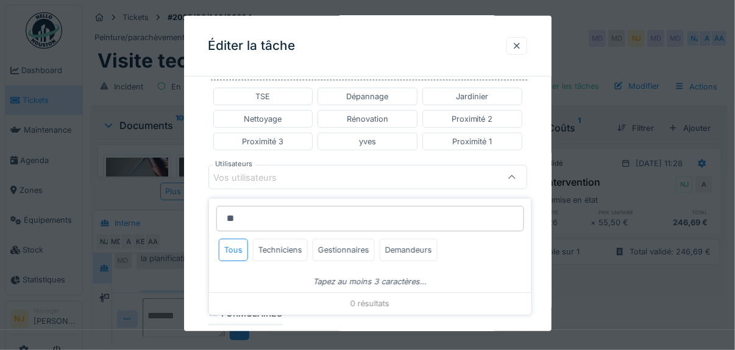
type input "*"
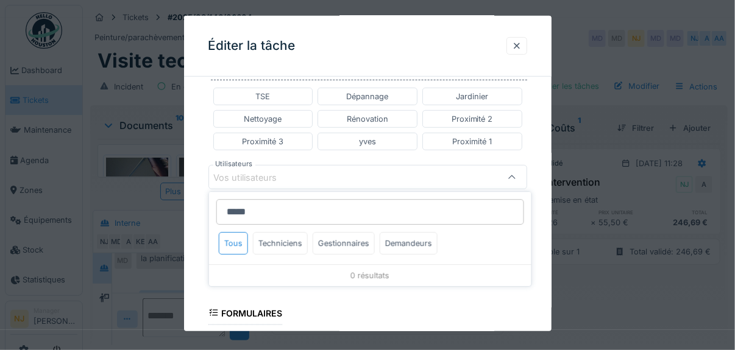
scroll to position [9, 0]
click at [252, 211] on input "*****" at bounding box center [370, 219] width 308 height 26
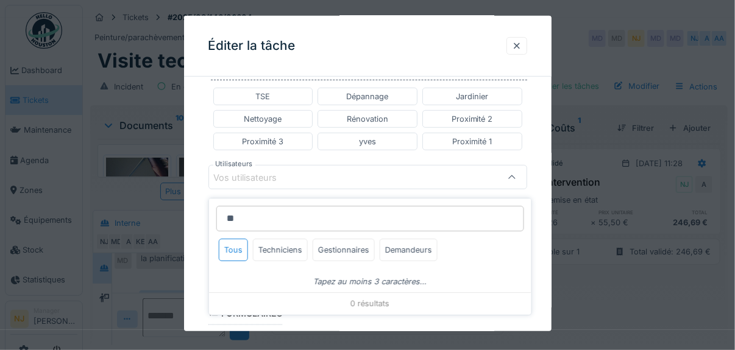
type input "*"
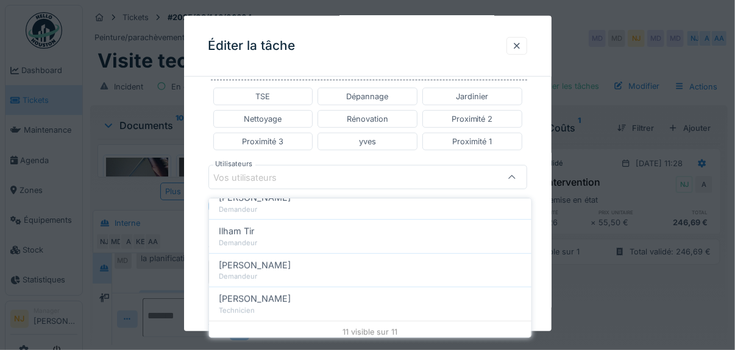
scroll to position [322, 0]
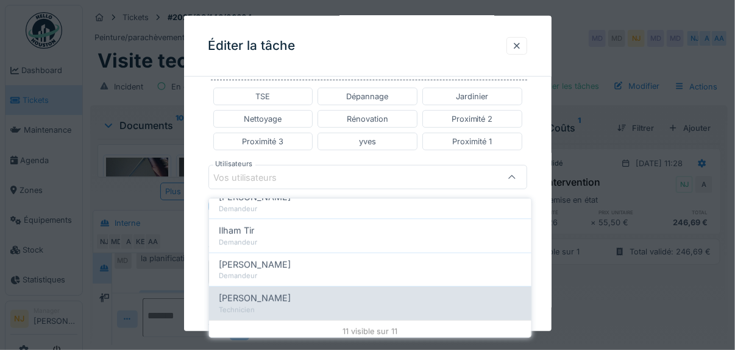
click at [250, 292] on span "[PERSON_NAME]" at bounding box center [255, 298] width 72 height 13
type input "*****"
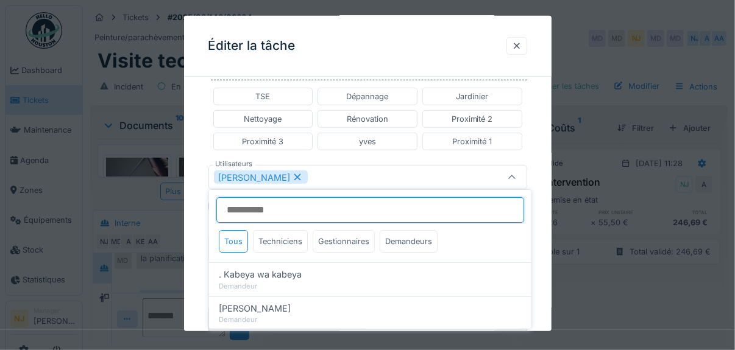
scroll to position [9, 0]
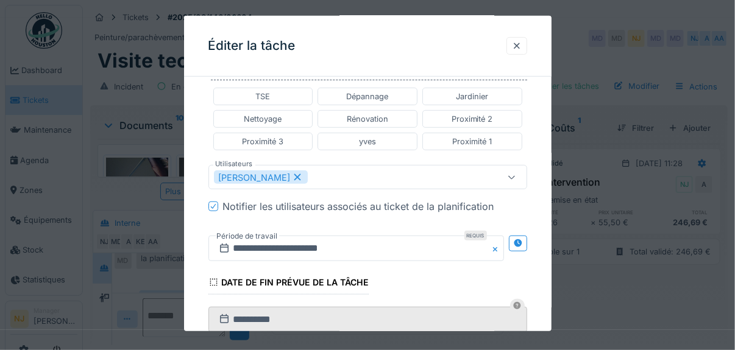
click at [189, 225] on div "**********" at bounding box center [367, 161] width 367 height 804
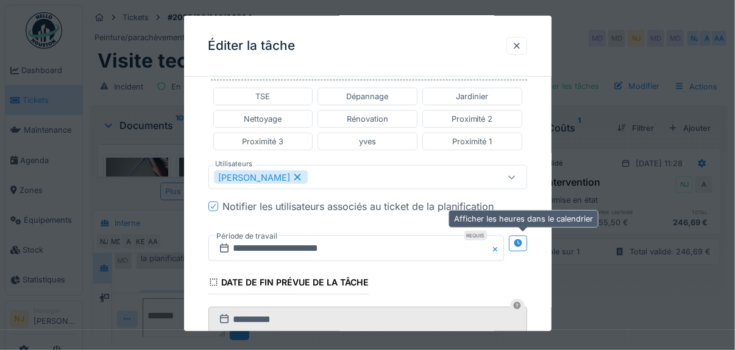
click at [522, 239] on icon at bounding box center [518, 243] width 8 height 8
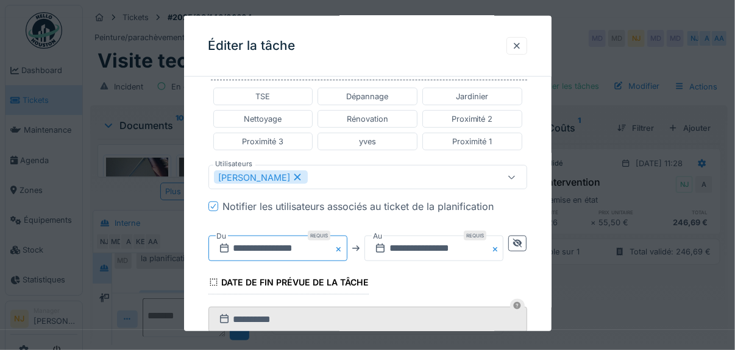
click at [313, 239] on input "**********" at bounding box center [277, 249] width 139 height 26
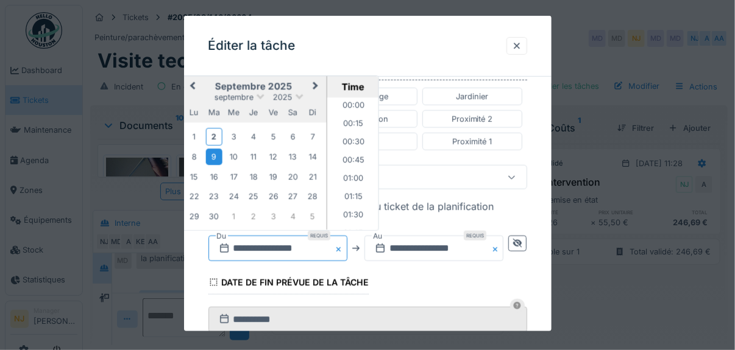
scroll to position [601, 0]
click at [213, 154] on div "9" at bounding box center [213, 157] width 16 height 16
click at [434, 272] on fieldset "**********" at bounding box center [367, 148] width 319 height 779
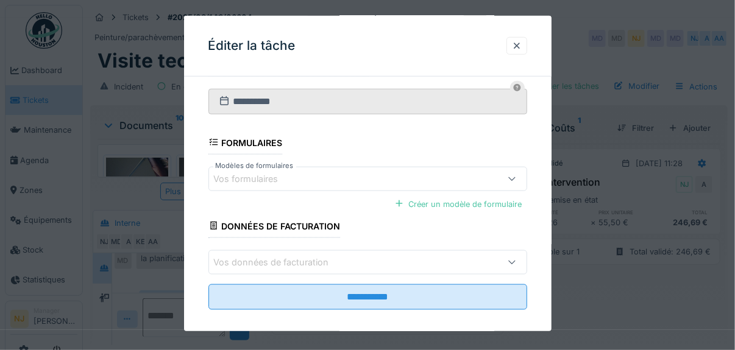
scroll to position [553, 0]
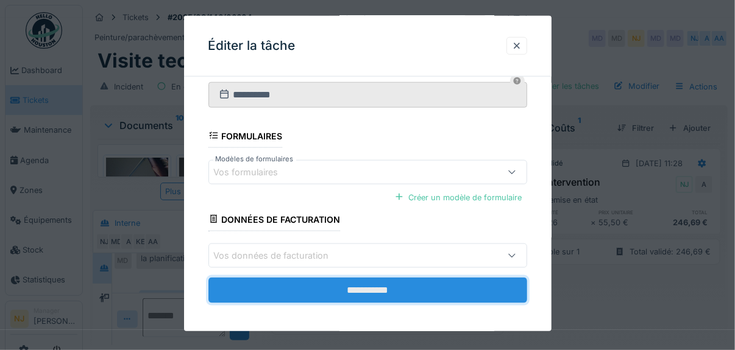
click at [363, 281] on input "**********" at bounding box center [367, 291] width 319 height 26
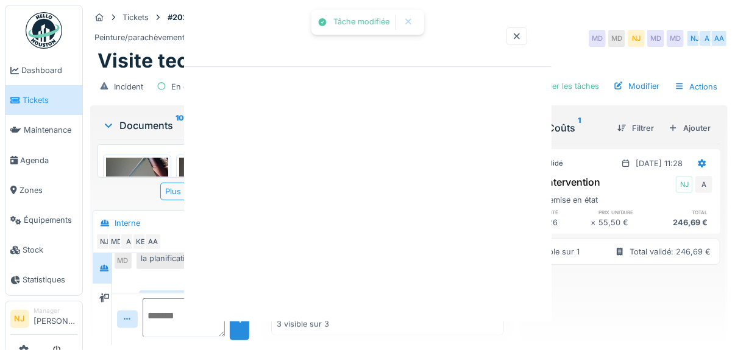
scroll to position [0, 0]
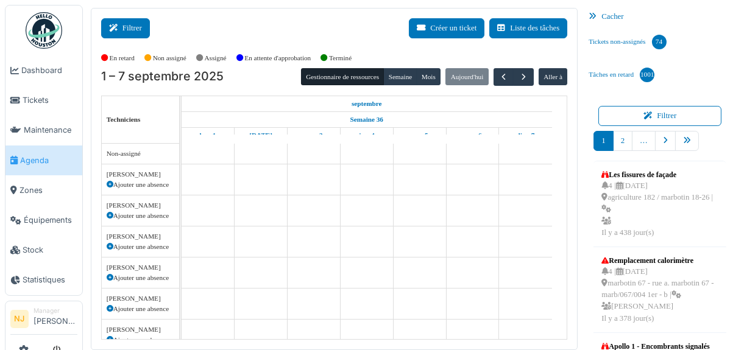
click at [133, 24] on button "Filtrer" at bounding box center [125, 28] width 49 height 20
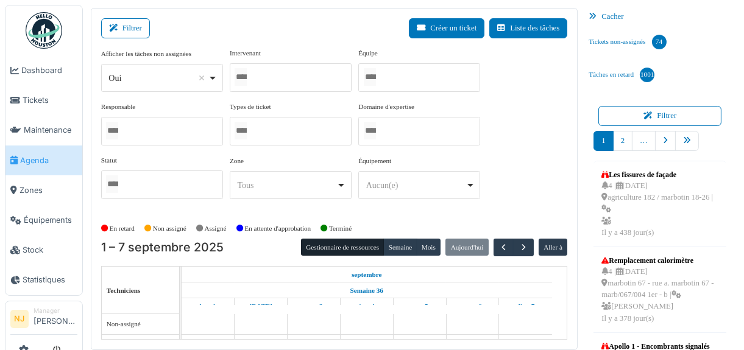
click at [266, 70] on div at bounding box center [291, 77] width 122 height 29
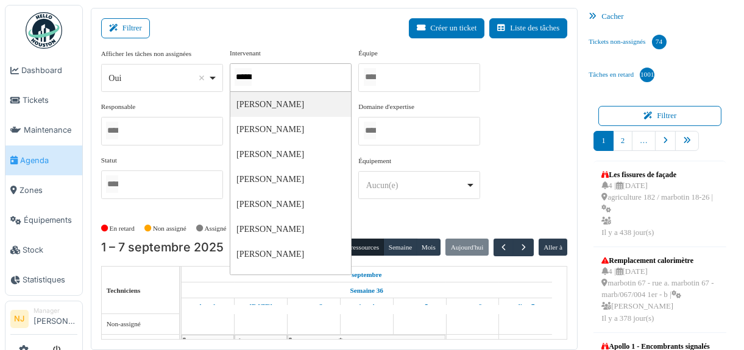
type input "*****"
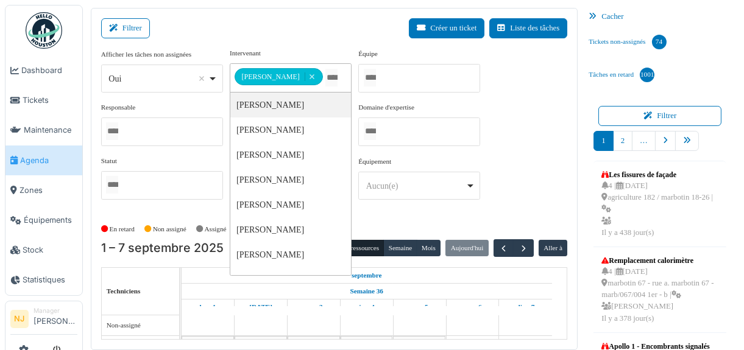
click at [316, 48] on div "**********" at bounding box center [291, 70] width 122 height 44
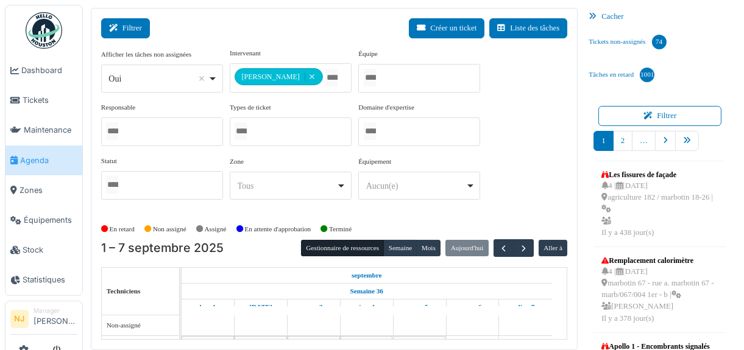
click at [126, 23] on button "Filtrer" at bounding box center [125, 28] width 49 height 20
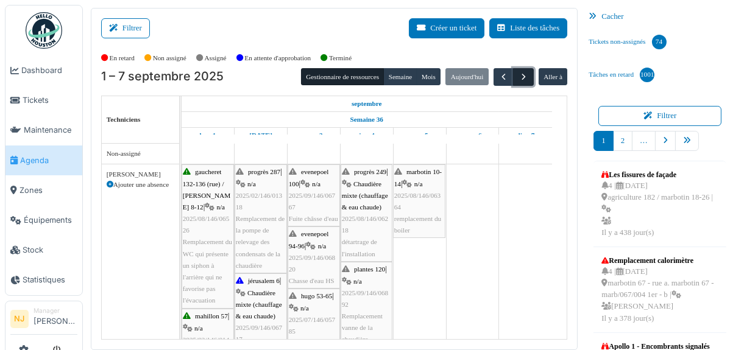
click at [520, 75] on span "button" at bounding box center [524, 77] width 10 height 10
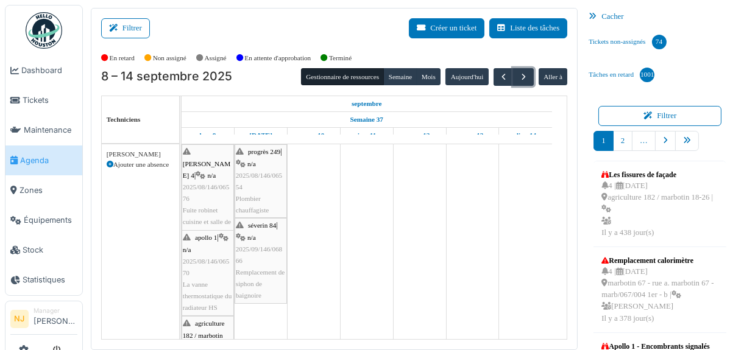
scroll to position [61, 0]
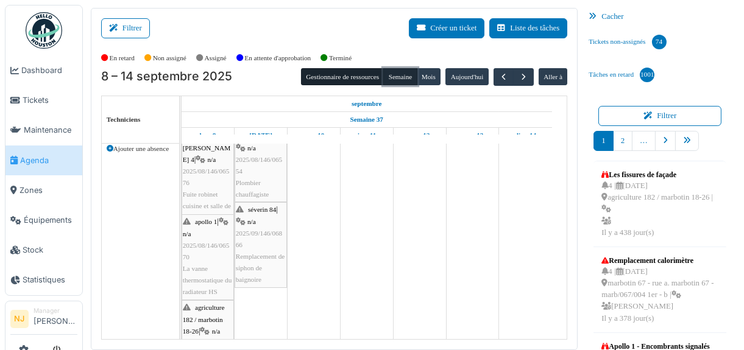
click at [392, 73] on button "Semaine" at bounding box center [400, 76] width 34 height 17
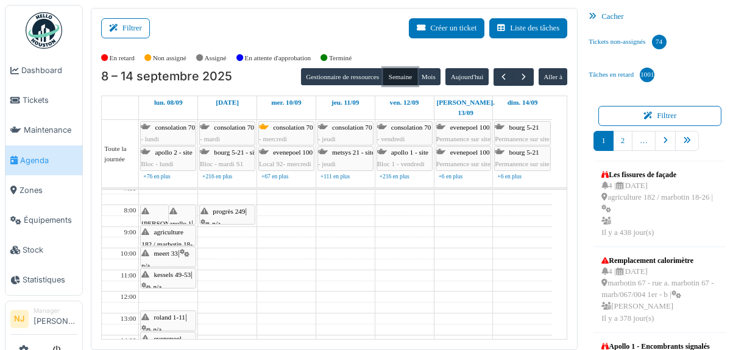
scroll to position [6, 0]
drag, startPoint x: 222, startPoint y: 219, endPoint x: 231, endPoint y: 210, distance: 12.5
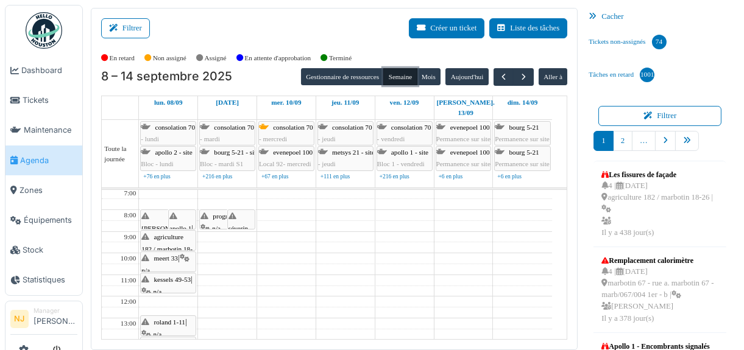
scroll to position [0, 0]
click at [220, 214] on span "progrès 249" at bounding box center [229, 217] width 32 height 7
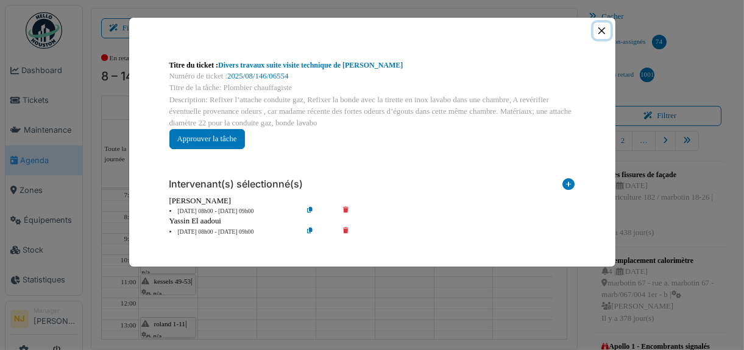
click at [603, 29] on button "Close" at bounding box center [602, 31] width 16 height 16
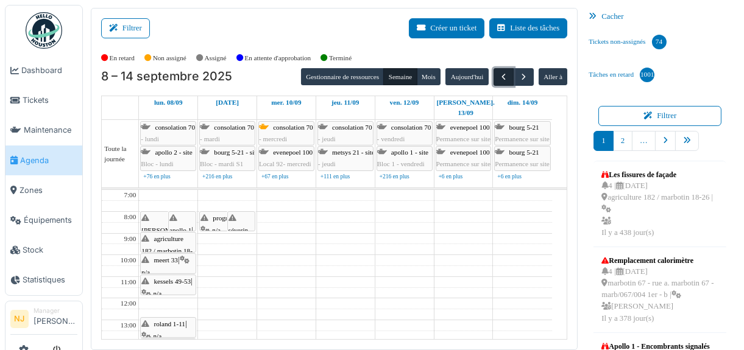
click at [499, 75] on span "button" at bounding box center [503, 77] width 10 height 10
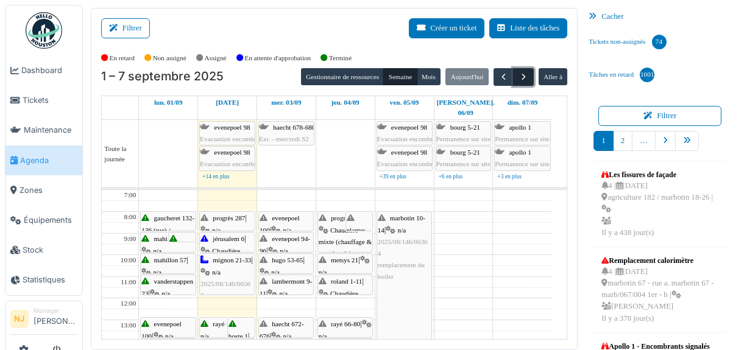
click at [519, 75] on span "button" at bounding box center [524, 77] width 10 height 10
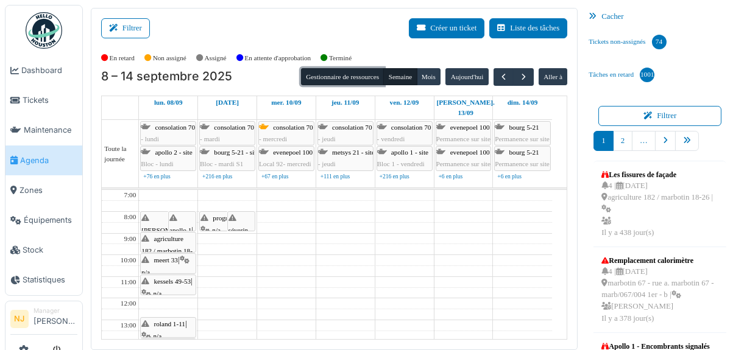
click at [336, 75] on button "Gestionnaire de ressources" at bounding box center [342, 76] width 83 height 17
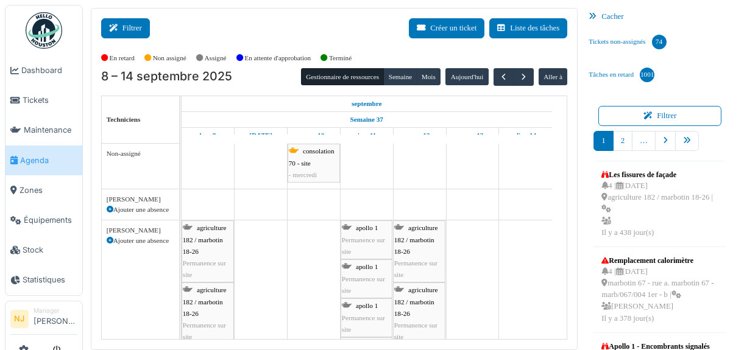
click at [132, 23] on button "Filtrer" at bounding box center [125, 28] width 49 height 20
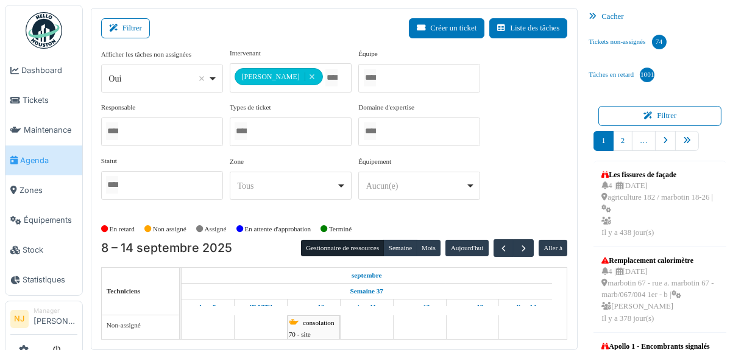
click at [319, 44] on div "Filtrer Créer un ticket Liste des tâches" at bounding box center [334, 33] width 467 height 30
click at [113, 20] on button "Filtrer" at bounding box center [125, 28] width 49 height 20
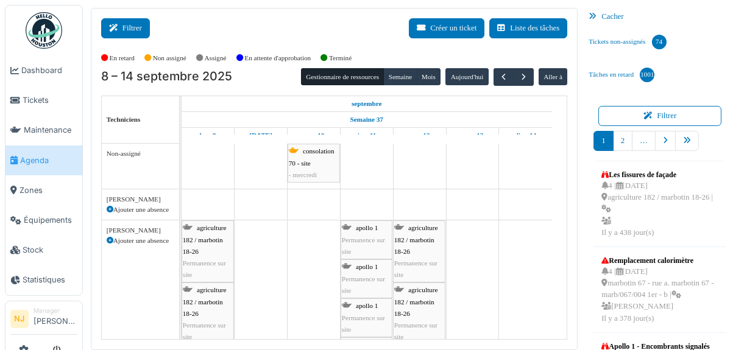
click at [125, 21] on button "Filtrer" at bounding box center [125, 28] width 49 height 20
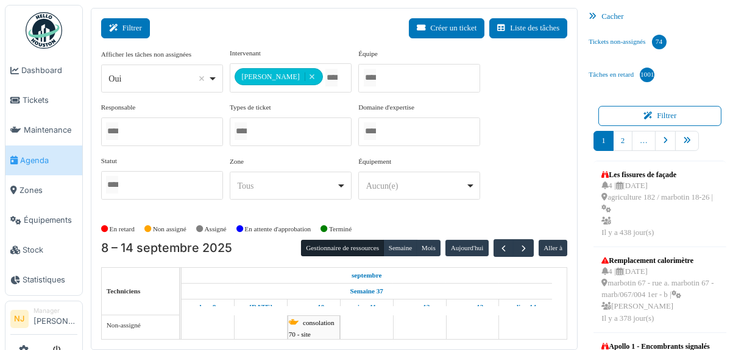
click at [134, 29] on button "Filtrer" at bounding box center [125, 28] width 49 height 20
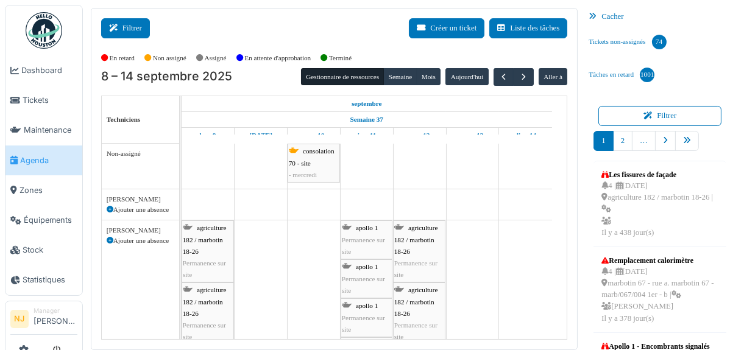
click at [136, 29] on button "Filtrer" at bounding box center [125, 28] width 49 height 20
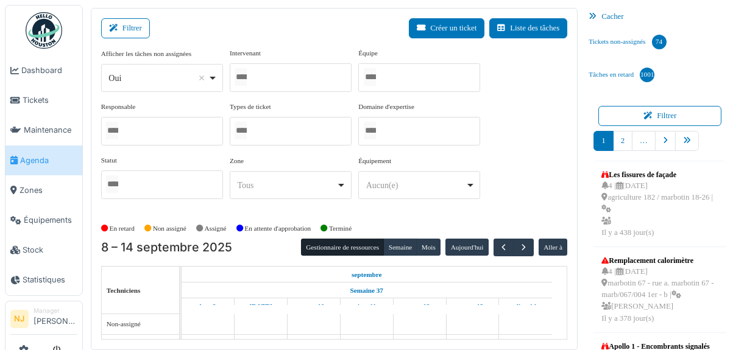
click at [267, 78] on div at bounding box center [291, 77] width 122 height 29
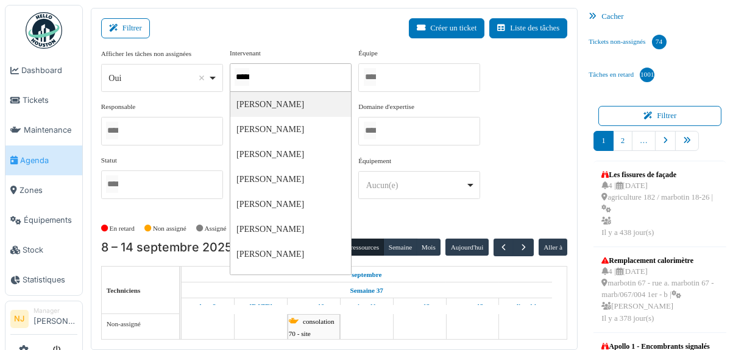
type input "******"
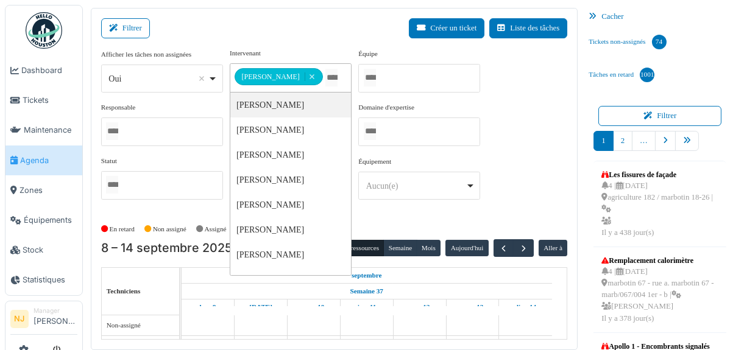
click at [307, 46] on div "Filtrer Créer un ticket Liste des tâches" at bounding box center [334, 33] width 467 height 30
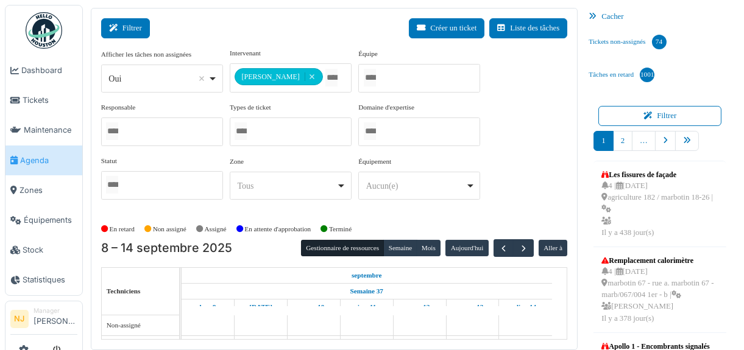
click at [137, 25] on button "Filtrer" at bounding box center [125, 28] width 49 height 20
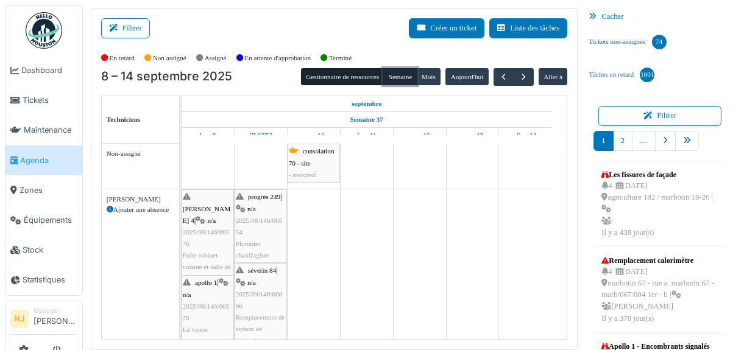
click at [395, 73] on button "Semaine" at bounding box center [400, 76] width 34 height 17
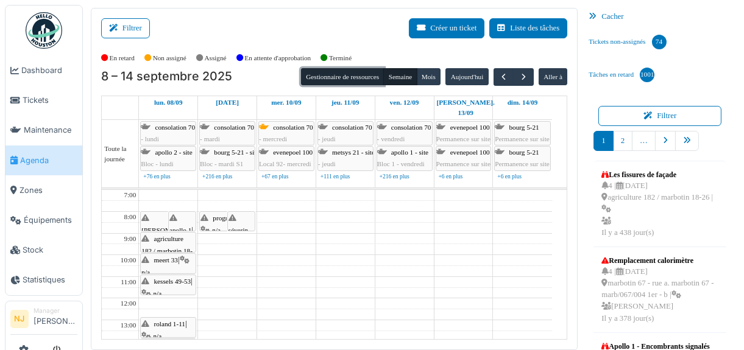
click at [344, 74] on button "Gestionnaire de ressources" at bounding box center [342, 76] width 83 height 17
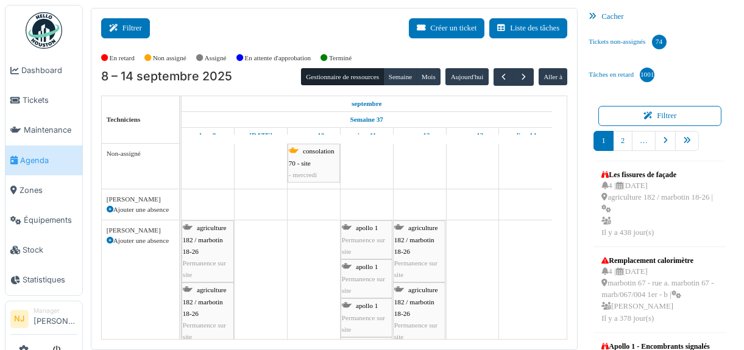
click at [133, 27] on button "Filtrer" at bounding box center [125, 28] width 49 height 20
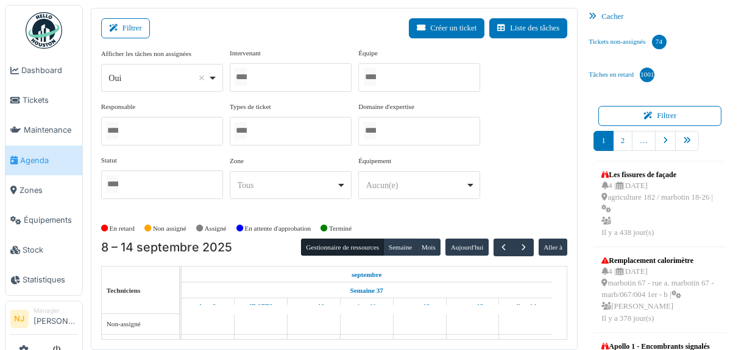
click at [280, 78] on div at bounding box center [291, 77] width 122 height 29
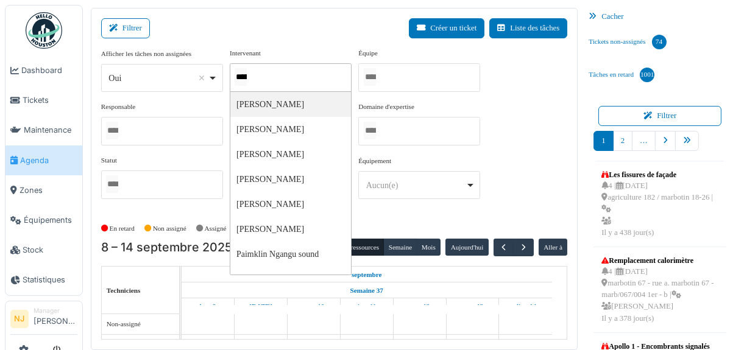
type input "******"
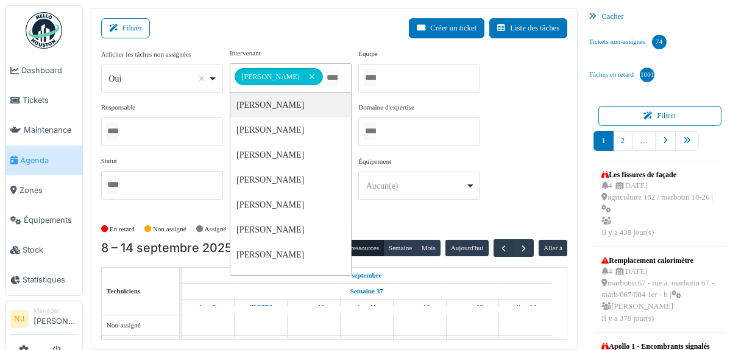
click at [304, 35] on div "Filtrer Créer un ticket Liste des tâches" at bounding box center [334, 33] width 467 height 30
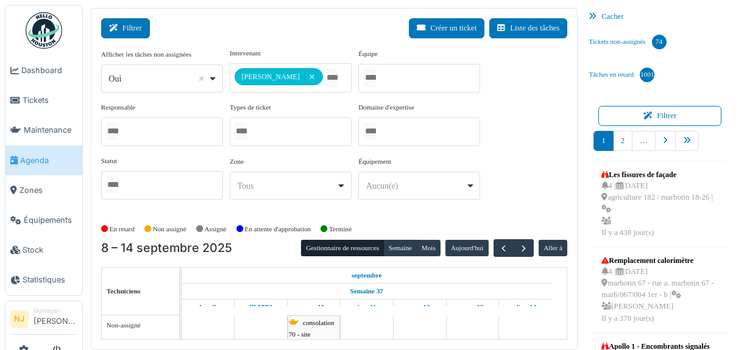
click at [130, 29] on button "Filtrer" at bounding box center [125, 28] width 49 height 20
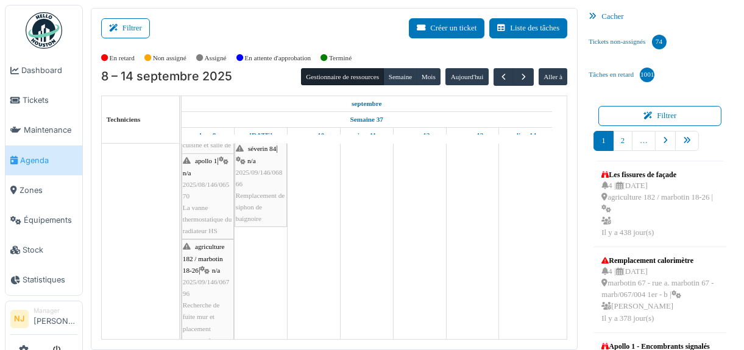
click at [253, 193] on span "Remplacement de siphon de baignoire" at bounding box center [260, 207] width 49 height 30
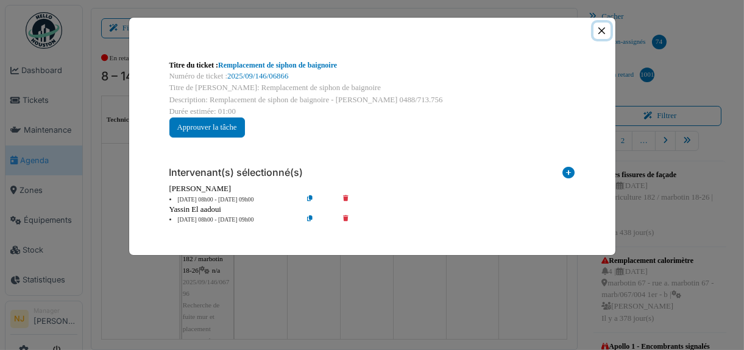
click at [601, 29] on button "Close" at bounding box center [602, 31] width 16 height 16
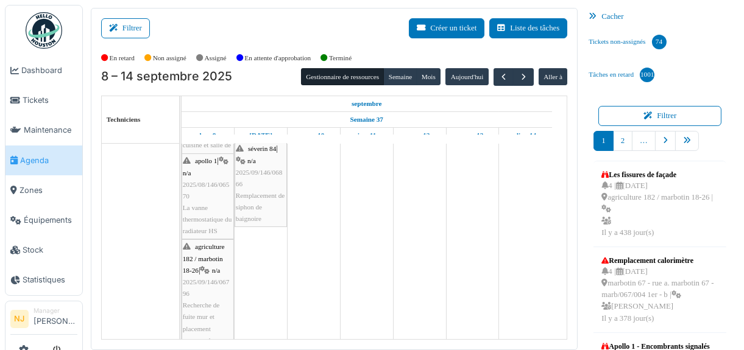
scroll to position [60, 0]
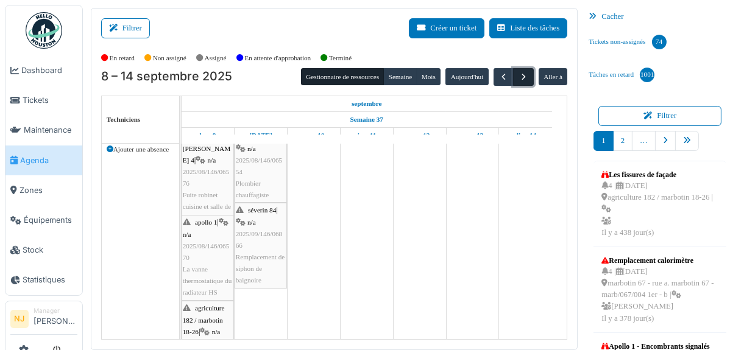
click at [519, 74] on span "button" at bounding box center [524, 77] width 10 height 10
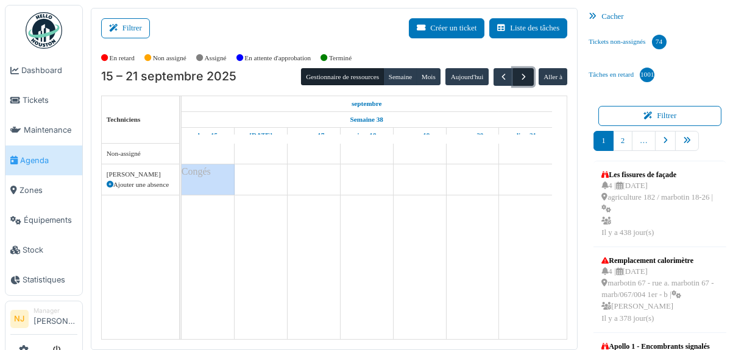
scroll to position [0, 0]
click at [498, 77] on span "button" at bounding box center [503, 77] width 10 height 10
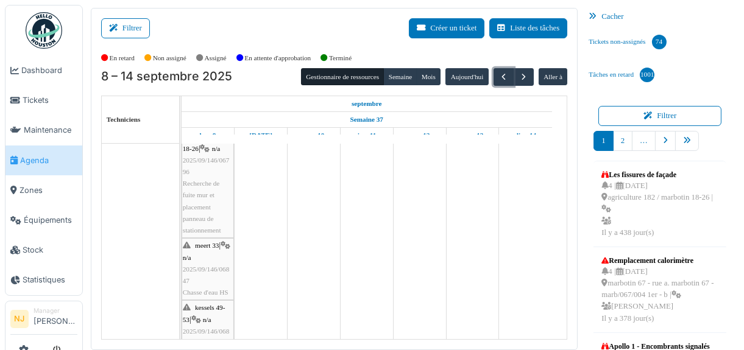
scroll to position [122, 0]
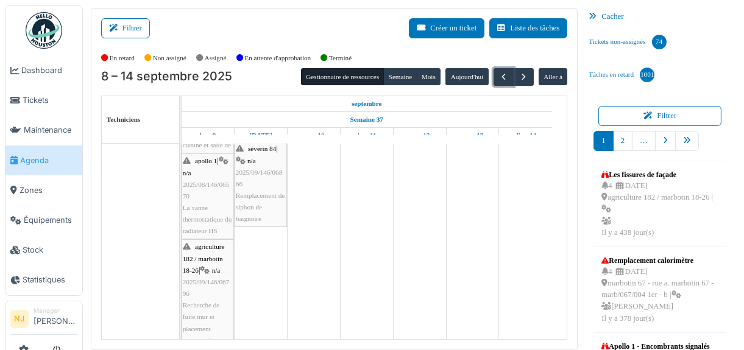
click at [506, 209] on td at bounding box center [525, 336] width 53 height 629
click at [34, 96] on span "Tickets" at bounding box center [50, 100] width 55 height 12
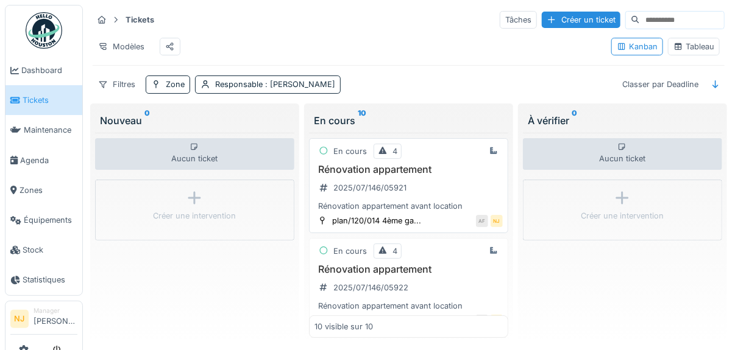
click at [388, 175] on h3 "Rénovation appartement" at bounding box center [408, 170] width 188 height 12
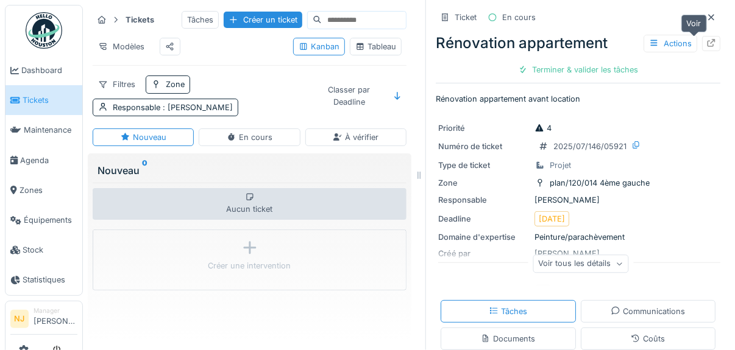
click at [706, 42] on icon at bounding box center [711, 43] width 10 height 8
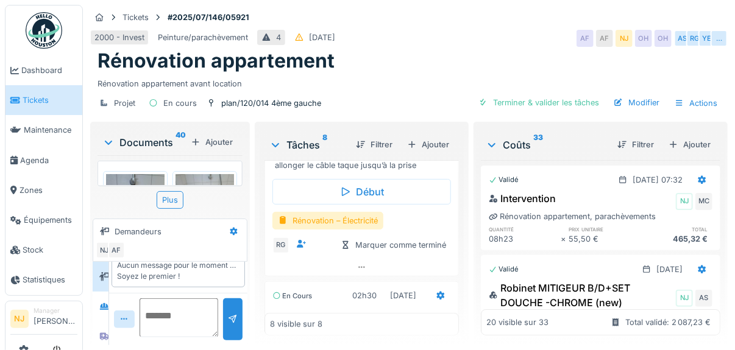
scroll to position [593, 0]
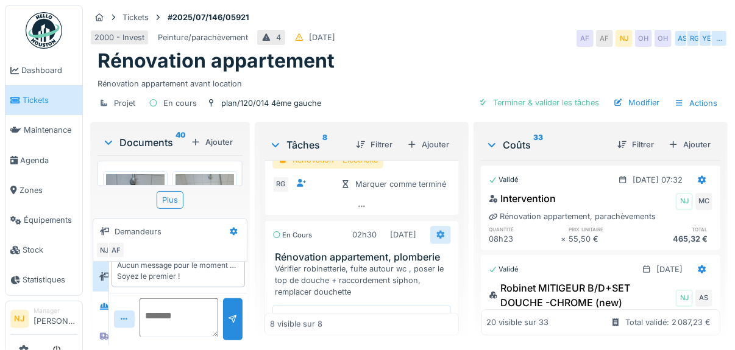
click at [441, 231] on icon at bounding box center [441, 235] width 10 height 8
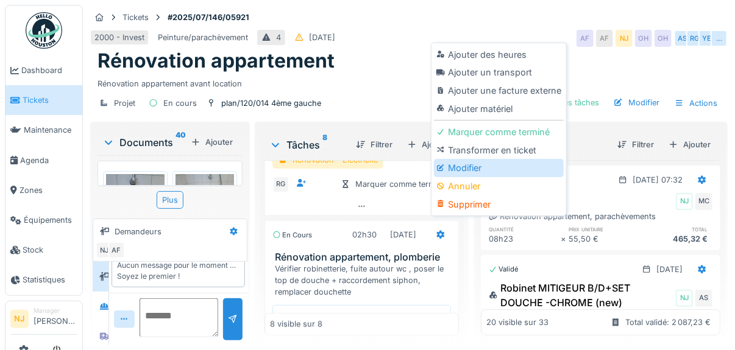
click at [468, 167] on div "Modifier" at bounding box center [499, 168] width 130 height 18
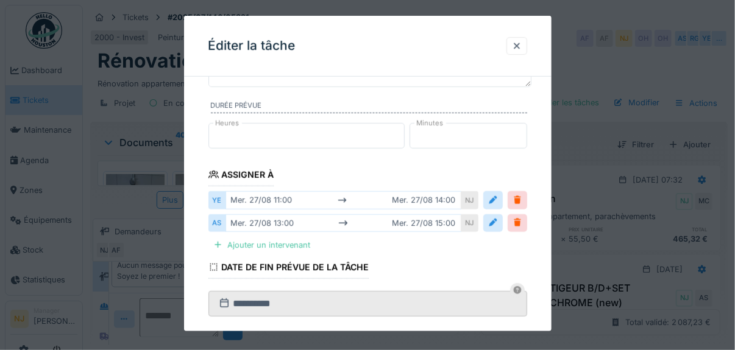
scroll to position [122, 0]
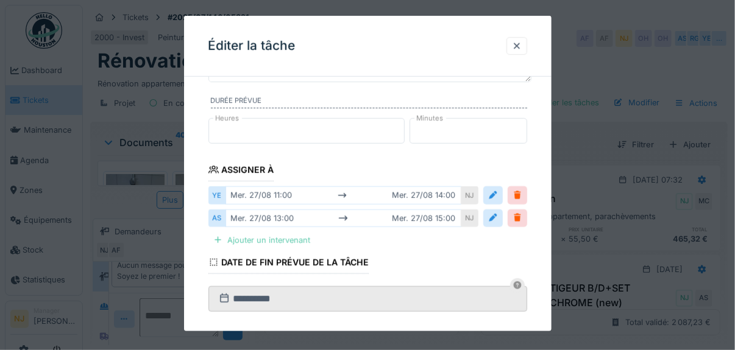
click at [215, 238] on div at bounding box center [218, 241] width 10 height 12
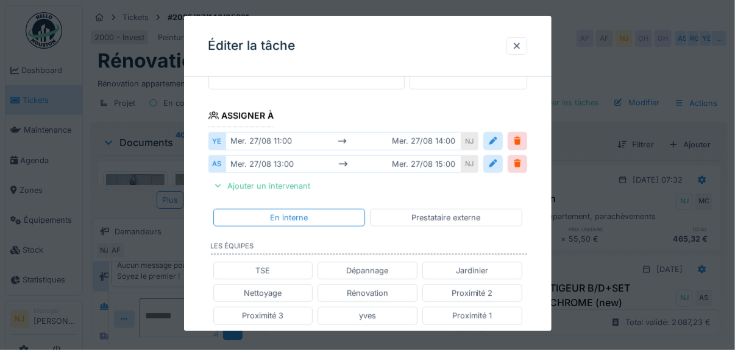
scroll to position [244, 0]
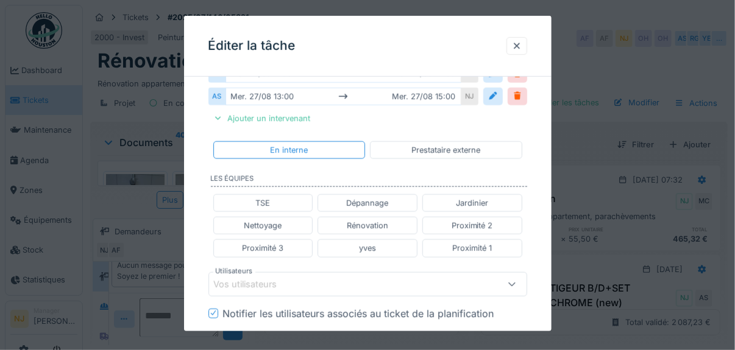
click at [242, 278] on div "Vos utilisateurs" at bounding box center [254, 284] width 80 height 13
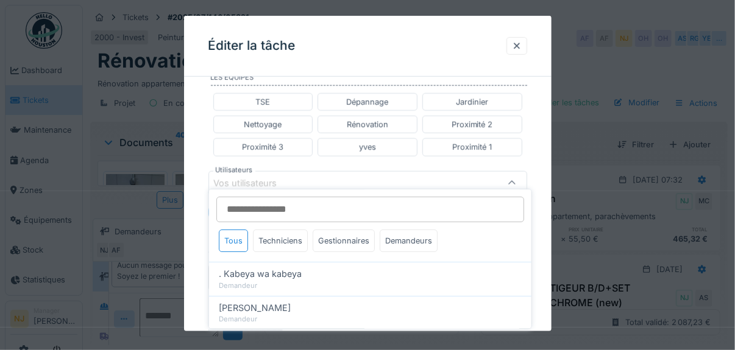
scroll to position [350, 0]
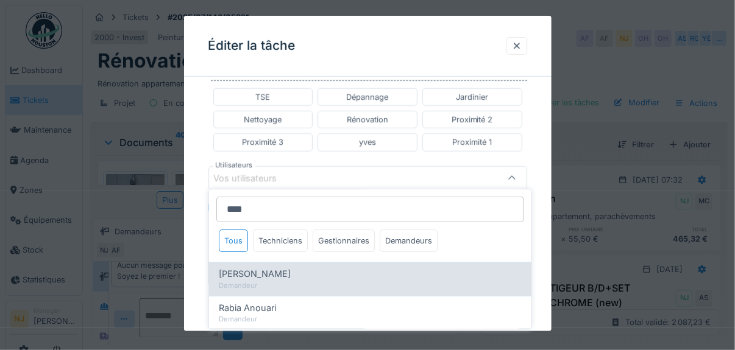
type input "****"
click at [261, 270] on span "Anouar Allach" at bounding box center [255, 274] width 72 height 13
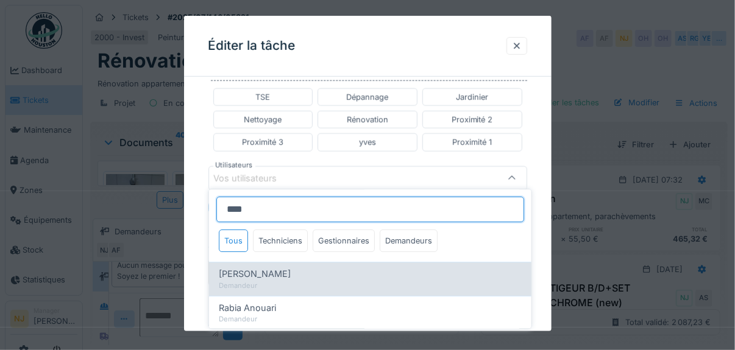
type input "****"
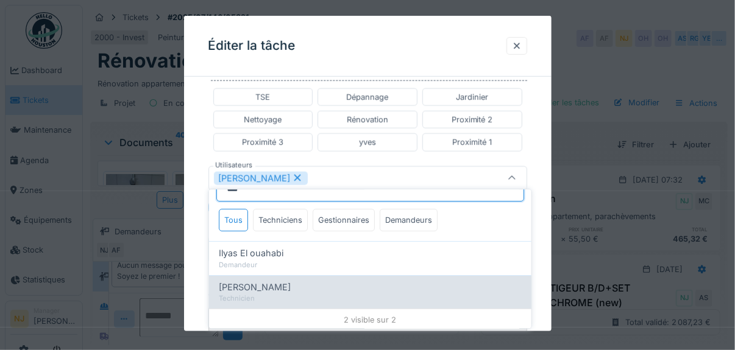
type input "***"
click at [247, 287] on span "Ilyas Allam hanin" at bounding box center [255, 287] width 72 height 13
type input "**********"
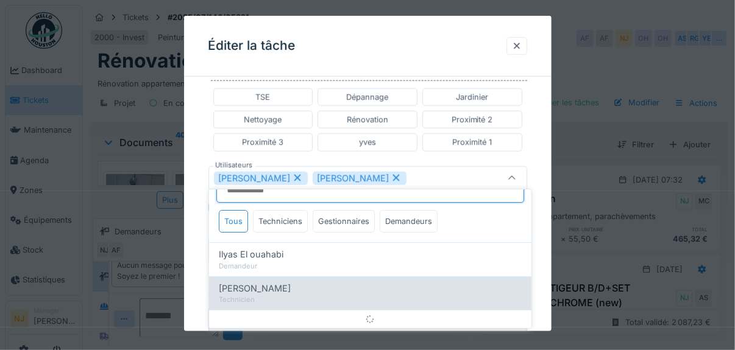
scroll to position [7, 0]
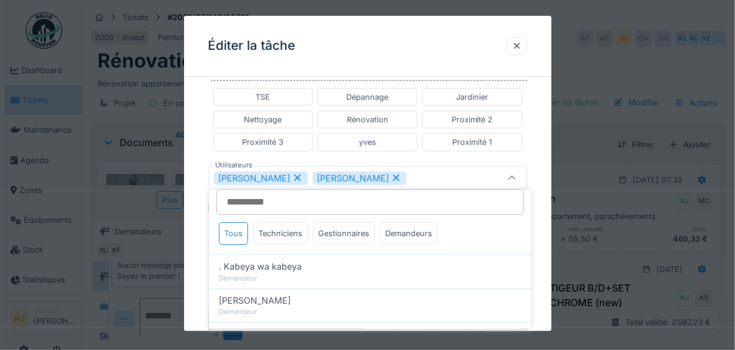
click at [202, 231] on div "**********" at bounding box center [367, 150] width 367 height 826
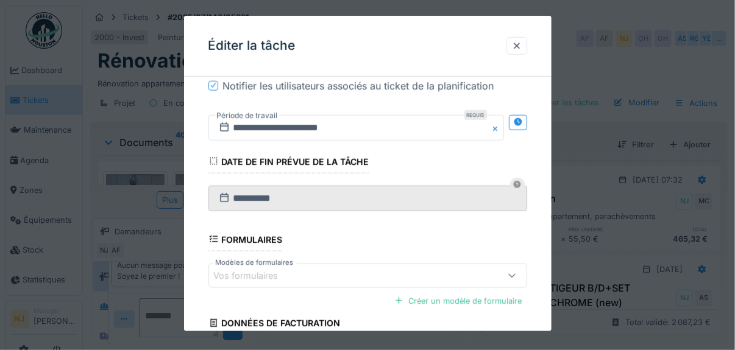
scroll to position [453, 0]
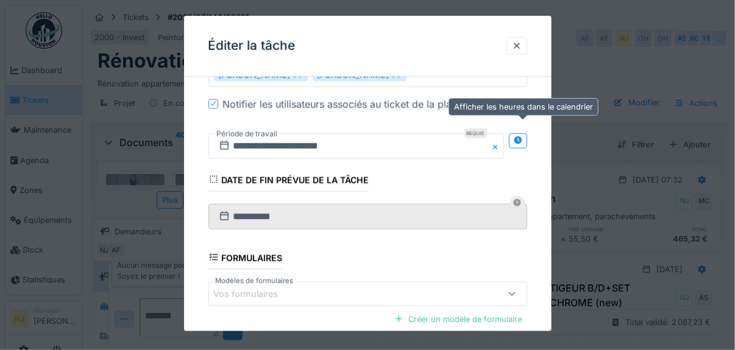
click at [519, 136] on icon at bounding box center [518, 140] width 10 height 8
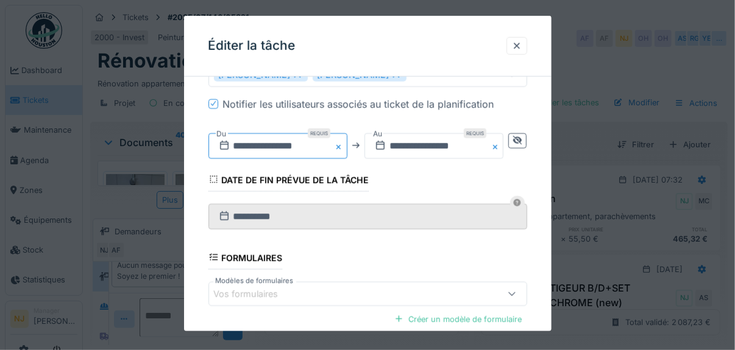
click at [253, 135] on input "**********" at bounding box center [277, 146] width 139 height 26
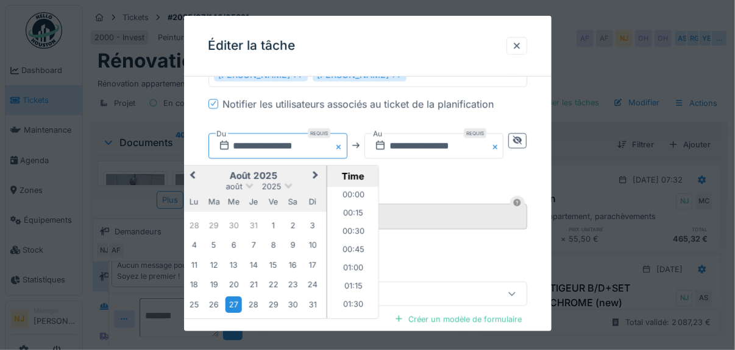
scroll to position [747, 0]
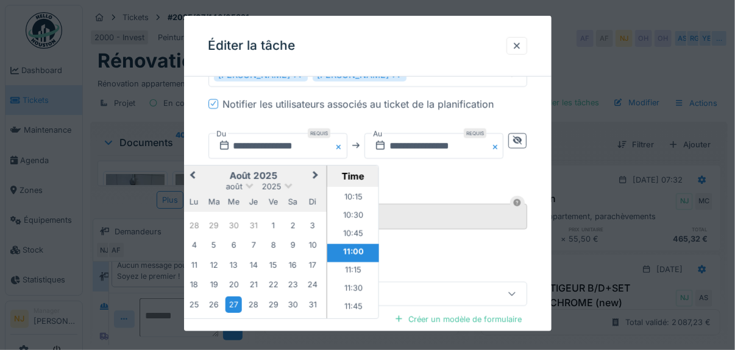
click at [315, 170] on span "Next Month" at bounding box center [315, 176] width 0 height 15
click at [214, 242] on div "9" at bounding box center [213, 246] width 16 height 16
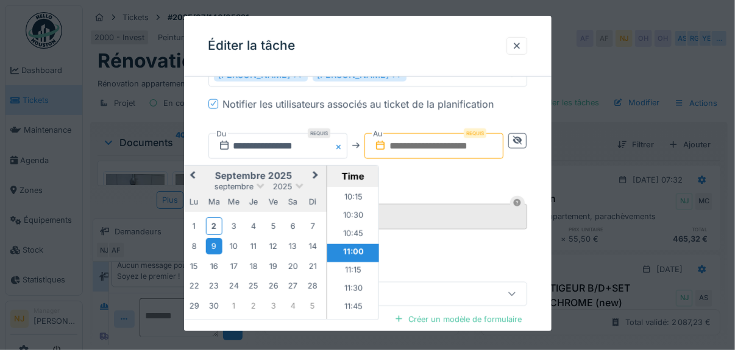
click at [349, 246] on li "11:00" at bounding box center [353, 253] width 52 height 18
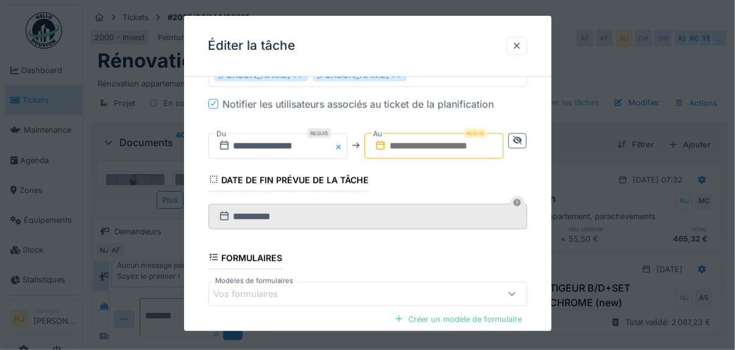
click at [410, 141] on input "text" at bounding box center [433, 146] width 139 height 26
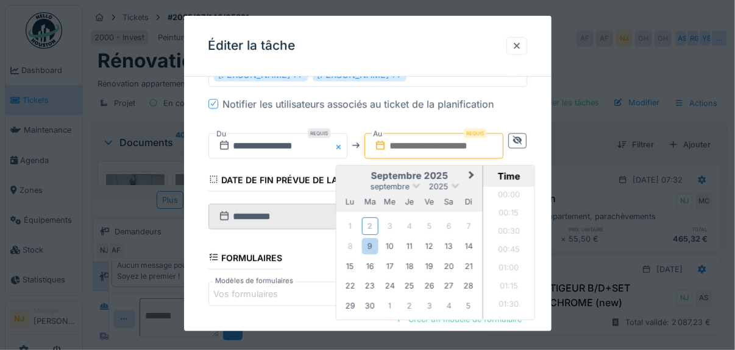
scroll to position [1606, 0]
click at [373, 242] on div "9" at bounding box center [370, 246] width 16 height 16
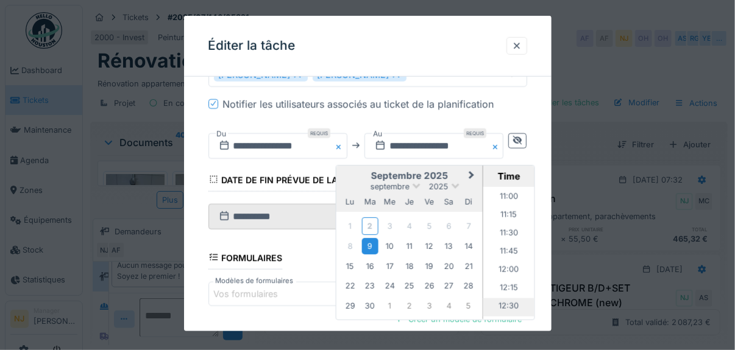
scroll to position [814, 0]
click at [510, 250] on li "12:00" at bounding box center [509, 259] width 52 height 18
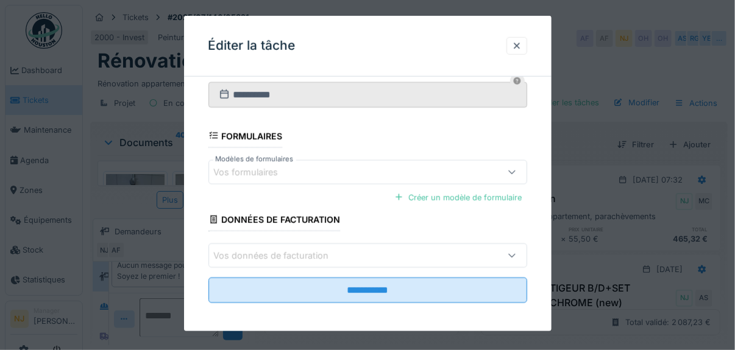
scroll to position [9, 0]
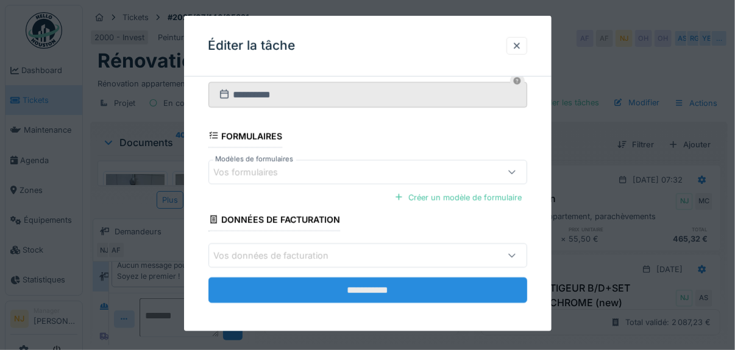
click at [372, 278] on input "**********" at bounding box center [367, 291] width 319 height 26
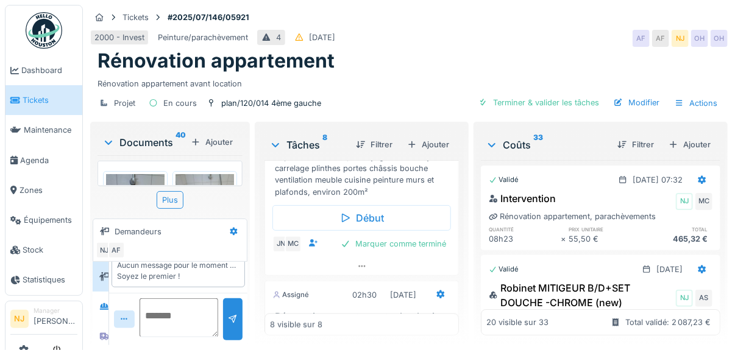
scroll to position [778, 0]
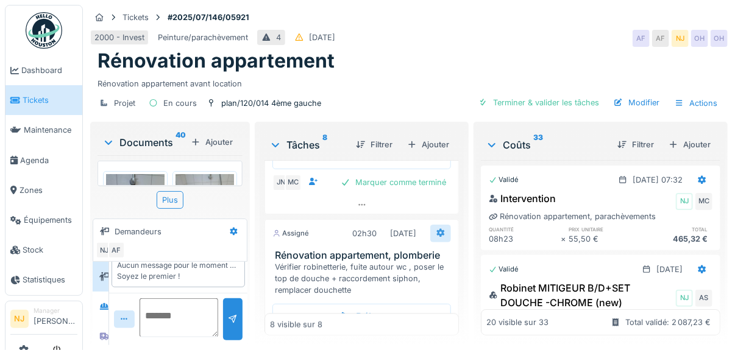
click at [440, 229] on icon at bounding box center [441, 233] width 10 height 8
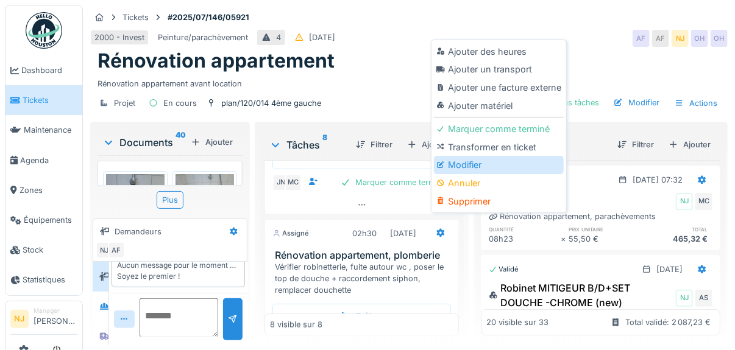
click at [466, 165] on div "Modifier" at bounding box center [499, 165] width 130 height 18
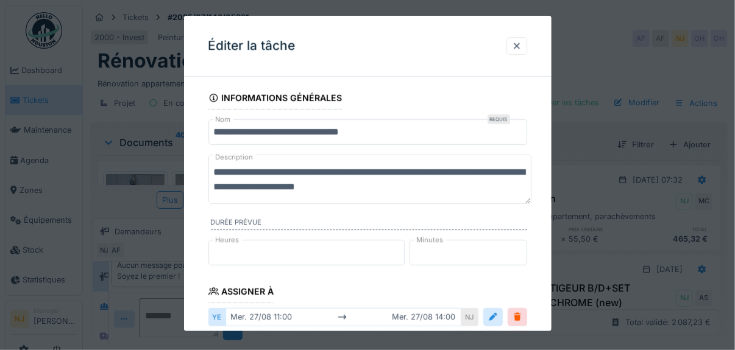
click at [385, 174] on textarea "**********" at bounding box center [370, 179] width 324 height 49
click at [324, 174] on textarea "**********" at bounding box center [370, 179] width 324 height 49
click at [459, 191] on textarea "**********" at bounding box center [370, 179] width 324 height 49
click at [480, 184] on textarea "**********" at bounding box center [370, 179] width 324 height 49
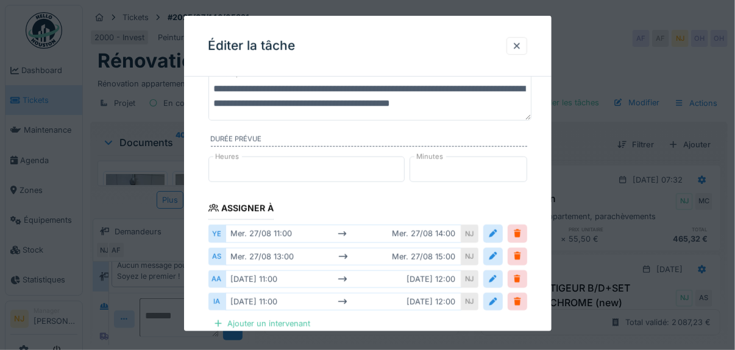
scroll to position [122, 0]
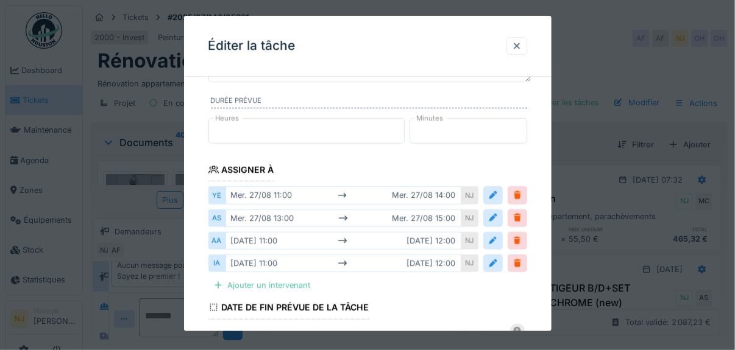
type textarea "**********"
click at [441, 127] on input "**" at bounding box center [468, 131] width 118 height 26
type input "*"
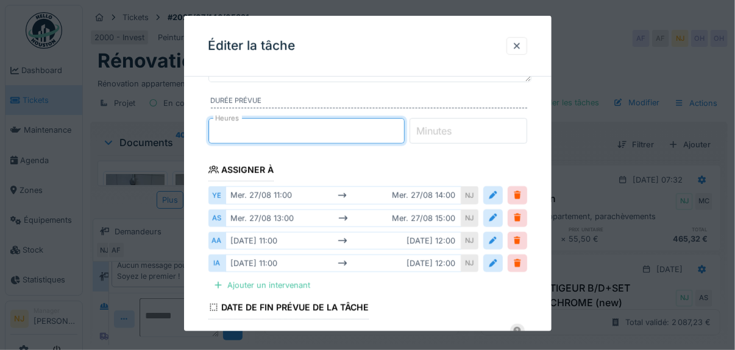
click at [224, 131] on input "*" at bounding box center [306, 131] width 196 height 26
type input "*"
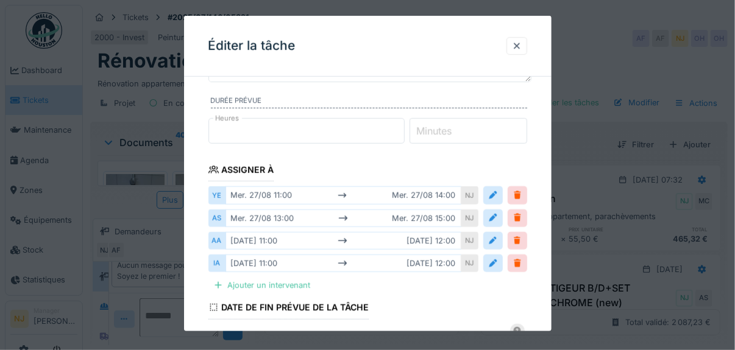
click at [448, 160] on fieldset "**********" at bounding box center [367, 264] width 319 height 598
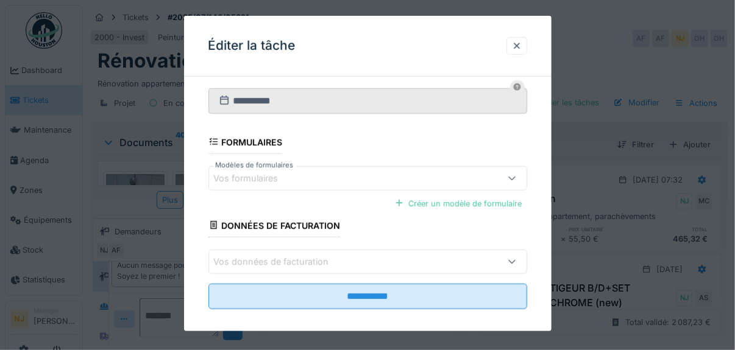
scroll to position [373, 0]
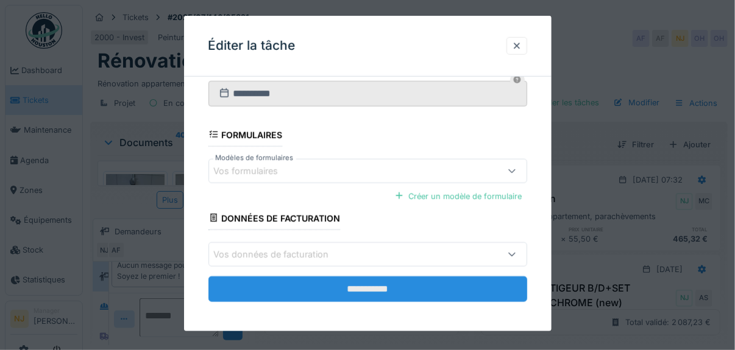
click at [361, 281] on input "**********" at bounding box center [367, 290] width 319 height 26
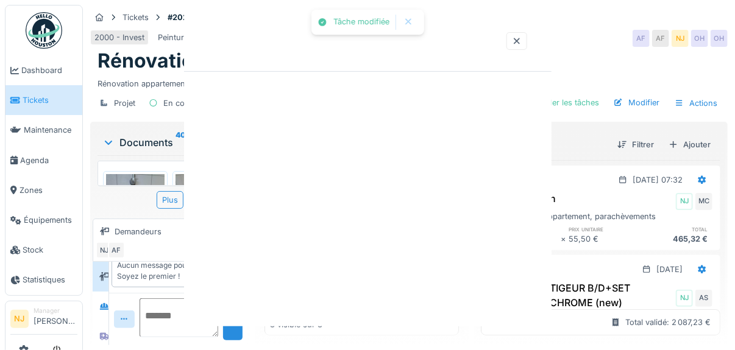
scroll to position [0, 0]
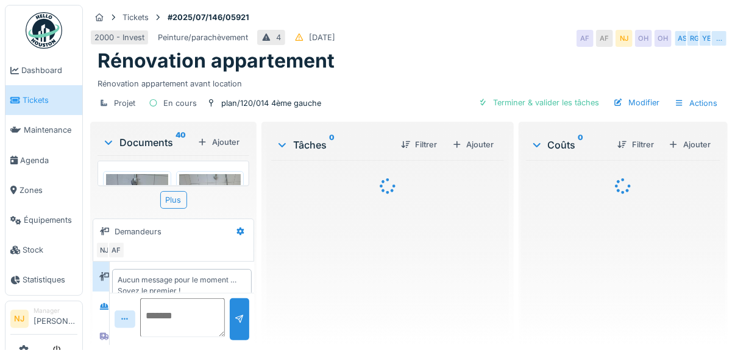
scroll to position [15, 0]
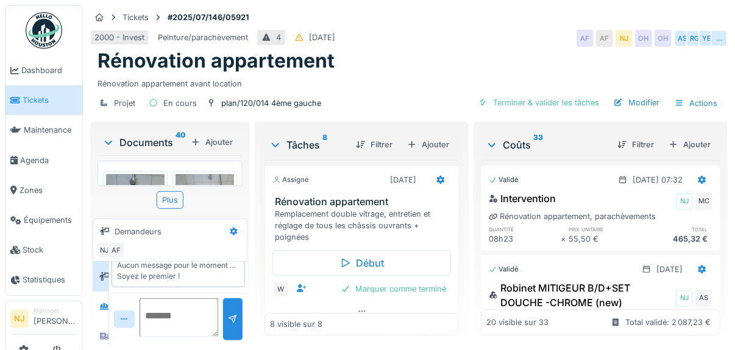
click at [27, 100] on span "Tickets" at bounding box center [50, 100] width 55 height 12
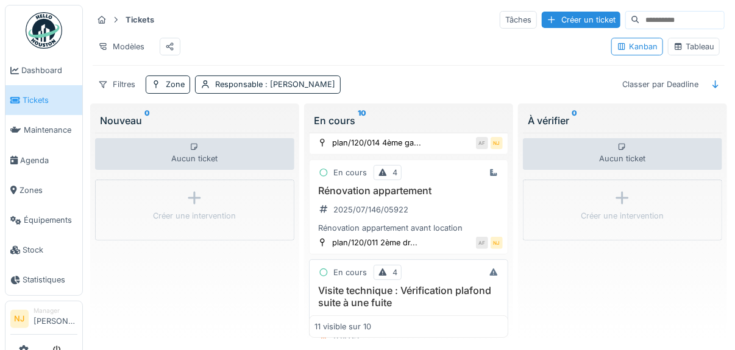
scroll to position [143, 0]
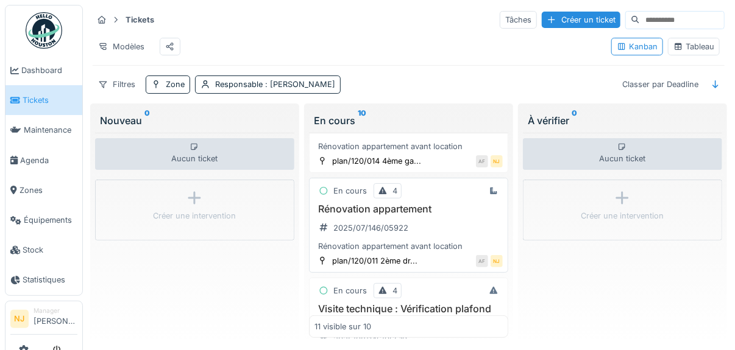
click at [392, 209] on h3 "Rénovation appartement" at bounding box center [408, 210] width 188 height 12
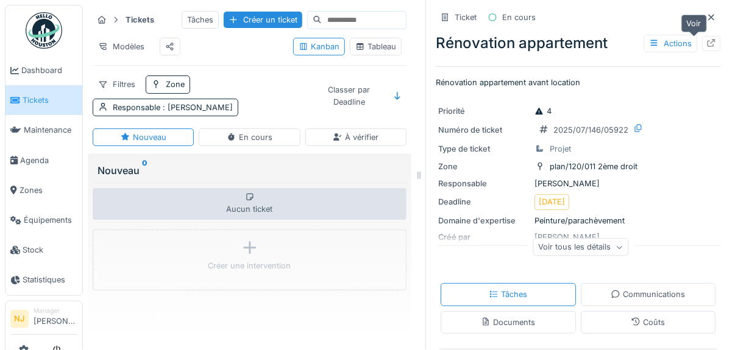
click at [706, 40] on icon at bounding box center [711, 43] width 10 height 8
click at [706, 14] on icon at bounding box center [711, 17] width 10 height 8
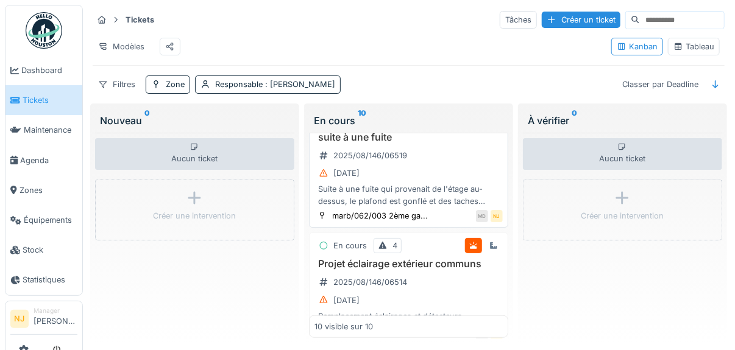
scroll to position [183, 0]
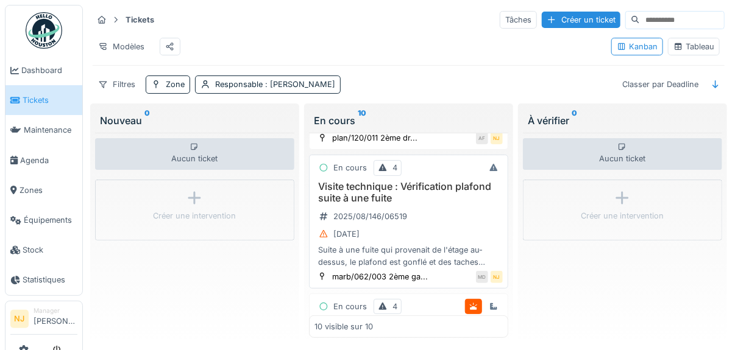
click at [372, 191] on h3 "Visite technique : Vérification plafond suite à une fuite" at bounding box center [408, 192] width 188 height 23
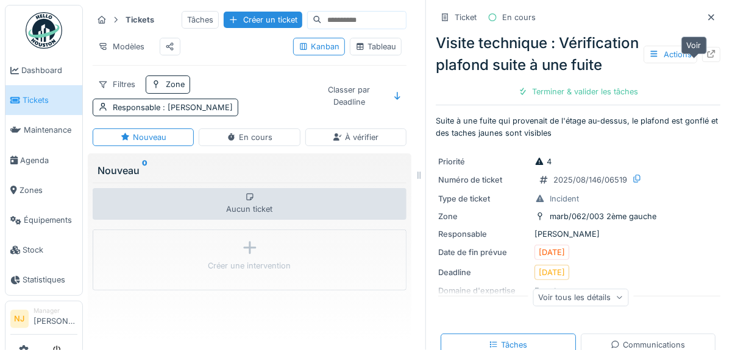
click at [706, 58] on icon at bounding box center [711, 54] width 10 height 8
click at [706, 14] on icon at bounding box center [711, 17] width 10 height 8
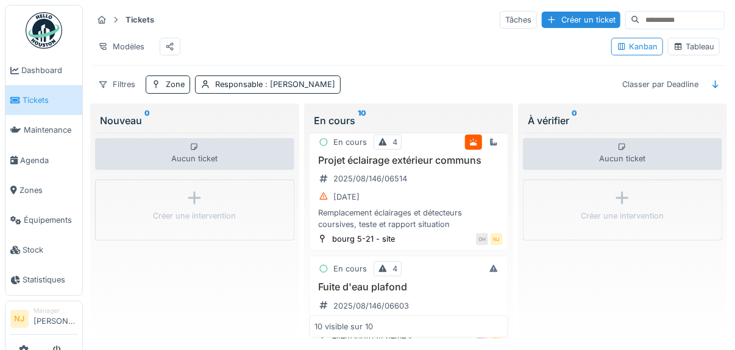
scroll to position [366, 0]
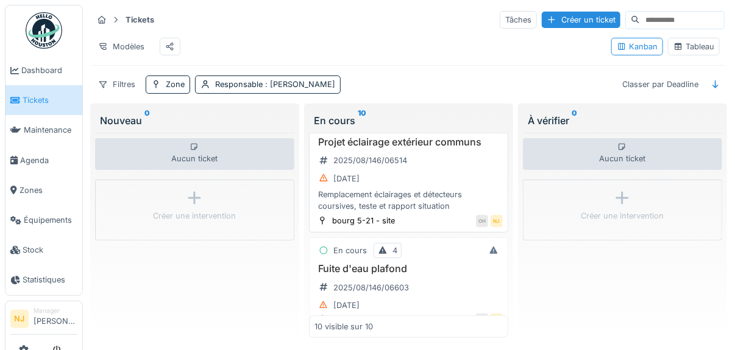
click at [381, 147] on h3 "Projet éclairage extérieur communs" at bounding box center [408, 142] width 188 height 12
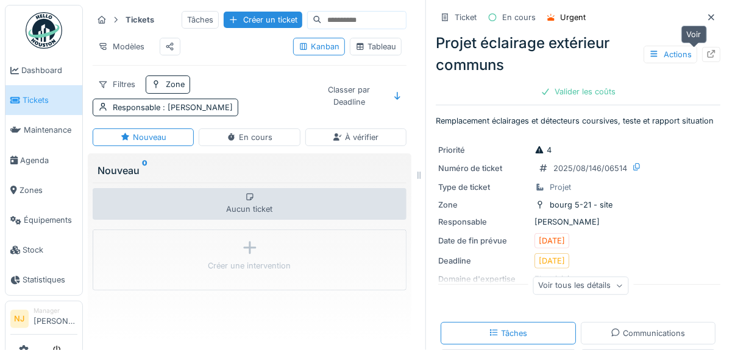
click at [706, 55] on icon at bounding box center [711, 54] width 10 height 8
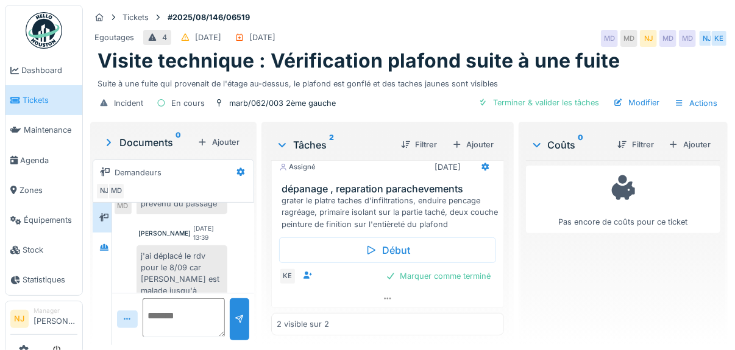
scroll to position [147, 0]
click at [383, 296] on icon at bounding box center [388, 299] width 10 height 8
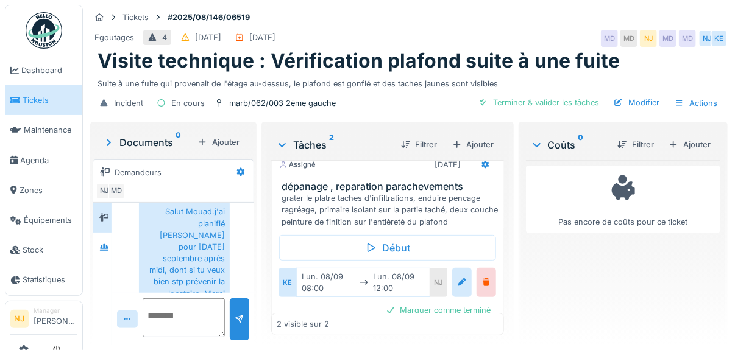
scroll to position [227, 0]
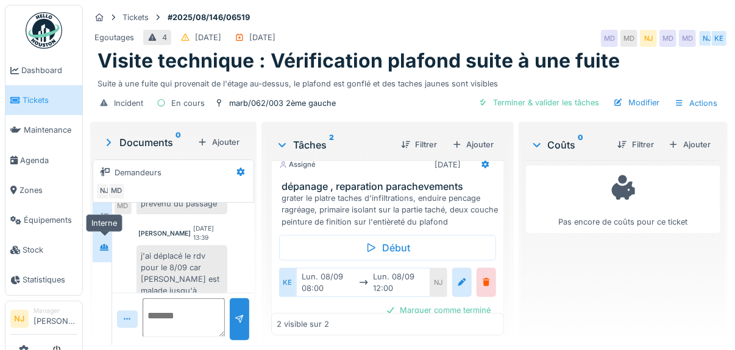
click at [105, 244] on icon at bounding box center [104, 247] width 9 height 7
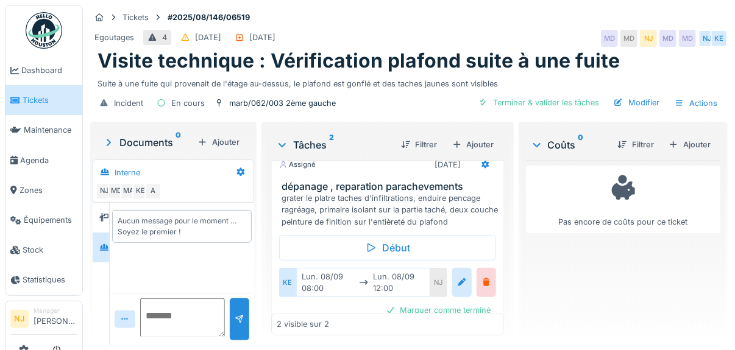
scroll to position [0, 0]
click at [101, 214] on icon at bounding box center [104, 217] width 10 height 9
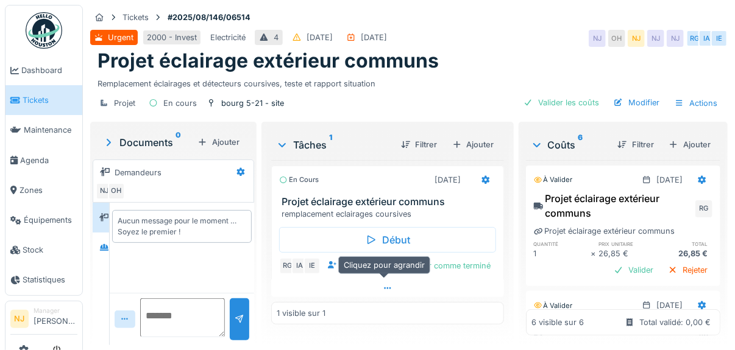
click at [378, 281] on div at bounding box center [387, 289] width 233 height 18
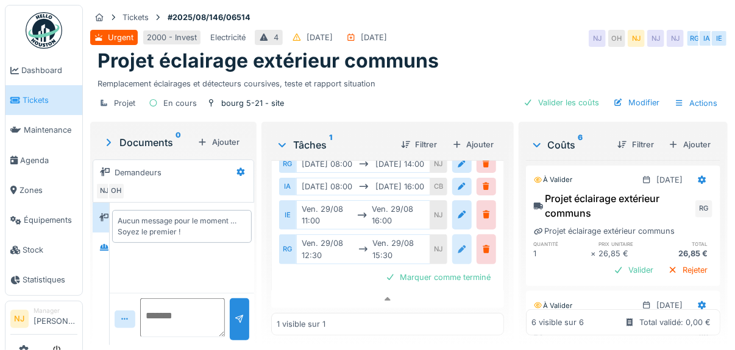
scroll to position [124, 0]
click at [34, 157] on span "Agenda" at bounding box center [48, 161] width 57 height 12
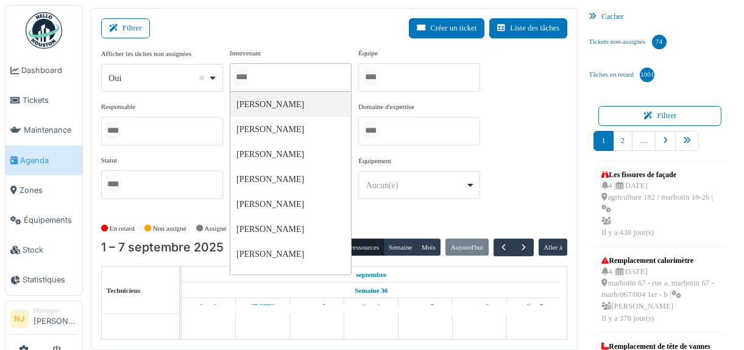
click at [247, 74] on input "Tous" at bounding box center [241, 77] width 12 height 18
type input "******"
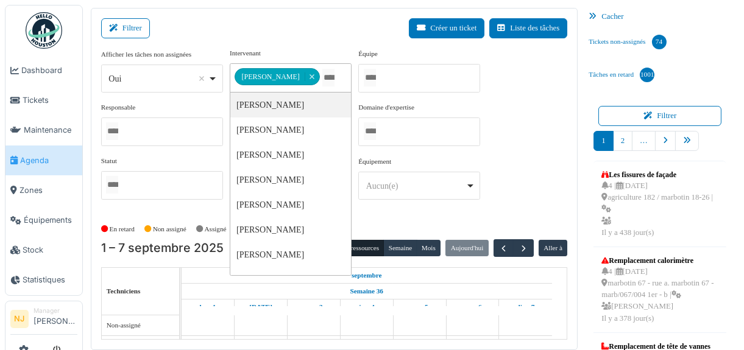
click at [277, 49] on div "**********" at bounding box center [291, 70] width 122 height 44
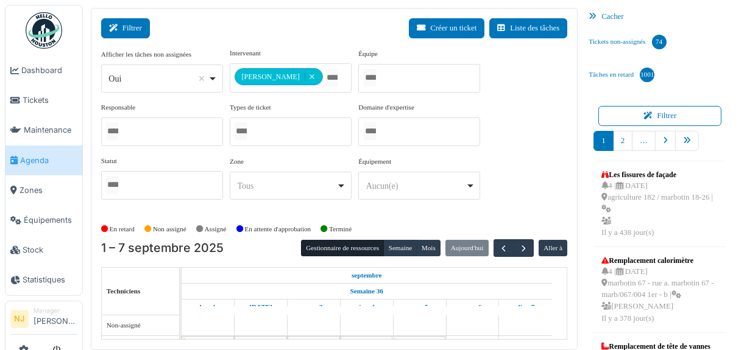
click at [127, 26] on button "Filtrer" at bounding box center [125, 28] width 49 height 20
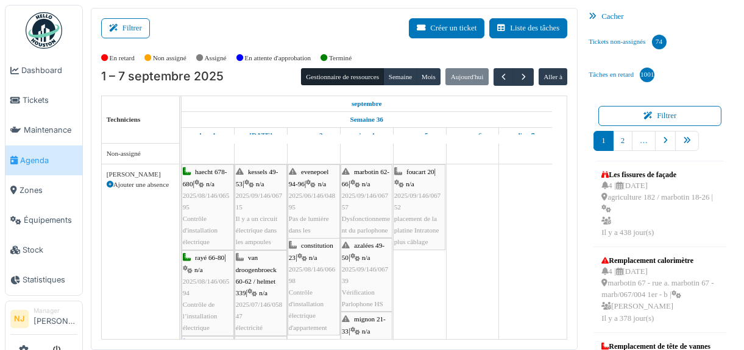
click at [414, 206] on div "foucart 20 | n/a 2025/09/146/06752 placement de la platine Intratone plus câbla…" at bounding box center [419, 207] width 50 height 82
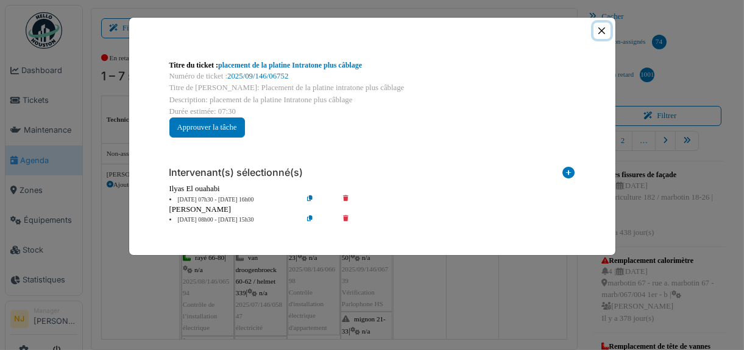
click at [605, 27] on button "Close" at bounding box center [602, 31] width 16 height 16
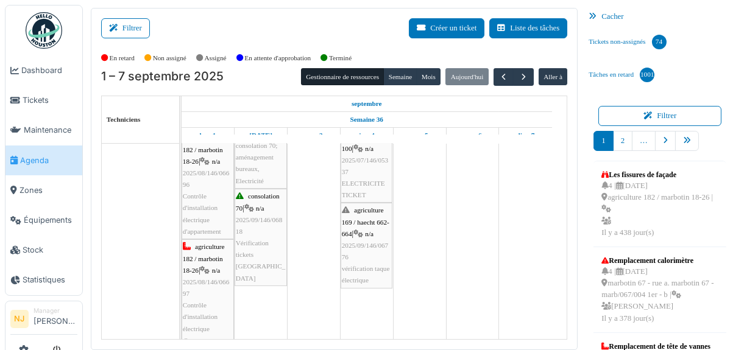
scroll to position [307, 0]
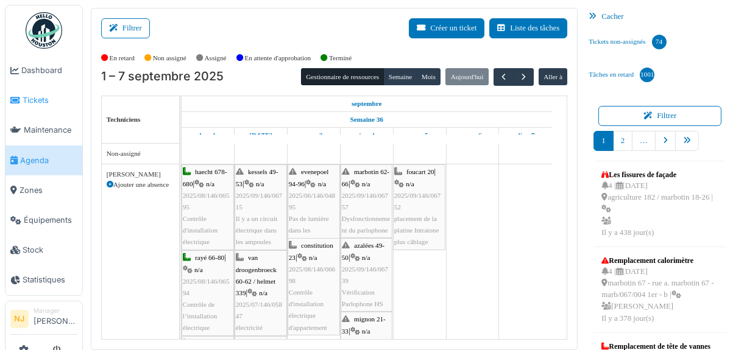
click at [38, 102] on span "Tickets" at bounding box center [50, 100] width 55 height 12
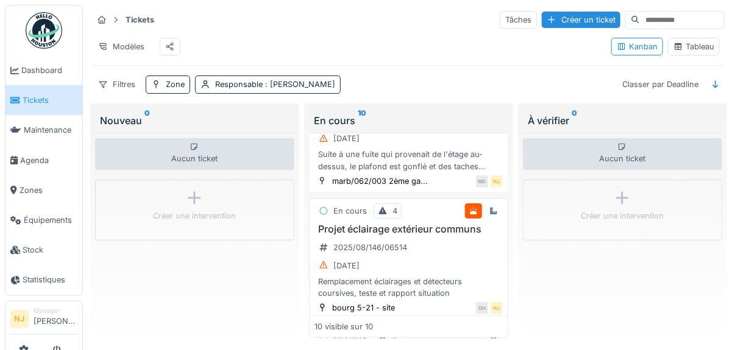
scroll to position [304, 0]
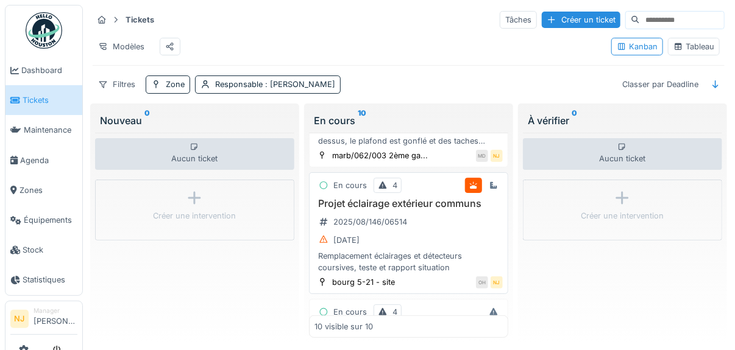
click at [378, 207] on h3 "Projet éclairage extérieur communs" at bounding box center [408, 204] width 188 height 12
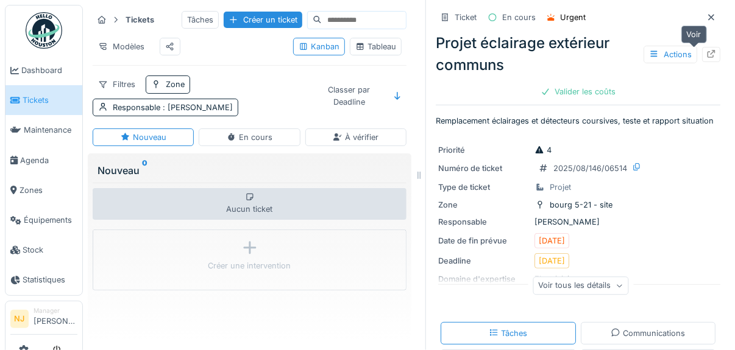
click at [706, 52] on icon at bounding box center [711, 54] width 10 height 8
click at [708, 16] on icon at bounding box center [711, 17] width 6 height 6
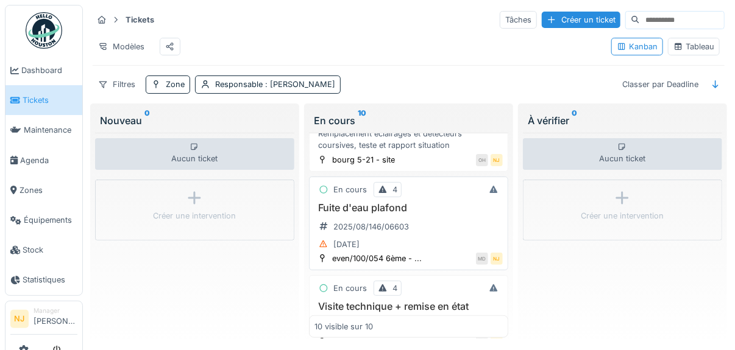
scroll to position [487, 0]
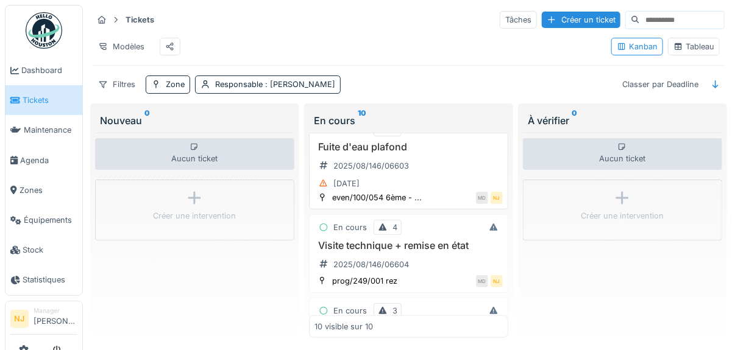
click at [381, 149] on h3 "Fuite d'eau plafond" at bounding box center [408, 147] width 188 height 12
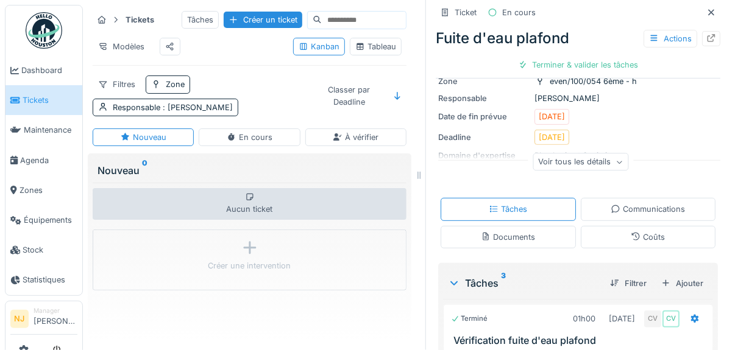
scroll to position [60, 0]
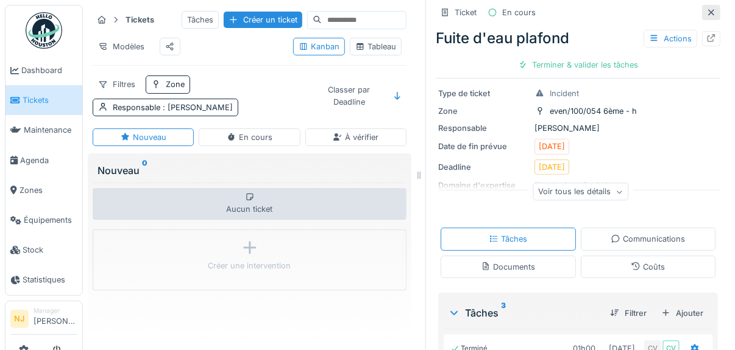
click at [708, 10] on icon at bounding box center [711, 12] width 6 height 6
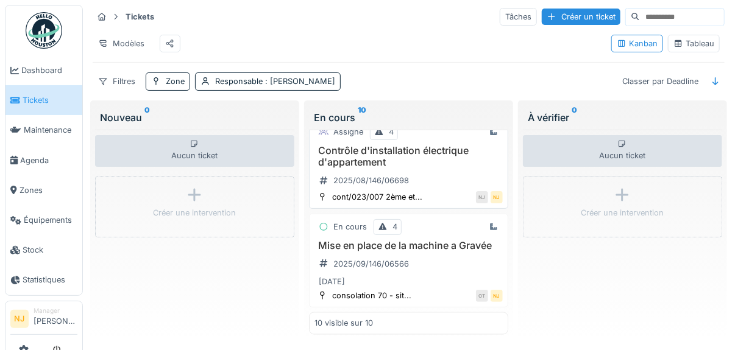
scroll to position [12, 0]
click at [377, 240] on h3 "Mise en place de la machine a Gravée" at bounding box center [408, 246] width 188 height 12
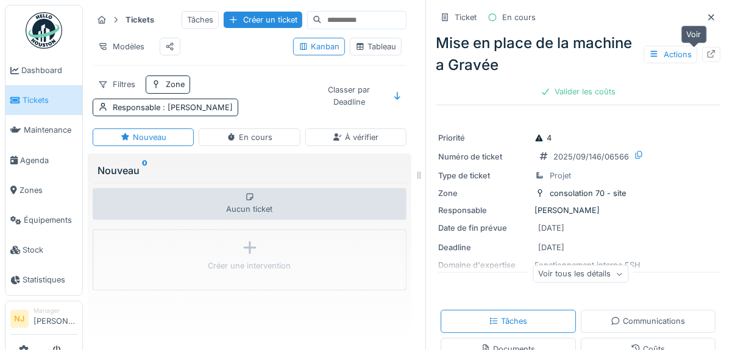
click at [707, 50] on icon at bounding box center [711, 54] width 8 height 8
click at [266, 82] on div "Tickets Tâches Créer un ticket Modèles Kanban Tableau Filtres Zone Responsable …" at bounding box center [250, 63] width 324 height 116
click at [706, 13] on icon at bounding box center [711, 17] width 10 height 8
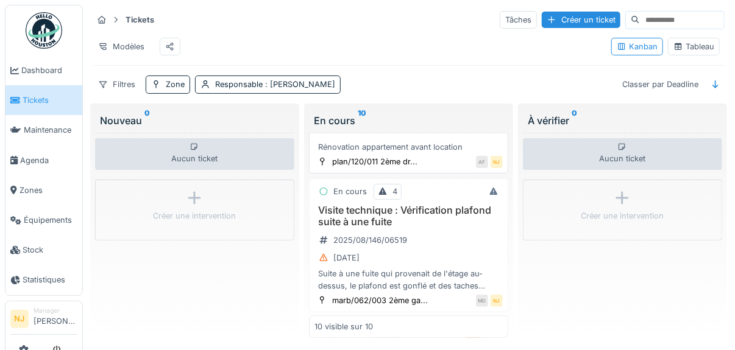
scroll to position [183, 0]
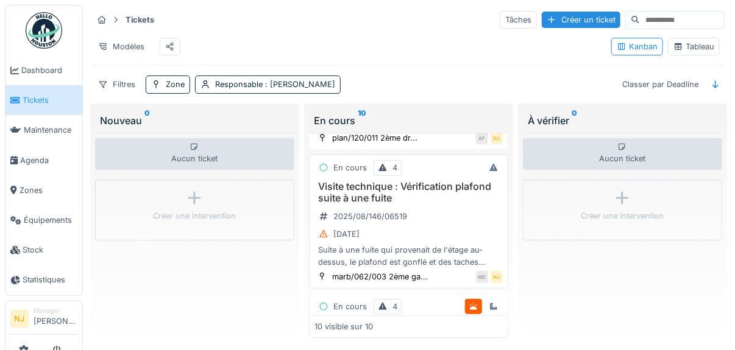
click at [364, 201] on h3 "Visite technique : Vérification plafond suite à une fuite" at bounding box center [408, 192] width 188 height 23
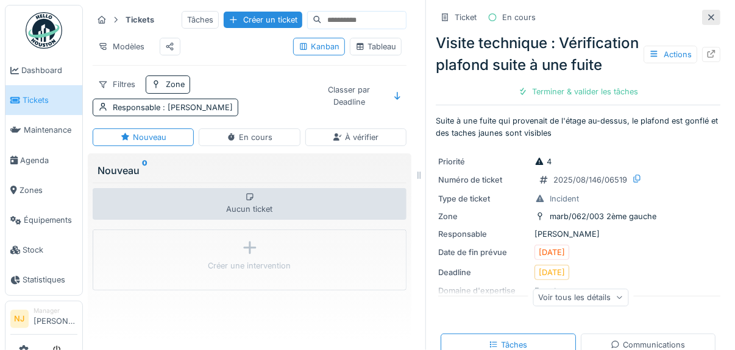
click at [706, 15] on icon at bounding box center [711, 17] width 10 height 8
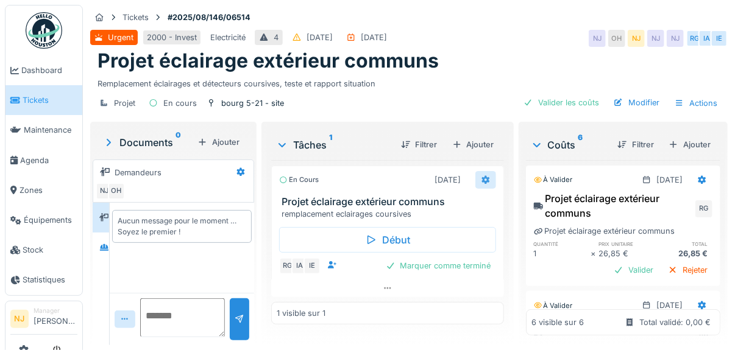
click at [481, 177] on icon at bounding box center [485, 180] width 8 height 9
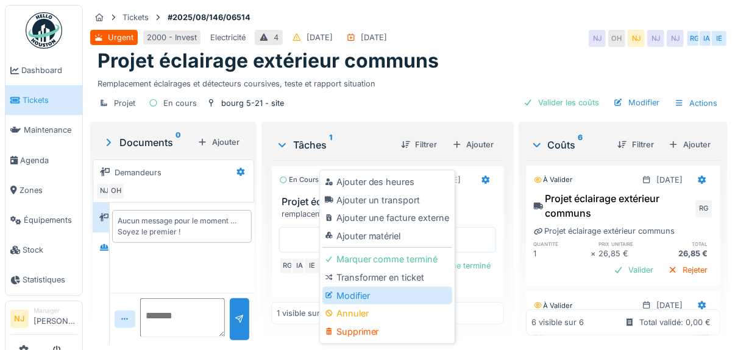
click at [349, 294] on div "Modifier" at bounding box center [387, 296] width 130 height 18
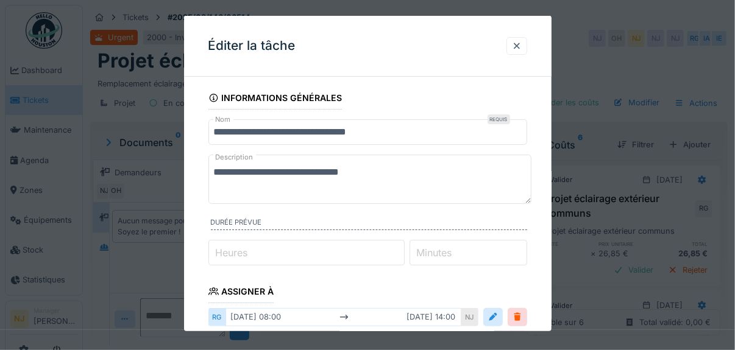
click at [386, 177] on textarea "**********" at bounding box center [370, 179] width 324 height 49
click at [321, 175] on textarea "**********" at bounding box center [370, 179] width 324 height 49
click at [344, 191] on textarea "**********" at bounding box center [370, 179] width 324 height 49
click at [383, 171] on textarea "**********" at bounding box center [370, 179] width 324 height 49
click at [333, 175] on textarea "**********" at bounding box center [370, 179] width 324 height 49
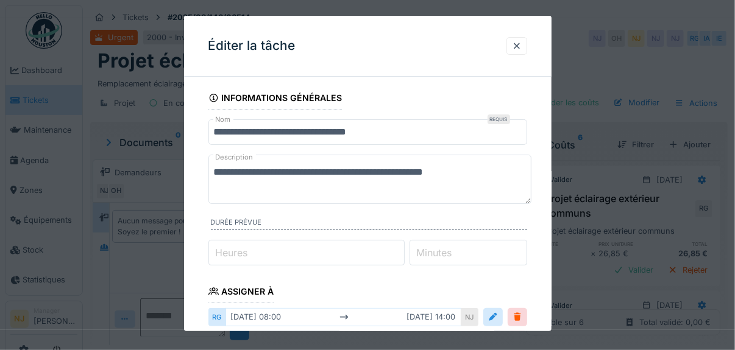
click at [384, 175] on textarea "**********" at bounding box center [370, 179] width 324 height 49
click at [377, 196] on textarea "**********" at bounding box center [370, 179] width 324 height 49
click at [442, 174] on textarea "**********" at bounding box center [370, 179] width 324 height 49
click at [284, 174] on textarea "**********" at bounding box center [370, 179] width 324 height 49
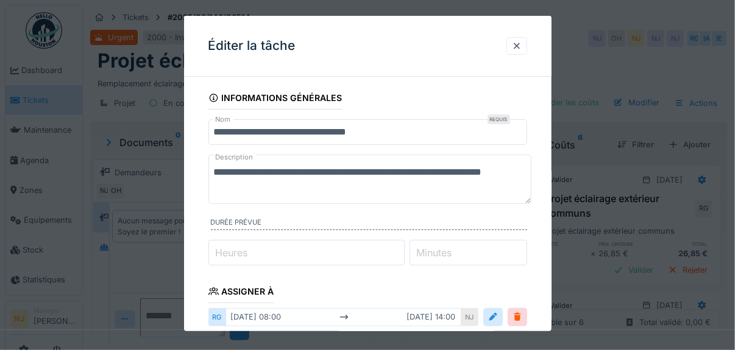
click at [259, 190] on textarea "**********" at bounding box center [370, 179] width 324 height 49
type textarea "**********"
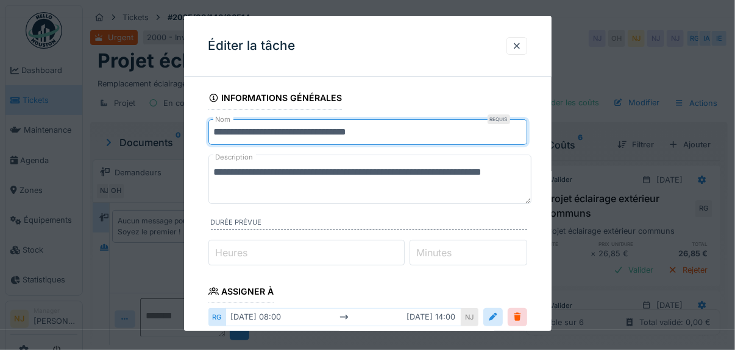
click at [398, 132] on input "**********" at bounding box center [367, 132] width 319 height 26
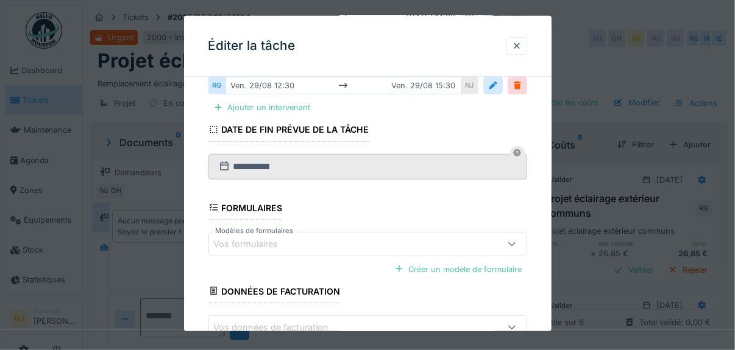
scroll to position [244, 0]
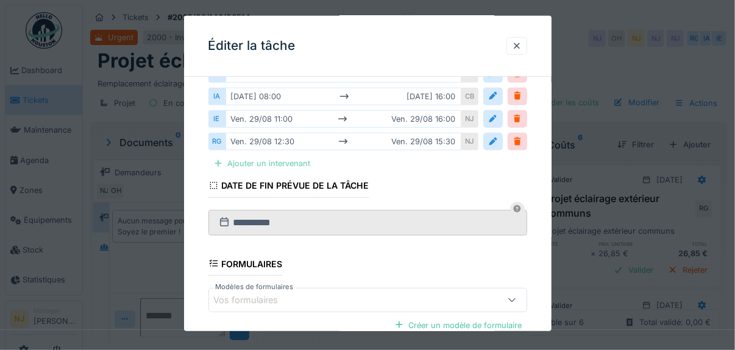
type input "**********"
click at [262, 156] on div "Ajouter un intervenant" at bounding box center [261, 163] width 107 height 16
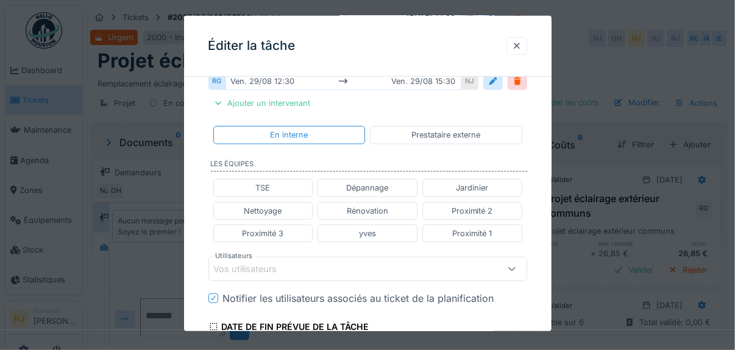
click at [243, 263] on div "Vos utilisateurs" at bounding box center [254, 269] width 80 height 13
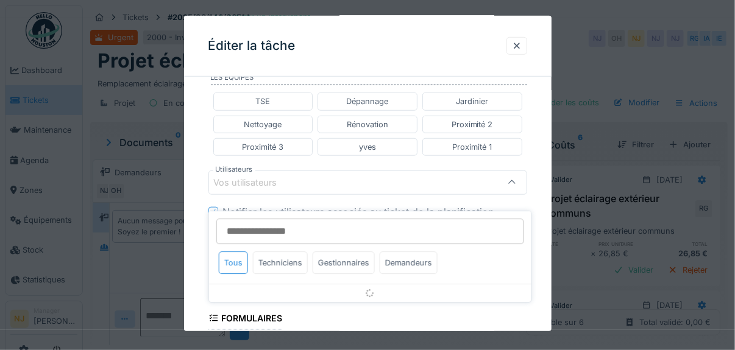
scroll to position [394, 0]
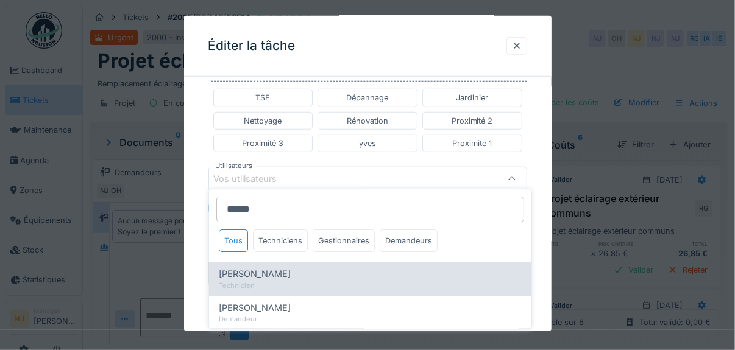
type input "******"
click at [260, 268] on span "Robert Gaspar" at bounding box center [255, 274] width 72 height 13
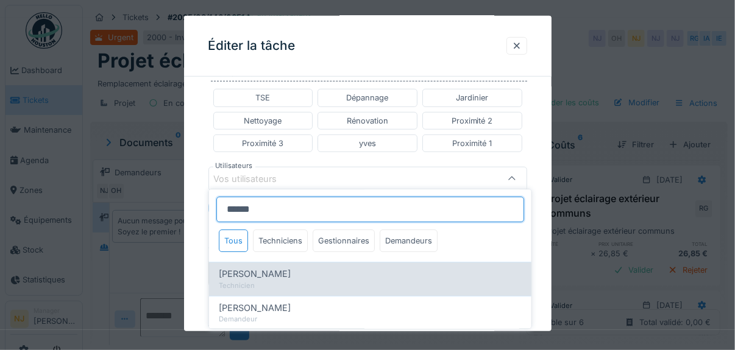
type input "****"
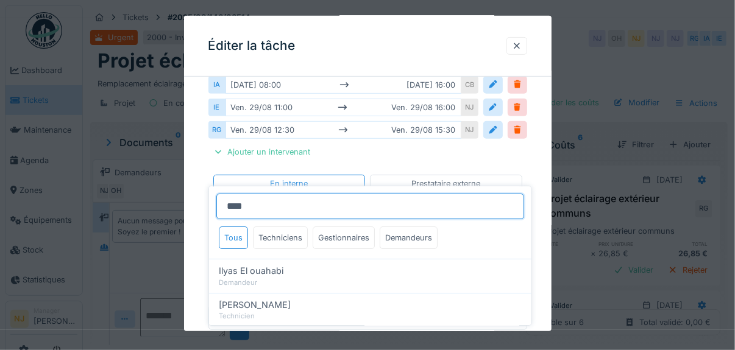
scroll to position [273, 0]
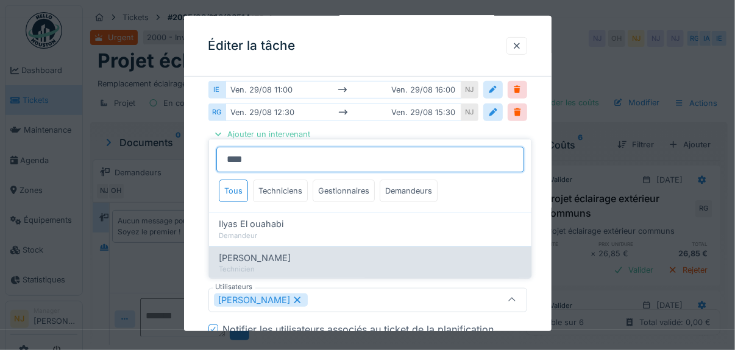
type input "****"
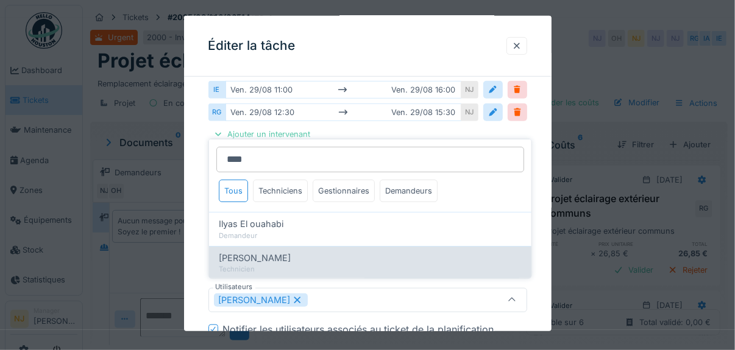
click at [252, 255] on span "Ilyas Allam hanin" at bounding box center [255, 257] width 72 height 13
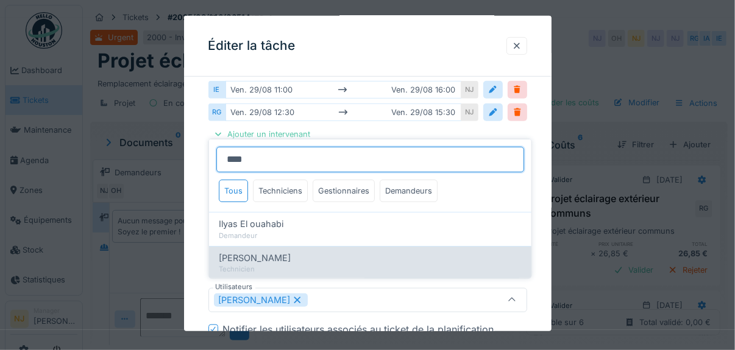
type input "**********"
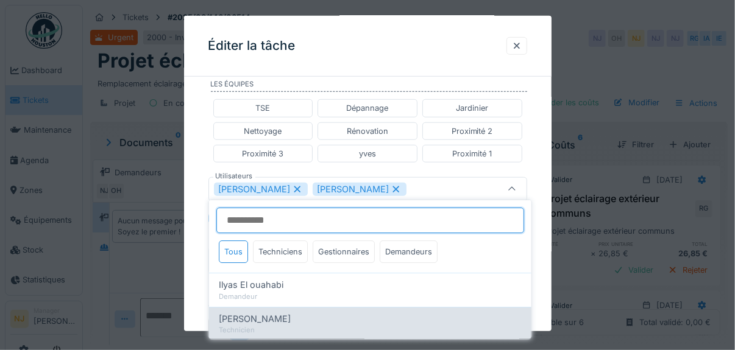
scroll to position [394, 0]
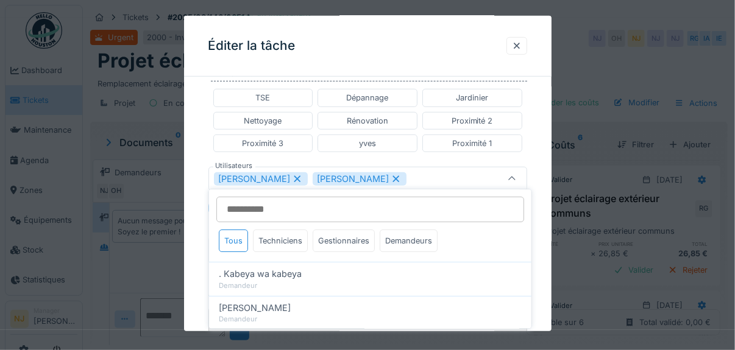
click at [197, 269] on div "**********" at bounding box center [367, 127] width 367 height 871
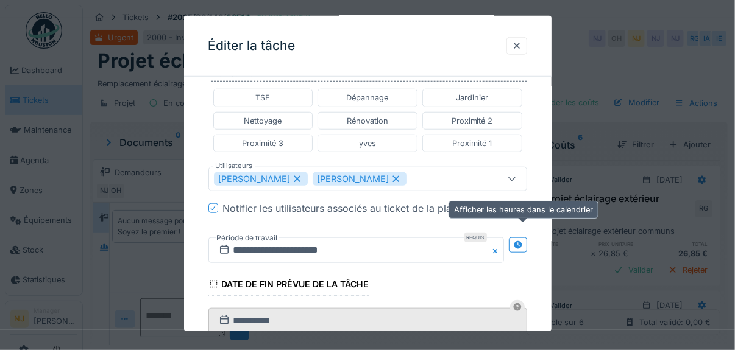
click at [522, 241] on icon at bounding box center [518, 245] width 8 height 8
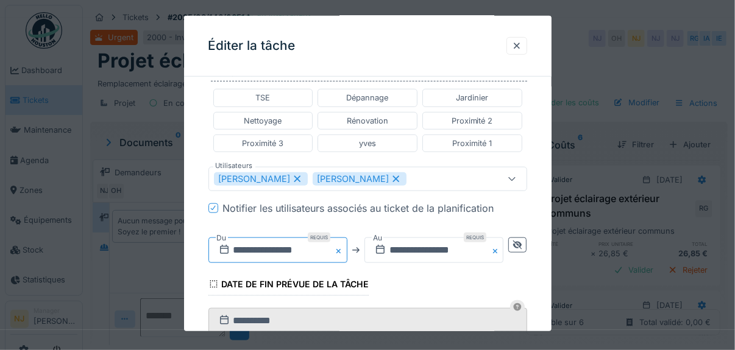
click at [272, 242] on input "**********" at bounding box center [277, 251] width 139 height 26
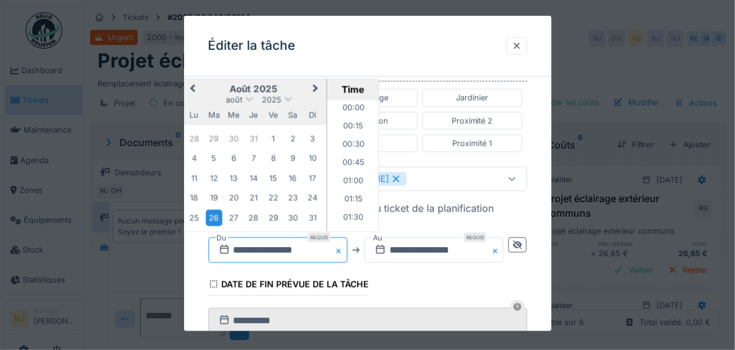
scroll to position [528, 0]
click at [316, 80] on button "Next Month" at bounding box center [316, 89] width 19 height 19
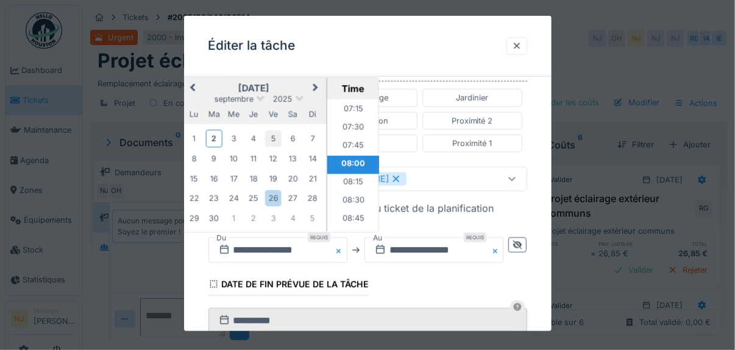
click at [271, 132] on div "5" at bounding box center [272, 138] width 16 height 16
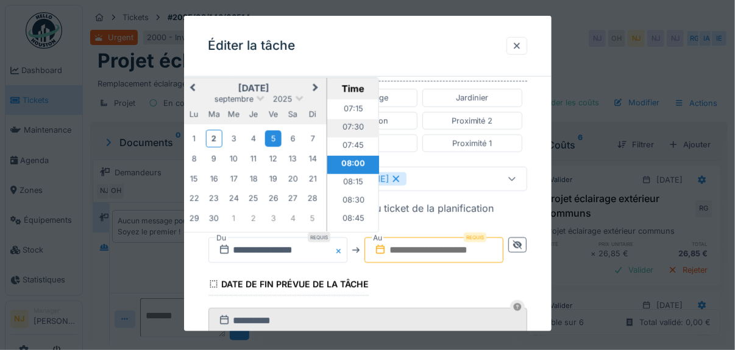
click at [344, 122] on li "07:30" at bounding box center [353, 128] width 52 height 18
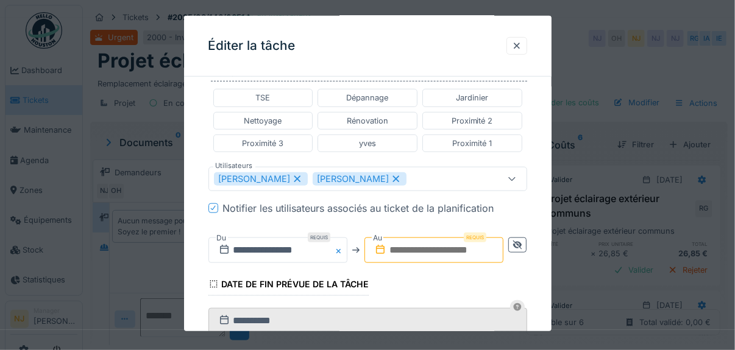
click at [431, 245] on input "text" at bounding box center [433, 251] width 139 height 26
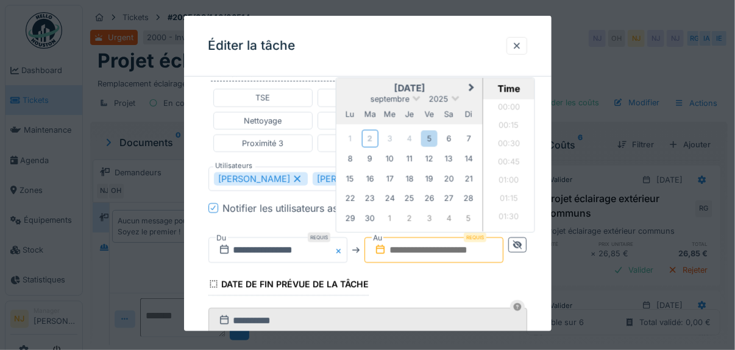
scroll to position [1623, 0]
click at [431, 132] on div "5" at bounding box center [429, 138] width 16 height 16
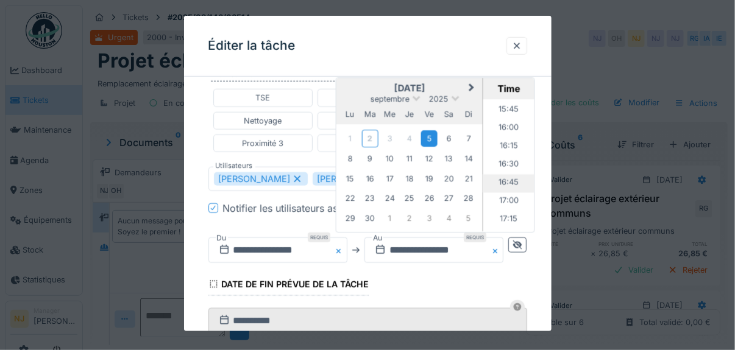
scroll to position [1135, 0]
click at [505, 134] on li "16:00" at bounding box center [509, 143] width 52 height 18
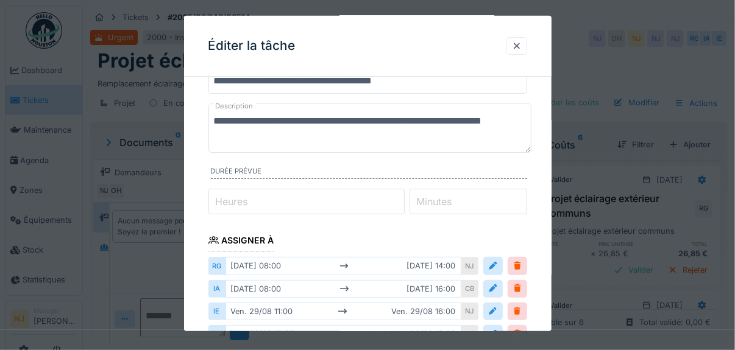
scroll to position [29, 0]
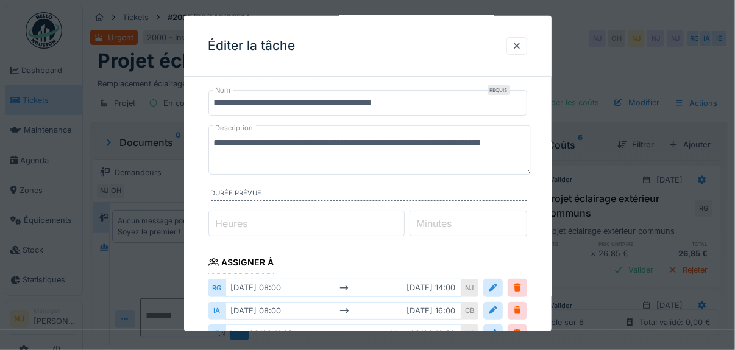
click at [215, 144] on textarea "**********" at bounding box center [370, 150] width 324 height 49
click at [214, 142] on textarea "**********" at bounding box center [370, 150] width 324 height 49
click at [222, 132] on label "Description" at bounding box center [234, 128] width 43 height 15
click at [222, 132] on textarea "**********" at bounding box center [370, 150] width 324 height 49
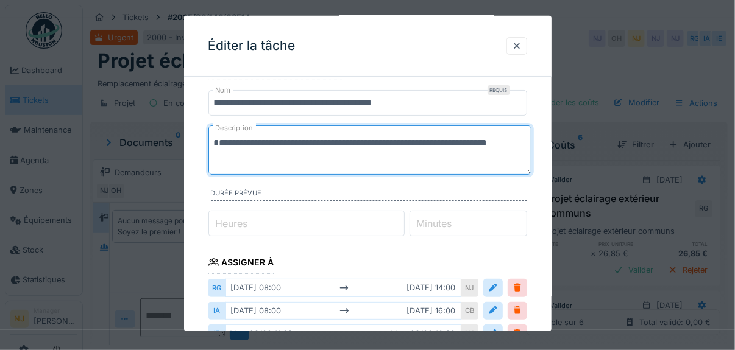
click at [216, 134] on label "Description" at bounding box center [234, 128] width 43 height 15
click at [216, 134] on textarea "**********" at bounding box center [370, 150] width 324 height 49
click at [218, 146] on textarea "**********" at bounding box center [370, 150] width 324 height 49
click at [214, 157] on textarea "**********" at bounding box center [370, 150] width 324 height 49
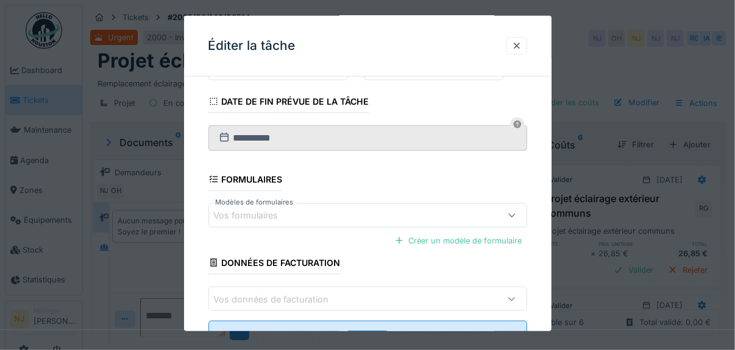
scroll to position [619, 0]
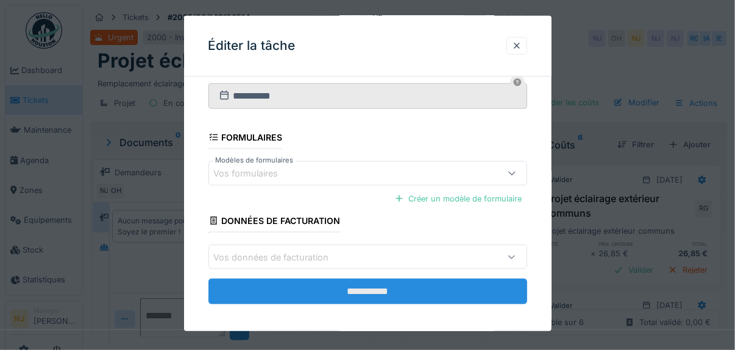
type textarea "**********"
click at [366, 284] on input "**********" at bounding box center [367, 292] width 319 height 26
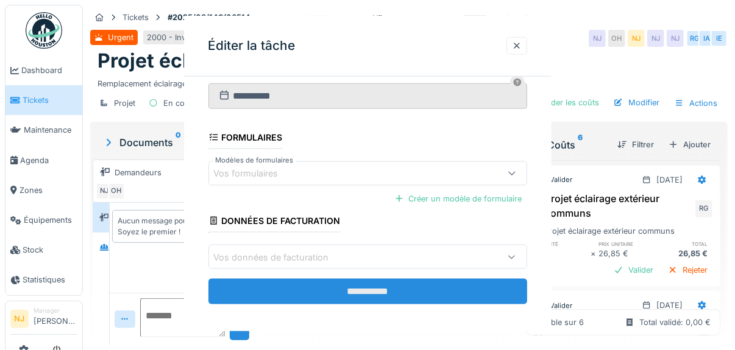
scroll to position [0, 0]
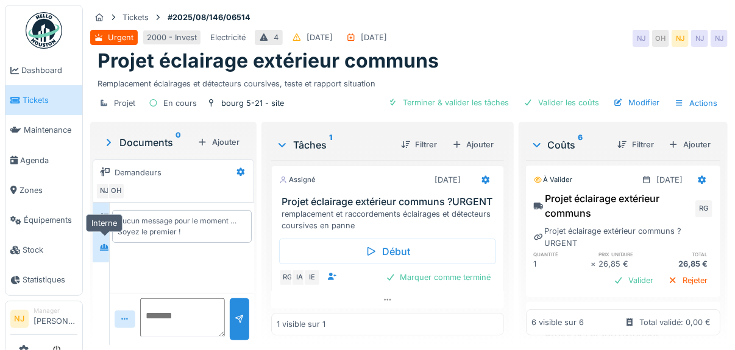
click at [102, 246] on icon at bounding box center [104, 247] width 9 height 7
click at [105, 244] on icon at bounding box center [104, 247] width 9 height 7
click at [101, 245] on icon at bounding box center [104, 247] width 9 height 7
click at [237, 172] on icon at bounding box center [241, 172] width 8 height 9
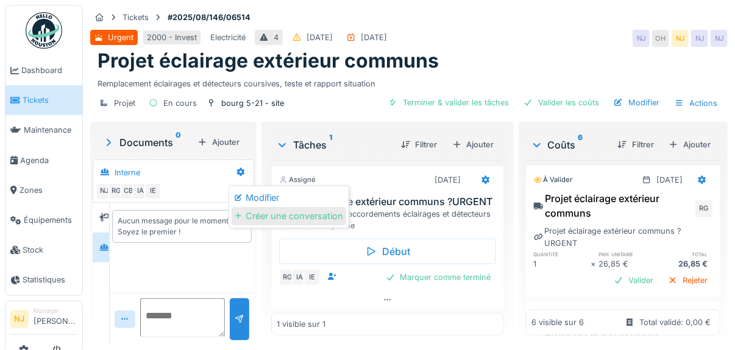
click at [266, 214] on div "Créer une conversation" at bounding box center [289, 216] width 114 height 18
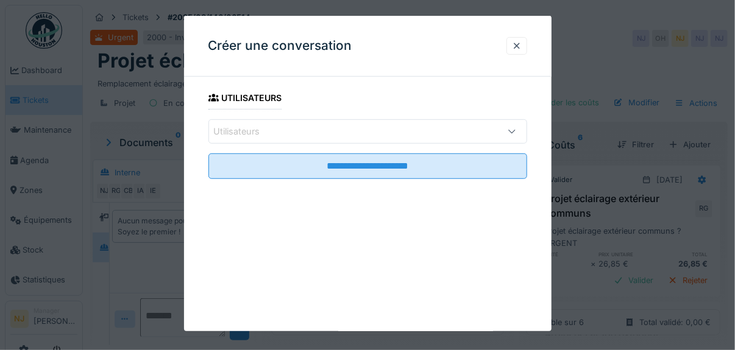
click at [247, 127] on div "Utilisateurs" at bounding box center [245, 131] width 63 height 13
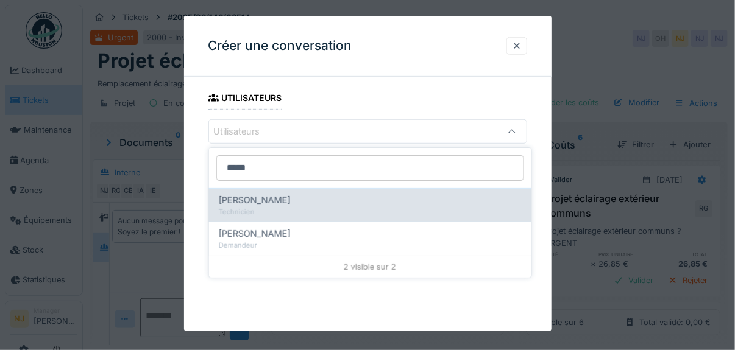
type input "*****"
click at [263, 202] on span "Robert Gaspar" at bounding box center [255, 200] width 72 height 13
type input "****"
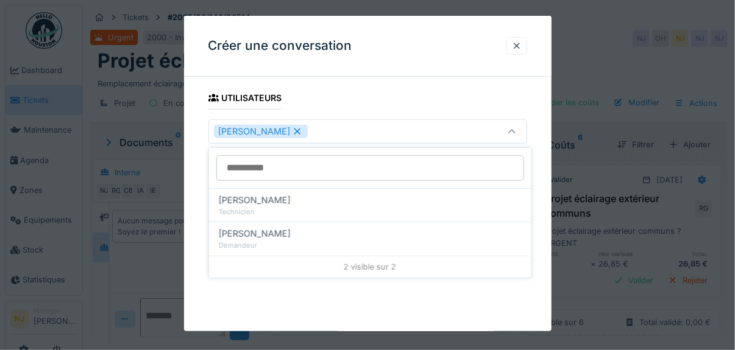
click at [200, 167] on div "**********" at bounding box center [367, 150] width 367 height 127
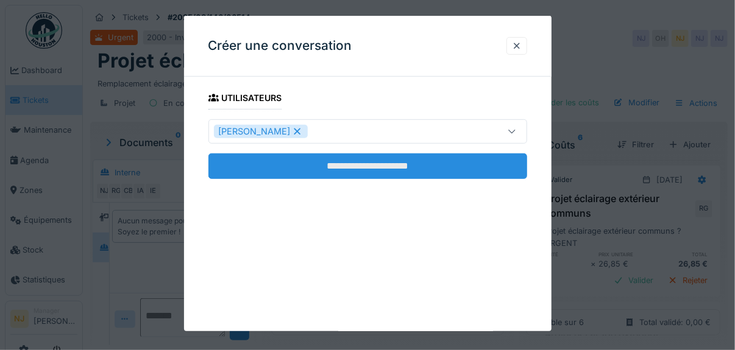
click at [360, 164] on input "**********" at bounding box center [367, 167] width 319 height 26
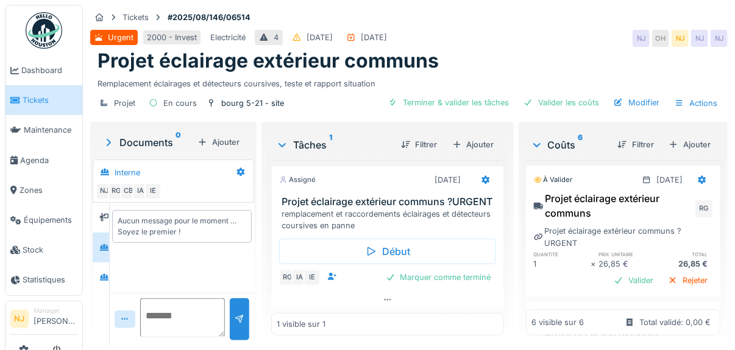
scroll to position [9, 0]
click at [155, 307] on textarea at bounding box center [182, 318] width 85 height 39
click at [104, 274] on icon at bounding box center [104, 277] width 9 height 7
click at [164, 306] on textarea at bounding box center [182, 318] width 85 height 39
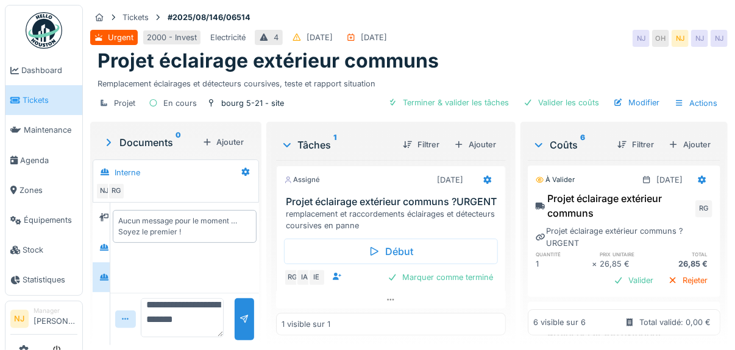
click at [190, 309] on textarea "**********" at bounding box center [182, 318] width 83 height 39
click at [166, 322] on textarea "**********" at bounding box center [182, 318] width 83 height 39
click at [173, 326] on textarea "**********" at bounding box center [182, 318] width 83 height 39
click at [205, 324] on textarea "**********" at bounding box center [182, 318] width 83 height 39
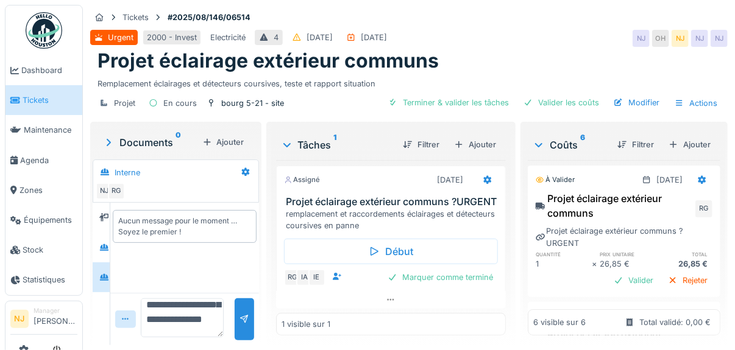
scroll to position [72, 0]
click at [204, 331] on div "**********" at bounding box center [184, 319] width 148 height 52
click at [199, 322] on textarea "**********" at bounding box center [182, 318] width 83 height 39
click at [203, 308] on textarea "**********" at bounding box center [182, 318] width 83 height 39
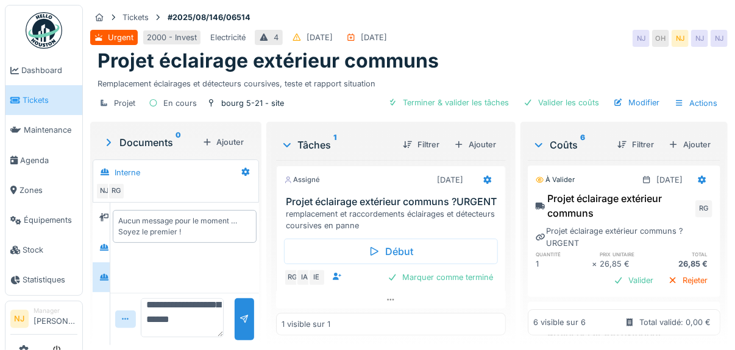
scroll to position [40, 0]
click at [208, 299] on textarea "**********" at bounding box center [182, 318] width 83 height 39
click at [201, 324] on textarea "**********" at bounding box center [182, 318] width 83 height 39
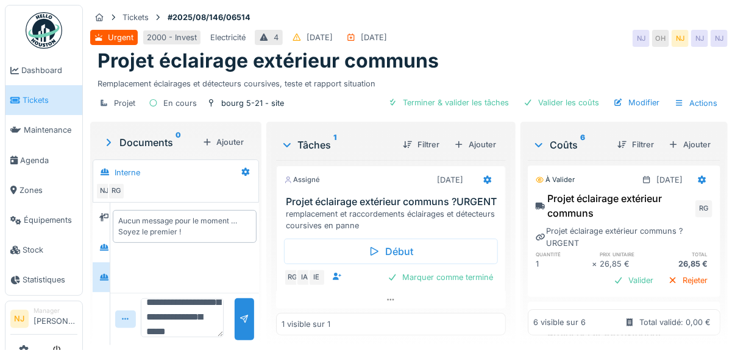
type textarea "**********"
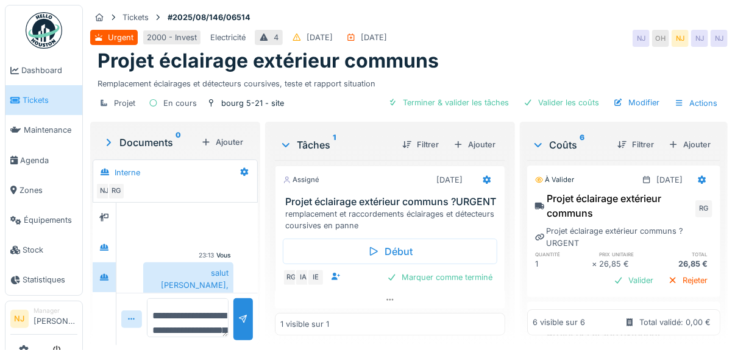
scroll to position [54, 0]
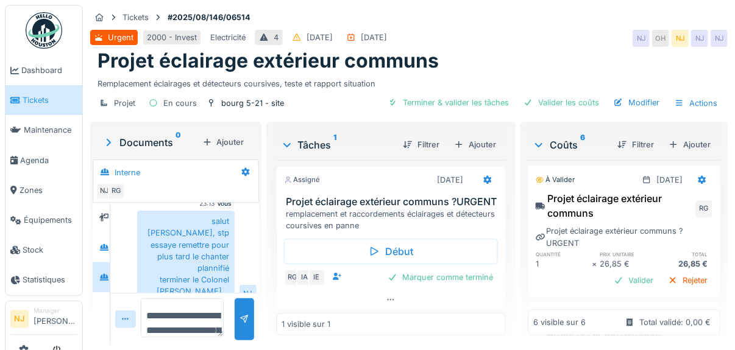
click at [164, 303] on textarea "**********" at bounding box center [182, 318] width 83 height 39
